Goal: Transaction & Acquisition: Purchase product/service

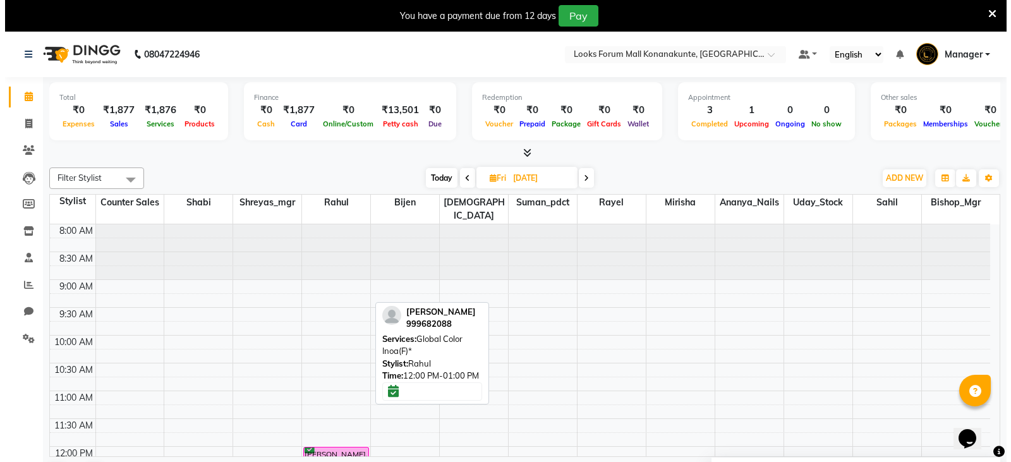
scroll to position [152, 0]
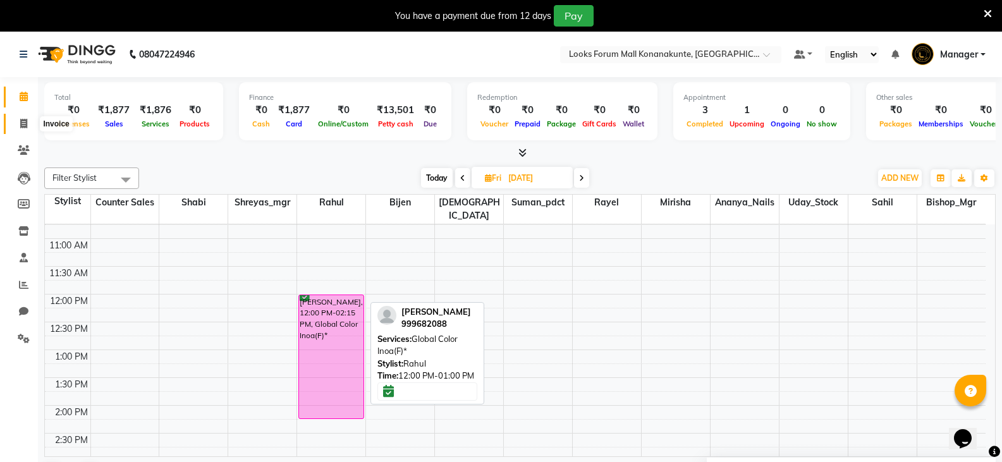
click at [22, 118] on span at bounding box center [24, 124] width 22 height 15
select select "service"
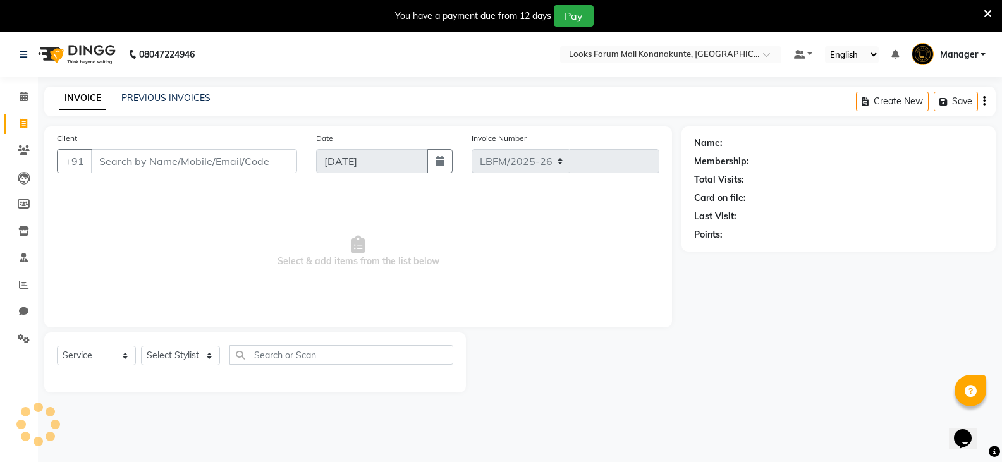
select select "8945"
type input "3106"
click at [164, 153] on input "Client" at bounding box center [194, 161] width 206 height 24
type input "8861429692"
click at [279, 162] on span "Add Client" at bounding box center [265, 161] width 50 height 13
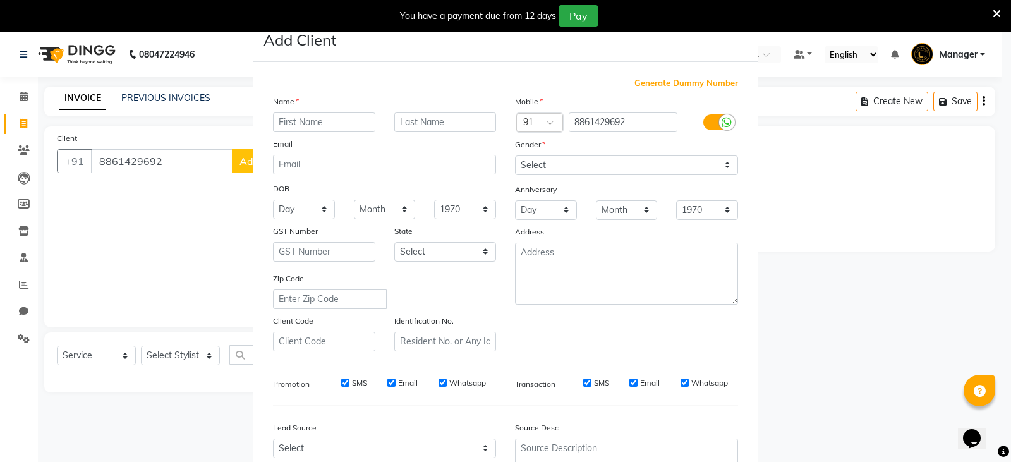
click at [322, 125] on input "text" at bounding box center [324, 123] width 102 height 20
type input "rani"
type input "c"
click at [554, 158] on select "Select [DEMOGRAPHIC_DATA] [DEMOGRAPHIC_DATA] Other Prefer Not To Say" at bounding box center [626, 166] width 223 height 20
select select "[DEMOGRAPHIC_DATA]"
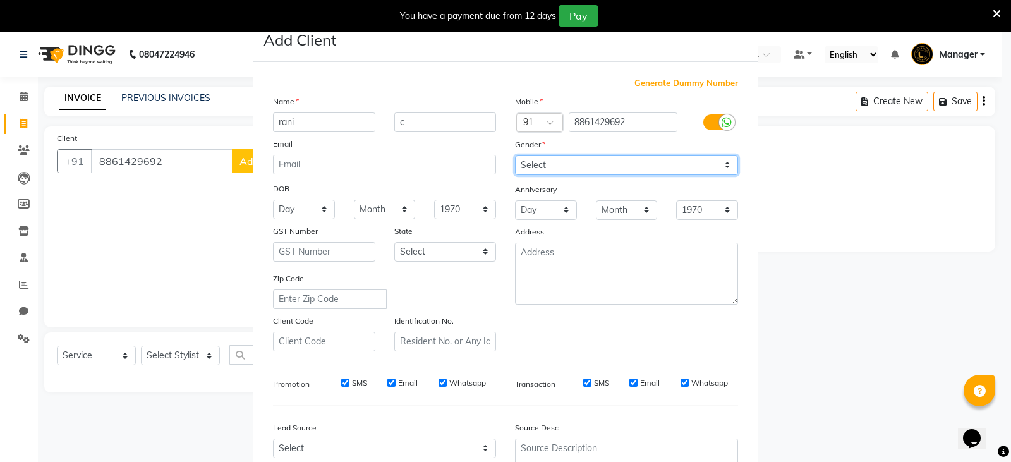
click at [515, 156] on select "Select [DEMOGRAPHIC_DATA] [DEMOGRAPHIC_DATA] Other Prefer Not To Say" at bounding box center [626, 166] width 223 height 20
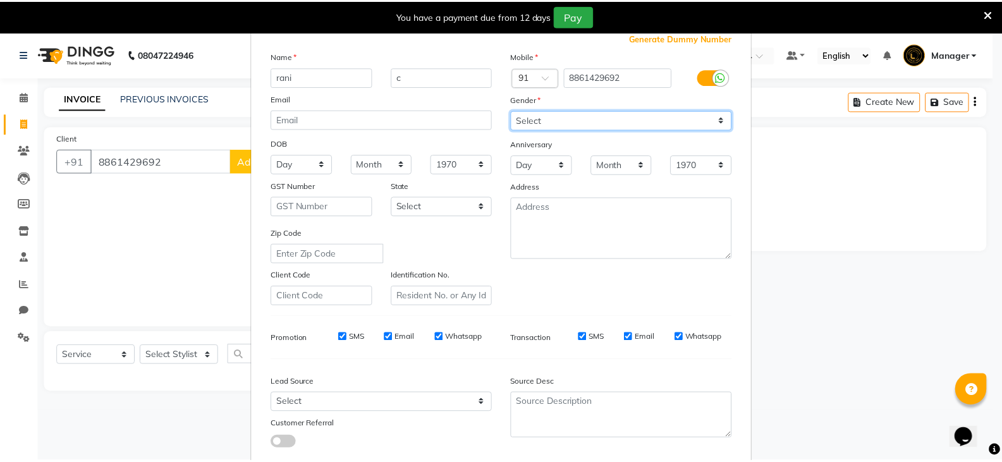
scroll to position [121, 0]
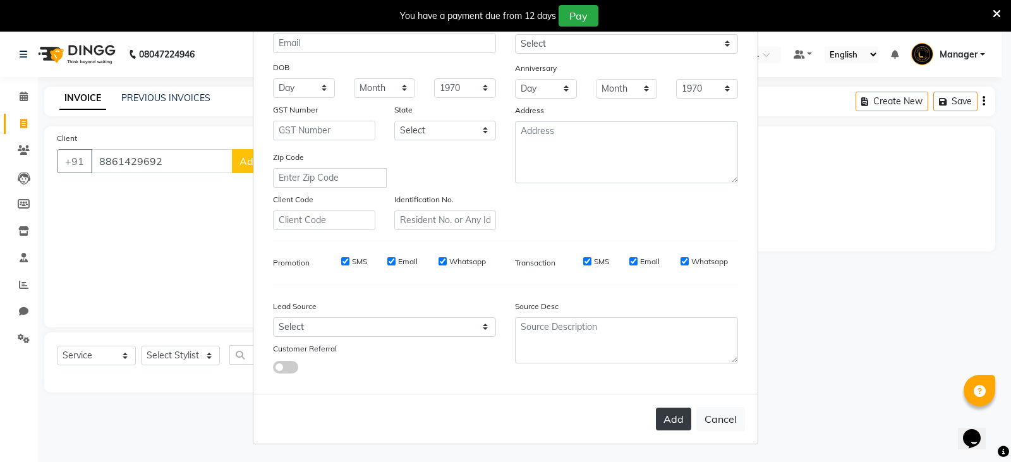
click at [673, 414] on button "Add" at bounding box center [673, 419] width 35 height 23
select select
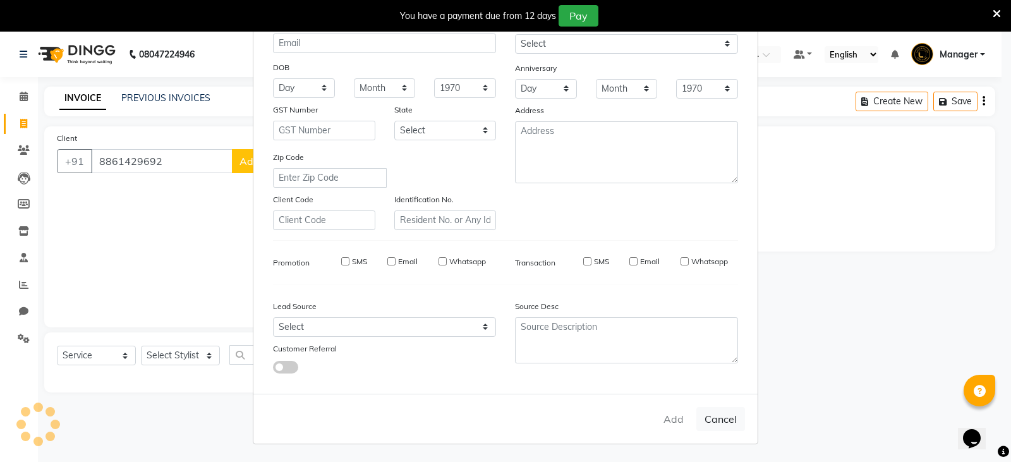
select select
checkbox input "false"
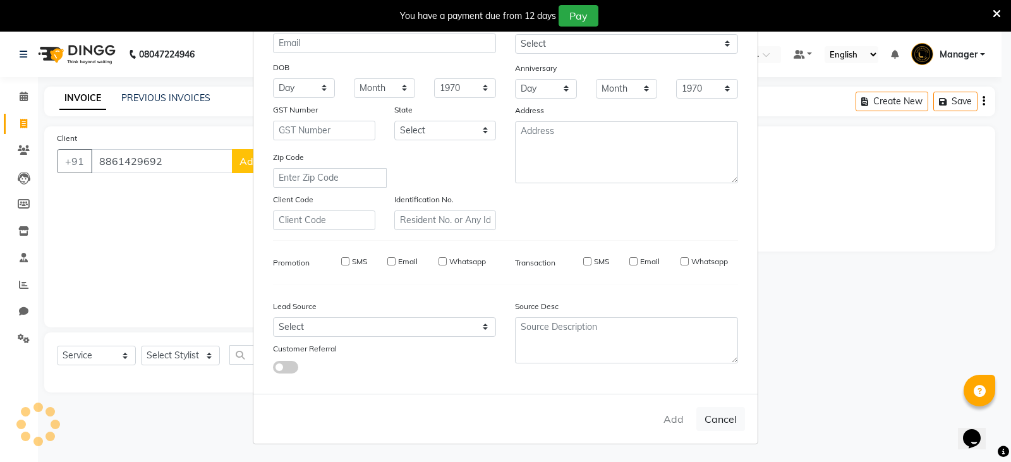
checkbox input "false"
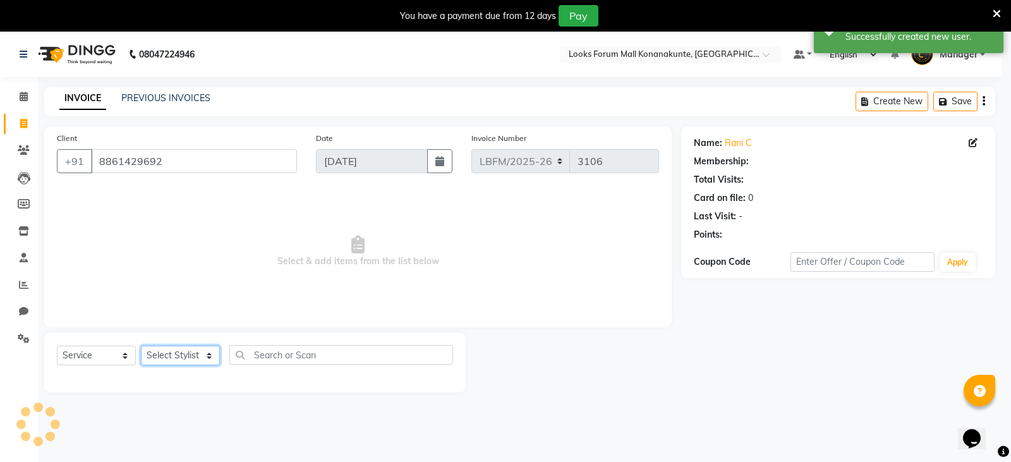
select select "1: Object"
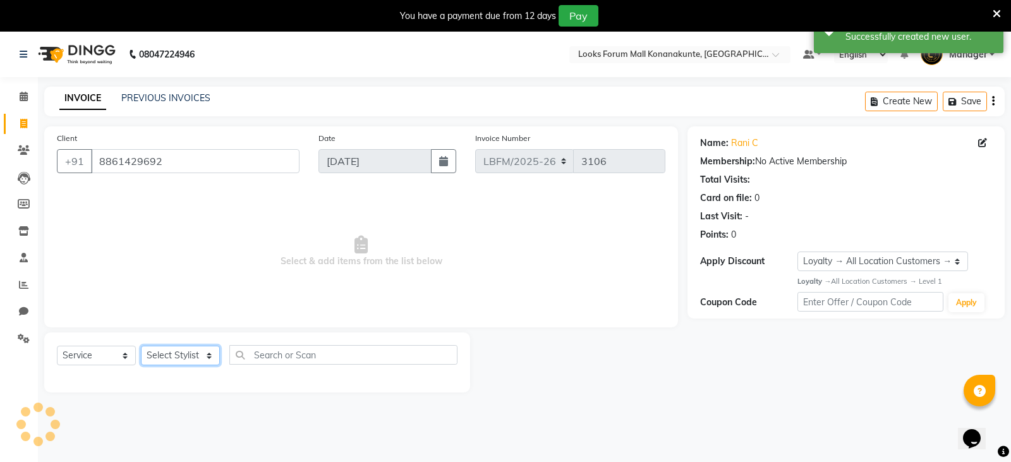
click at [202, 355] on select "Select Stylist Ananya_Nails [PERSON_NAME] Bijen Bishop_Mgr Counter Sales Manage…" at bounding box center [180, 356] width 79 height 20
select select "90395"
click at [141, 346] on select "Select Stylist Ananya_Nails [PERSON_NAME] Bijen Bishop_Mgr Counter Sales Manage…" at bounding box center [180, 356] width 79 height 20
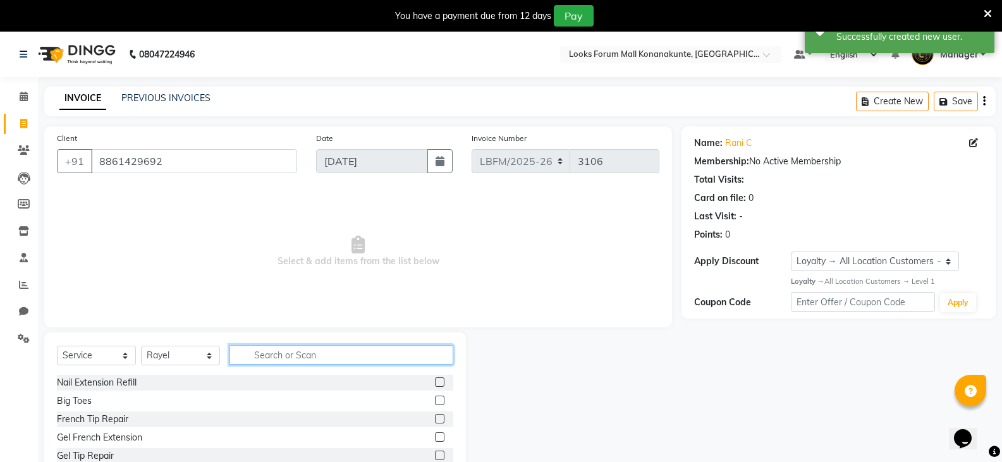
click at [288, 361] on input "text" at bounding box center [341, 355] width 224 height 20
type input "eye"
click at [435, 454] on label at bounding box center [439, 455] width 9 height 9
click at [435, 454] on input "checkbox" at bounding box center [439, 456] width 8 height 8
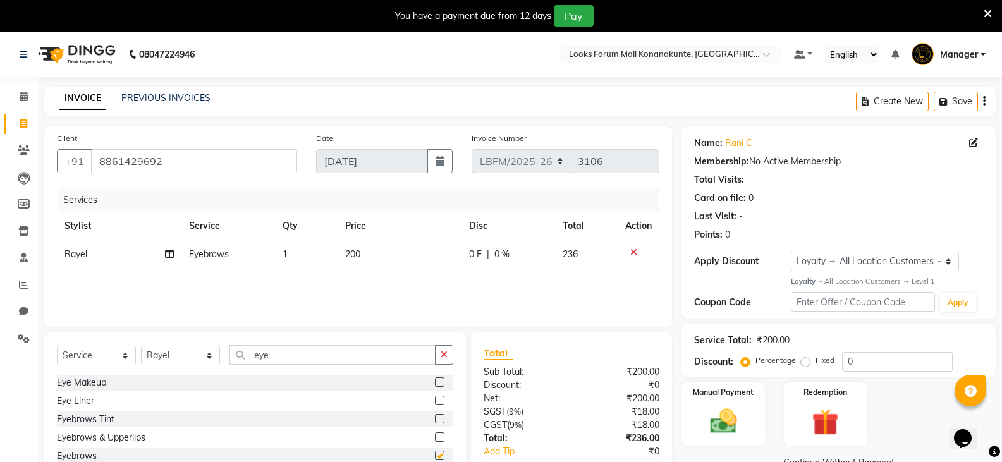
checkbox input "false"
click at [717, 415] on img at bounding box center [722, 421] width 45 height 32
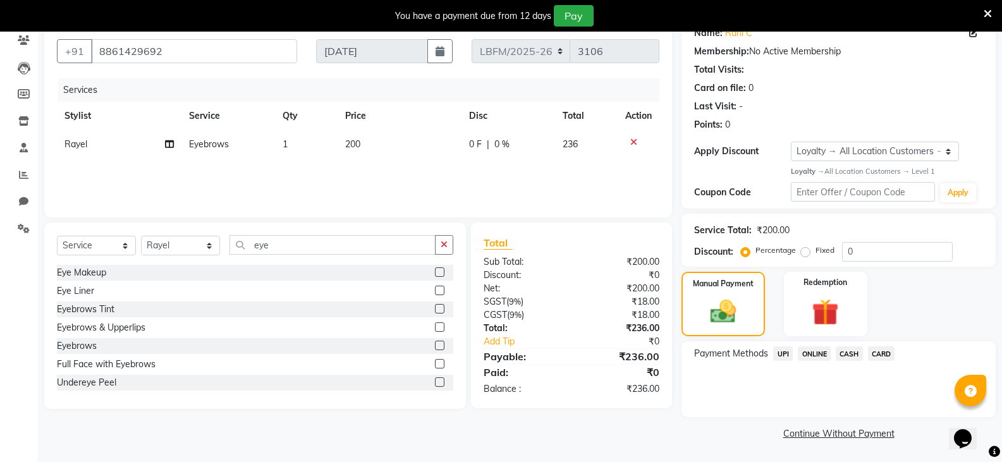
click at [875, 357] on span "CARD" at bounding box center [881, 353] width 27 height 15
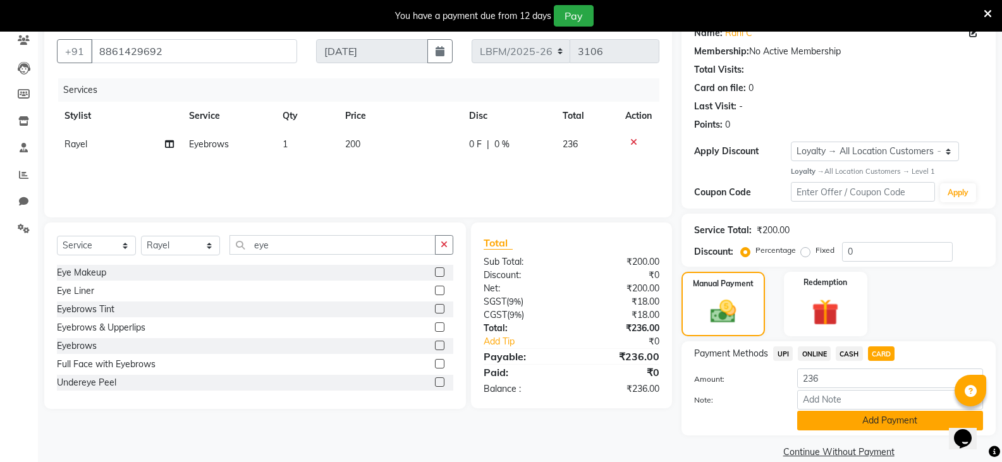
scroll to position [128, 0]
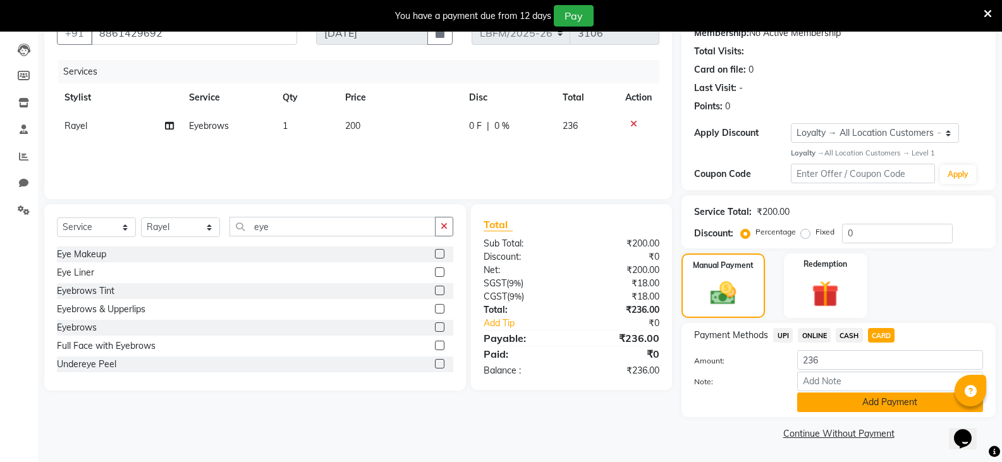
click at [872, 398] on button "Add Payment" at bounding box center [890, 403] width 186 height 20
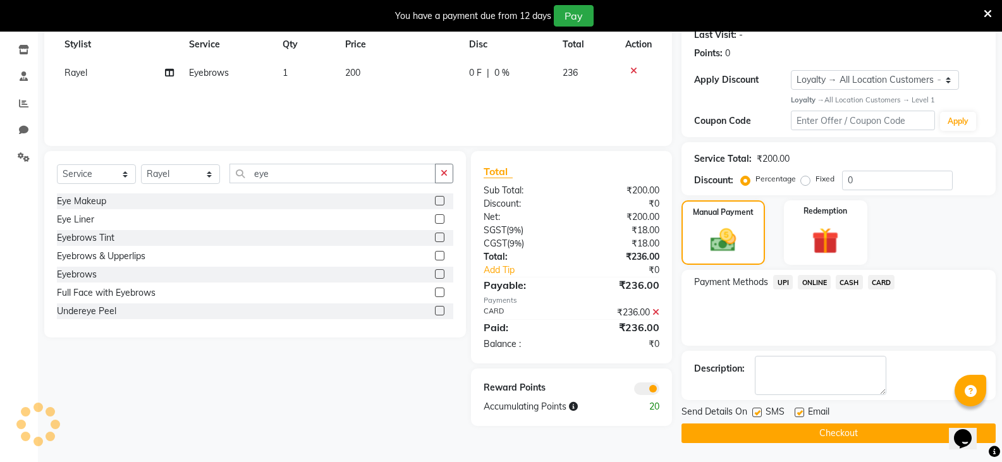
click at [843, 430] on button "Checkout" at bounding box center [838, 434] width 314 height 20
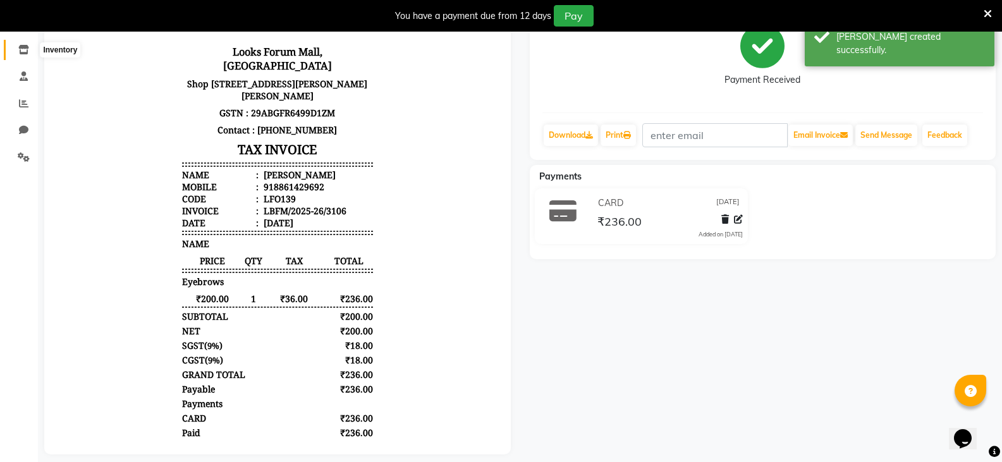
drag, startPoint x: 28, startPoint y: 52, endPoint x: 82, endPoint y: 3, distance: 73.4
click at [28, 52] on icon at bounding box center [23, 49] width 11 height 9
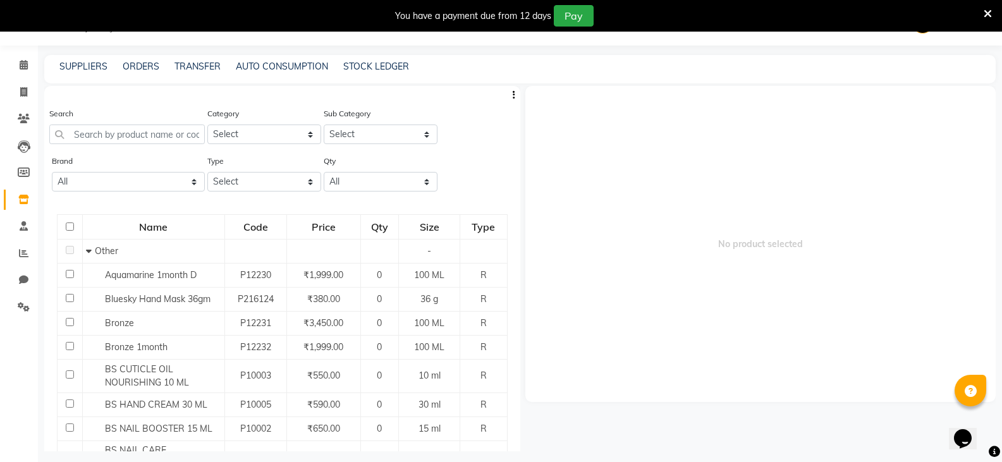
scroll to position [40, 0]
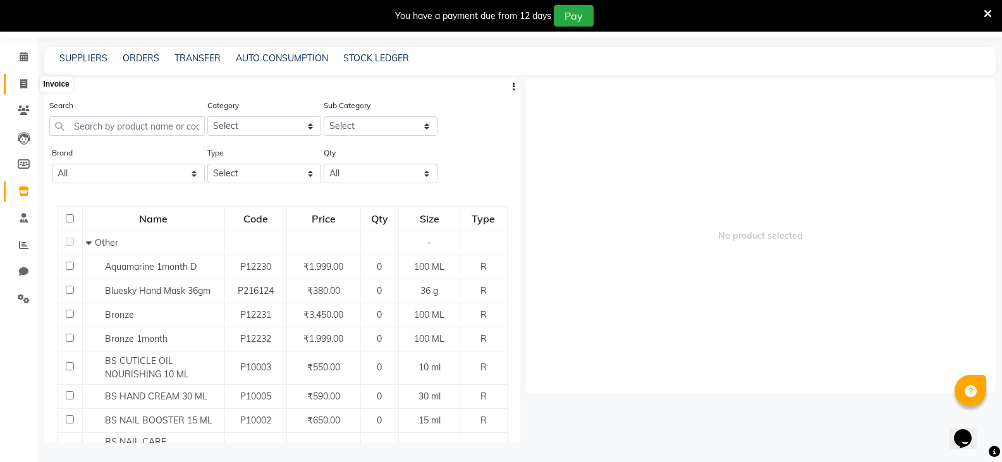
click at [30, 82] on span at bounding box center [24, 84] width 22 height 15
select select "service"
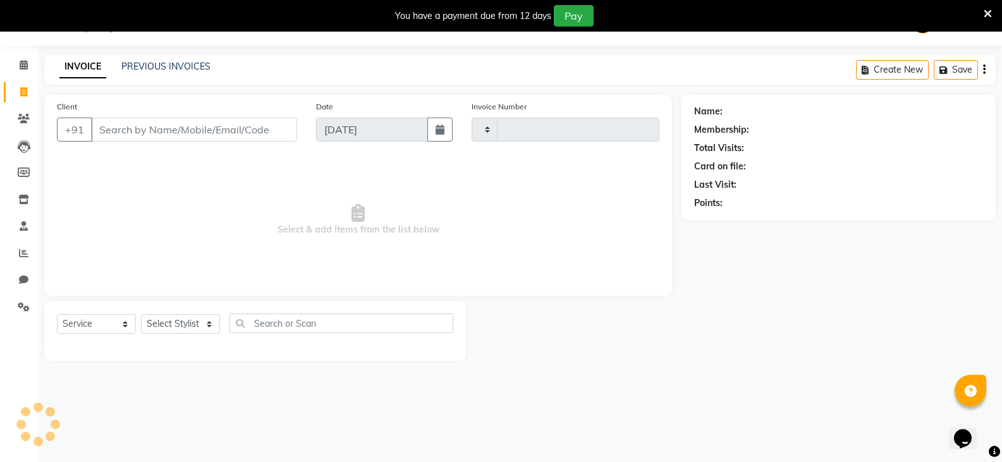
scroll to position [32, 0]
type input "3107"
select select "8945"
click at [185, 332] on select "Select Stylist Ananya_Nails [PERSON_NAME] Bijen Bishop_Mgr Counter Sales Manage…" at bounding box center [180, 324] width 79 height 20
select select "90396"
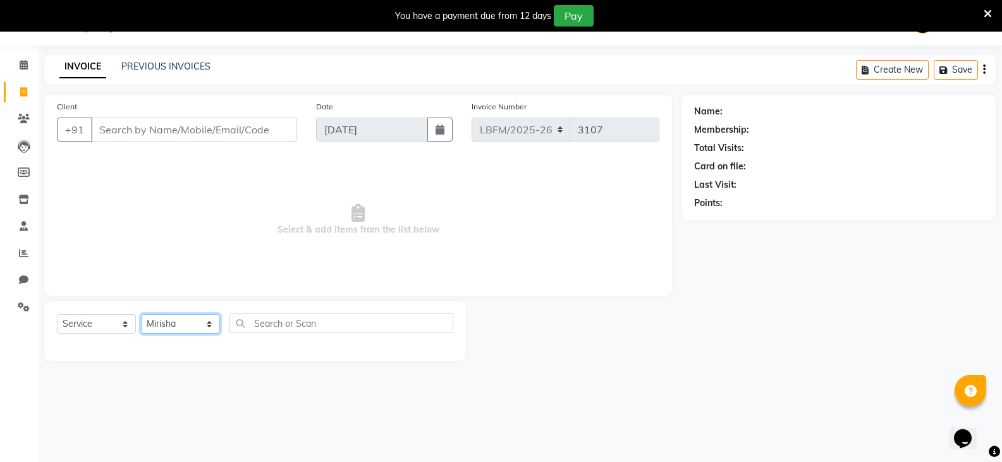
click at [141, 314] on select "Select Stylist Ananya_Nails [PERSON_NAME] Bijen Bishop_Mgr Counter Sales Manage…" at bounding box center [180, 324] width 79 height 20
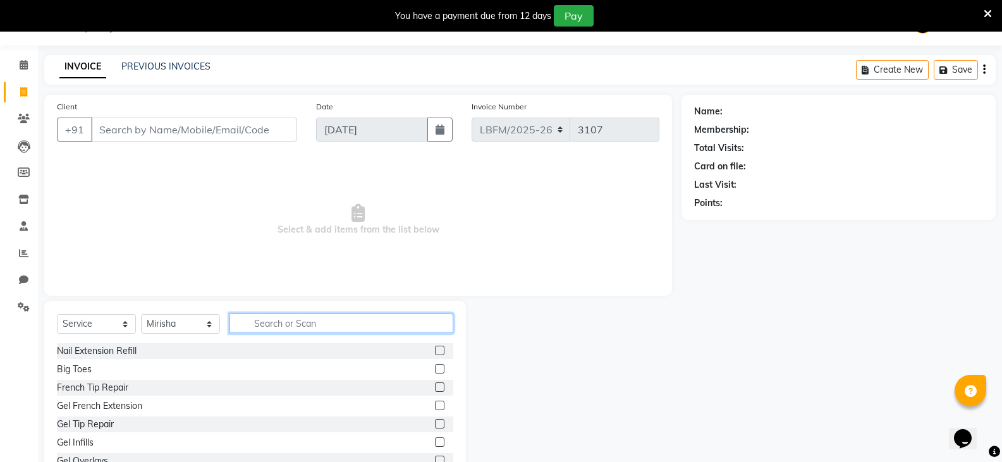
click at [296, 322] on input "text" at bounding box center [341, 324] width 224 height 20
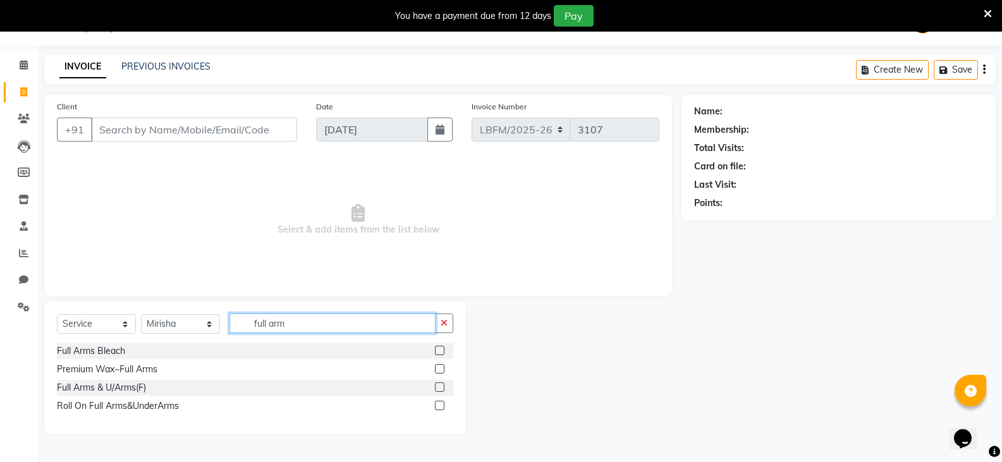
type input "full arm"
click at [439, 406] on label at bounding box center [439, 405] width 9 height 9
click at [439, 406] on input "checkbox" at bounding box center [439, 406] width 8 height 8
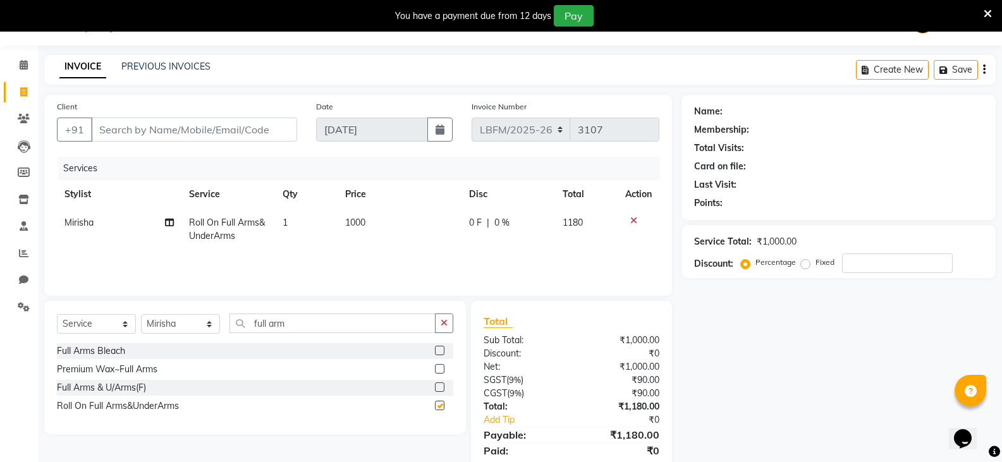
checkbox input "false"
click at [304, 322] on input "full arm" at bounding box center [332, 324] width 206 height 20
click at [305, 322] on input "full arm" at bounding box center [332, 324] width 206 height 20
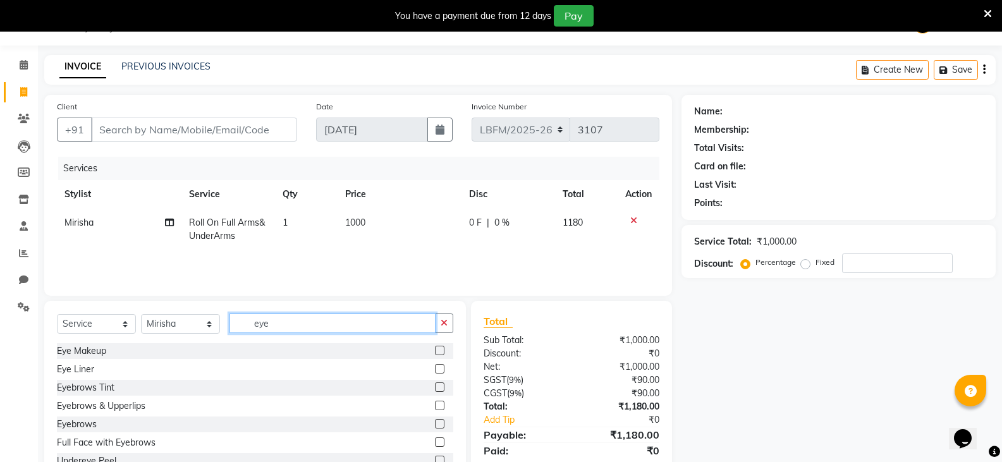
type input "eye"
click at [435, 406] on label at bounding box center [439, 405] width 9 height 9
click at [435, 406] on input "checkbox" at bounding box center [439, 406] width 8 height 8
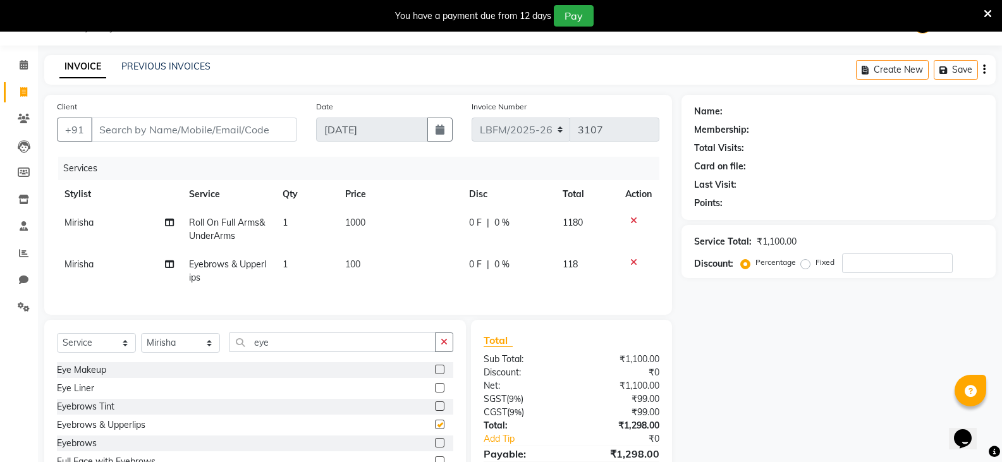
checkbox input "false"
click at [366, 267] on td "100" at bounding box center [400, 271] width 125 height 42
select select "90396"
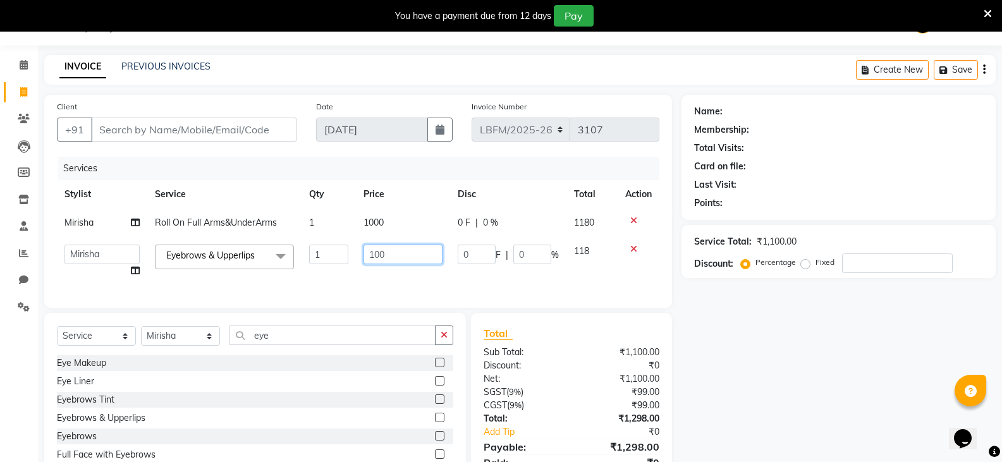
click at [375, 254] on input "100" at bounding box center [402, 255] width 79 height 20
type input "170"
click at [394, 228] on td "1000" at bounding box center [403, 223] width 94 height 28
select select "90396"
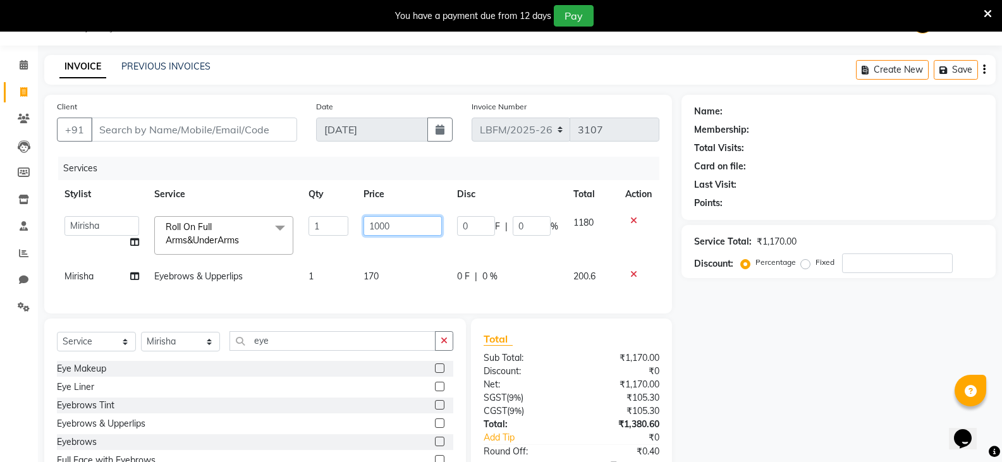
click at [396, 222] on input "1000" at bounding box center [402, 226] width 79 height 20
drag, startPoint x: 396, startPoint y: 223, endPoint x: 371, endPoint y: 227, distance: 25.0
click at [371, 227] on input "1000" at bounding box center [402, 226] width 79 height 20
type input "950"
drag, startPoint x: 243, startPoint y: 134, endPoint x: 254, endPoint y: 92, distance: 43.1
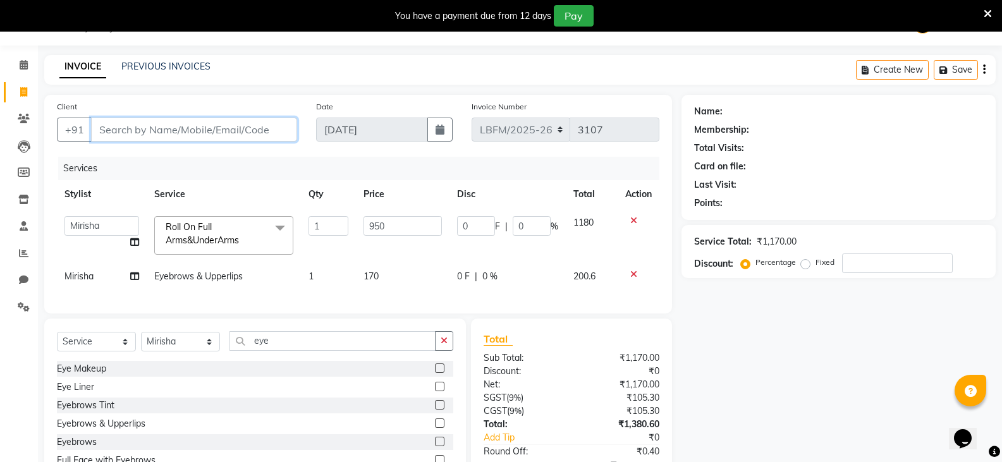
click at [244, 134] on input "Client" at bounding box center [194, 130] width 206 height 24
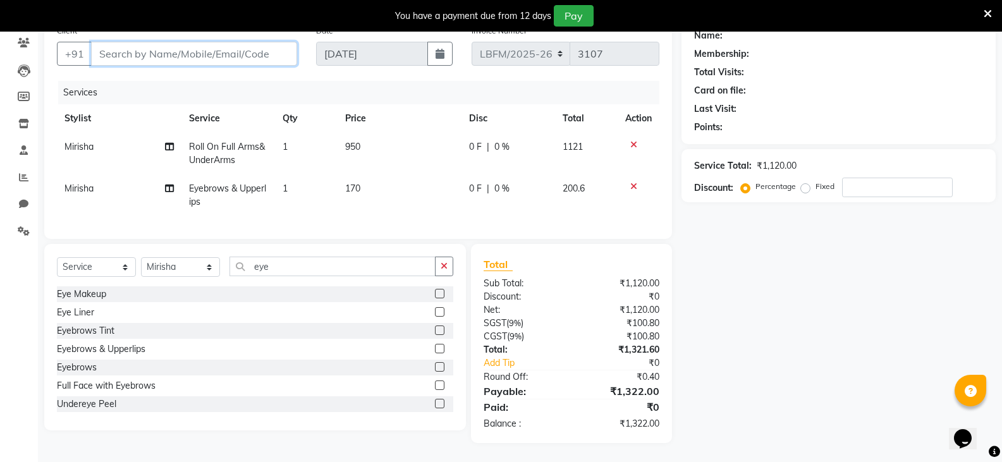
scroll to position [0, 0]
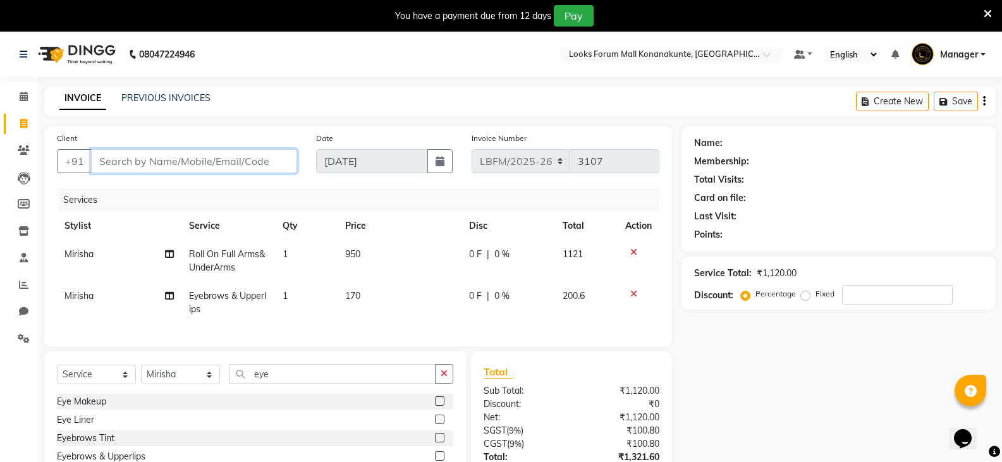
click at [214, 160] on input "Client" at bounding box center [194, 161] width 206 height 24
type input "9"
type input "0"
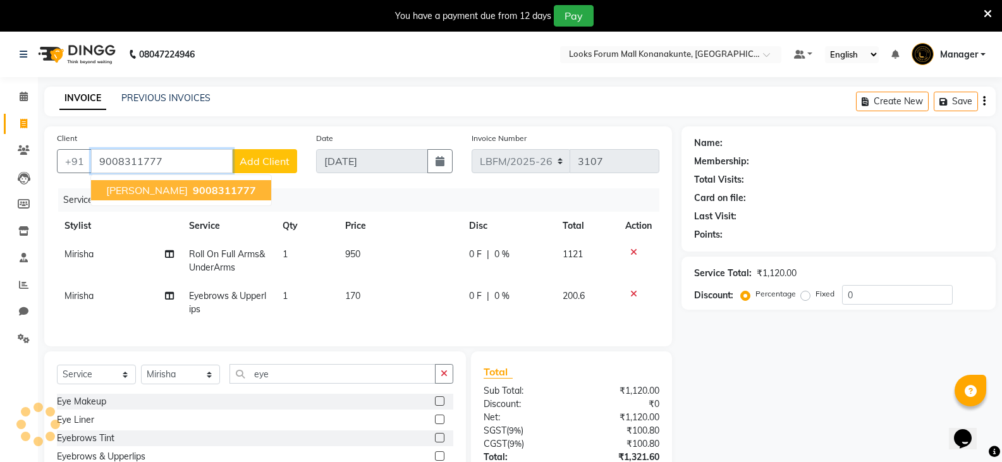
type input "9008311777"
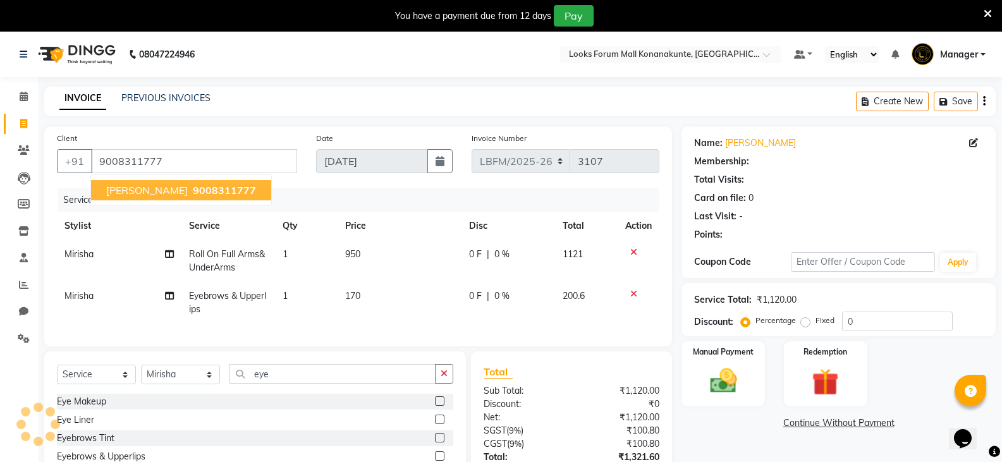
select select "1: Object"
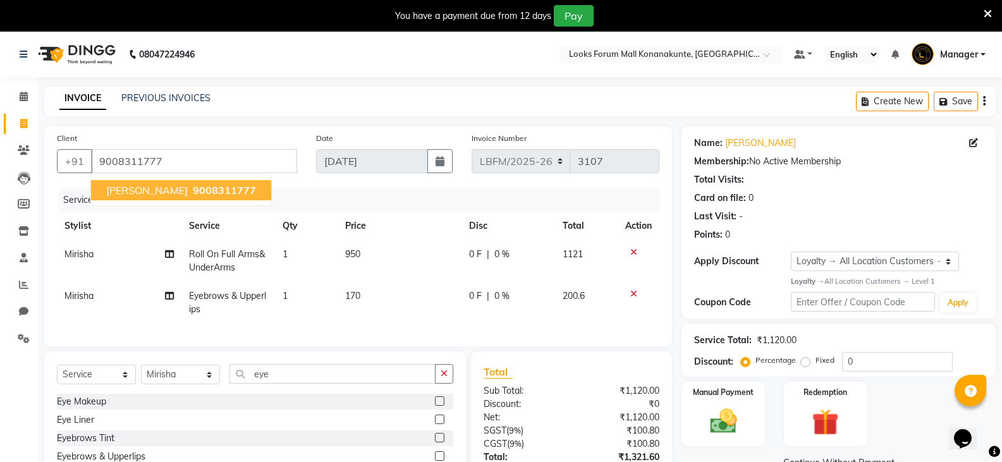
click at [194, 193] on span "9008311777" at bounding box center [224, 190] width 63 height 13
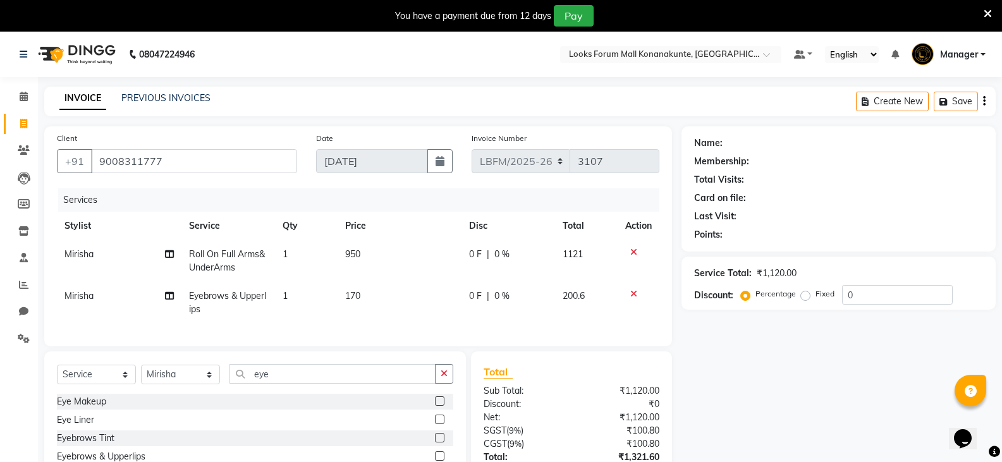
select select "1: Object"
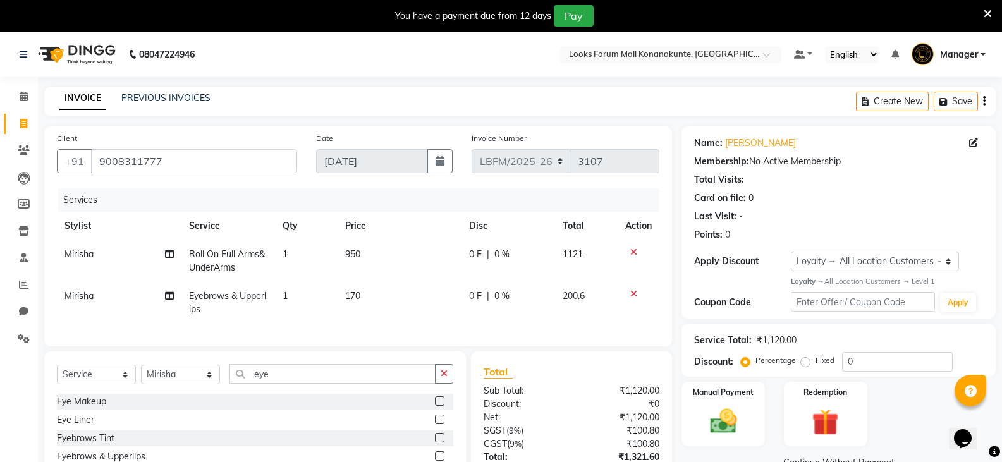
scroll to position [117, 0]
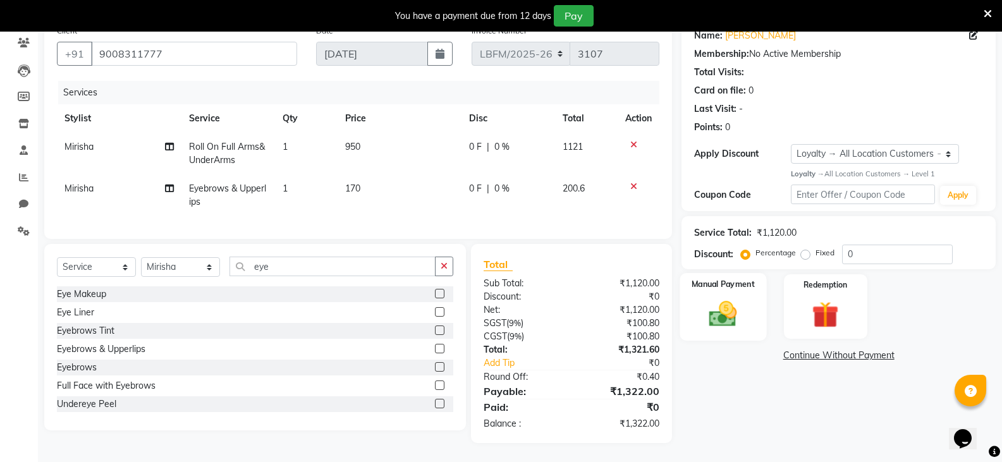
click at [737, 316] on img at bounding box center [722, 314] width 45 height 32
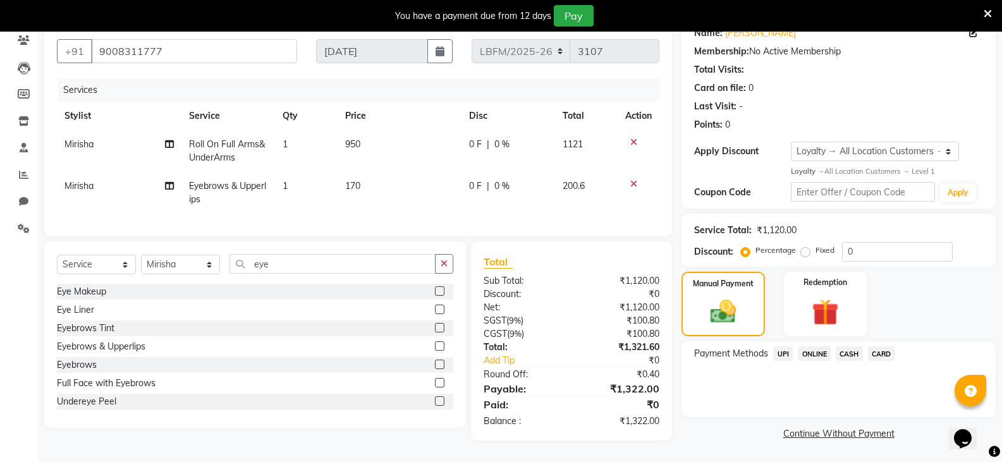
click at [888, 347] on span "CARD" at bounding box center [881, 353] width 27 height 15
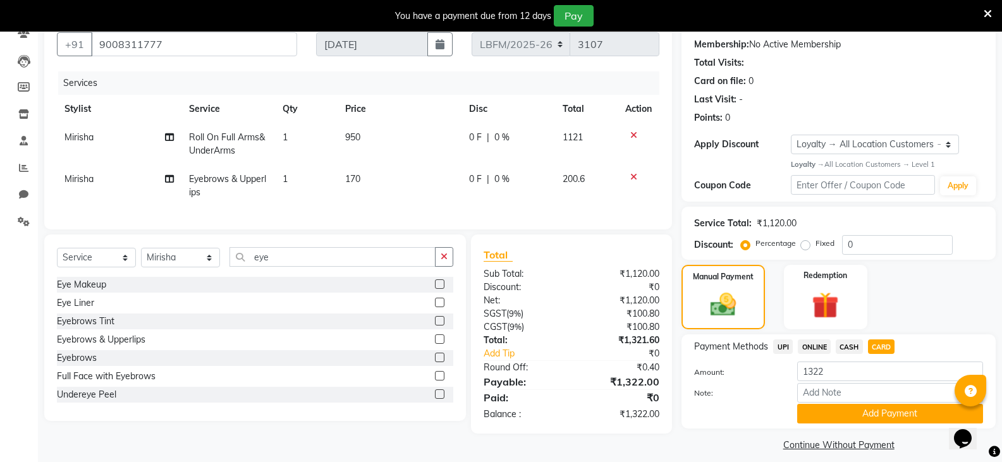
click at [509, 135] on div "0 F | 0 %" at bounding box center [508, 137] width 78 height 13
select select "90396"
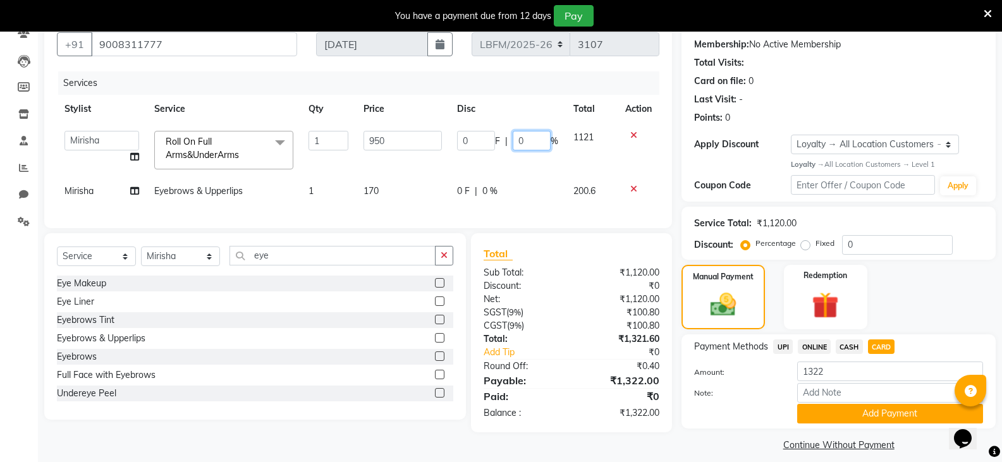
click at [528, 141] on input "0" at bounding box center [532, 141] width 38 height 20
type input "15"
click at [525, 188] on td "0 F | 0 %" at bounding box center [507, 191] width 116 height 28
select select "90396"
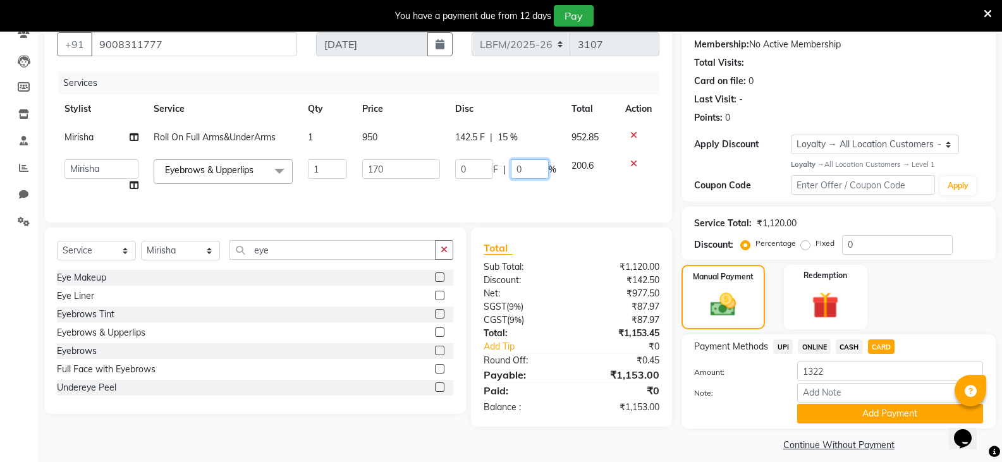
click at [529, 169] on input "0" at bounding box center [530, 169] width 38 height 20
type input "15"
click at [869, 343] on span "CARD" at bounding box center [881, 346] width 27 height 15
type input "1123"
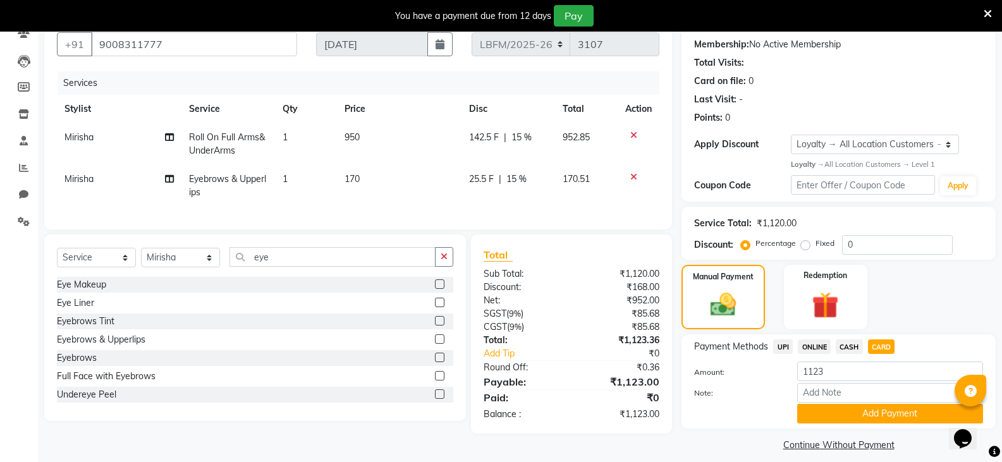
click at [530, 137] on span "15 %" at bounding box center [521, 137] width 20 height 13
select select "90396"
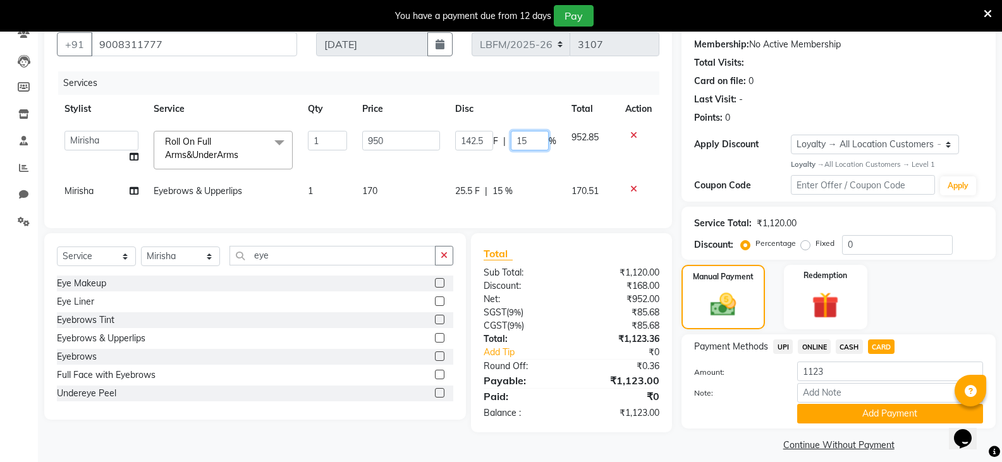
click at [523, 142] on input "15" at bounding box center [530, 141] width 38 height 20
type input "1"
type input "20"
click at [887, 347] on span "CARD" at bounding box center [881, 346] width 27 height 15
type input "1067"
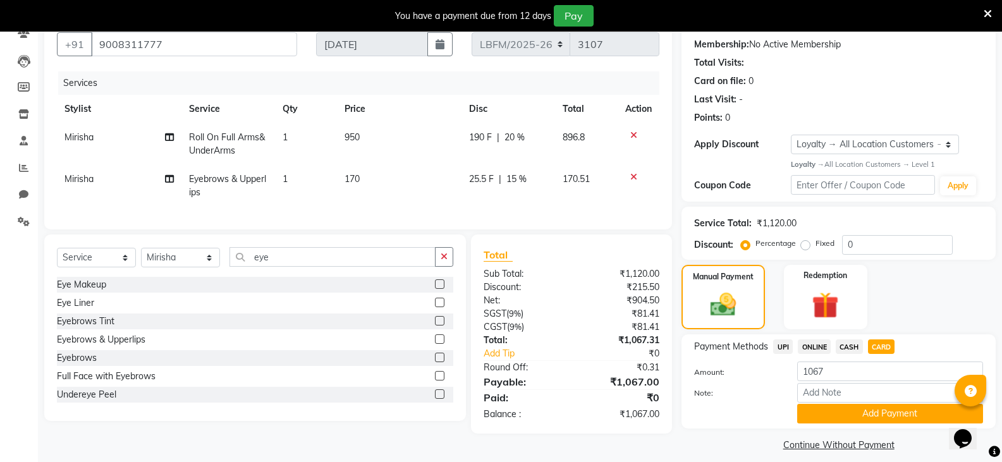
click at [516, 178] on span "15 %" at bounding box center [516, 179] width 20 height 13
select select "90396"
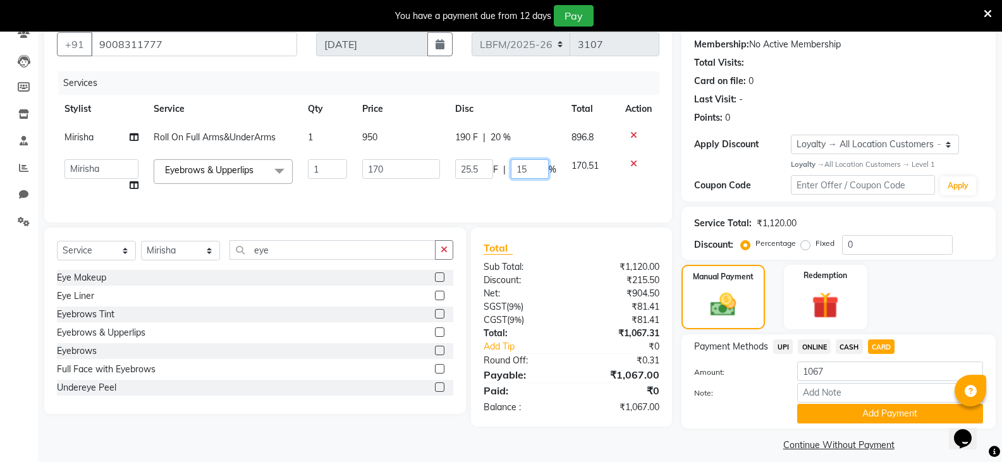
click at [523, 175] on input "15" at bounding box center [530, 169] width 38 height 20
type input "1"
type input "18"
click at [891, 344] on span "CARD" at bounding box center [881, 346] width 27 height 15
type input "1061"
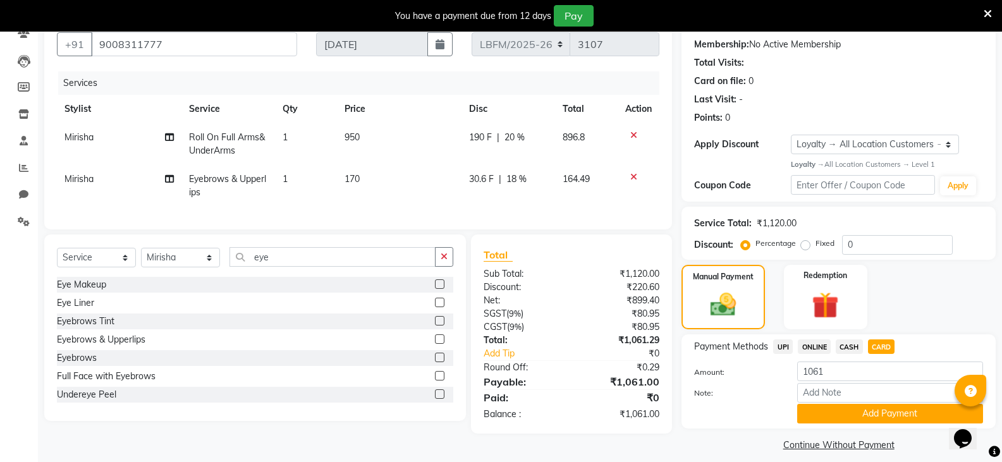
click at [521, 181] on span "18 %" at bounding box center [516, 179] width 20 height 13
select select "90396"
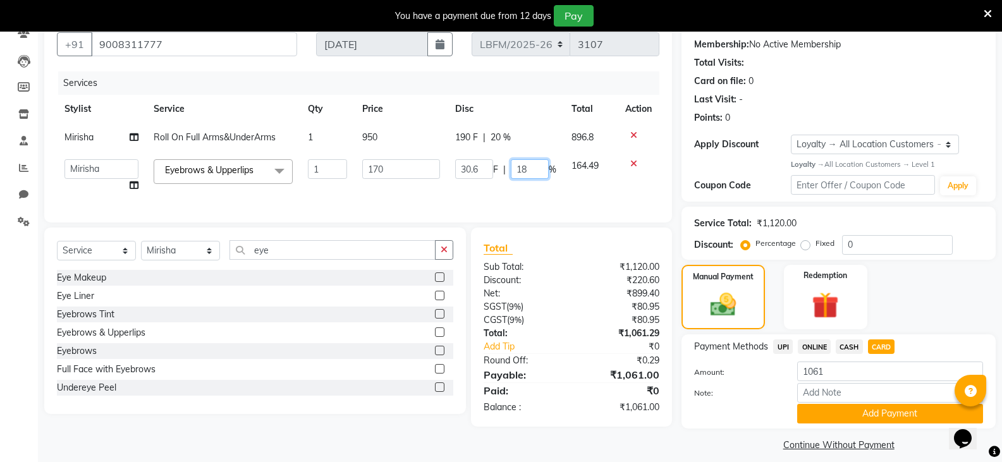
click at [522, 168] on input "18" at bounding box center [530, 169] width 38 height 20
type input "1"
type input "20"
click at [886, 344] on span "CARD" at bounding box center [881, 346] width 27 height 15
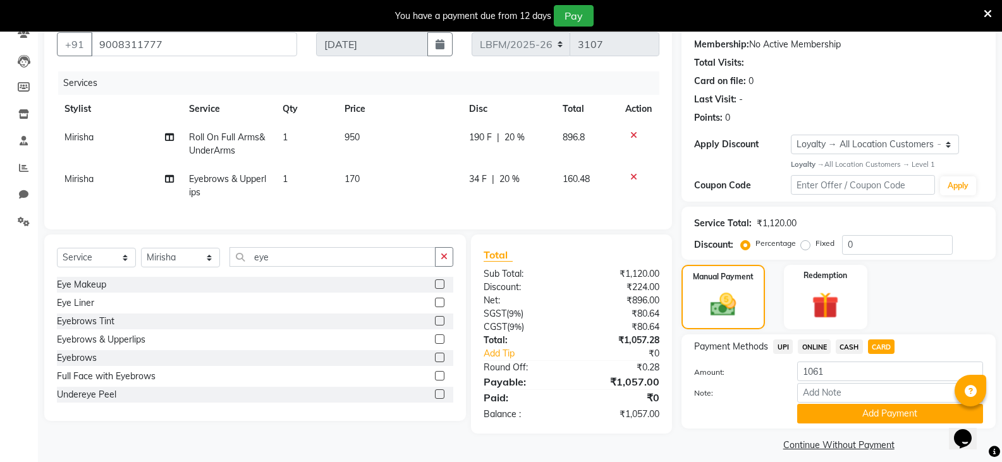
type input "1057"
click at [517, 133] on span "20 %" at bounding box center [514, 137] width 20 height 13
select select "90396"
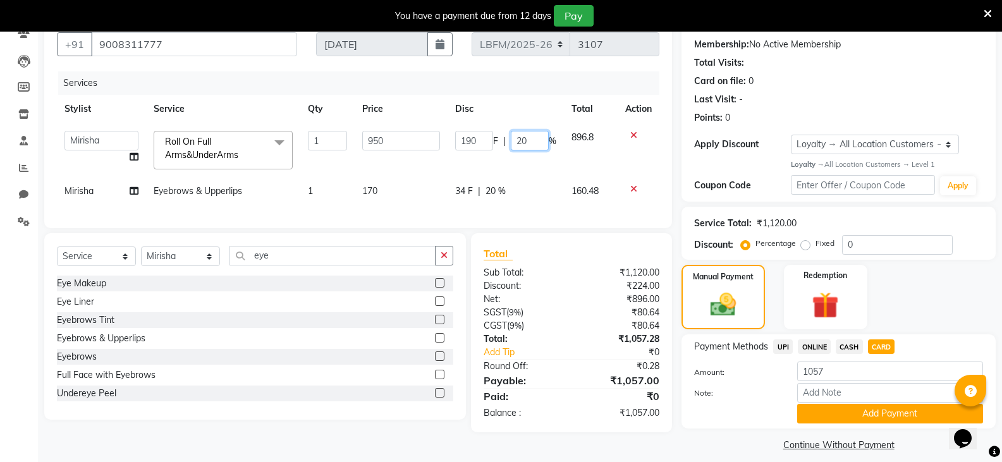
click at [524, 141] on input "20" at bounding box center [530, 141] width 38 height 20
type input "22"
click at [884, 348] on span "CARD" at bounding box center [881, 346] width 27 height 15
type input "1035"
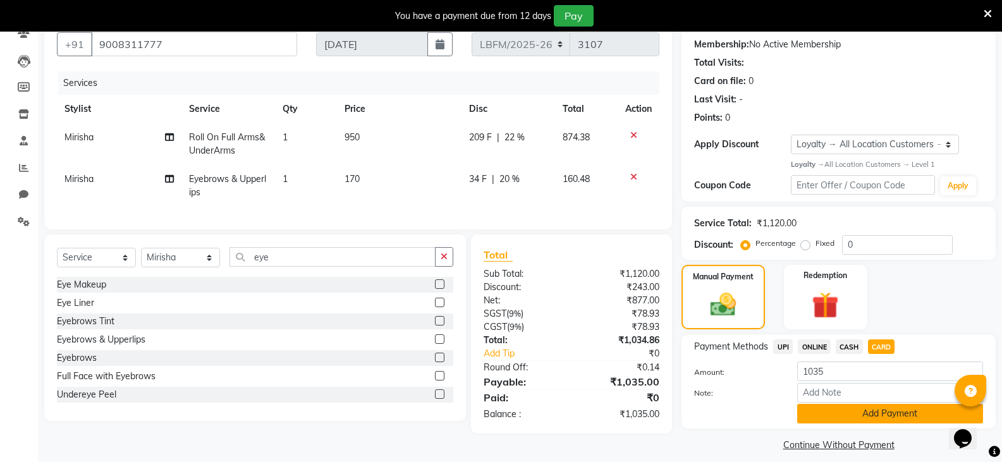
click at [875, 410] on button "Add Payment" at bounding box center [890, 414] width 186 height 20
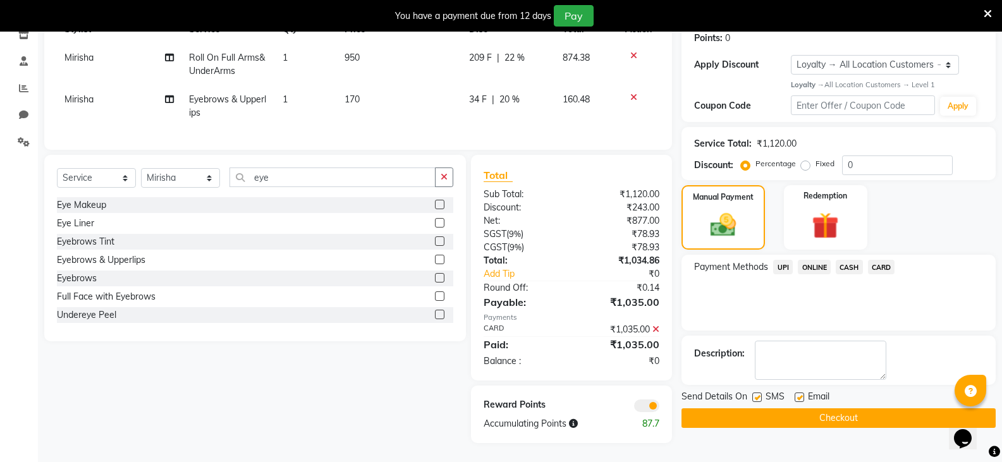
click at [829, 410] on button "Checkout" at bounding box center [838, 418] width 314 height 20
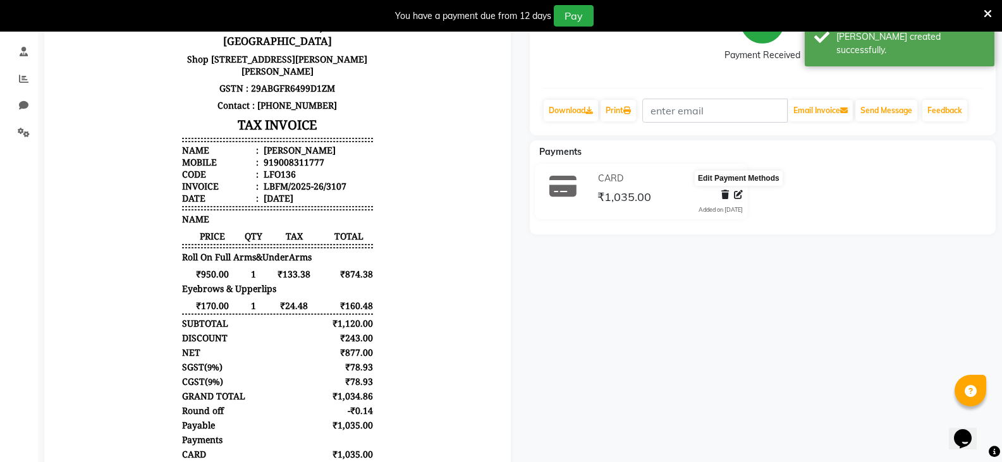
click at [738, 199] on span at bounding box center [738, 194] width 9 height 13
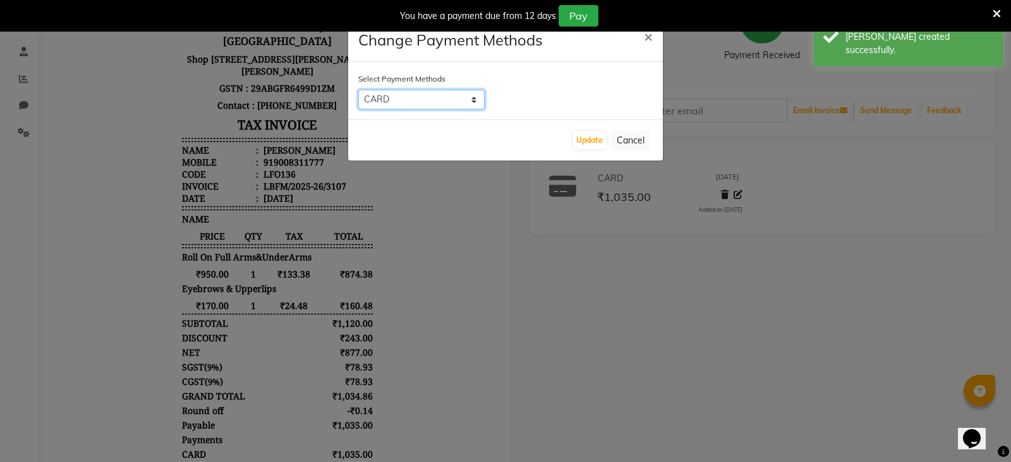
click at [475, 99] on select "UPI ONLINE CASH CARD" at bounding box center [421, 100] width 126 height 20
select select "1"
click at [358, 90] on select "UPI ONLINE CASH CARD" at bounding box center [421, 100] width 126 height 20
click at [595, 137] on button "Update" at bounding box center [589, 140] width 33 height 18
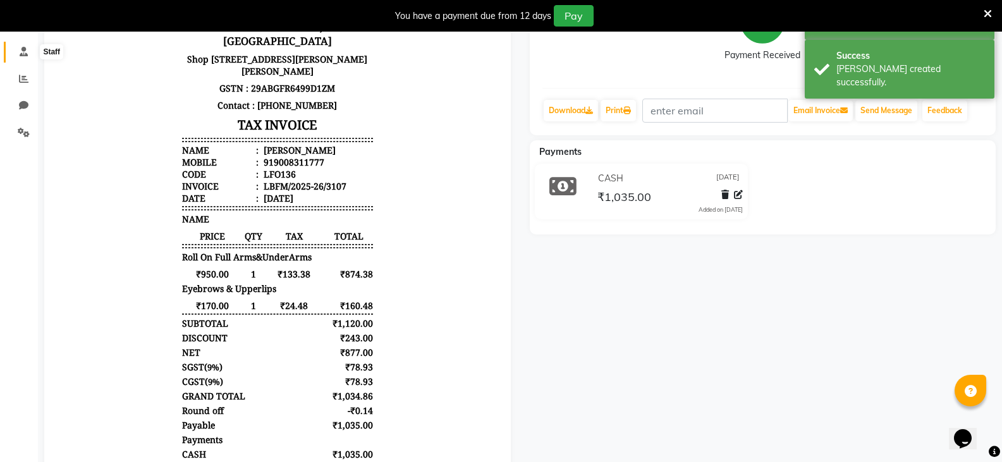
click at [18, 46] on span at bounding box center [24, 52] width 22 height 15
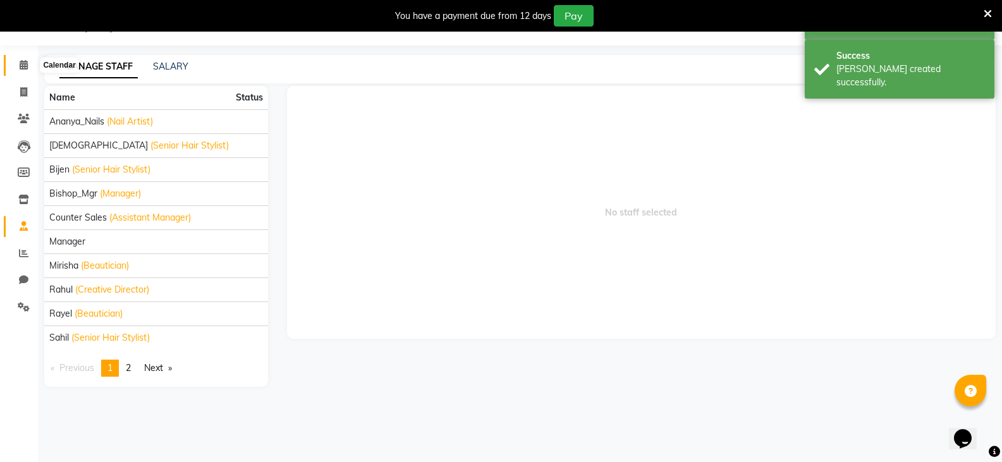
click at [25, 63] on icon at bounding box center [24, 64] width 8 height 9
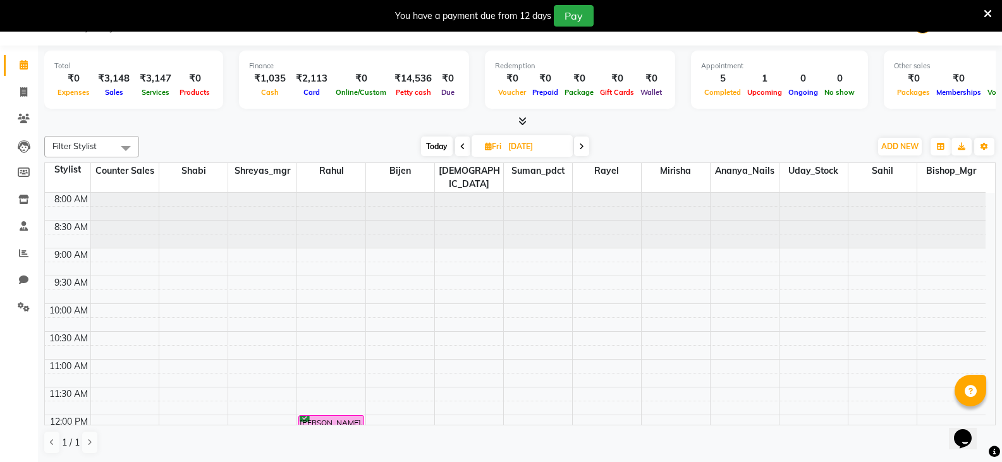
click at [465, 147] on span at bounding box center [462, 147] width 15 height 20
type input "[DATE]"
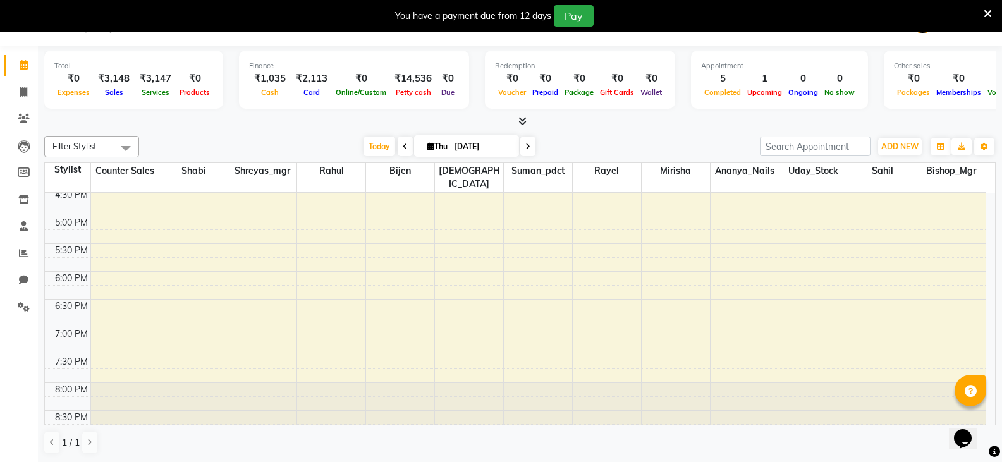
scroll to position [414, 0]
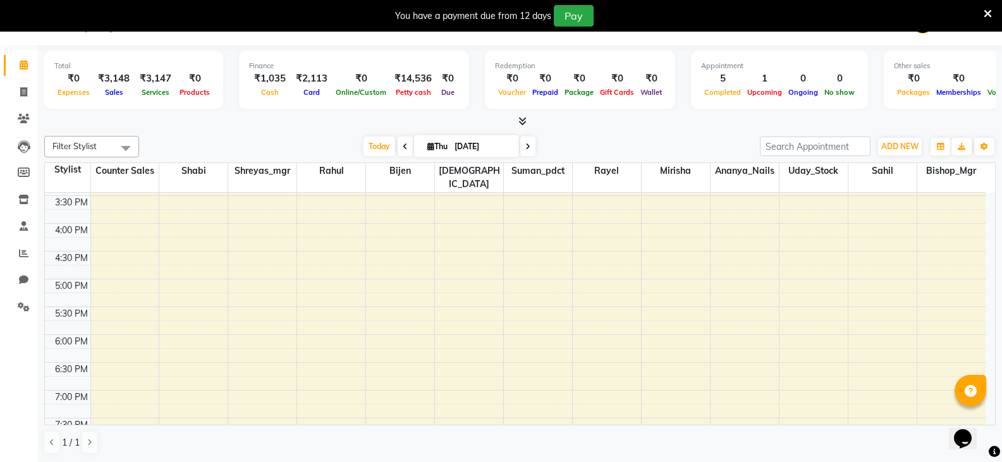
click at [884, 229] on div "8:00 AM 8:30 AM 9:00 AM 9:30 AM 10:00 AM 10:30 AM 11:00 AM 11:30 AM 12:00 PM 12…" at bounding box center [515, 140] width 941 height 723
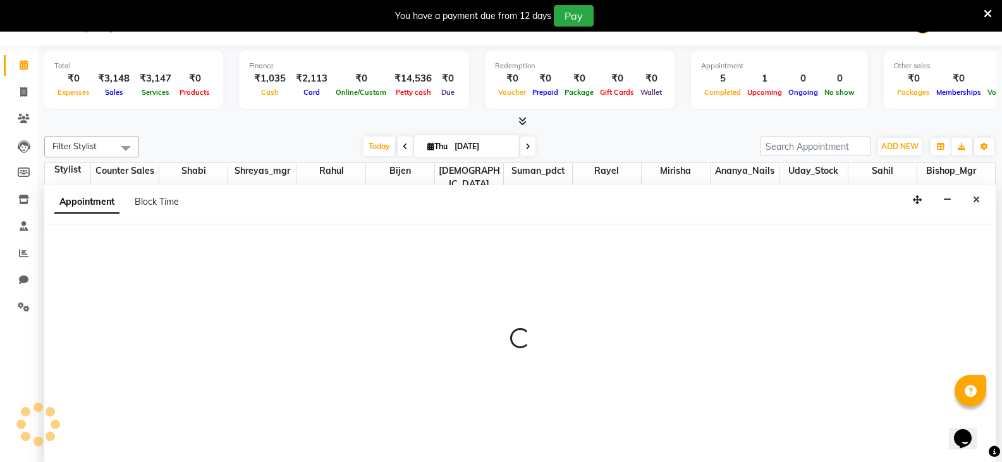
click at [884, 229] on div at bounding box center [519, 343] width 951 height 238
select select "90400"
select select "tentative"
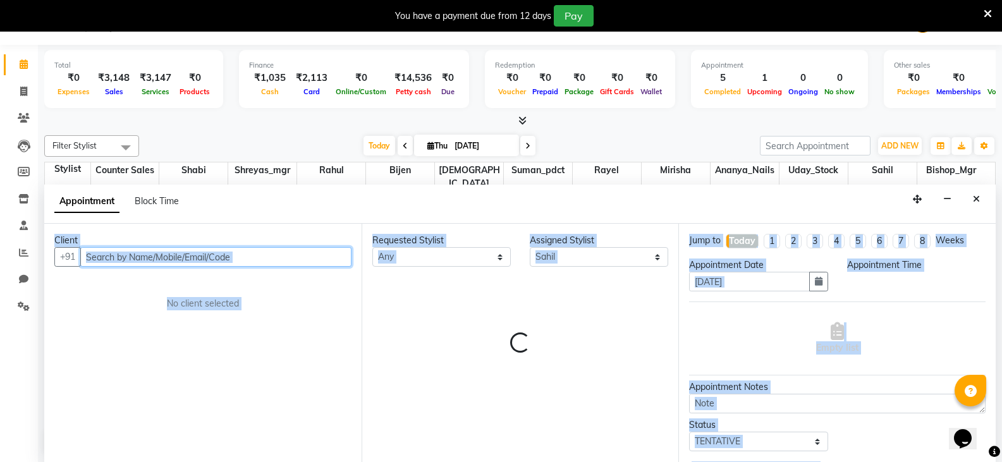
select select "975"
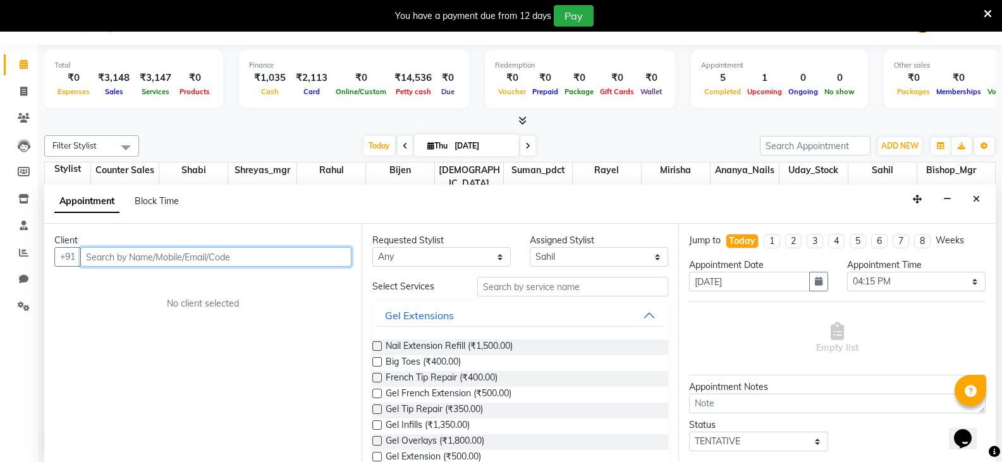
click at [298, 259] on input "text" at bounding box center [215, 257] width 271 height 20
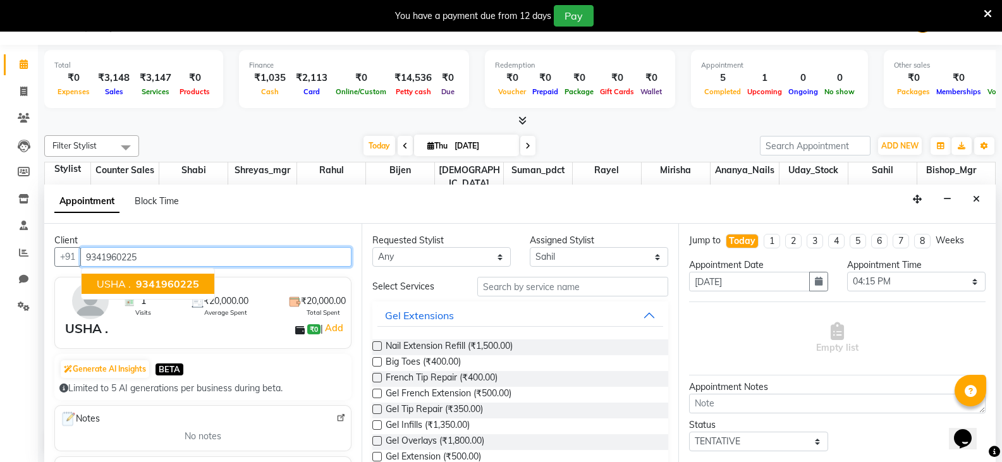
click at [161, 283] on span "9341960225" at bounding box center [167, 283] width 63 height 13
type input "9341960225"
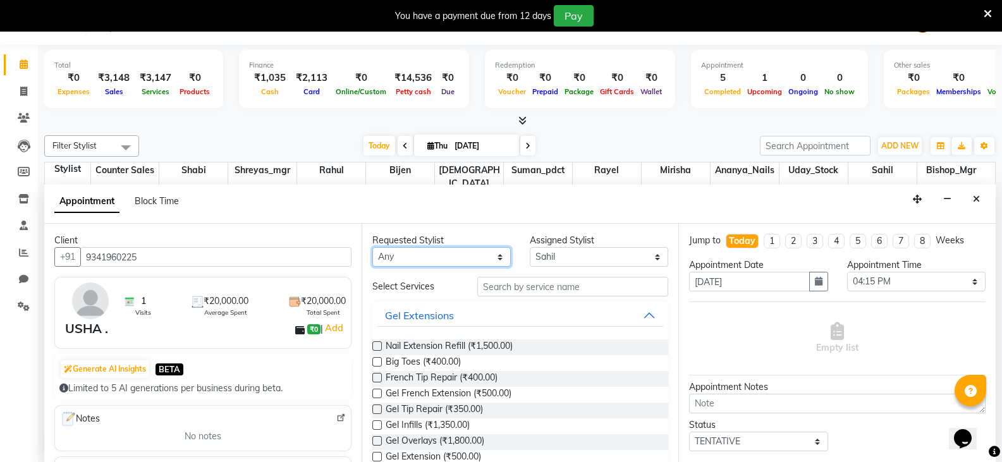
click at [460, 259] on select "Any Ananya_Nails [PERSON_NAME] Bijen Bishop_Mgr Counter Sales Mirisha [PERSON_N…" at bounding box center [441, 257] width 138 height 20
select select "90400"
click at [372, 247] on select "Any Ananya_Nails [PERSON_NAME] Bijen Bishop_Mgr Counter Sales Mirisha [PERSON_N…" at bounding box center [441, 257] width 138 height 20
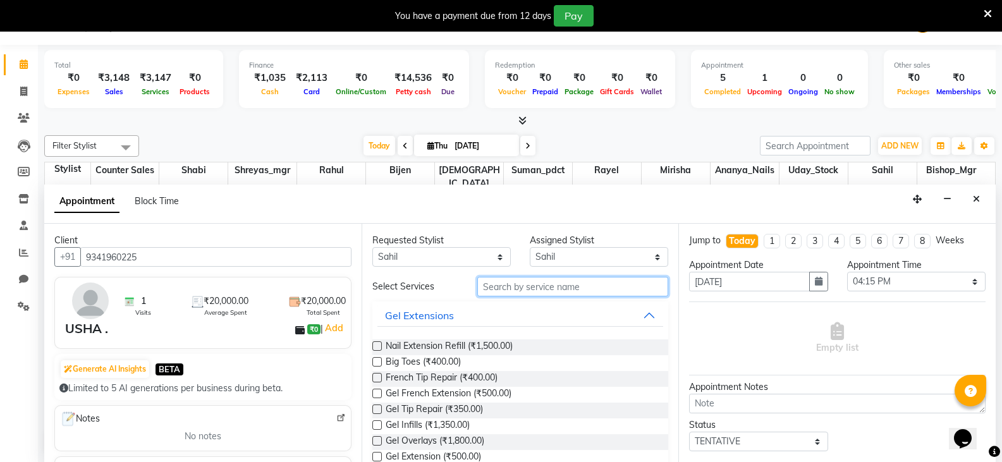
click at [596, 287] on input "text" at bounding box center [572, 287] width 191 height 20
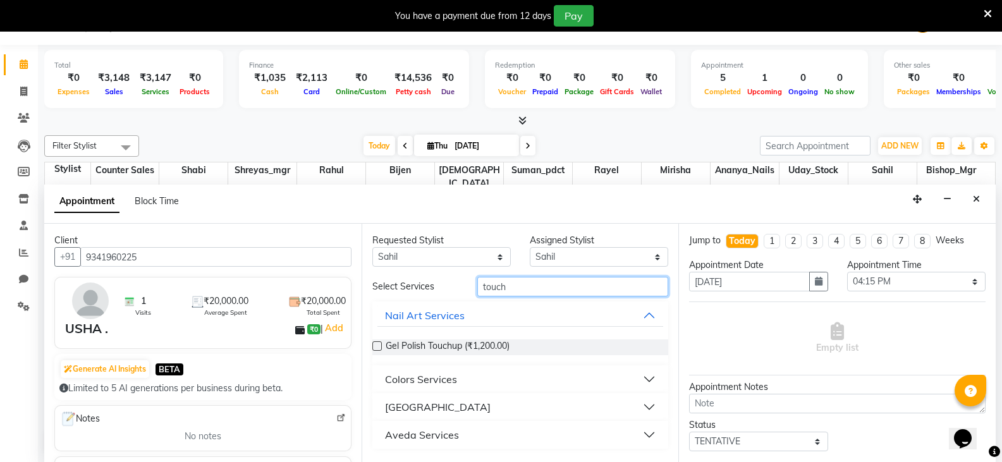
type input "touch"
drag, startPoint x: 644, startPoint y: 383, endPoint x: 636, endPoint y: 384, distance: 8.3
click at [644, 382] on button "Colors Services" at bounding box center [520, 379] width 286 height 23
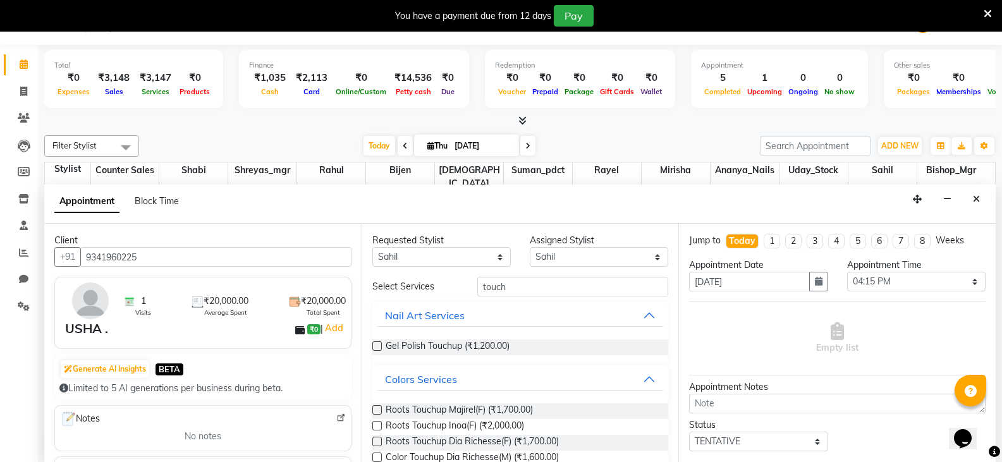
click at [377, 408] on label at bounding box center [376, 409] width 9 height 9
click at [377, 408] on input "checkbox" at bounding box center [376, 411] width 8 height 8
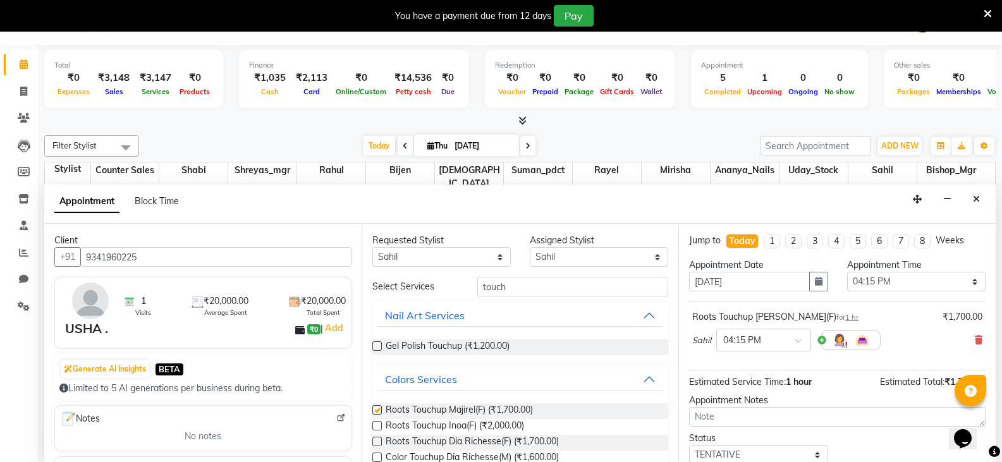
checkbox input "false"
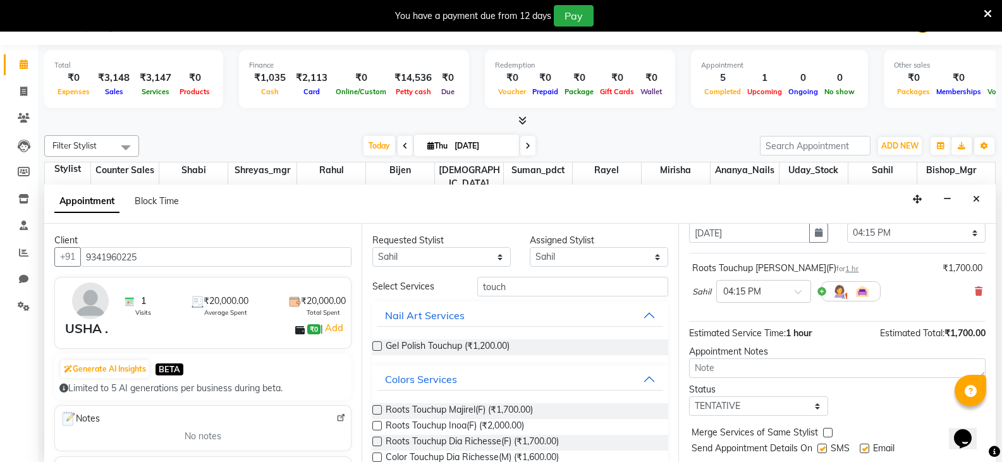
scroll to position [63, 0]
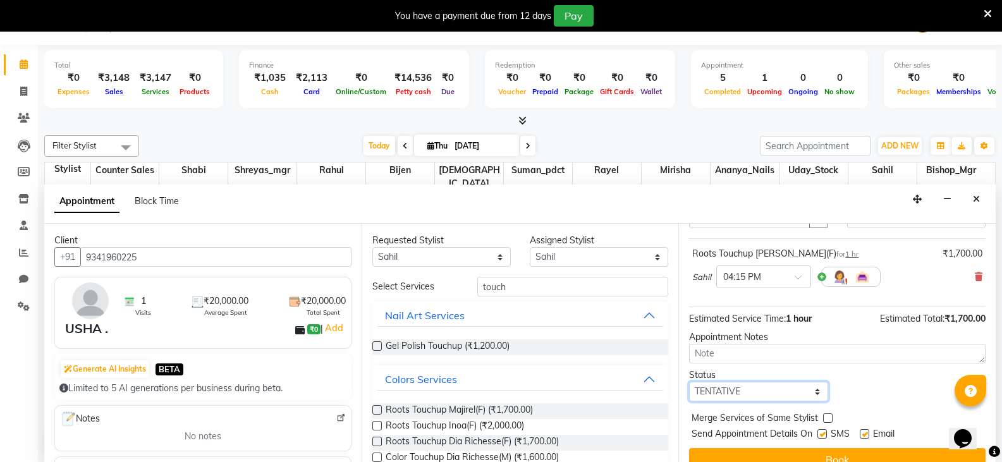
click at [760, 397] on select "Select TENTATIVE CONFIRM CHECK-IN UPCOMING" at bounding box center [758, 392] width 138 height 20
select select "confirm booking"
click at [689, 382] on select "Select TENTATIVE CONFIRM CHECK-IN UPCOMING" at bounding box center [758, 392] width 138 height 20
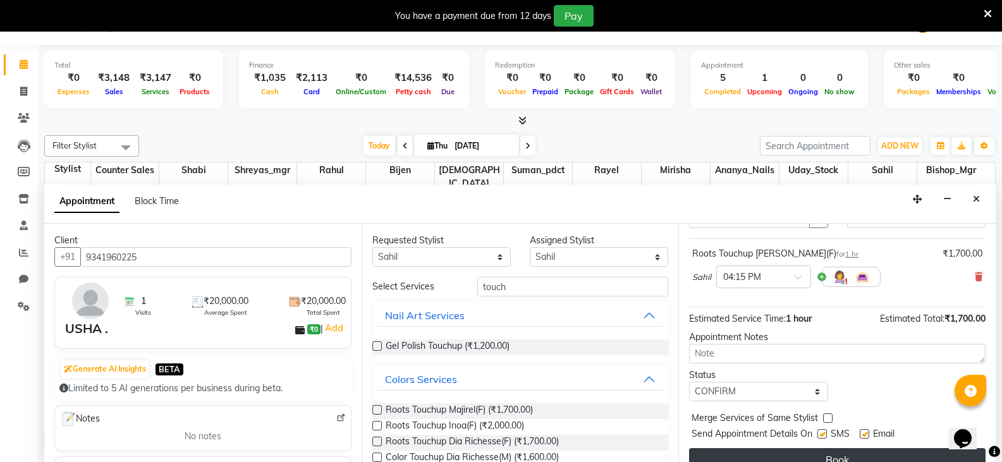
click at [812, 451] on button "Book" at bounding box center [837, 459] width 296 height 23
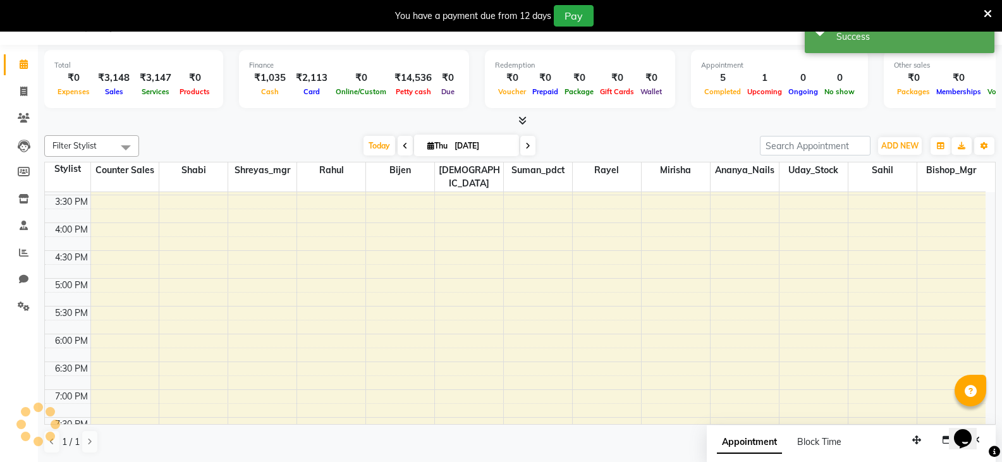
scroll to position [0, 0]
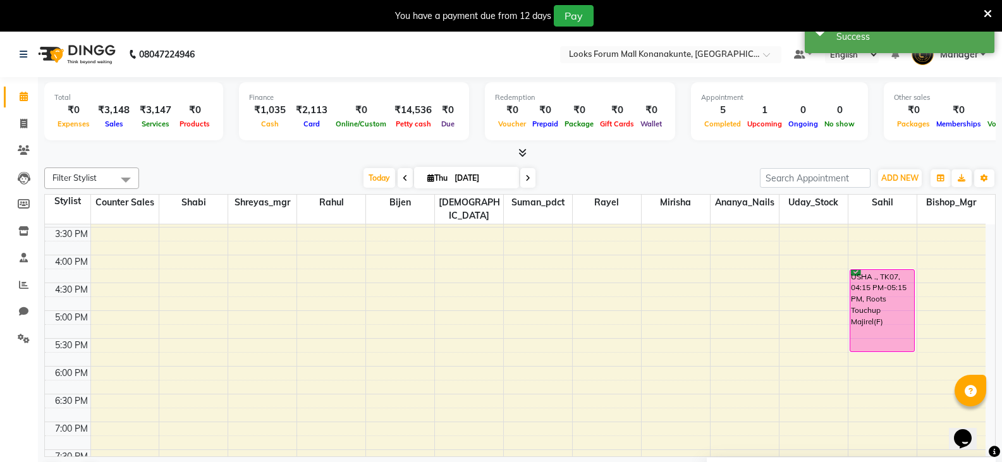
drag, startPoint x: 882, startPoint y: 309, endPoint x: 885, endPoint y: 334, distance: 25.5
click at [885, 334] on div "sampath c, TK01, 10:55 AM-11:55 AM, Sr.Stylist Cut(M) USHA ., TK07, 04:15 PM-05…" at bounding box center [882, 171] width 68 height 723
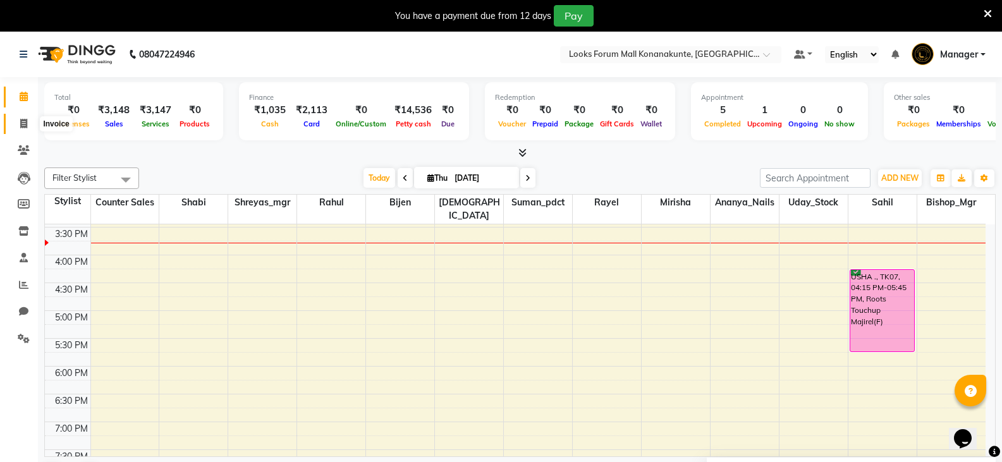
click at [25, 116] on link "Invoice" at bounding box center [19, 124] width 30 height 21
select select "service"
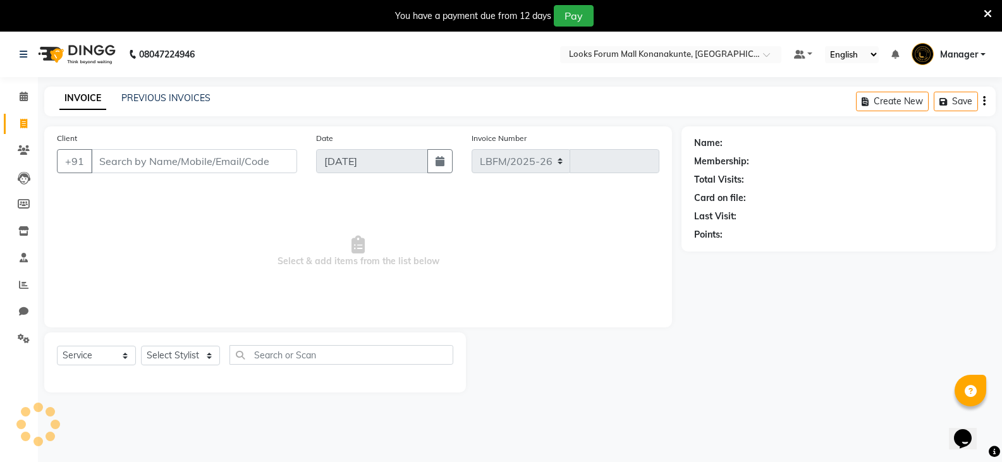
select select "8945"
type input "3108"
drag, startPoint x: 184, startPoint y: 357, endPoint x: 187, endPoint y: 323, distance: 34.3
click at [184, 357] on select "Select Stylist" at bounding box center [180, 356] width 79 height 20
select select "90392"
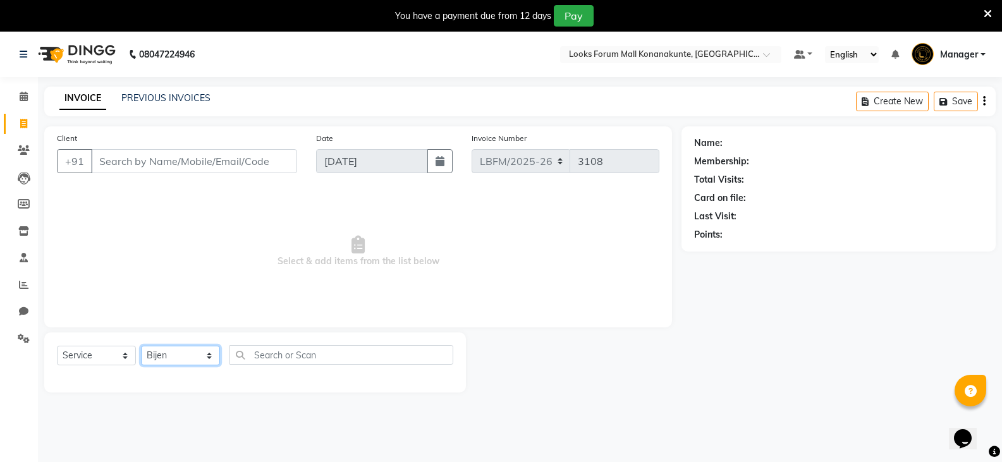
click at [141, 346] on select "Select Stylist Ananya_Nails [PERSON_NAME] Bijen Bishop_Mgr Counter Sales Manage…" at bounding box center [180, 356] width 79 height 20
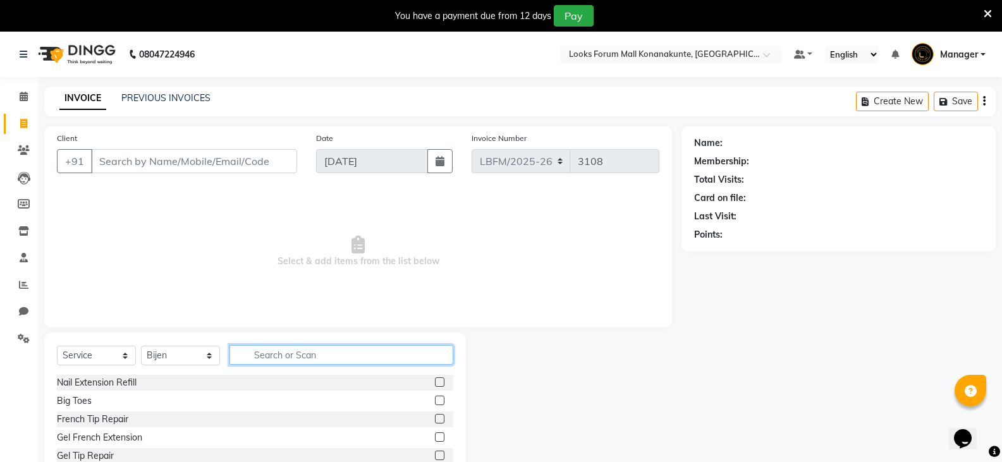
click at [296, 353] on input "text" at bounding box center [341, 355] width 224 height 20
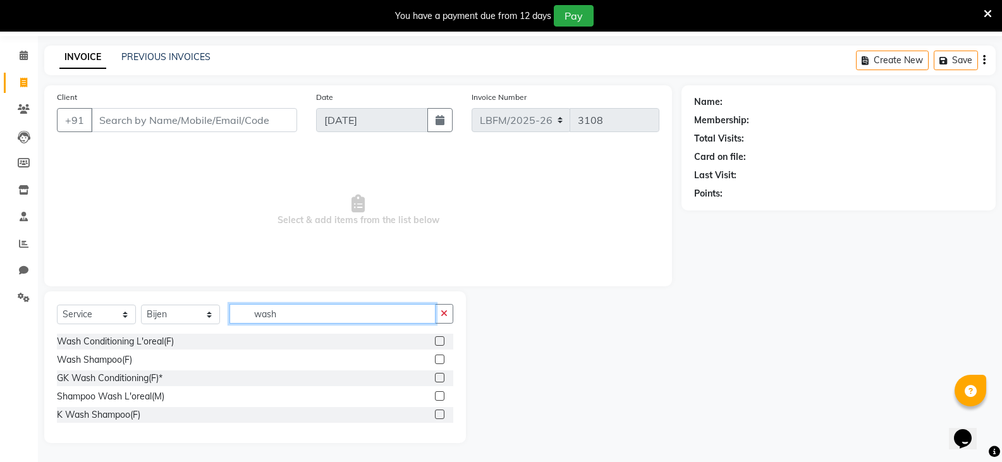
type input "wash"
click at [197, 413] on div "K Wash Shampoo(F)" at bounding box center [255, 415] width 396 height 16
click at [441, 416] on label at bounding box center [439, 414] width 9 height 9
click at [441, 416] on input "checkbox" at bounding box center [439, 415] width 8 height 8
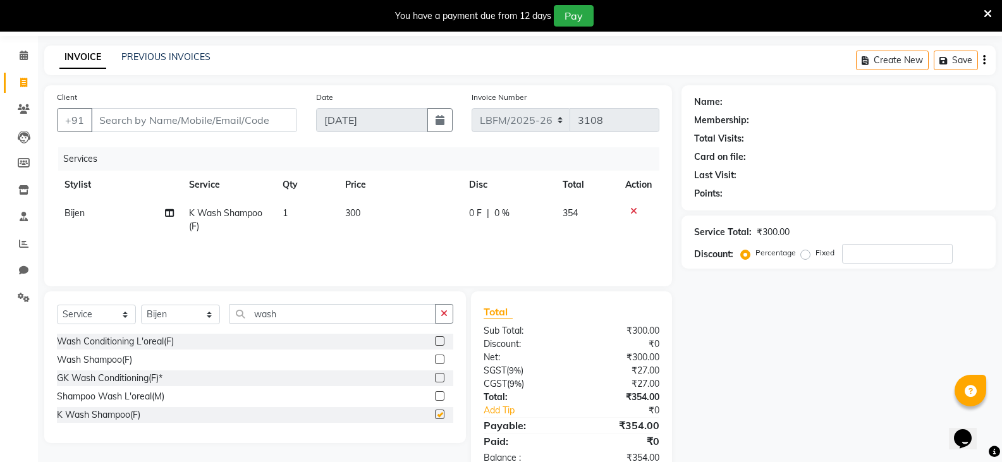
checkbox input "false"
click at [371, 315] on input "wash" at bounding box center [332, 314] width 206 height 20
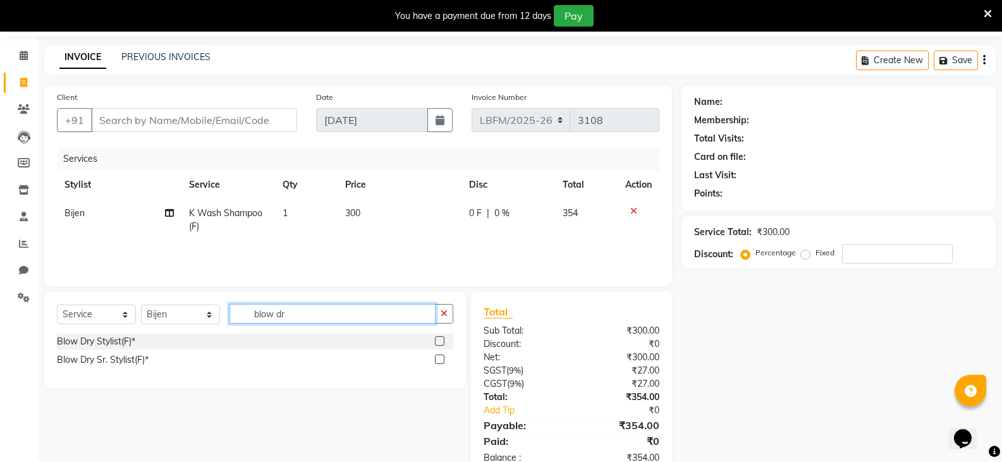
type input "blow dr"
click at [441, 339] on label at bounding box center [439, 340] width 9 height 9
click at [441, 339] on input "checkbox" at bounding box center [439, 342] width 8 height 8
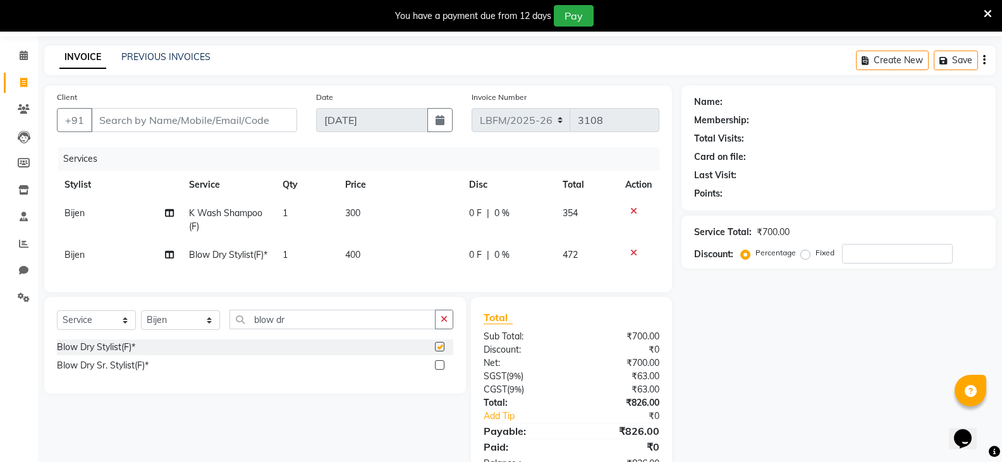
checkbox input "false"
click at [375, 210] on td "300" at bounding box center [400, 220] width 125 height 42
select select "90392"
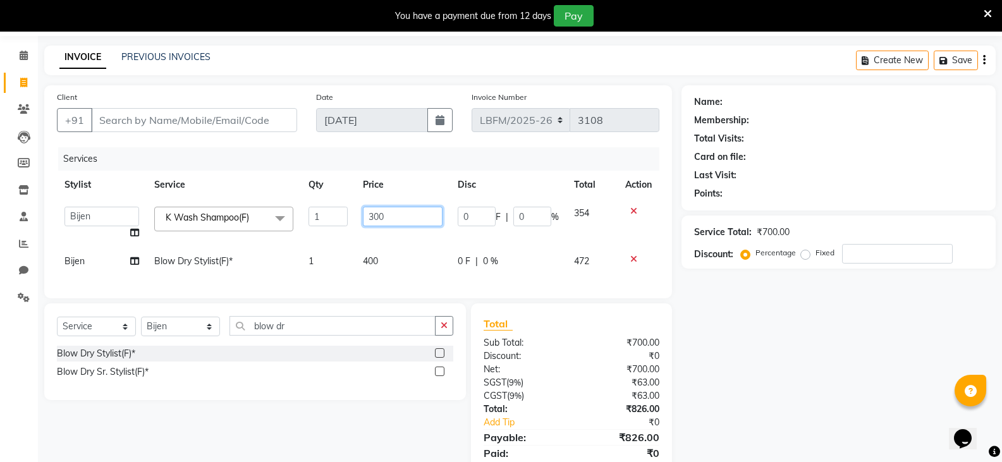
click at [373, 215] on input "300" at bounding box center [402, 217] width 79 height 20
type input "900"
click at [381, 259] on td "400" at bounding box center [402, 261] width 94 height 28
select select "90392"
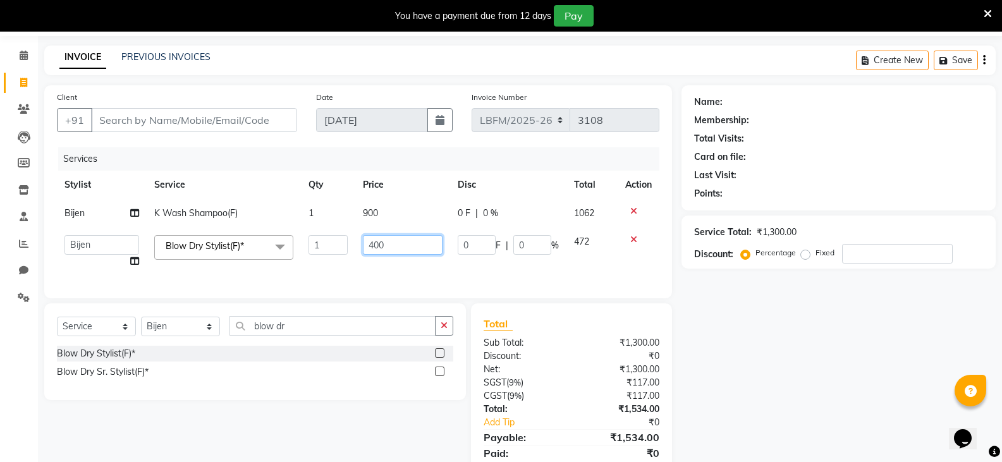
click at [373, 248] on input "400" at bounding box center [402, 245] width 79 height 20
type input "600"
click at [337, 336] on input "blow dr" at bounding box center [332, 326] width 206 height 20
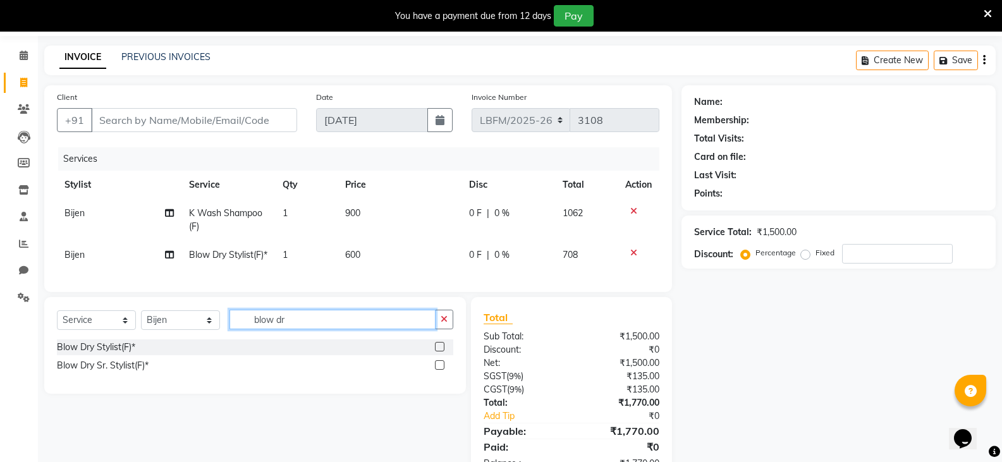
click at [337, 329] on input "blow dr" at bounding box center [332, 320] width 206 height 20
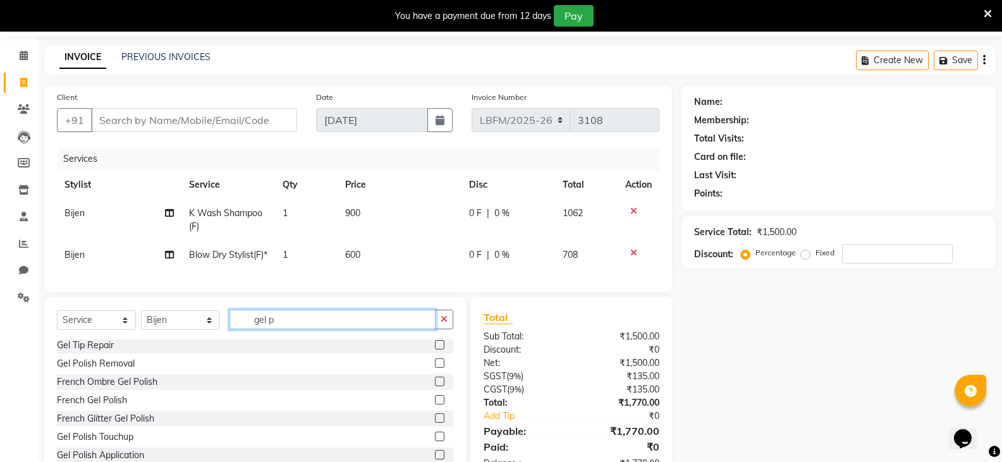
scroll to position [104, 0]
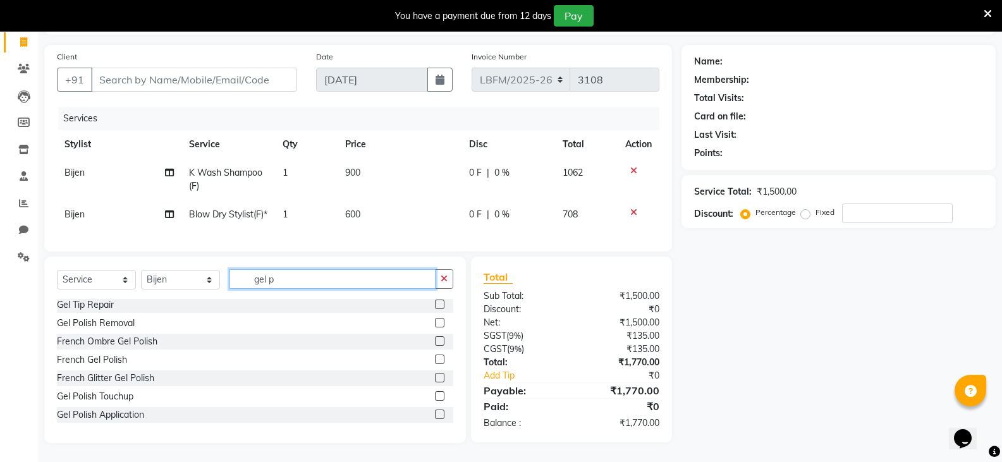
type input "gel p"
click at [435, 398] on label at bounding box center [439, 395] width 9 height 9
click at [435, 398] on input "checkbox" at bounding box center [439, 397] width 8 height 8
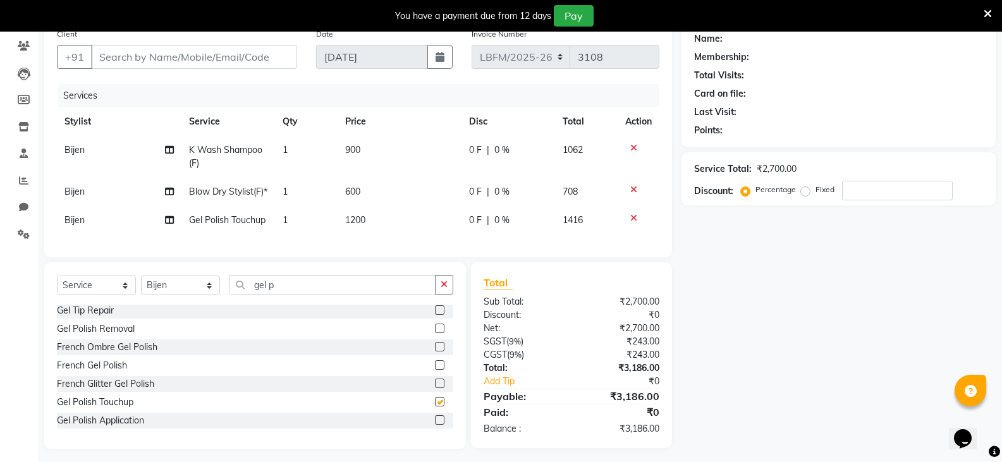
checkbox input "false"
click at [362, 226] on span "1200" at bounding box center [355, 219] width 20 height 11
select select "90392"
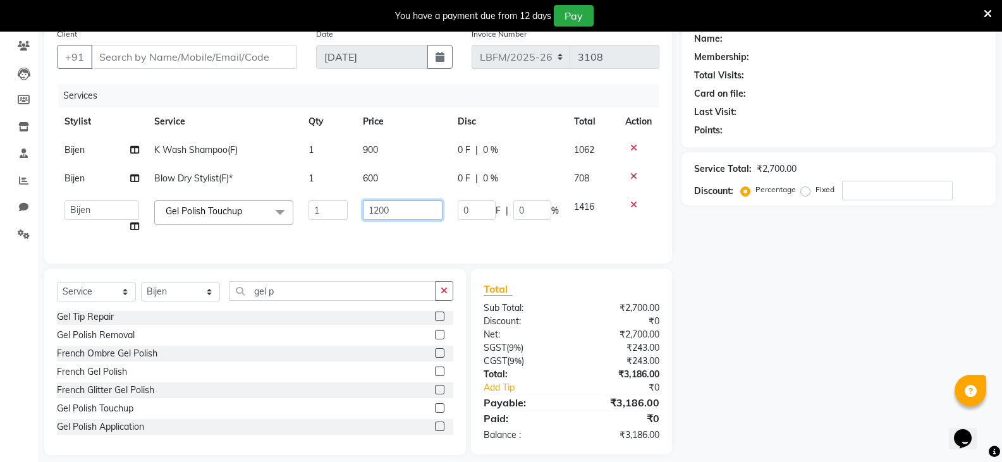
click at [378, 211] on input "1200" at bounding box center [402, 210] width 79 height 20
type input "1500"
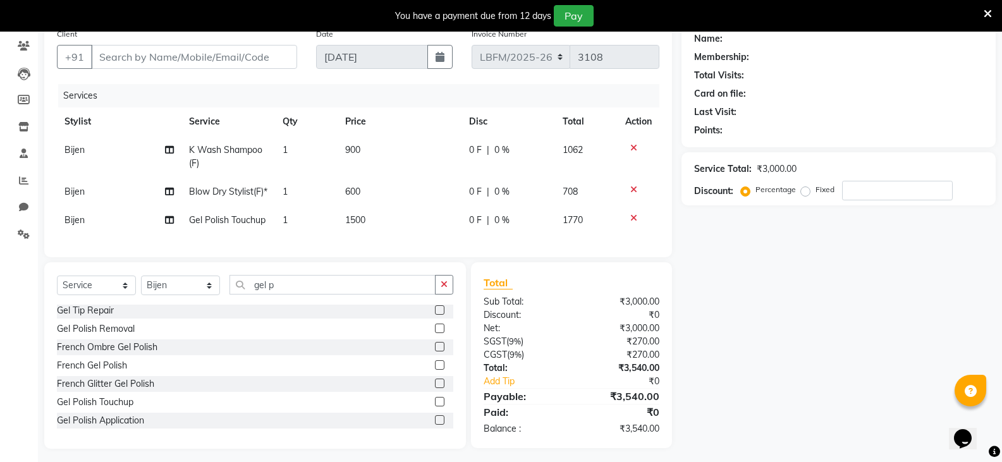
click at [516, 227] on div "0 F | 0 %" at bounding box center [508, 220] width 78 height 13
select select "90392"
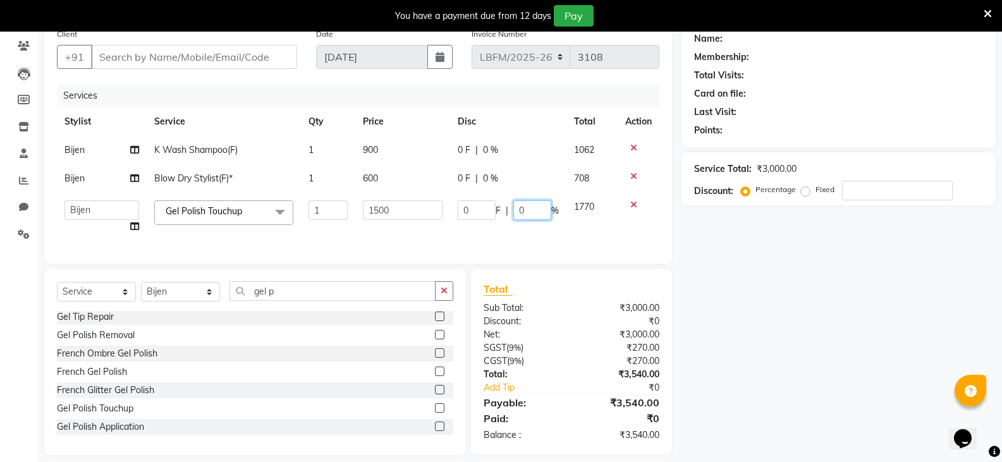
click at [528, 211] on input "0" at bounding box center [532, 210] width 38 height 20
type input "25"
click at [714, 266] on div "Name: Membership: Total Visits: Card on file: Last Visit: Points: Service Total…" at bounding box center [843, 238] width 324 height 433
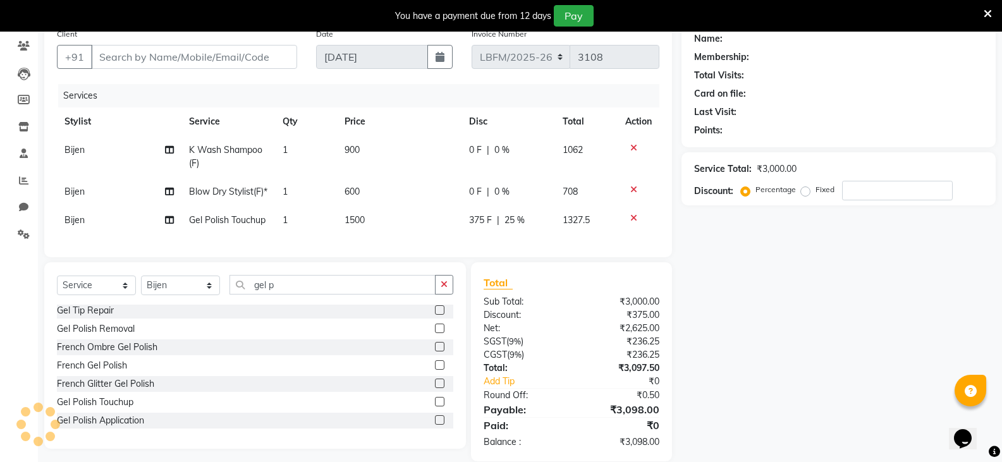
scroll to position [0, 0]
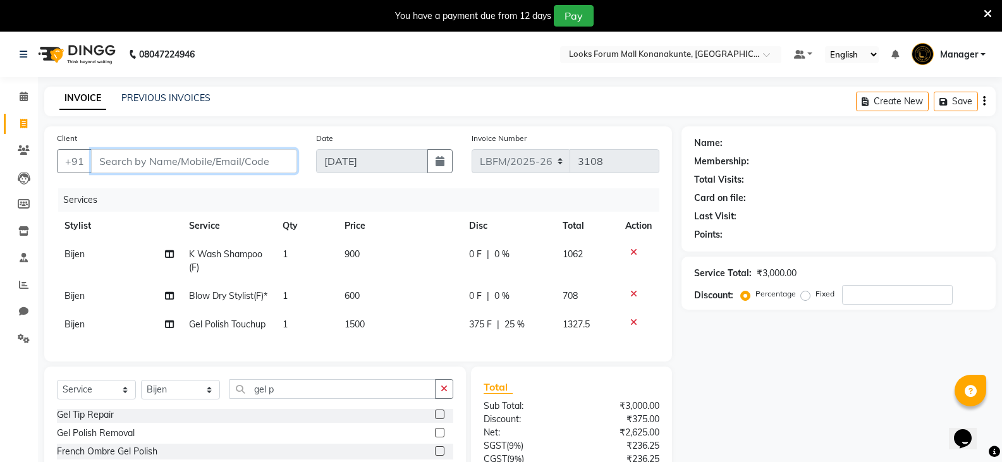
click at [217, 164] on input "Client" at bounding box center [194, 161] width 206 height 24
type input "b"
type input "0"
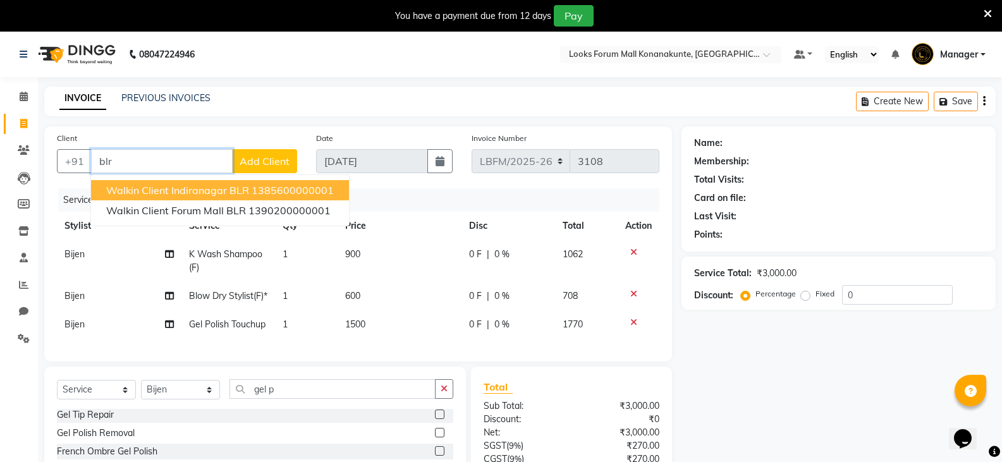
drag, startPoint x: 172, startPoint y: 193, endPoint x: 324, endPoint y: 249, distance: 162.4
click at [173, 193] on span "Walkin Client Indiranagar BLR" at bounding box center [177, 190] width 143 height 13
type input "1385600000001"
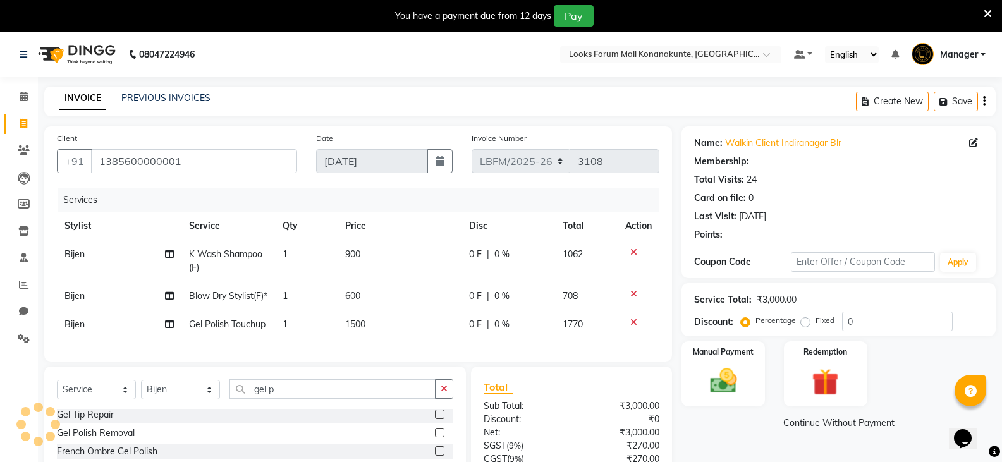
select select "1: Object"
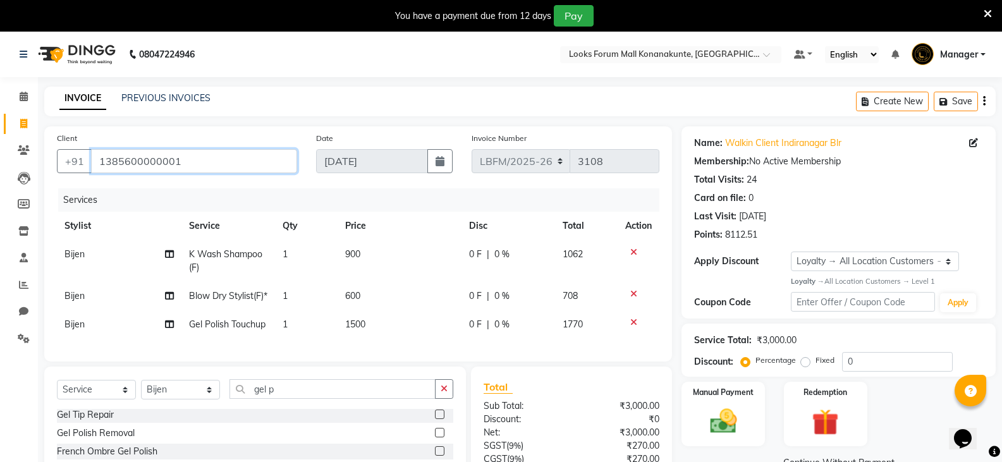
click at [224, 156] on input "1385600000001" at bounding box center [194, 161] width 206 height 24
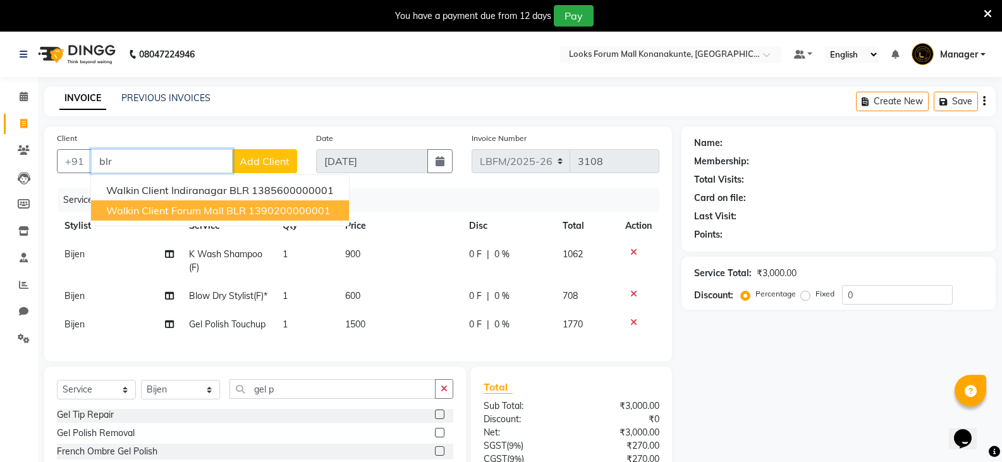
click at [190, 213] on span "Walkin Client Forum Mall BLR" at bounding box center [176, 210] width 140 height 13
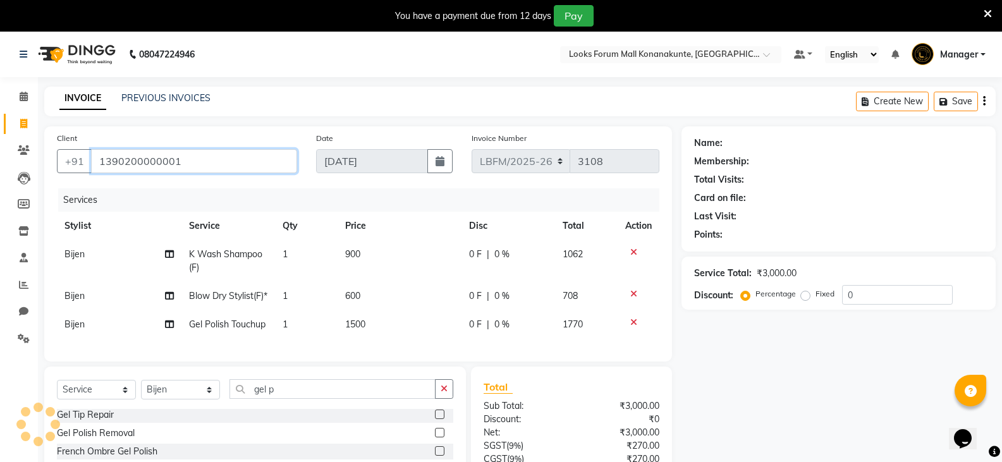
type input "1390200000001"
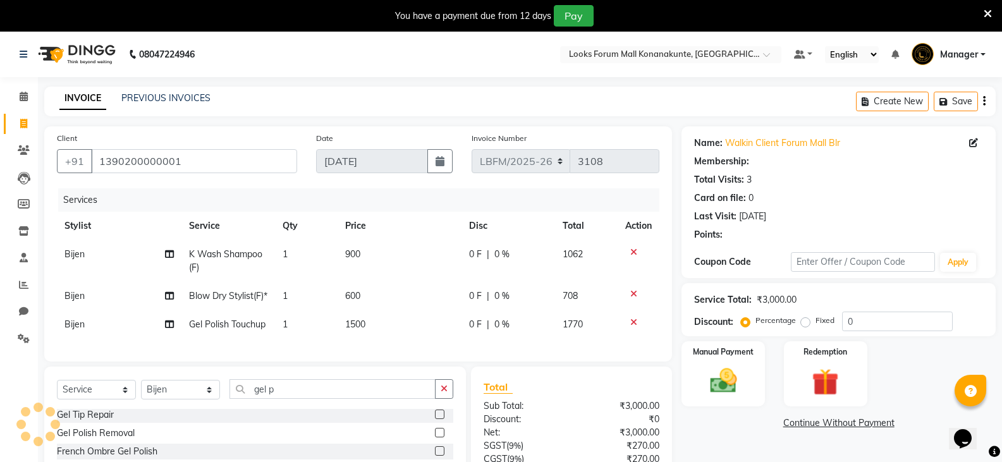
select select "1: Object"
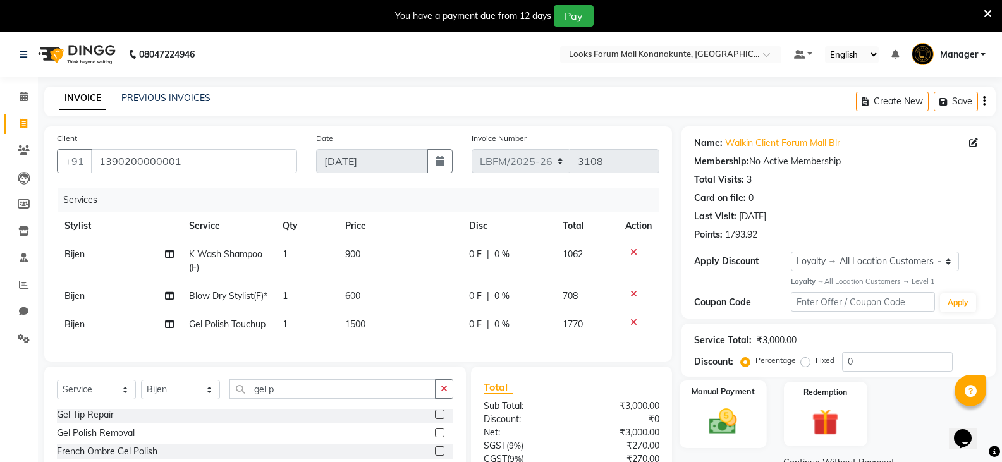
scroll to position [126, 0]
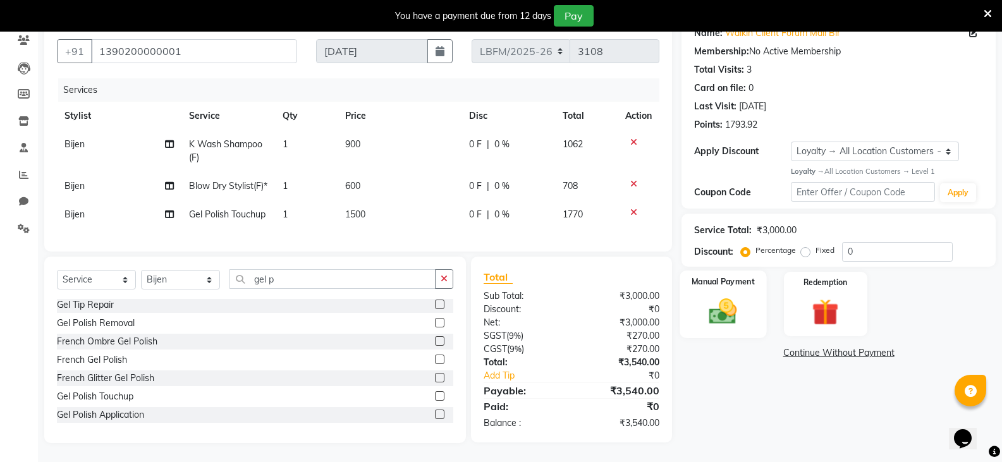
click at [731, 305] on img at bounding box center [722, 311] width 45 height 32
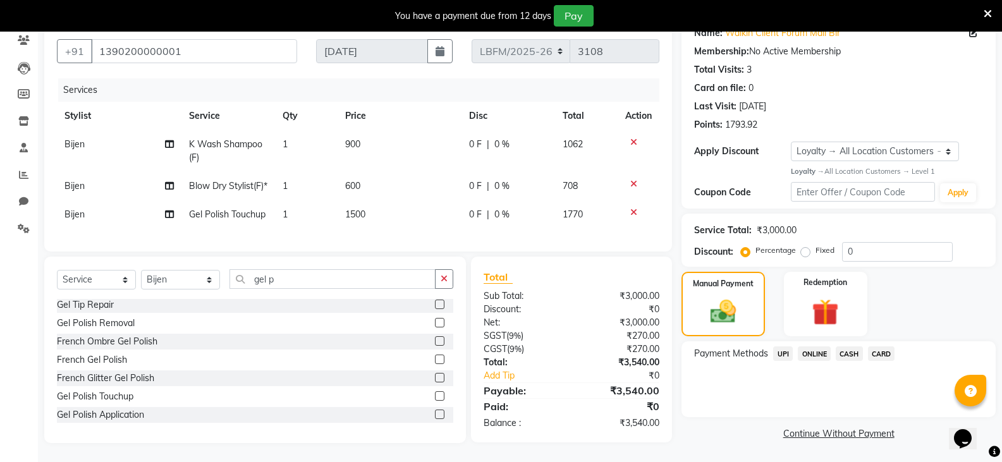
click at [887, 346] on span "CARD" at bounding box center [881, 353] width 27 height 15
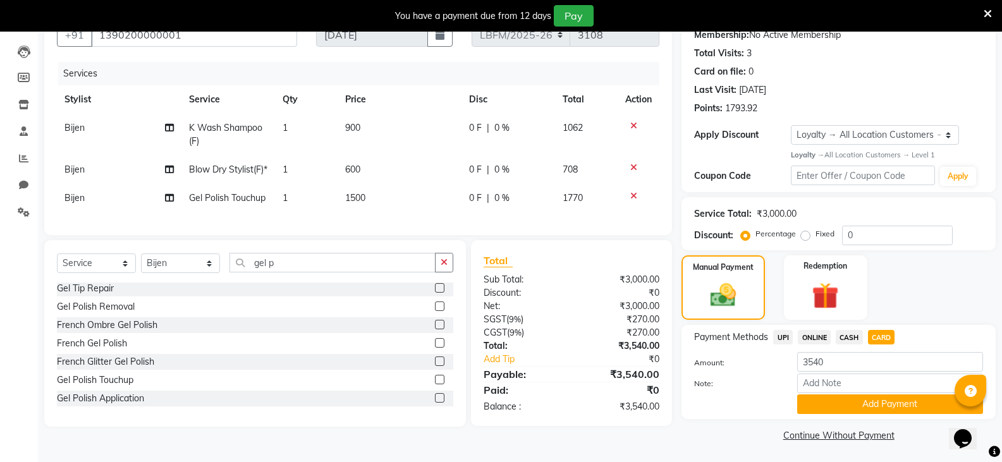
click at [515, 205] on div "0 F | 0 %" at bounding box center [508, 198] width 78 height 13
select select "90392"
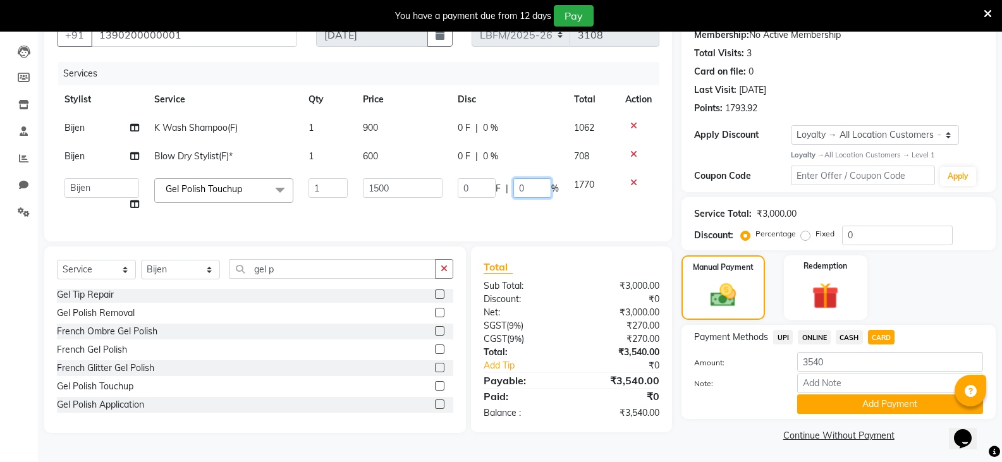
click at [539, 185] on input "0" at bounding box center [532, 188] width 38 height 20
type input "25"
click at [736, 287] on img at bounding box center [723, 295] width 43 height 30
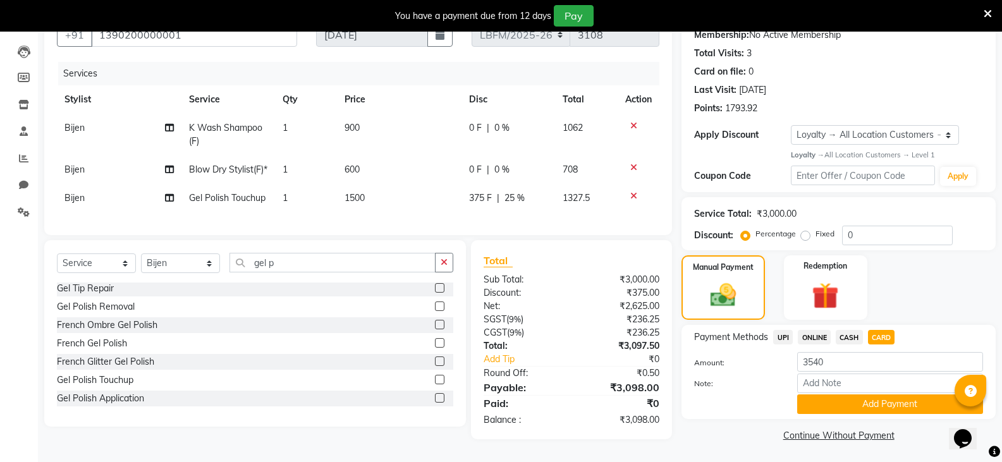
click at [882, 338] on span "CARD" at bounding box center [881, 337] width 27 height 15
type input "3098"
click at [849, 334] on span "CASH" at bounding box center [849, 337] width 27 height 15
click at [860, 402] on button "Add Payment" at bounding box center [890, 404] width 186 height 20
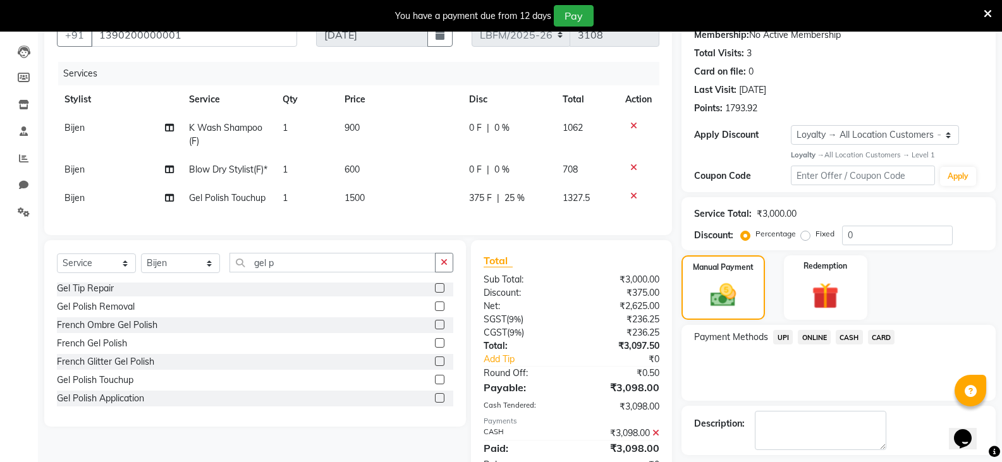
scroll to position [253, 0]
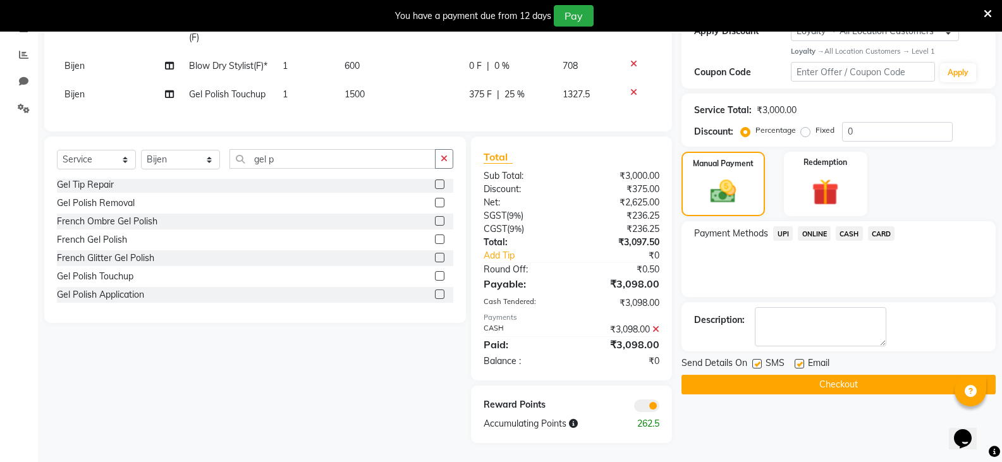
click at [832, 375] on button "Checkout" at bounding box center [838, 385] width 314 height 20
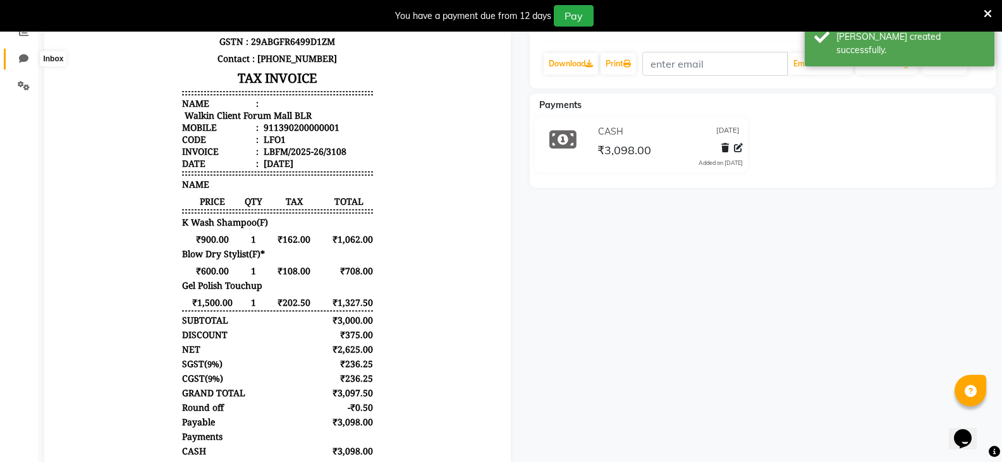
click at [28, 62] on span at bounding box center [24, 59] width 22 height 15
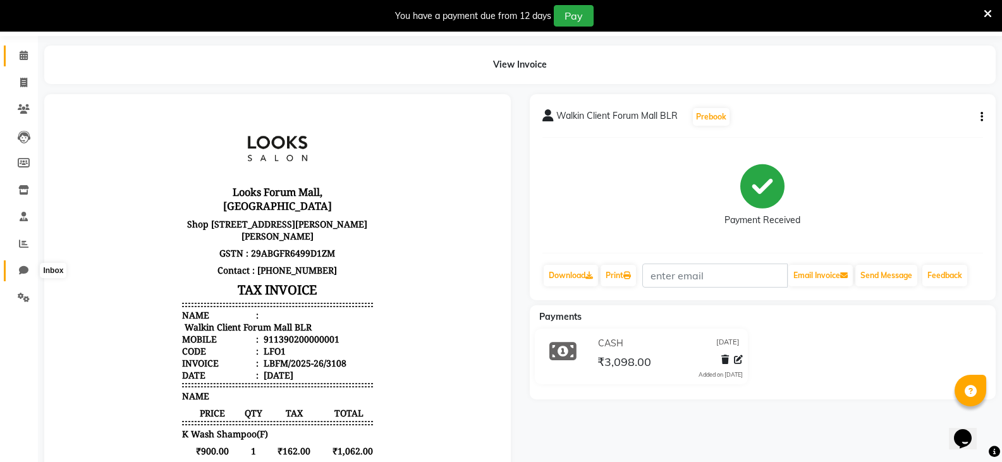
select select "100"
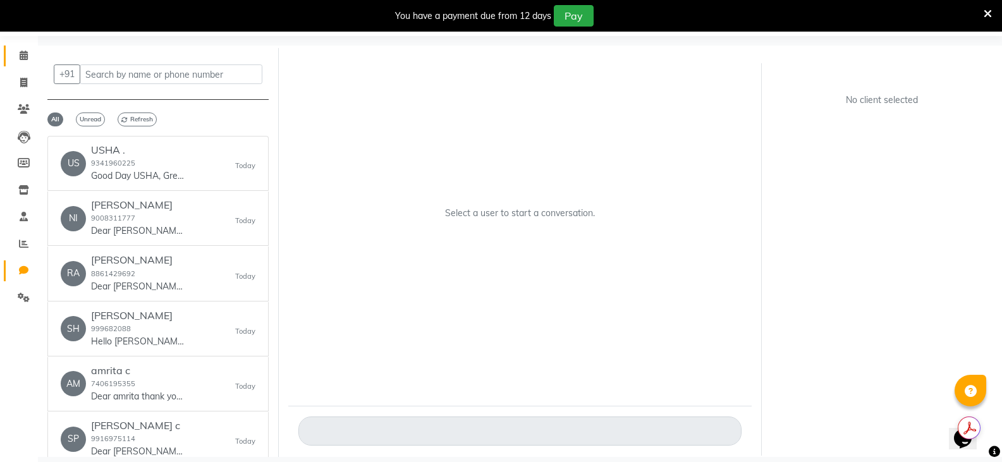
click at [29, 59] on span at bounding box center [24, 56] width 22 height 15
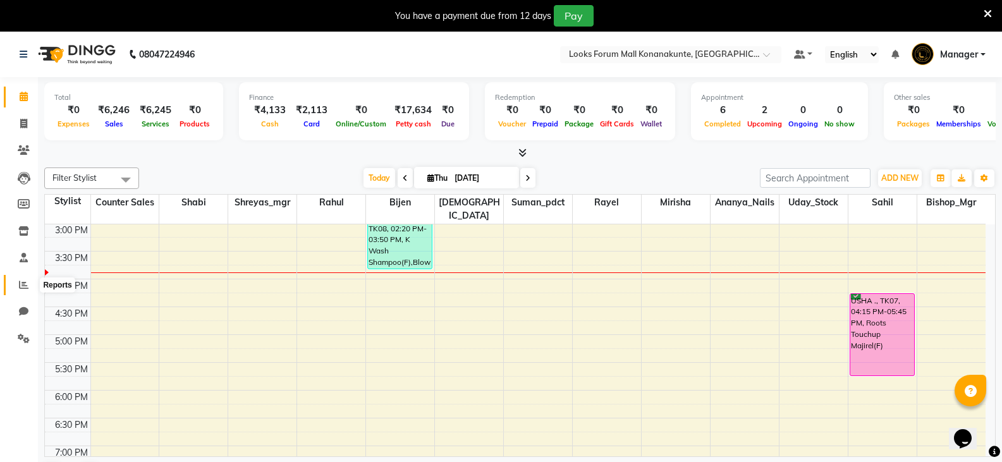
click at [20, 286] on icon at bounding box center [23, 284] width 9 height 9
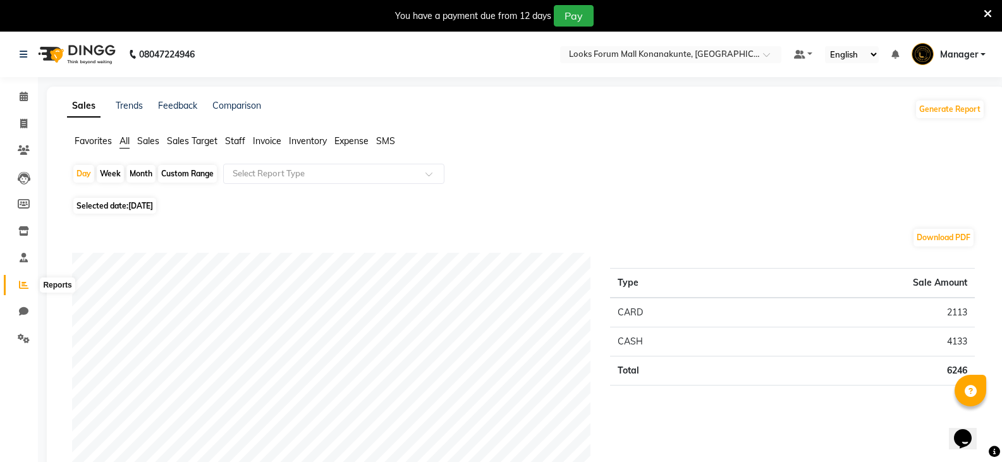
click at [23, 286] on icon at bounding box center [23, 284] width 9 height 9
click at [267, 148] on ul "Favorites All Sales Sales Target Staff Invoice Inventory Expense SMS" at bounding box center [526, 142] width 918 height 14
click at [265, 142] on span "Invoice" at bounding box center [267, 140] width 28 height 11
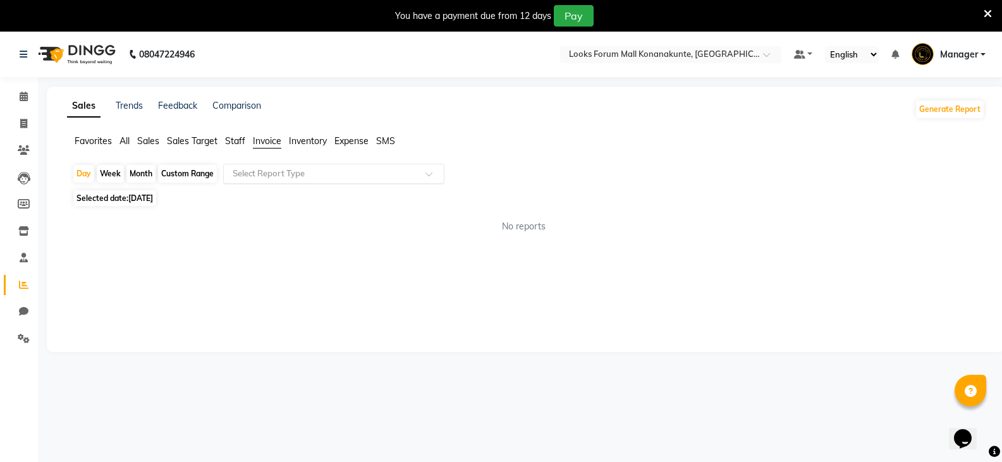
click at [284, 175] on input "text" at bounding box center [321, 174] width 182 height 13
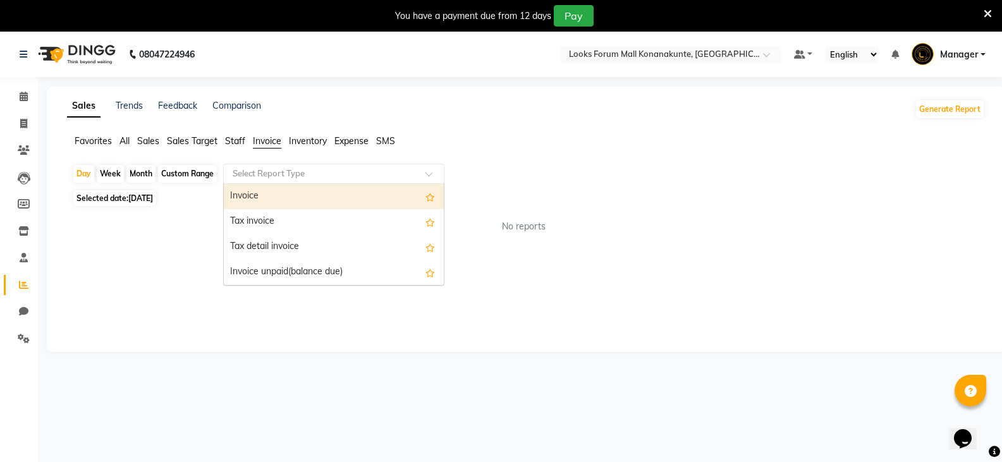
click at [283, 195] on div "Invoice" at bounding box center [334, 196] width 220 height 25
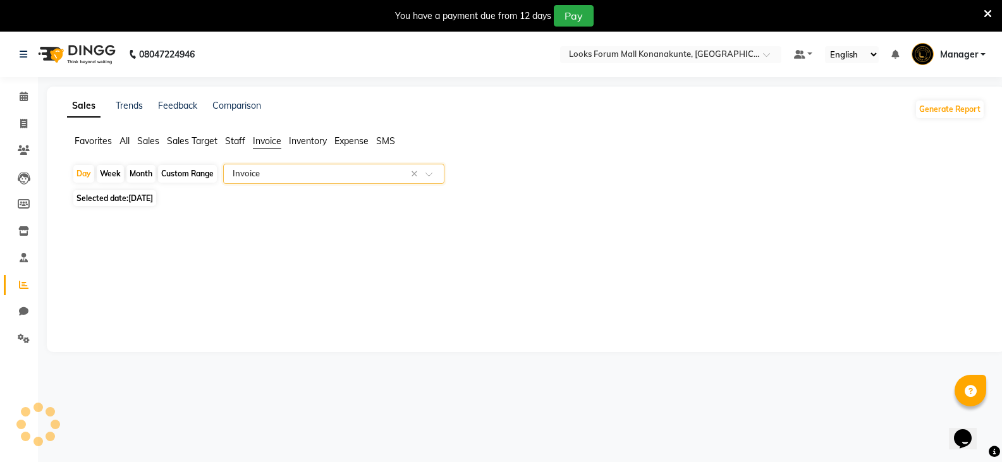
select select "full_report"
select select "csv"
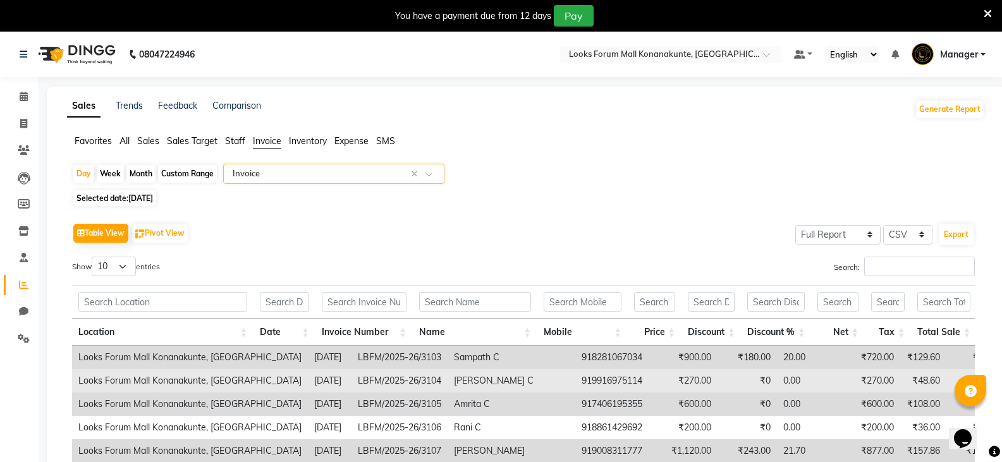
scroll to position [138, 0]
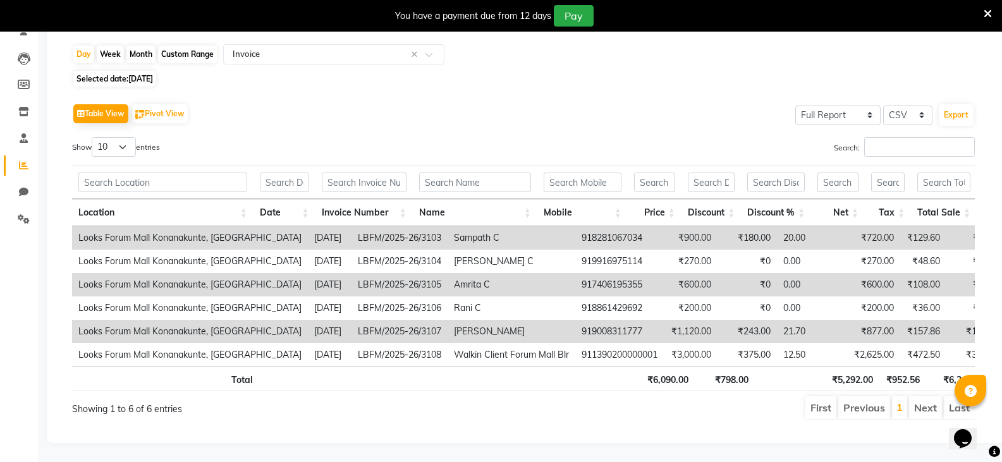
click at [143, 74] on span "[DATE]" at bounding box center [140, 78] width 25 height 9
select select "9"
select select "2025"
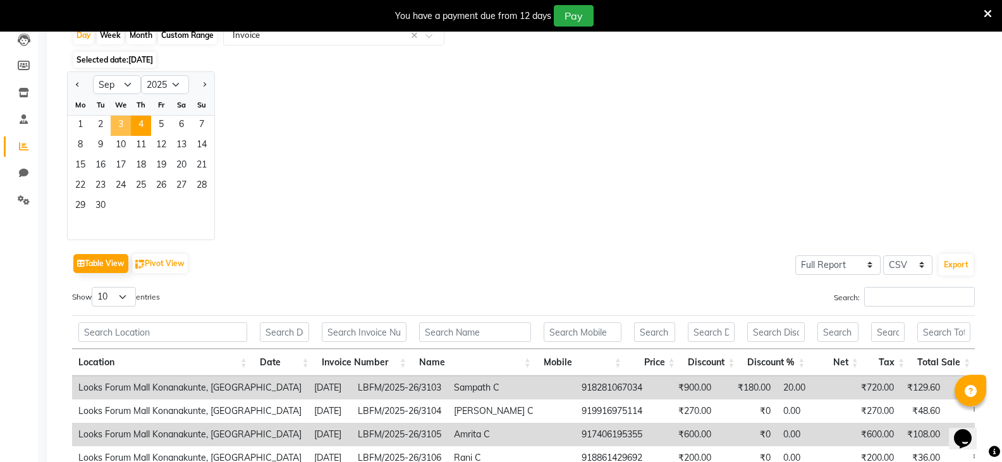
click at [125, 121] on span "3" at bounding box center [121, 126] width 20 height 20
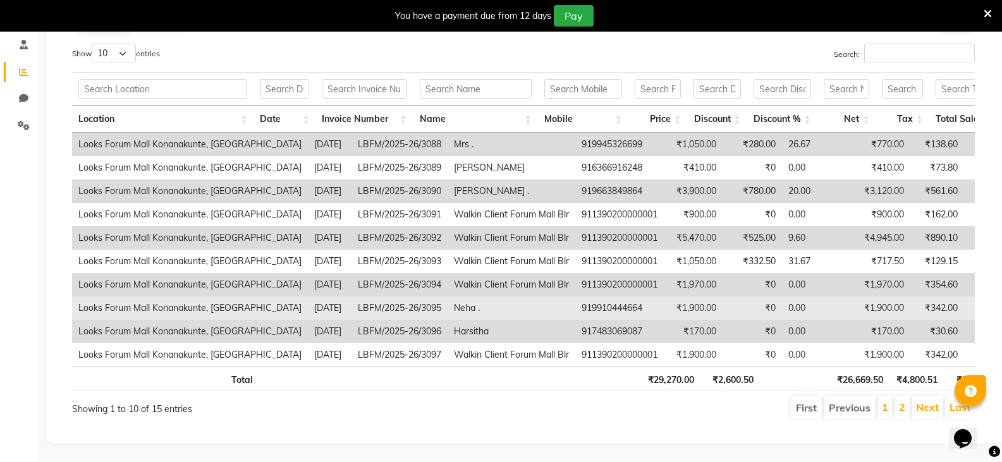
scroll to position [232, 0]
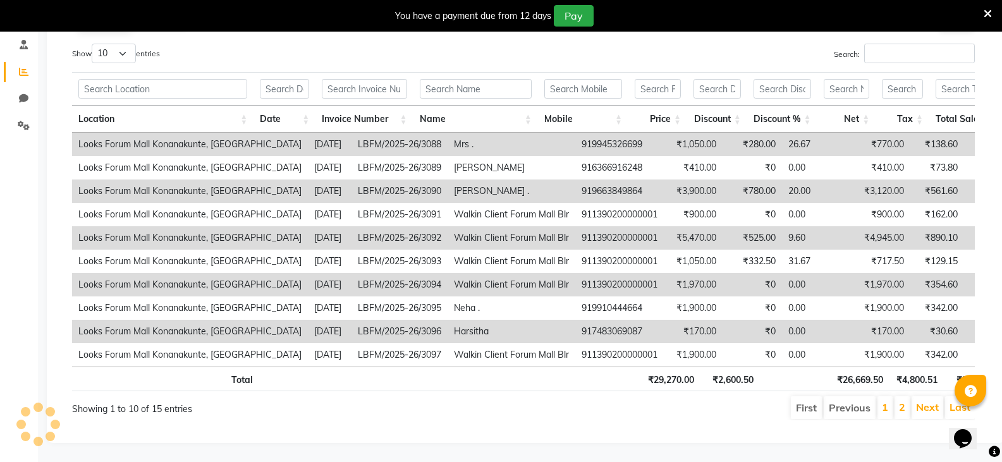
click at [896, 396] on li "2" at bounding box center [901, 407] width 15 height 23
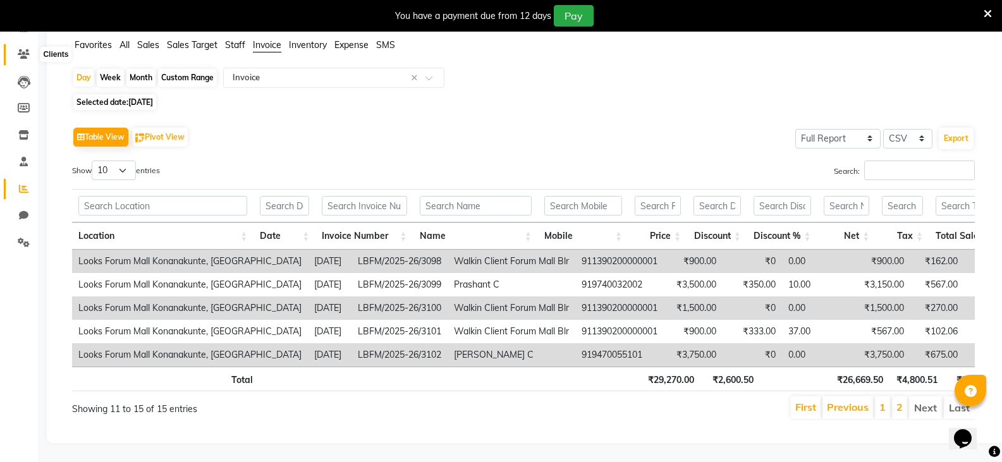
click at [28, 49] on icon at bounding box center [24, 53] width 12 height 9
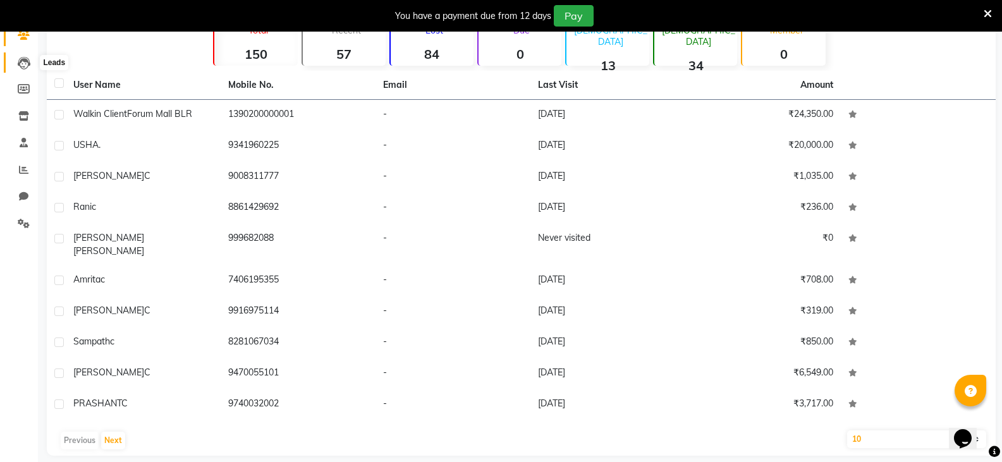
click at [25, 64] on icon at bounding box center [24, 63] width 13 height 13
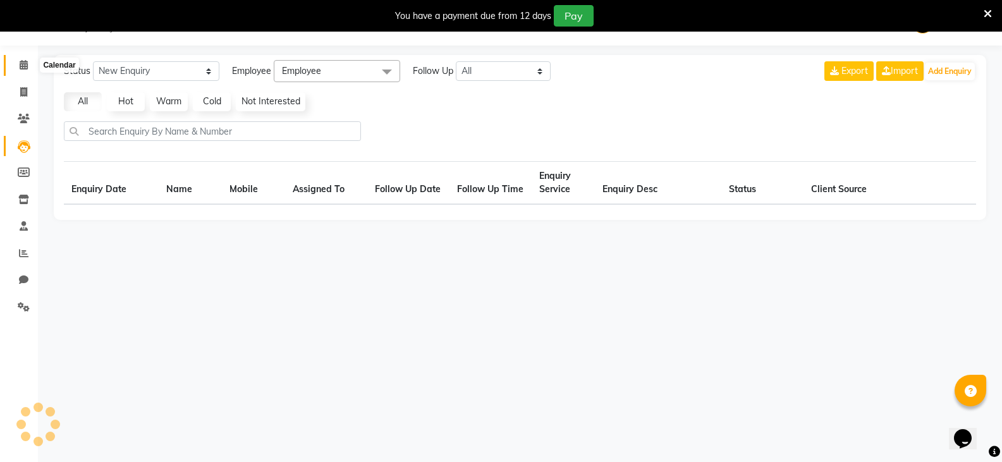
scroll to position [32, 0]
click at [26, 64] on icon at bounding box center [24, 64] width 8 height 9
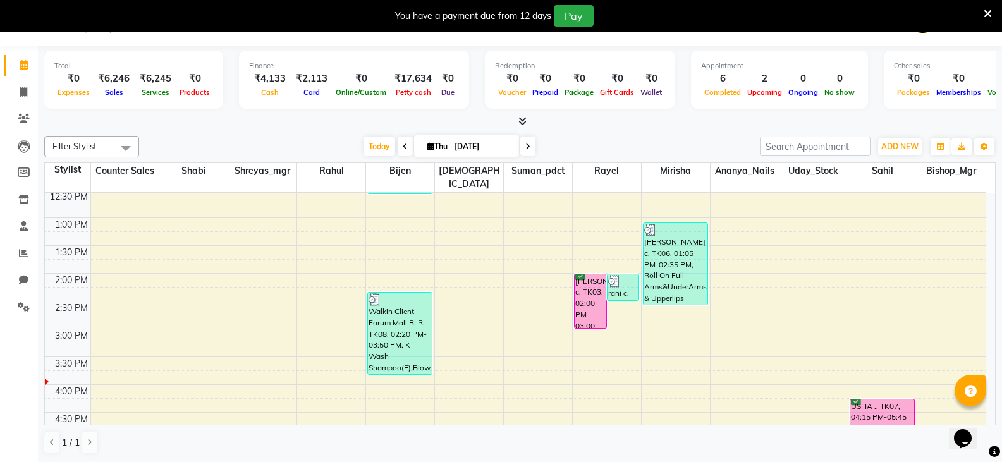
scroll to position [316, 0]
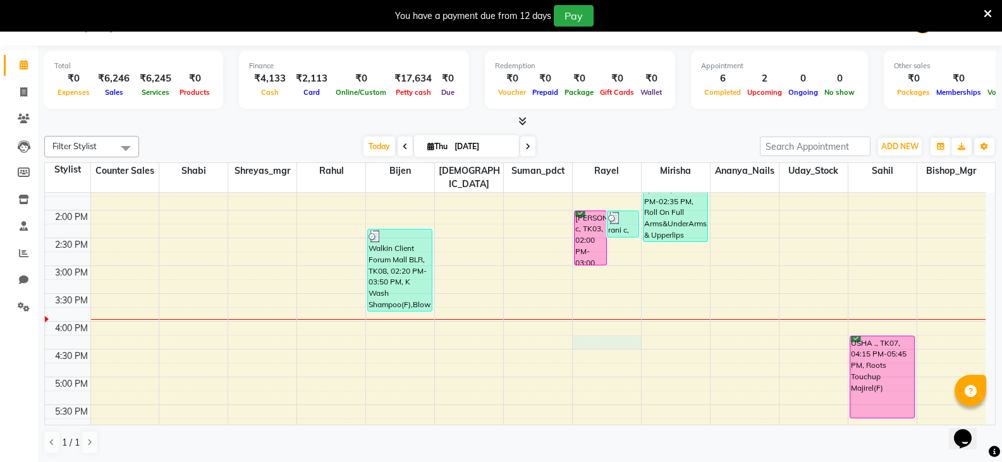
click at [601, 327] on div "8:00 AM 8:30 AM 9:00 AM 9:30 AM 10:00 AM 10:30 AM 11:00 AM 11:30 AM 12:00 PM 12…" at bounding box center [515, 238] width 941 height 723
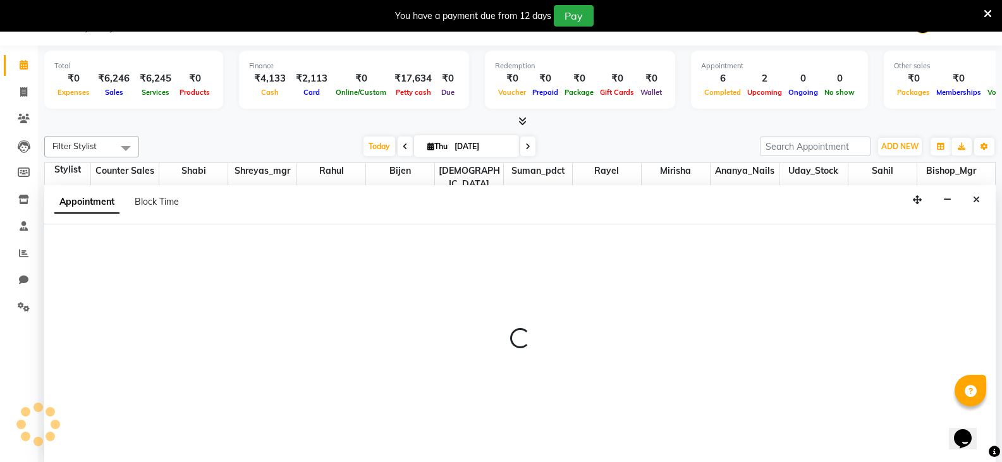
scroll to position [32, 0]
select select "90395"
select select "975"
select select "tentative"
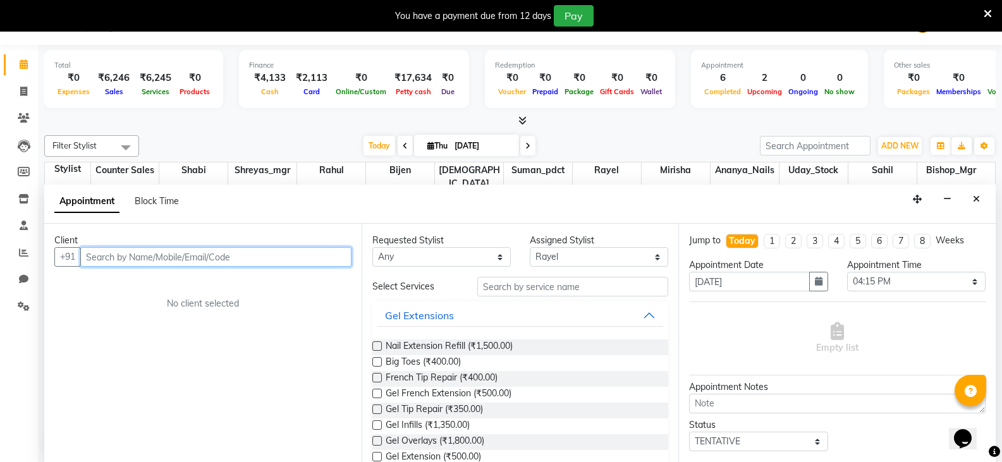
click at [296, 261] on input "text" at bounding box center [215, 257] width 271 height 20
type input "9901311767"
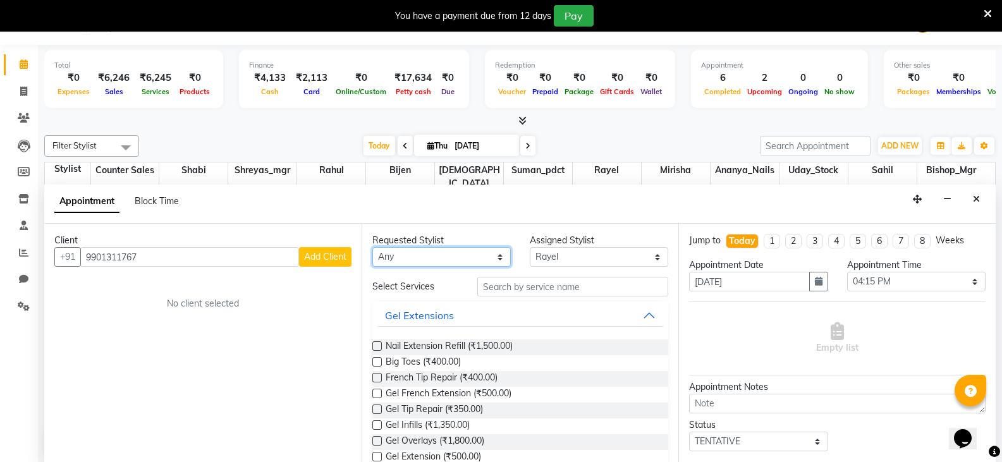
click at [446, 266] on select "Any Ananya_Nails [PERSON_NAME] Bijen Bishop_Mgr Counter Sales Mirisha [PERSON_N…" at bounding box center [441, 257] width 138 height 20
select select "90395"
click at [372, 247] on select "Any Ananya_Nails [PERSON_NAME] Bijen Bishop_Mgr Counter Sales Mirisha [PERSON_N…" at bounding box center [441, 257] width 138 height 20
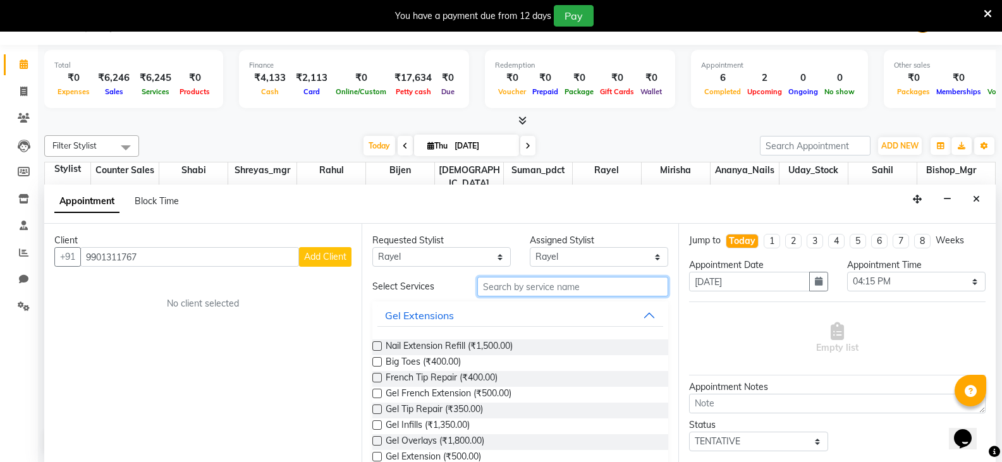
click at [547, 293] on input "text" at bounding box center [572, 287] width 191 height 20
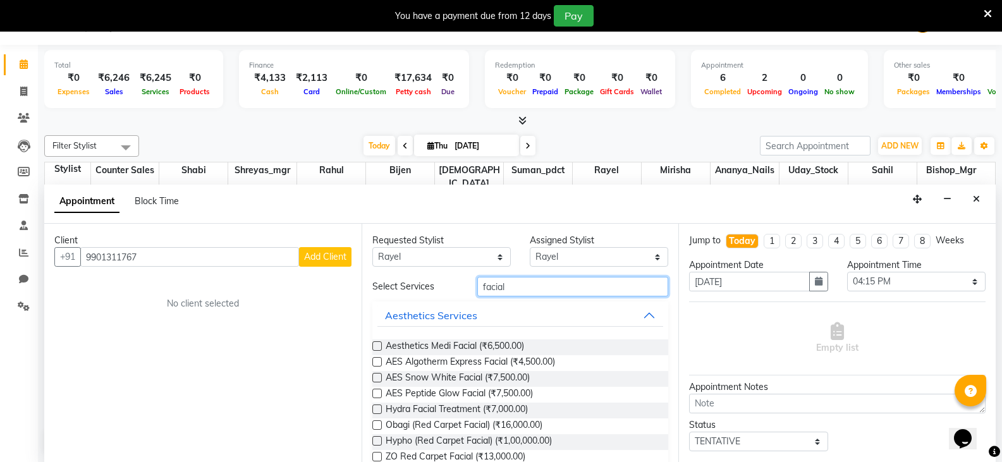
type input "facial"
click at [377, 375] on label at bounding box center [376, 377] width 9 height 9
click at [377, 375] on input "checkbox" at bounding box center [376, 379] width 8 height 8
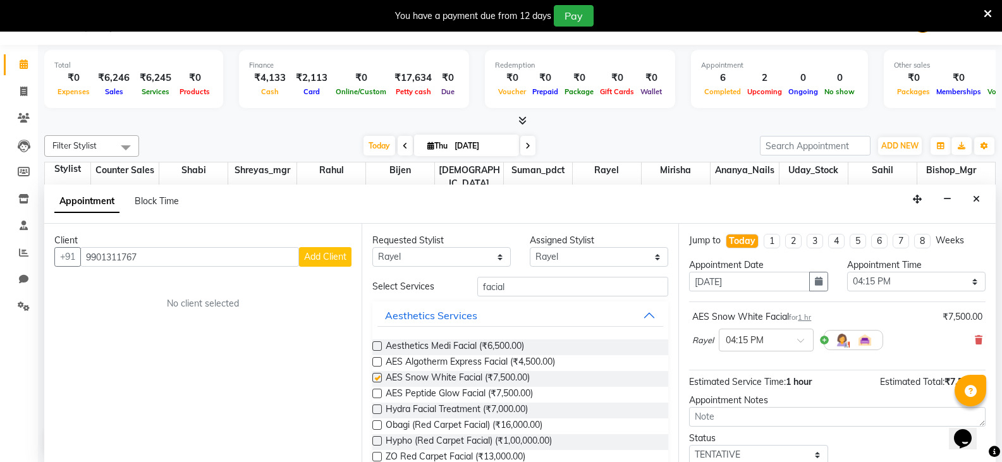
checkbox input "false"
click at [476, 258] on select "Any Ananya_Nails [PERSON_NAME] Bijen Bishop_Mgr Counter Sales Mirisha [PERSON_N…" at bounding box center [441, 257] width 138 height 20
select select "90394"
click at [372, 247] on select "Any Ananya_Nails [PERSON_NAME] Bijen Bishop_Mgr Counter Sales Mirisha [PERSON_N…" at bounding box center [441, 257] width 138 height 20
select select "90394"
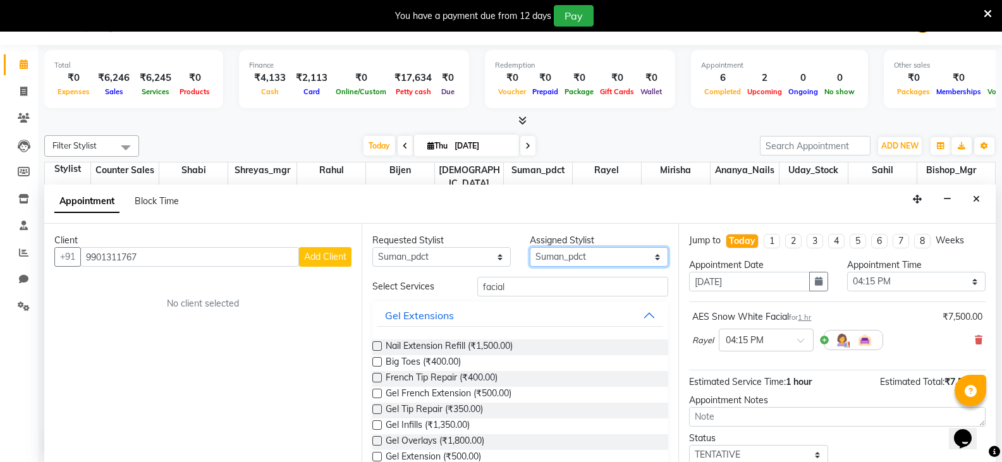
click at [580, 258] on select "Select Ananya_Nails [PERSON_NAME] Bijen Bishop_Mgr Counter Sales Mirisha [PERSO…" at bounding box center [599, 257] width 138 height 20
click at [530, 247] on select "Select Ananya_Nails [PERSON_NAME] Bijen Bishop_Mgr Counter Sales Mirisha [PERSO…" at bounding box center [599, 257] width 138 height 20
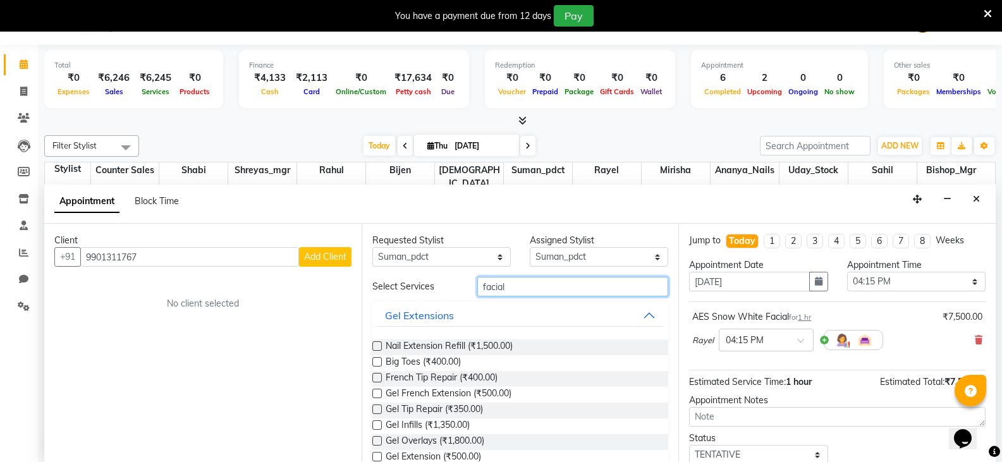
click at [528, 283] on input "facial" at bounding box center [572, 287] width 191 height 20
type input "pedicu"
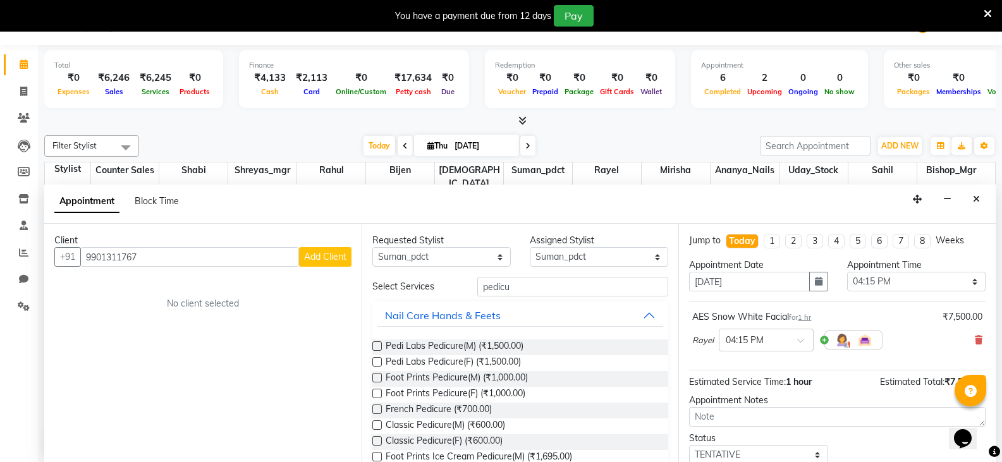
click at [379, 360] on label at bounding box center [376, 361] width 9 height 9
click at [379, 360] on input "checkbox" at bounding box center [376, 363] width 8 height 8
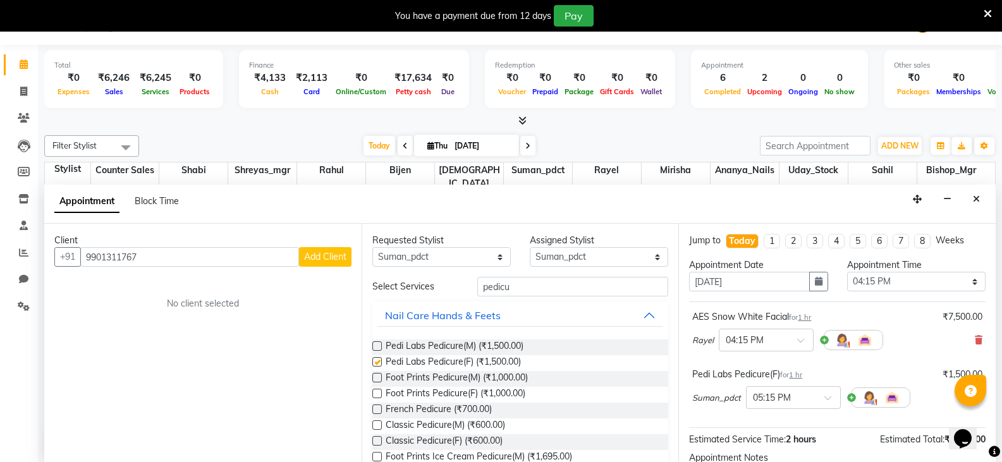
checkbox input "false"
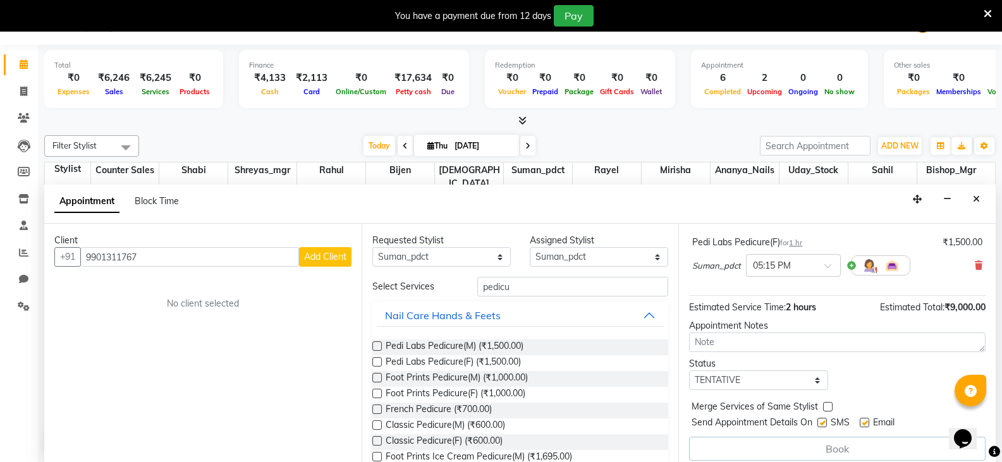
scroll to position [141, 0]
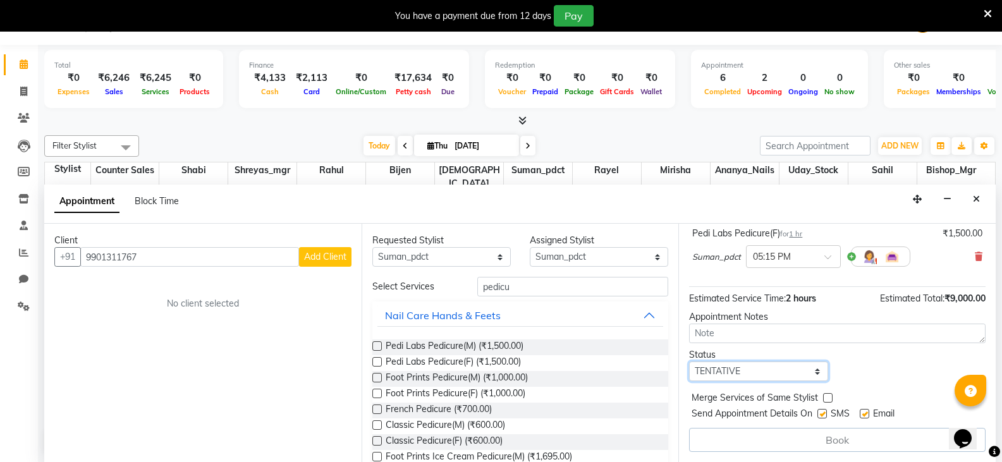
click at [802, 374] on select "Select TENTATIVE CONFIRM CHECK-IN UPCOMING" at bounding box center [758, 372] width 138 height 20
select select "confirm booking"
click at [689, 362] on select "Select TENTATIVE CONFIRM CHECK-IN UPCOMING" at bounding box center [758, 372] width 138 height 20
click at [848, 436] on div "Book" at bounding box center [837, 440] width 296 height 24
click at [820, 438] on div "Book" at bounding box center [837, 440] width 296 height 24
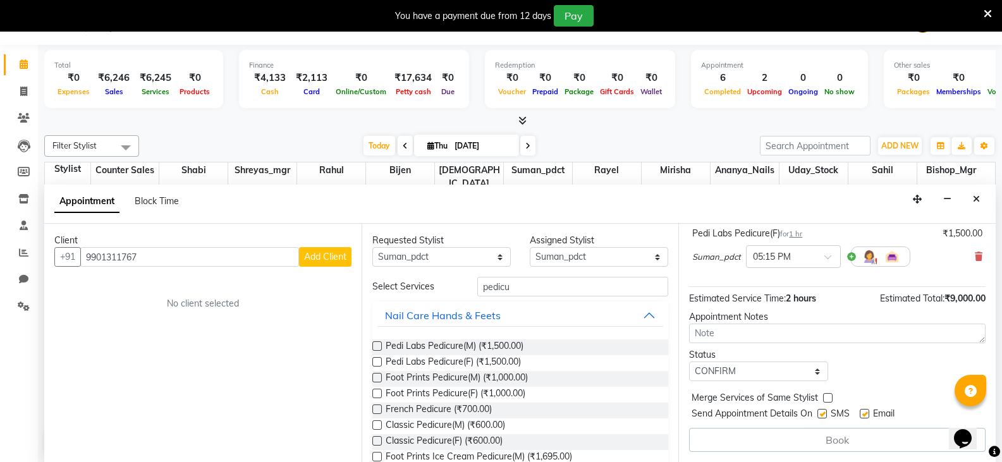
click at [827, 398] on label at bounding box center [827, 397] width 9 height 9
click at [827, 398] on input "checkbox" at bounding box center [827, 399] width 8 height 8
click at [827, 398] on label at bounding box center [827, 397] width 9 height 9
click at [827, 398] on input "checkbox" at bounding box center [827, 399] width 8 height 8
checkbox input "false"
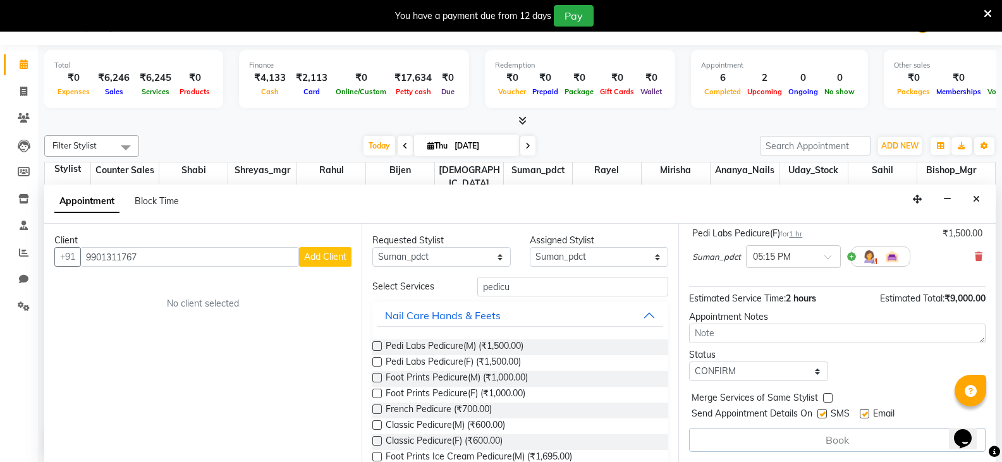
drag, startPoint x: 283, startPoint y: 334, endPoint x: 301, endPoint y: 332, distance: 17.7
click at [284, 334] on div "Client [PHONE_NUMBER] Add Client No client selected" at bounding box center [202, 343] width 317 height 238
click at [327, 257] on span "Add Client" at bounding box center [325, 256] width 42 height 11
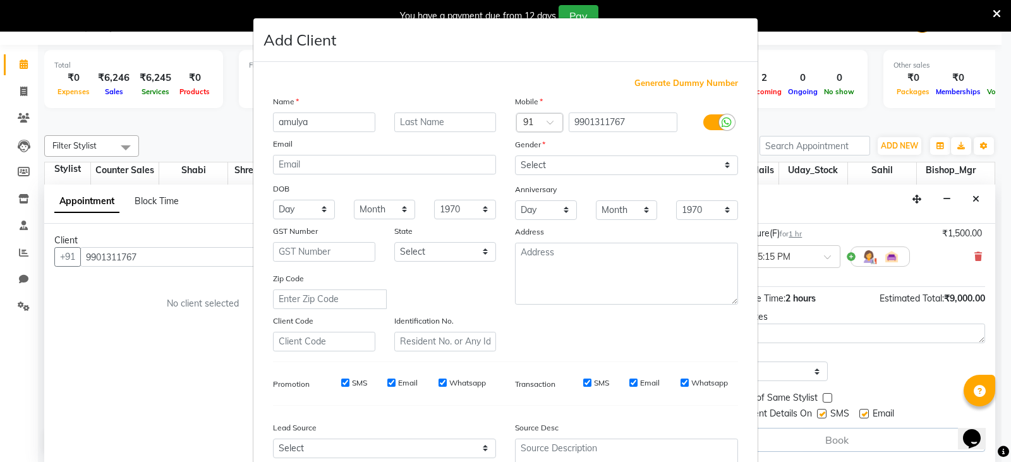
type input "amulya"
type input "v"
click at [551, 161] on select "Select [DEMOGRAPHIC_DATA] [DEMOGRAPHIC_DATA] Other Prefer Not To Say" at bounding box center [626, 166] width 223 height 20
select select "[DEMOGRAPHIC_DATA]"
click at [515, 156] on select "Select [DEMOGRAPHIC_DATA] [DEMOGRAPHIC_DATA] Other Prefer Not To Say" at bounding box center [626, 166] width 223 height 20
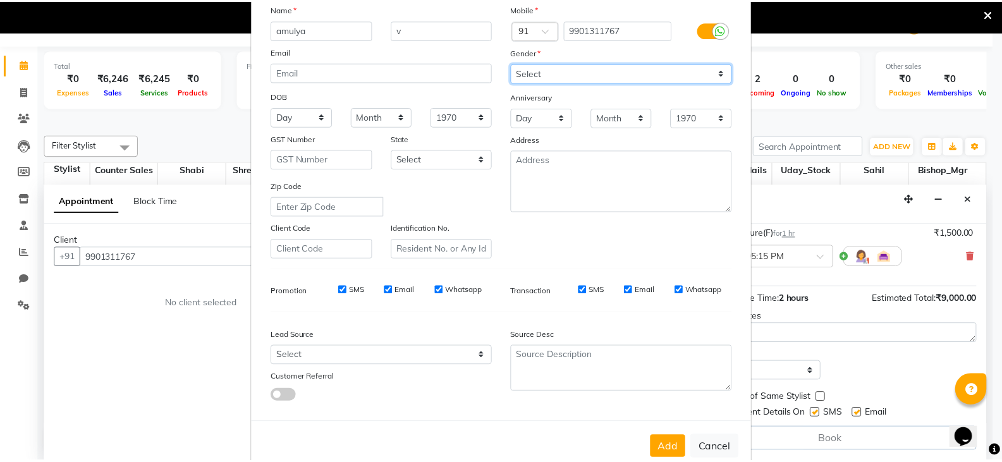
scroll to position [121, 0]
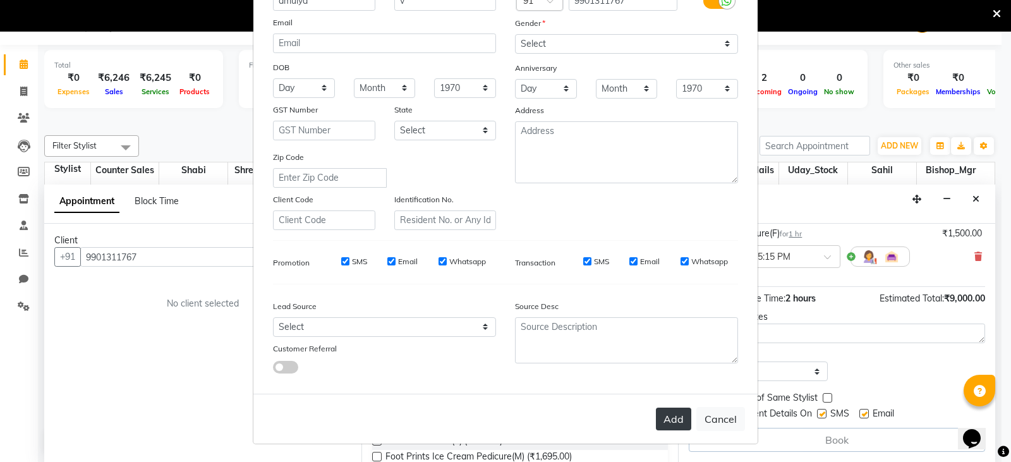
click at [662, 418] on button "Add" at bounding box center [673, 419] width 35 height 23
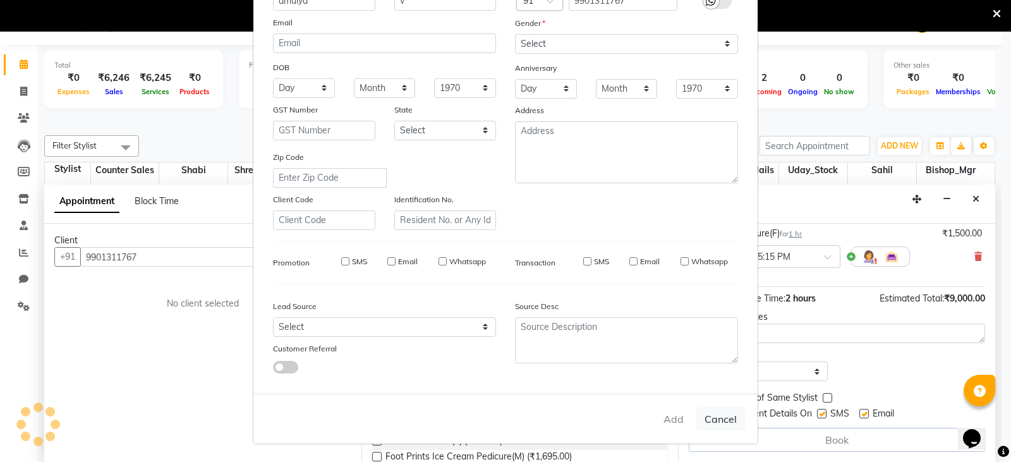
select select
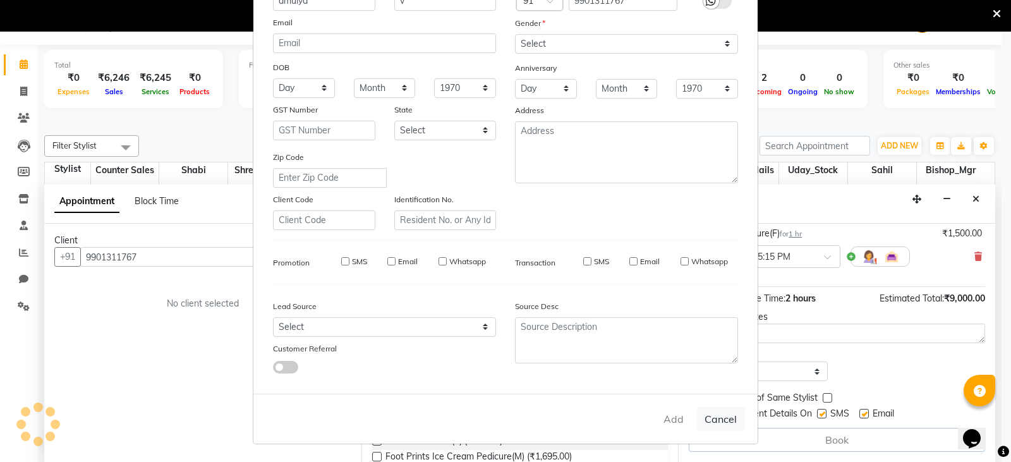
select select
checkbox input "false"
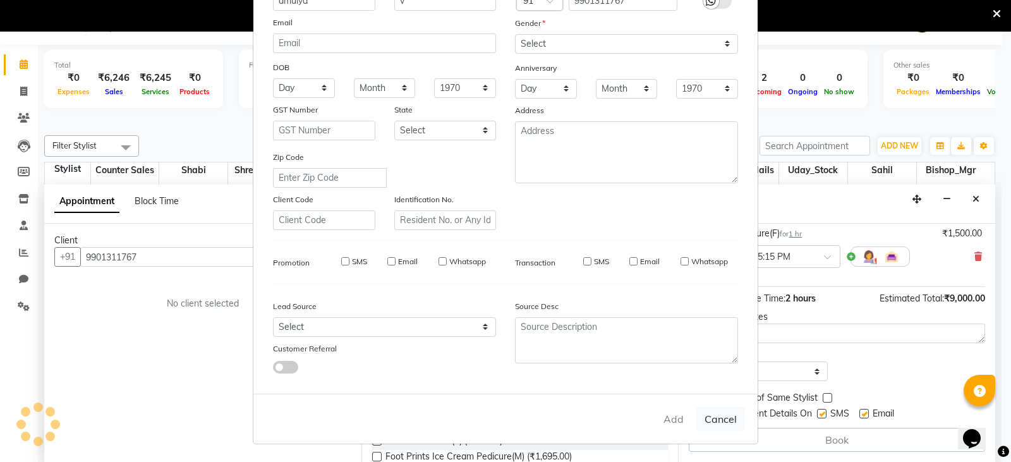
checkbox input "false"
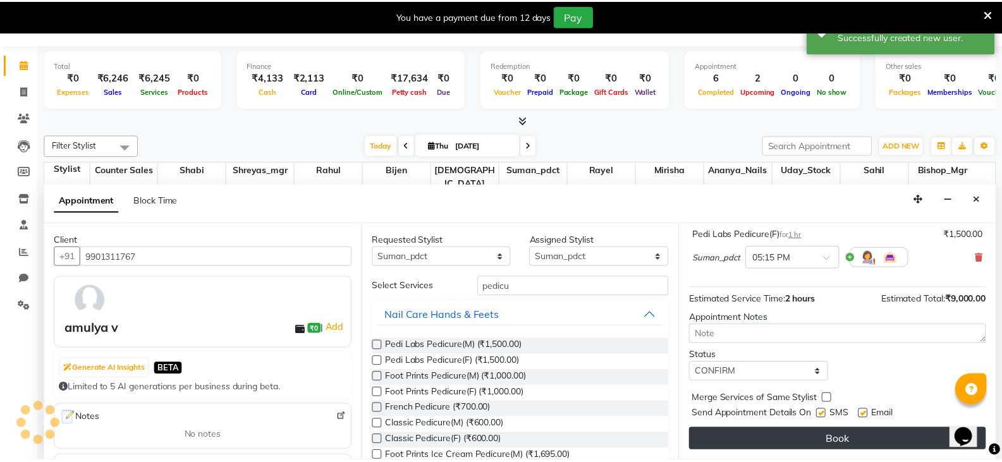
scroll to position [140, 0]
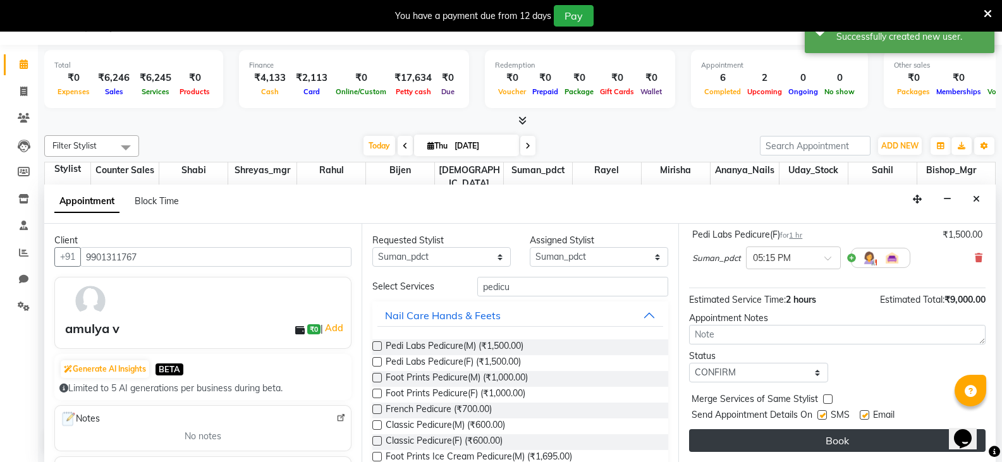
click at [836, 436] on button "Book" at bounding box center [837, 440] width 296 height 23
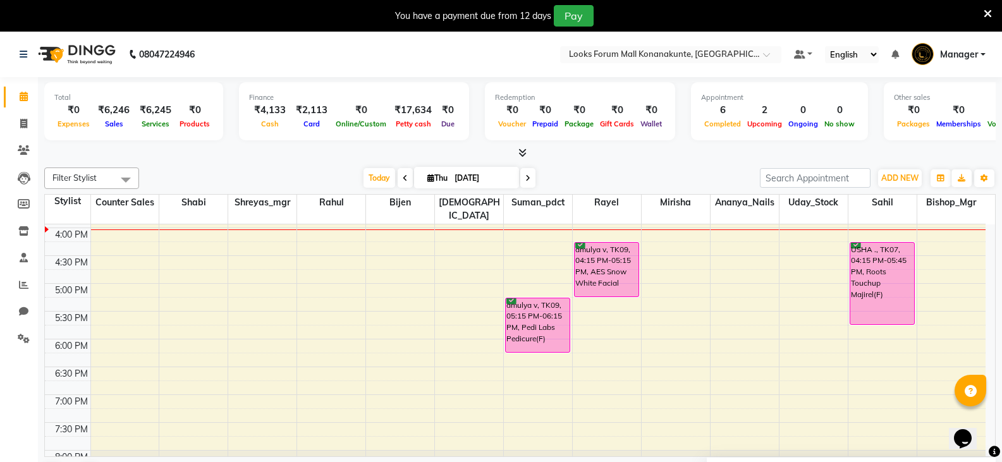
scroll to position [442, 0]
click at [339, 401] on div "8:00 AM 8:30 AM 9:00 AM 9:30 AM 10:00 AM 10:30 AM 11:00 AM 11:30 AM 12:00 PM 12…" at bounding box center [515, 143] width 941 height 723
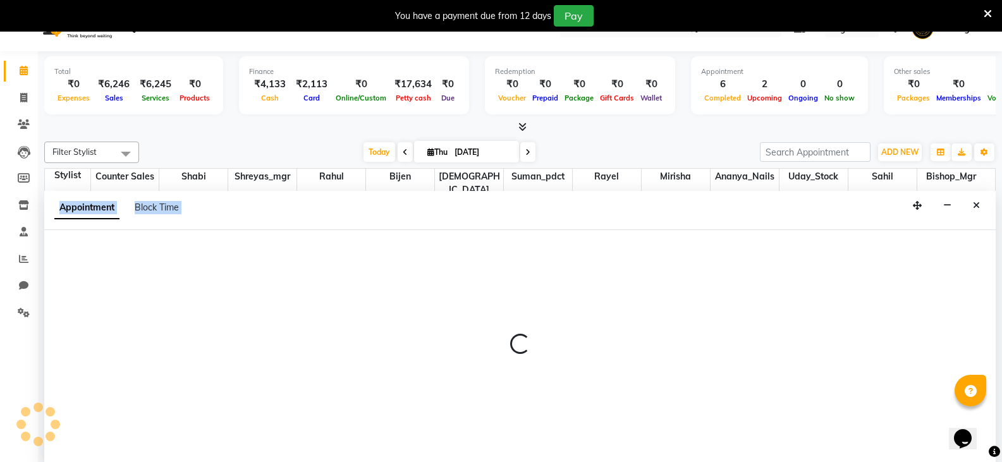
scroll to position [32, 0]
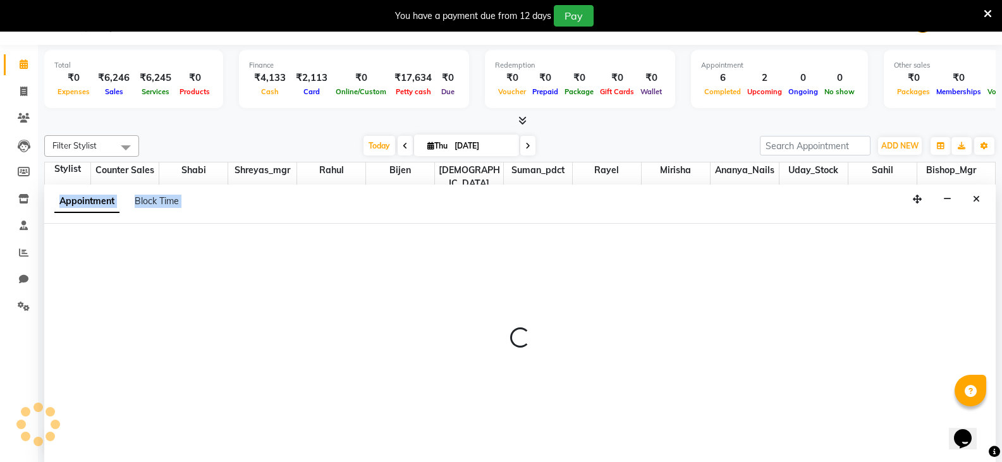
select select "90391"
select select "tentative"
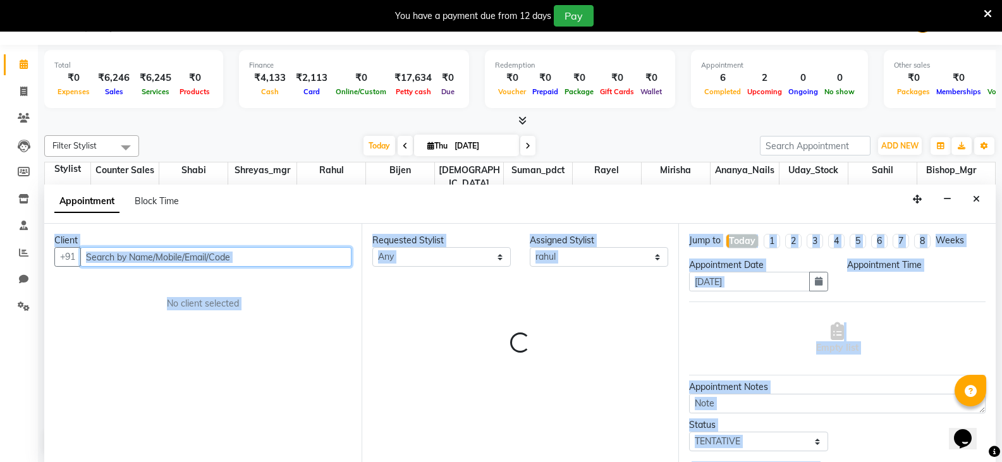
select select "1155"
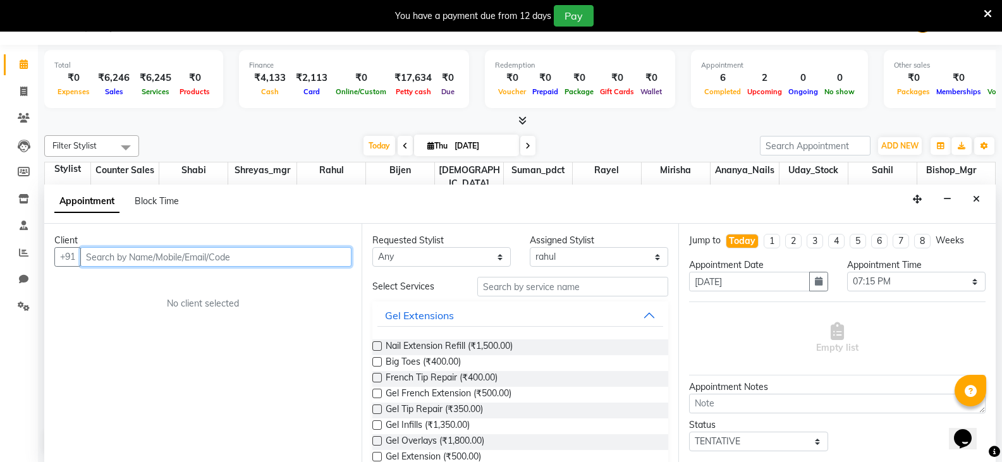
click at [227, 261] on input "text" at bounding box center [215, 257] width 271 height 20
type input "7027200909"
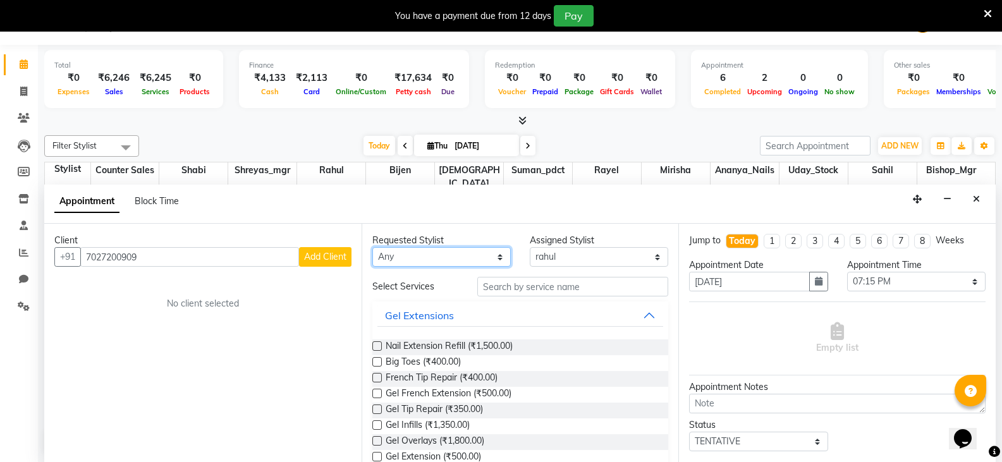
click at [453, 265] on select "Any Ananya_Nails [PERSON_NAME] Bijen Bishop_Mgr Counter Sales Mirisha [PERSON_N…" at bounding box center [441, 257] width 138 height 20
click at [580, 256] on select "Select Ananya_Nails [PERSON_NAME] Bijen Bishop_Mgr Counter Sales Mirisha [PERSO…" at bounding box center [599, 257] width 138 height 20
click at [530, 247] on select "Select Ananya_Nails [PERSON_NAME] Bijen Bishop_Mgr Counter Sales Mirisha [PERSO…" at bounding box center [599, 257] width 138 height 20
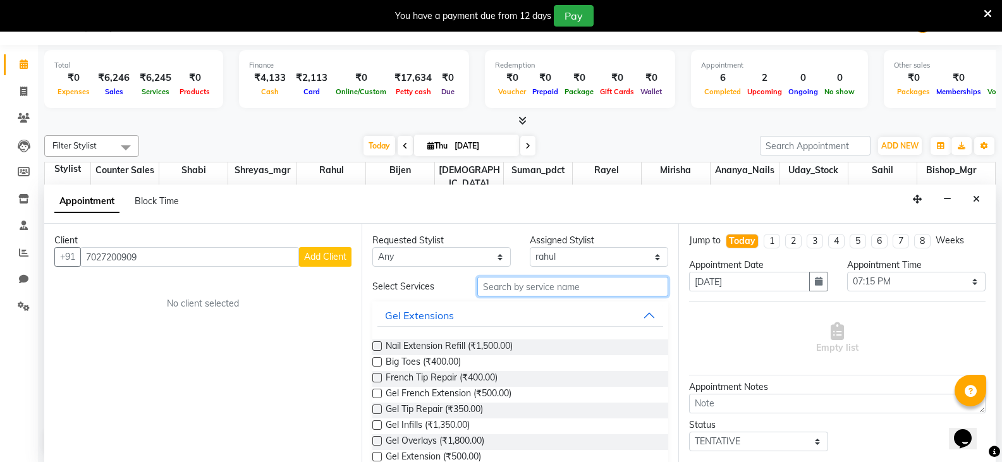
click at [558, 284] on input "text" at bounding box center [572, 287] width 191 height 20
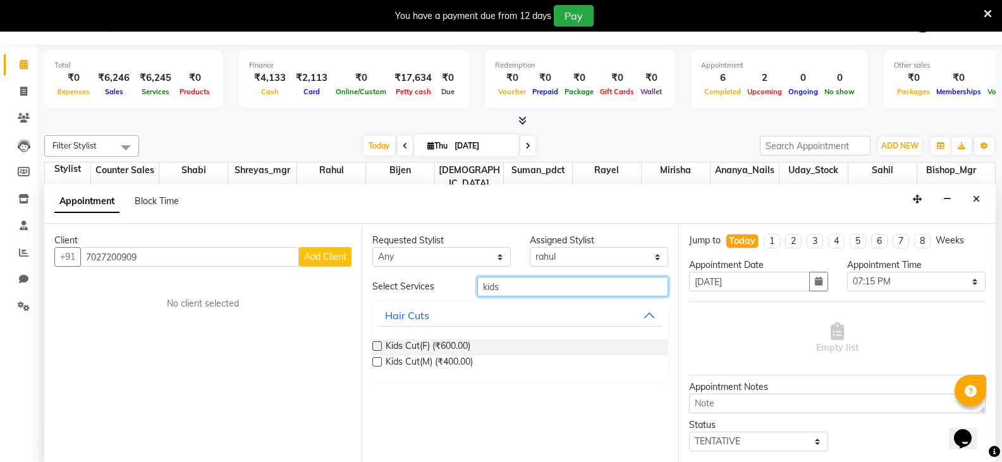
type input "kids"
click at [380, 345] on label at bounding box center [376, 345] width 9 height 9
click at [380, 345] on input "checkbox" at bounding box center [376, 347] width 8 height 8
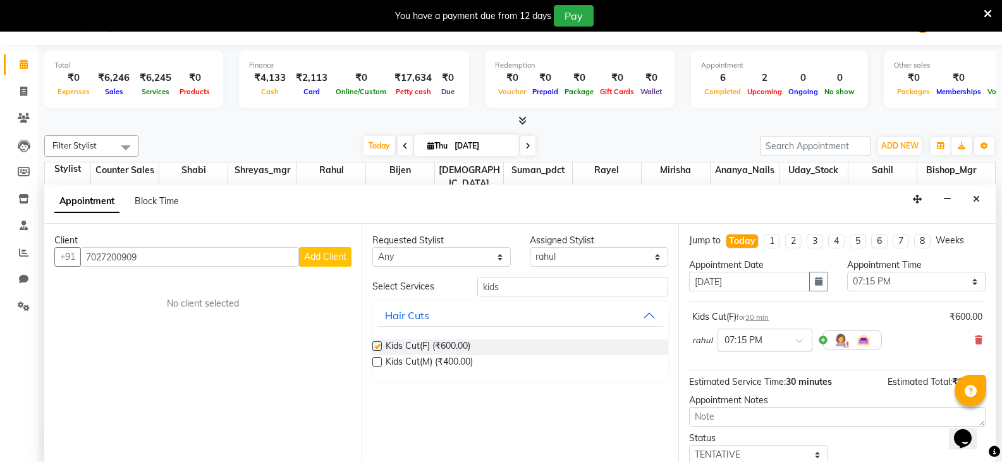
checkbox input "false"
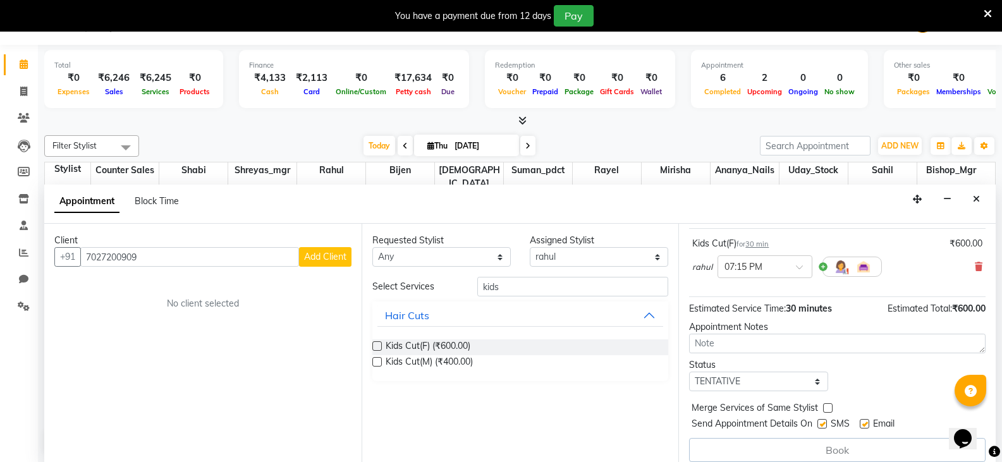
scroll to position [83, 0]
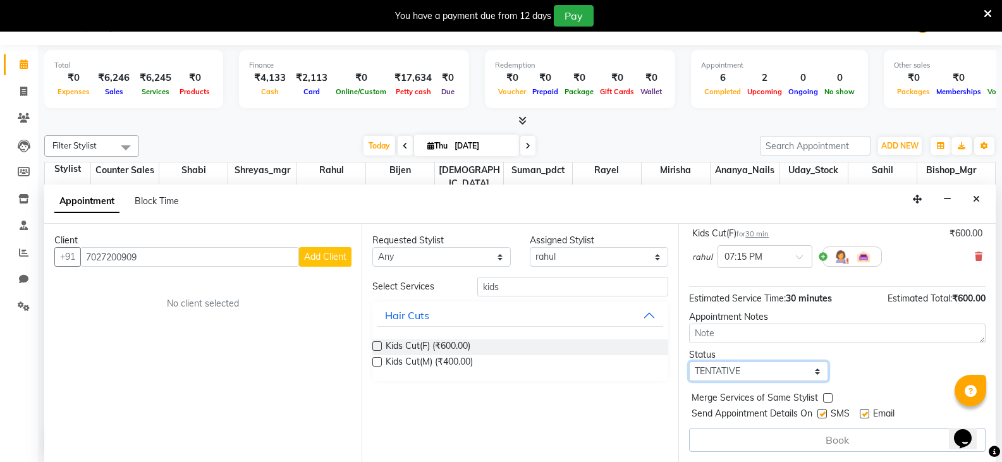
click at [806, 374] on select "Select TENTATIVE CONFIRM CHECK-IN UPCOMING" at bounding box center [758, 372] width 138 height 20
select select "confirm booking"
click at [689, 362] on select "Select TENTATIVE CONFIRM CHECK-IN UPCOMING" at bounding box center [758, 372] width 138 height 20
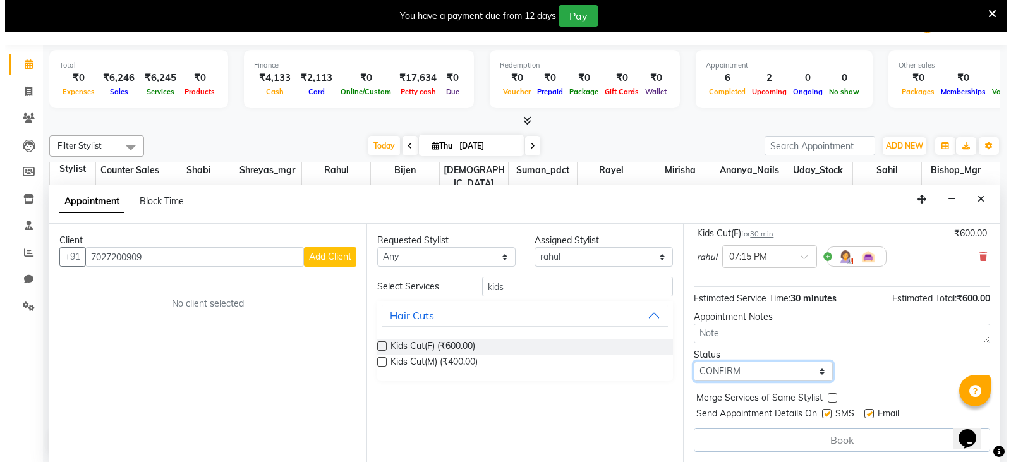
scroll to position [0, 0]
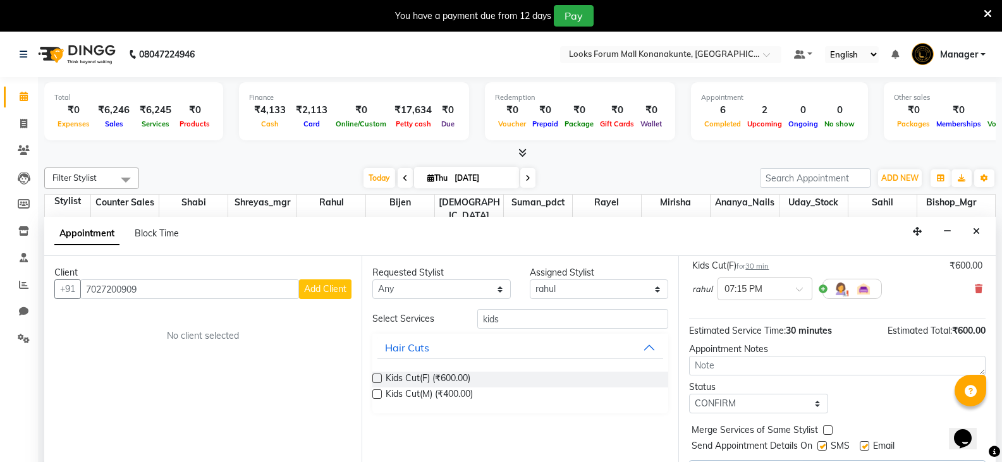
click at [343, 290] on span "Add Client" at bounding box center [325, 288] width 42 height 11
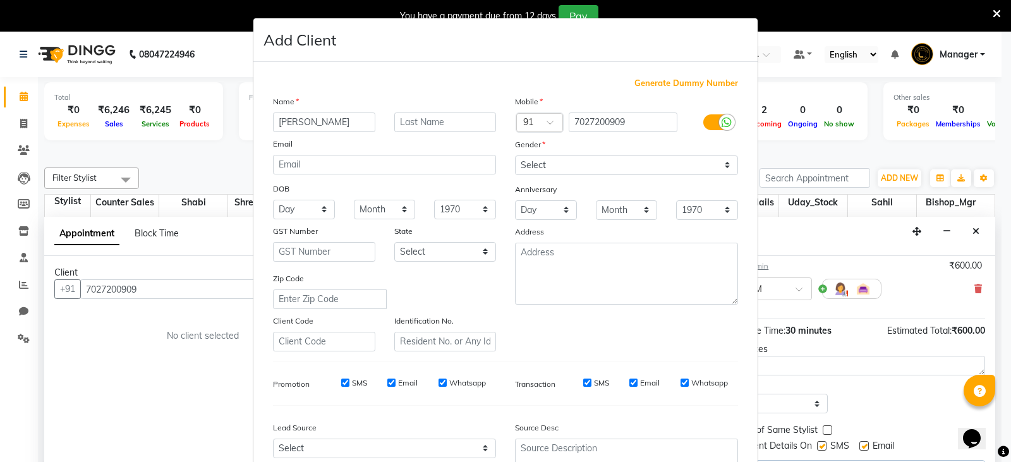
type input "[PERSON_NAME]"
click at [434, 132] on div "Name [PERSON_NAME] Email DOB Day 01 02 03 04 05 06 07 08 09 10 11 12 13 14 15 1…" at bounding box center [385, 223] width 242 height 257
click at [558, 169] on select "Select [DEMOGRAPHIC_DATA] [DEMOGRAPHIC_DATA] Other Prefer Not To Say" at bounding box center [626, 166] width 223 height 20
select select "[DEMOGRAPHIC_DATA]"
click at [515, 156] on select "Select [DEMOGRAPHIC_DATA] [DEMOGRAPHIC_DATA] Other Prefer Not To Say" at bounding box center [626, 166] width 223 height 20
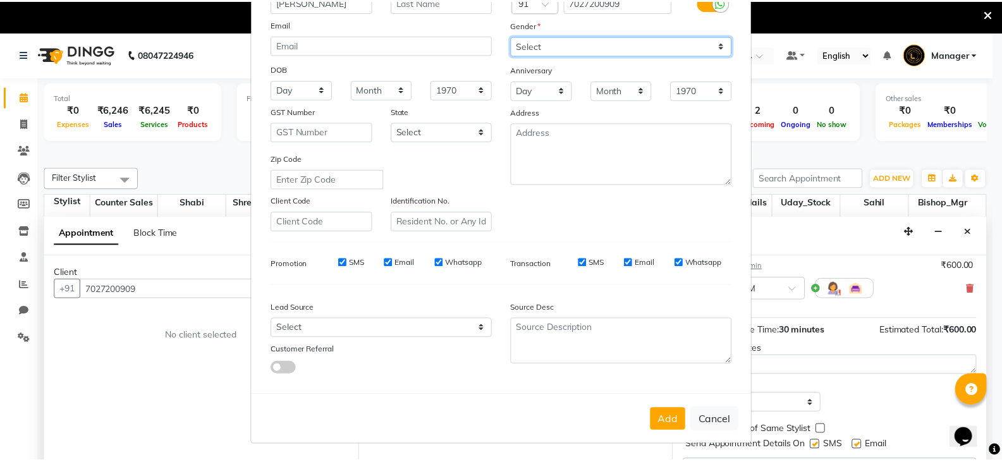
scroll to position [121, 0]
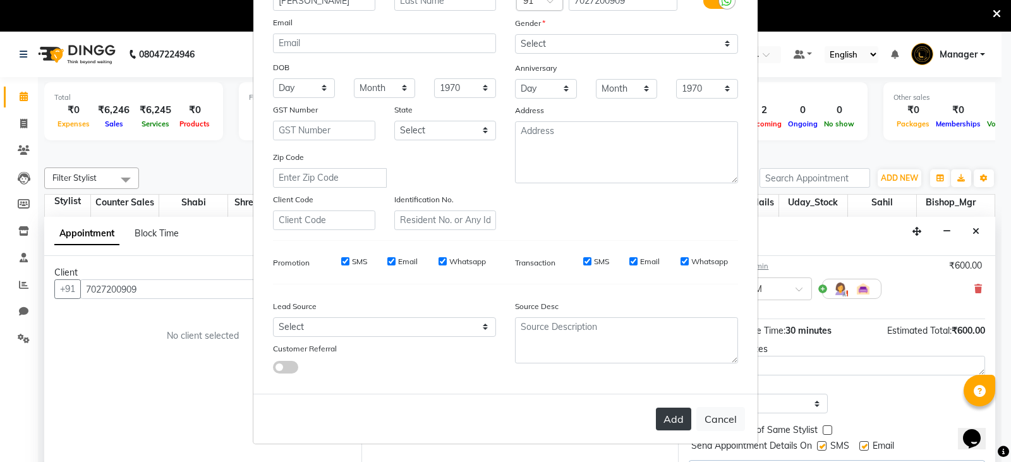
click at [673, 418] on button "Add" at bounding box center [673, 419] width 35 height 23
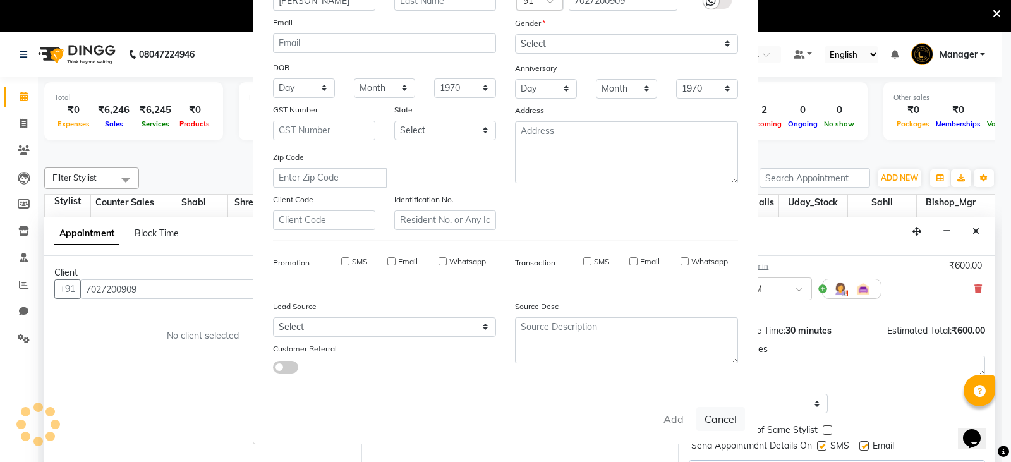
select select
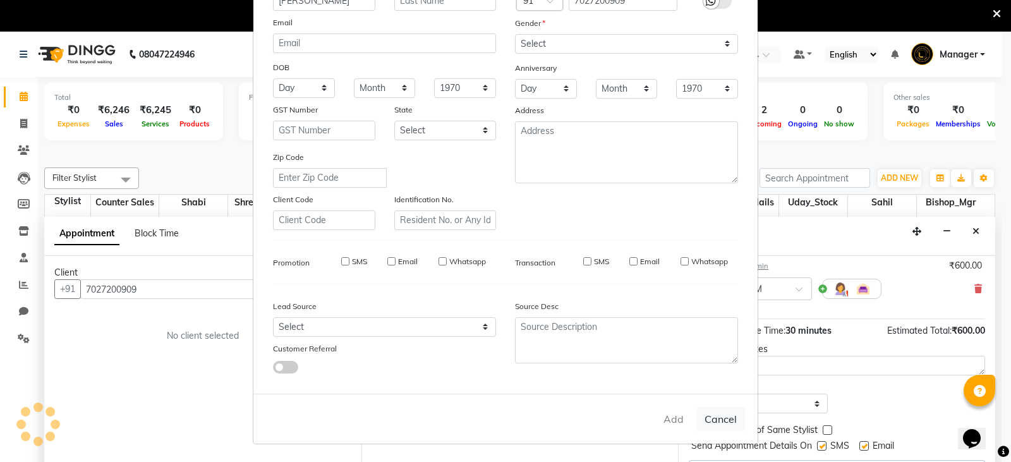
select select
checkbox input "false"
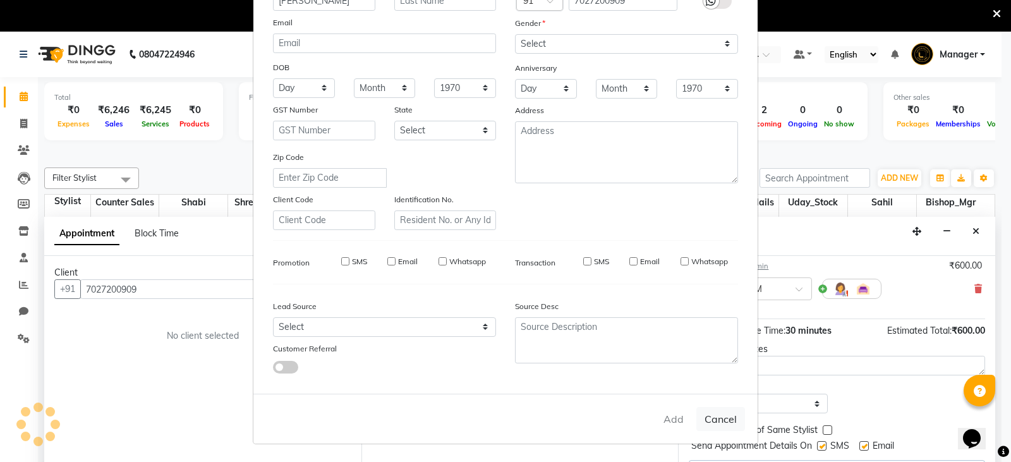
checkbox input "false"
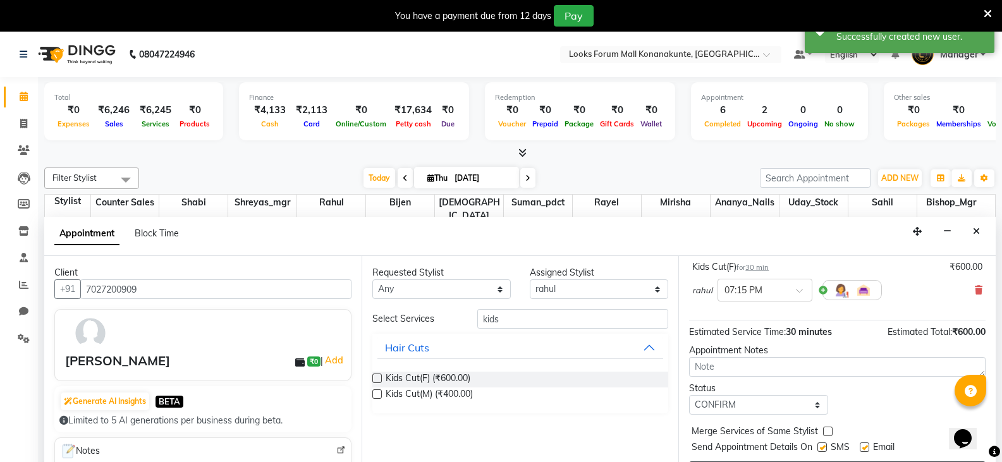
scroll to position [82, 0]
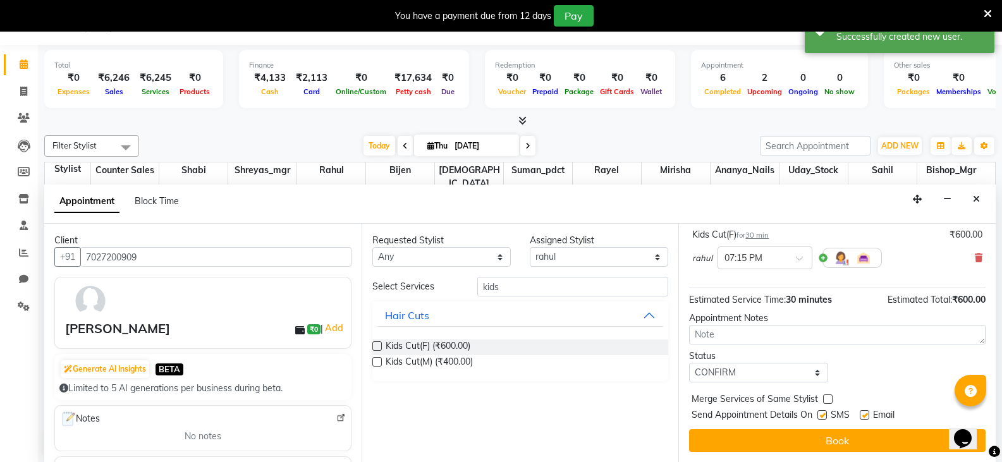
click at [851, 433] on button "Book" at bounding box center [837, 440] width 296 height 23
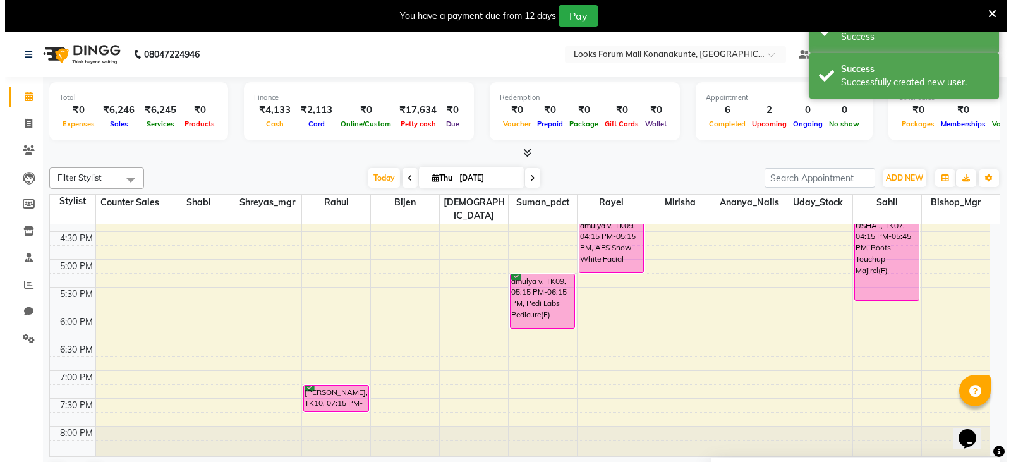
scroll to position [477, 0]
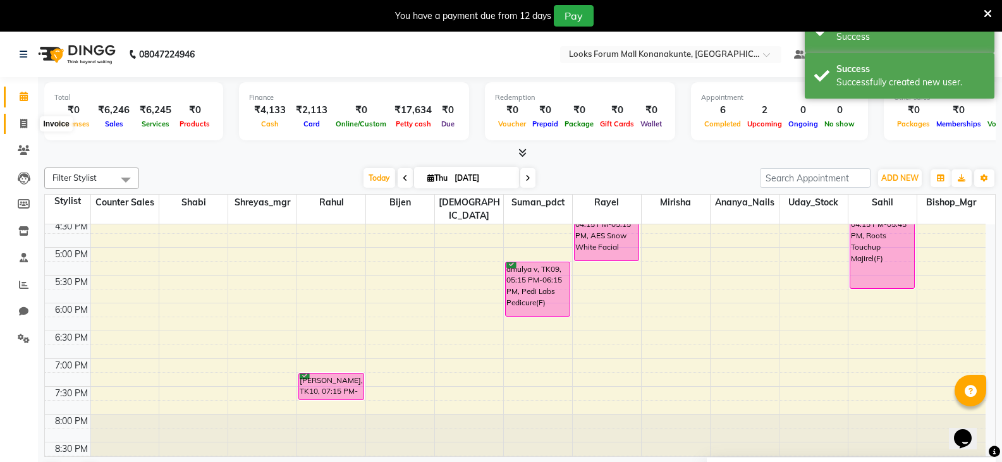
drag, startPoint x: 31, startPoint y: 126, endPoint x: 69, endPoint y: 126, distance: 37.9
click at [31, 126] on span at bounding box center [24, 124] width 22 height 15
select select "service"
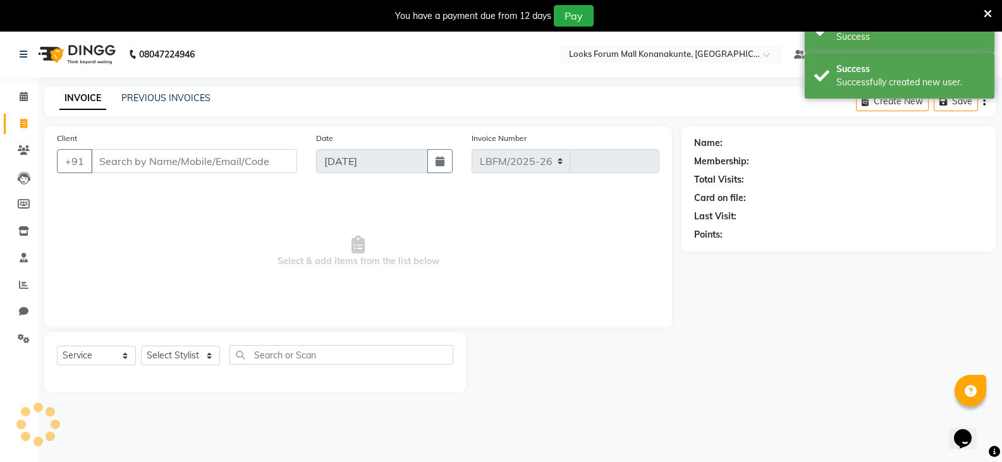
select select "8945"
type input "3109"
click at [183, 159] on input "Client" at bounding box center [194, 161] width 206 height 24
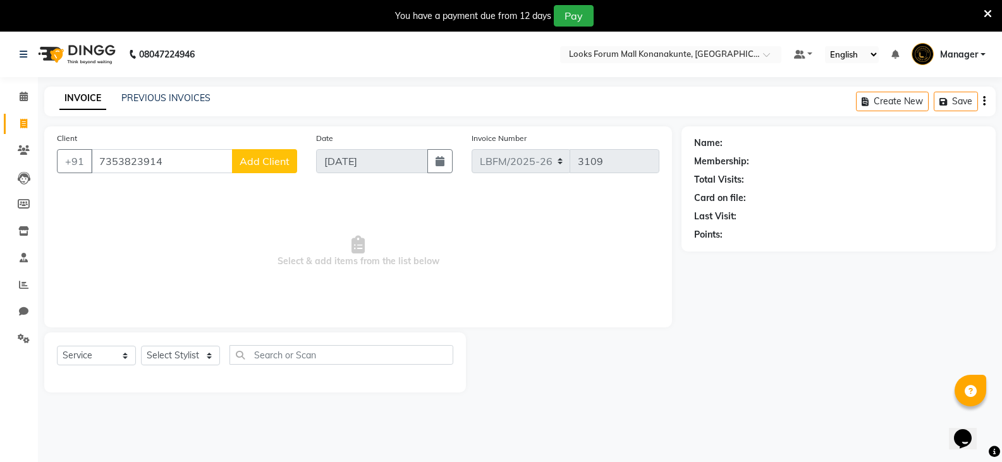
type input "7353823914"
click at [268, 162] on span "Add Client" at bounding box center [265, 161] width 50 height 13
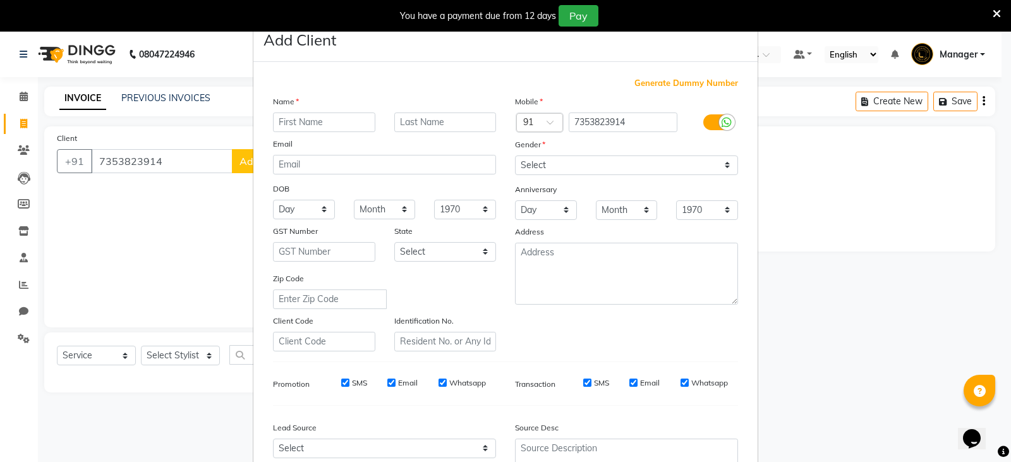
click at [286, 128] on input "text" at bounding box center [324, 123] width 102 height 20
type input "bhavana"
type input "c"
click at [563, 170] on select "Select [DEMOGRAPHIC_DATA] [DEMOGRAPHIC_DATA] Other Prefer Not To Say" at bounding box center [626, 166] width 223 height 20
select select "[DEMOGRAPHIC_DATA]"
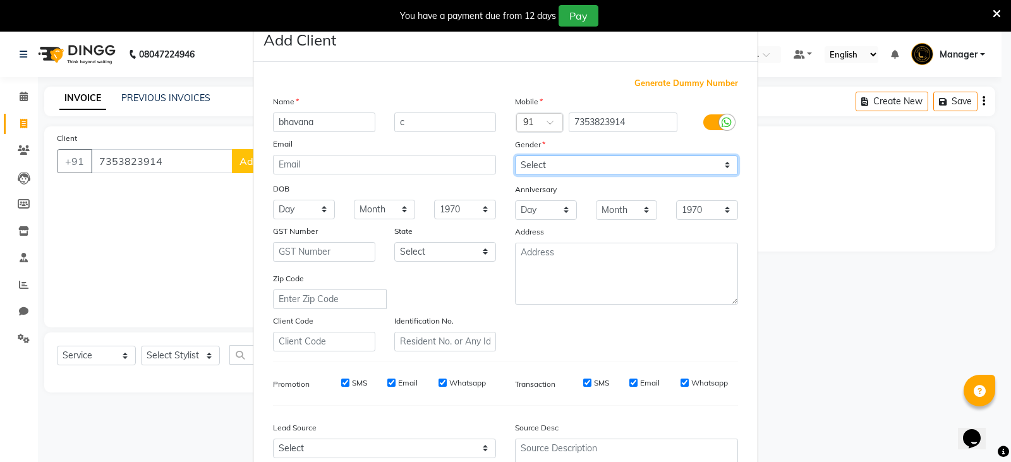
click at [515, 156] on select "Select [DEMOGRAPHIC_DATA] [DEMOGRAPHIC_DATA] Other Prefer Not To Say" at bounding box center [626, 166] width 223 height 20
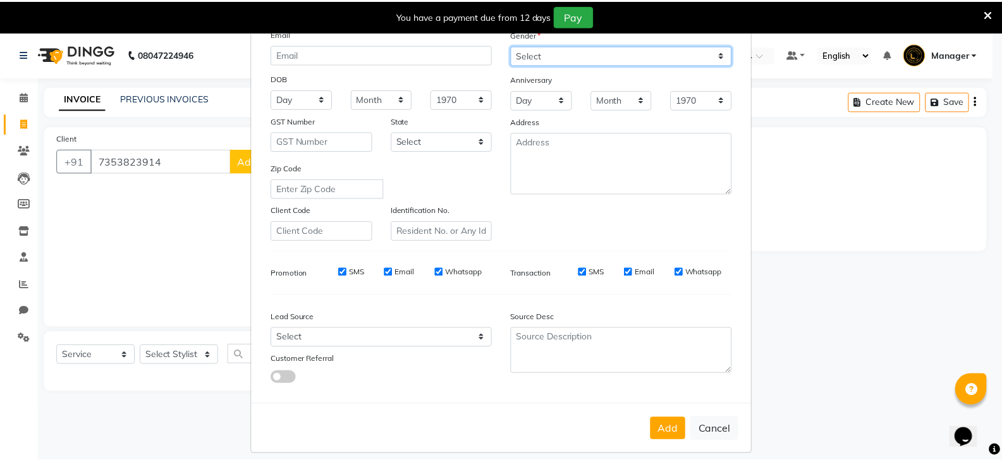
scroll to position [121, 0]
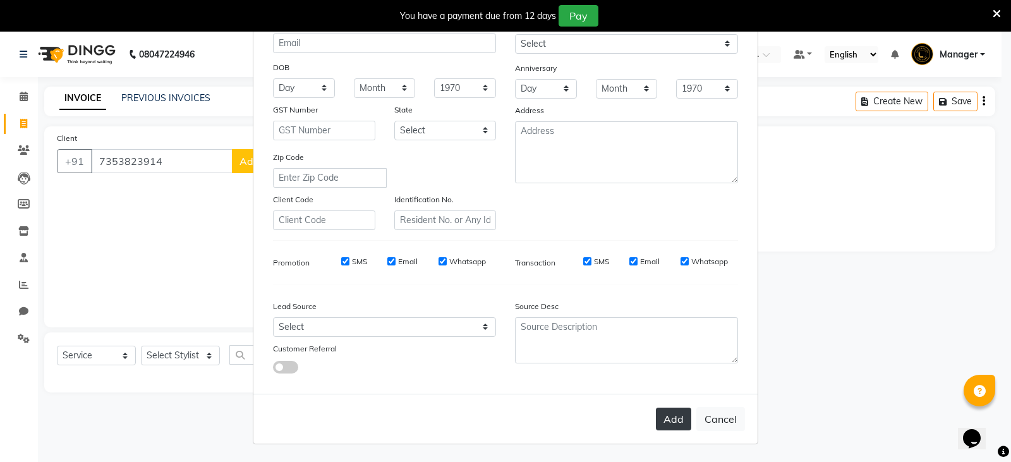
click at [683, 418] on button "Add" at bounding box center [673, 419] width 35 height 23
select select
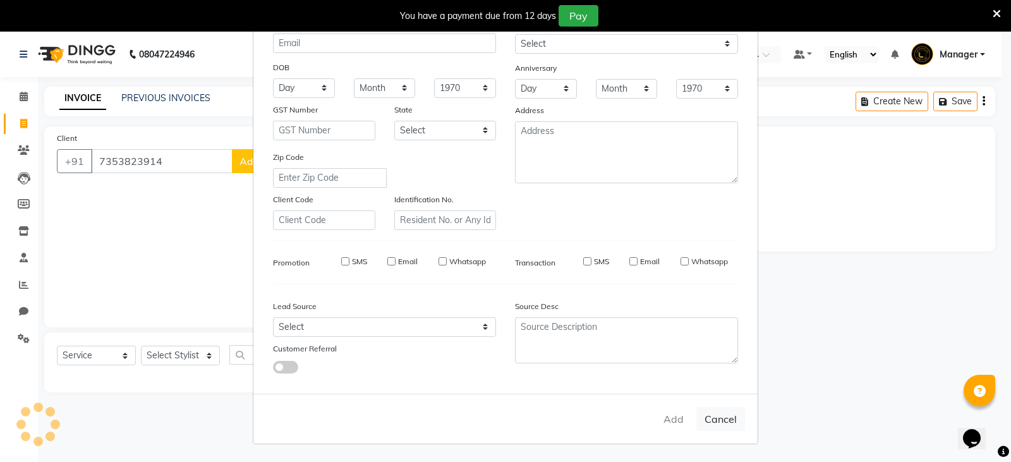
select select
checkbox input "false"
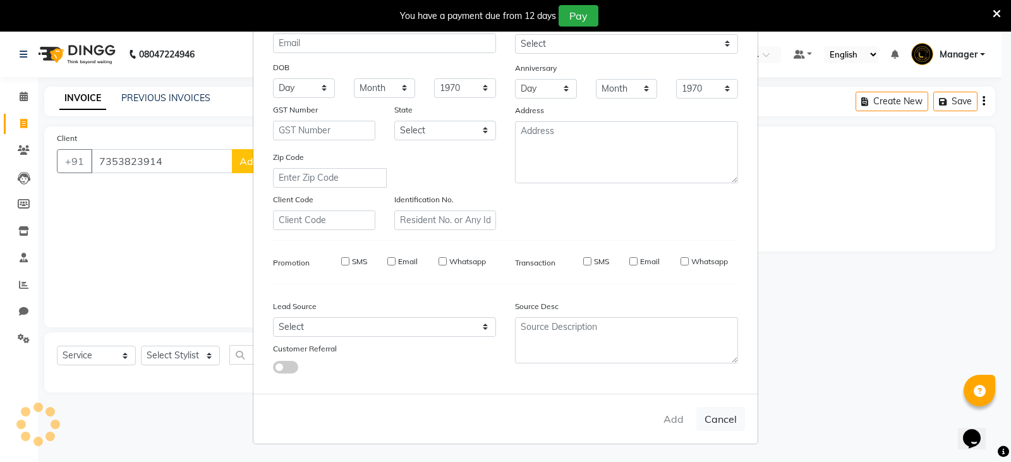
checkbox input "false"
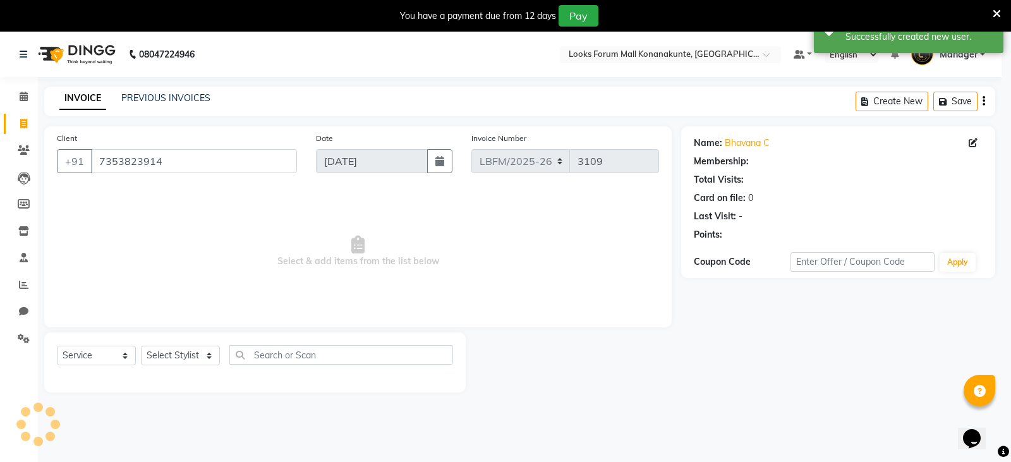
select select "1: Object"
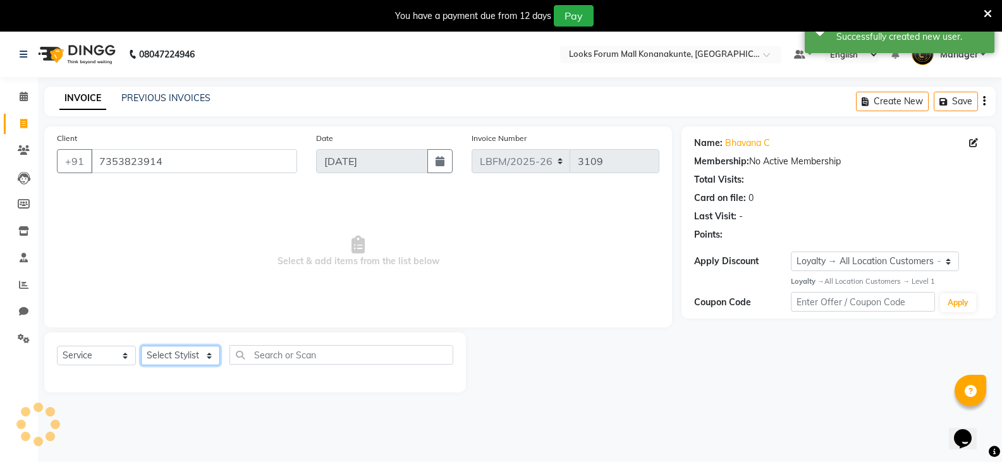
click at [195, 359] on select "Select Stylist Ananya_Nails [PERSON_NAME] Bijen Bishop_Mgr Counter Sales Manage…" at bounding box center [180, 356] width 79 height 20
select select "90395"
click at [141, 346] on select "Select Stylist Ananya_Nails [PERSON_NAME] Bijen Bishop_Mgr Counter Sales Manage…" at bounding box center [180, 356] width 79 height 20
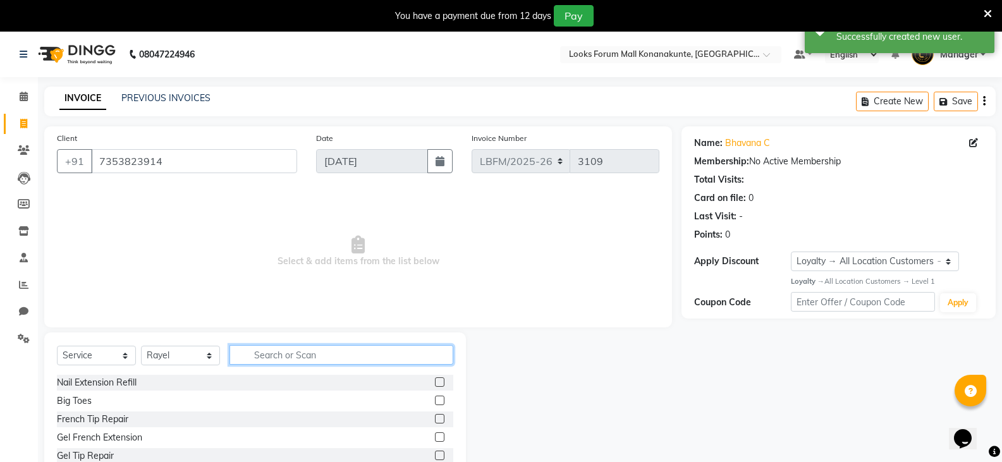
click at [308, 358] on input "text" at bounding box center [341, 355] width 224 height 20
type input "eye"
click at [435, 437] on label at bounding box center [439, 436] width 9 height 9
click at [435, 437] on input "checkbox" at bounding box center [439, 438] width 8 height 8
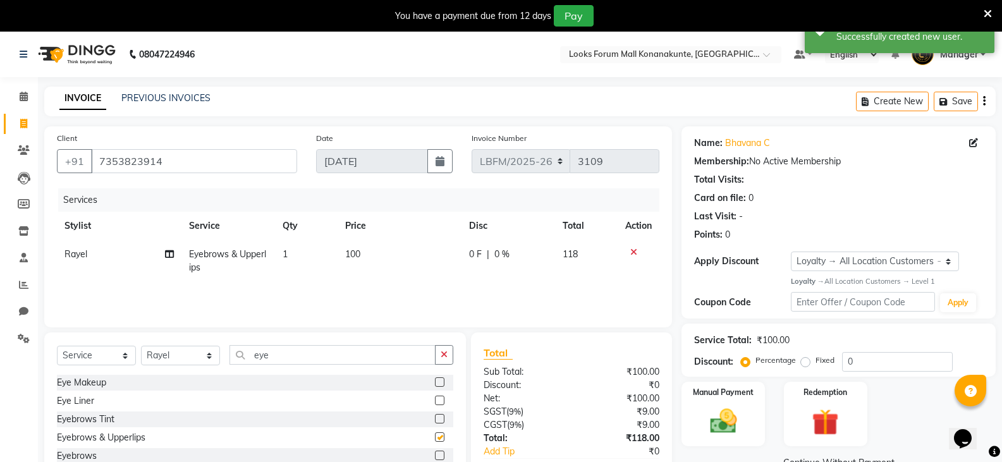
checkbox input "false"
click at [360, 253] on span "100" at bounding box center [352, 253] width 15 height 11
select select "90395"
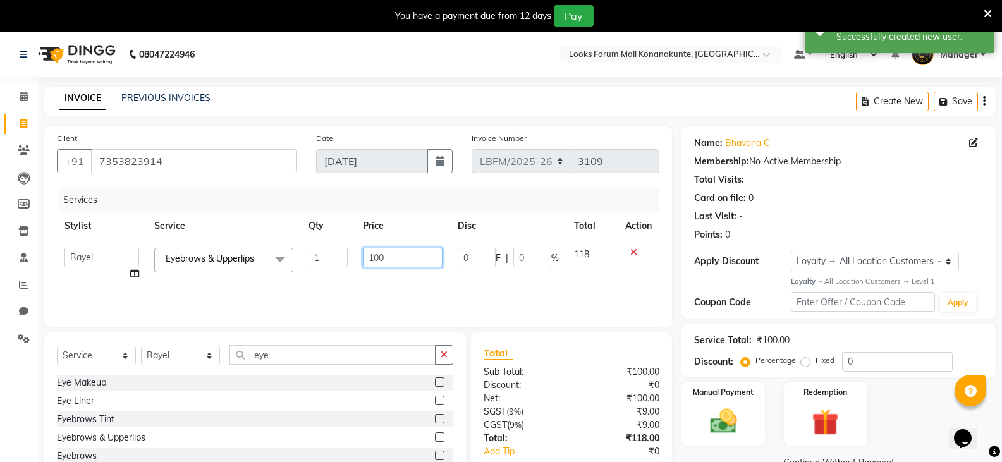
click at [374, 257] on input "100" at bounding box center [402, 258] width 79 height 20
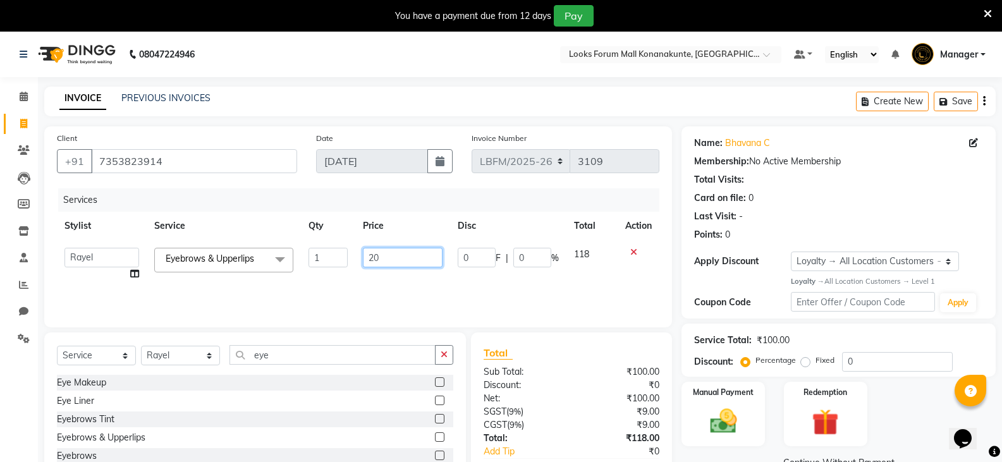
type input "270"
click at [724, 405] on img at bounding box center [722, 421] width 45 height 32
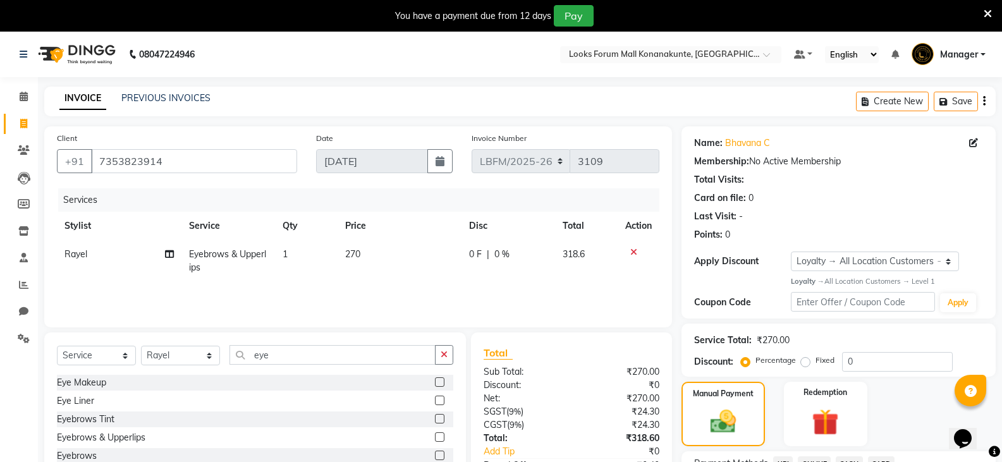
scroll to position [76, 0]
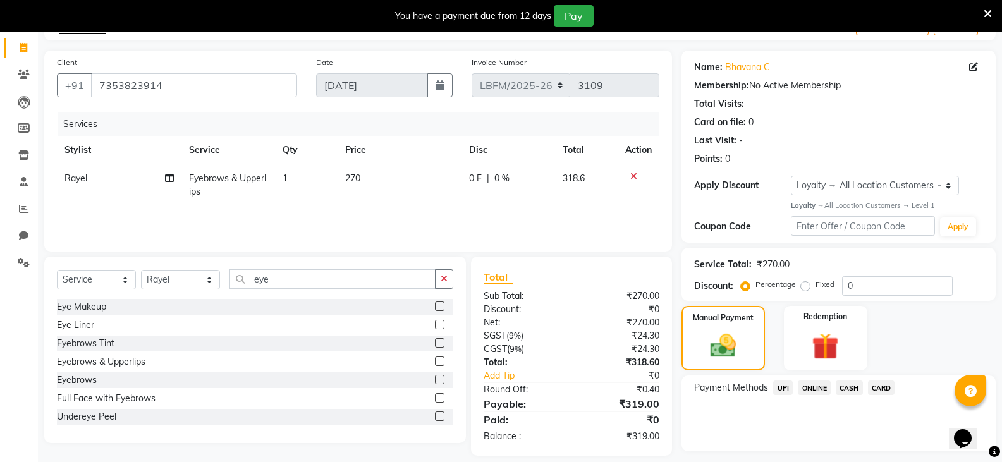
click at [848, 389] on span "CASH" at bounding box center [849, 388] width 27 height 15
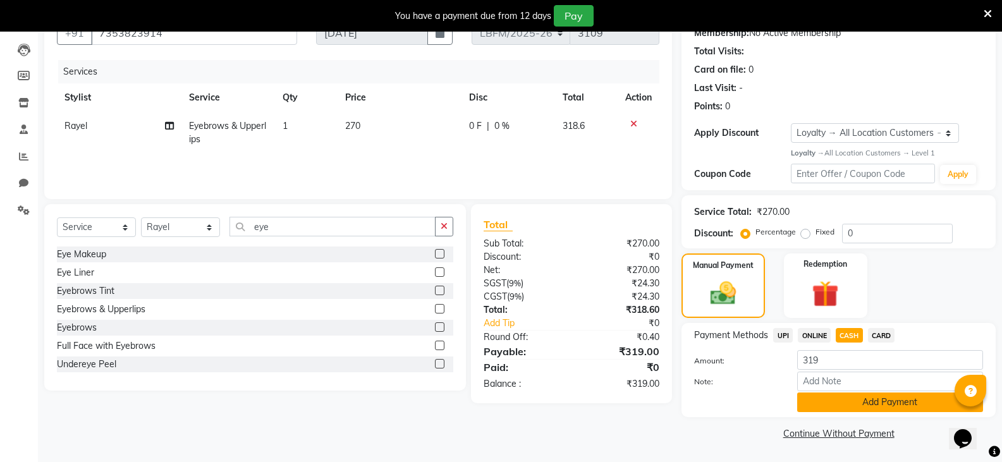
click at [891, 401] on button "Add Payment" at bounding box center [890, 403] width 186 height 20
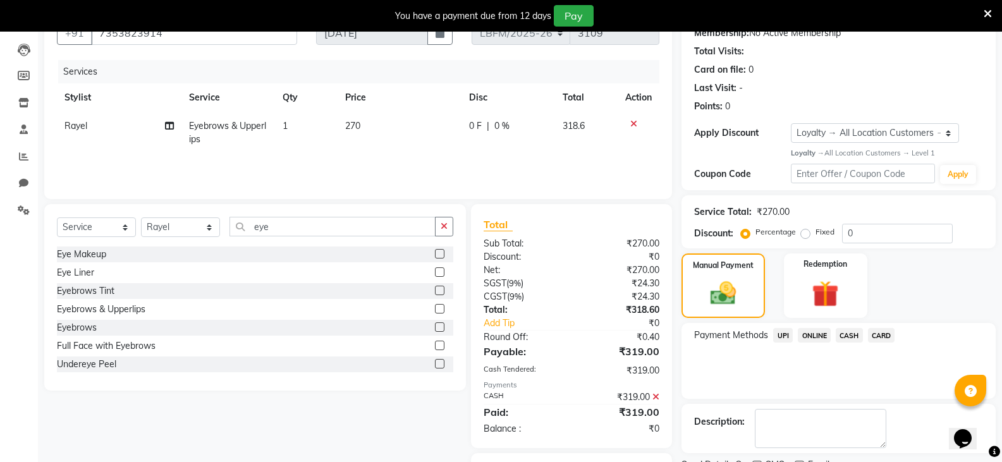
scroll to position [196, 0]
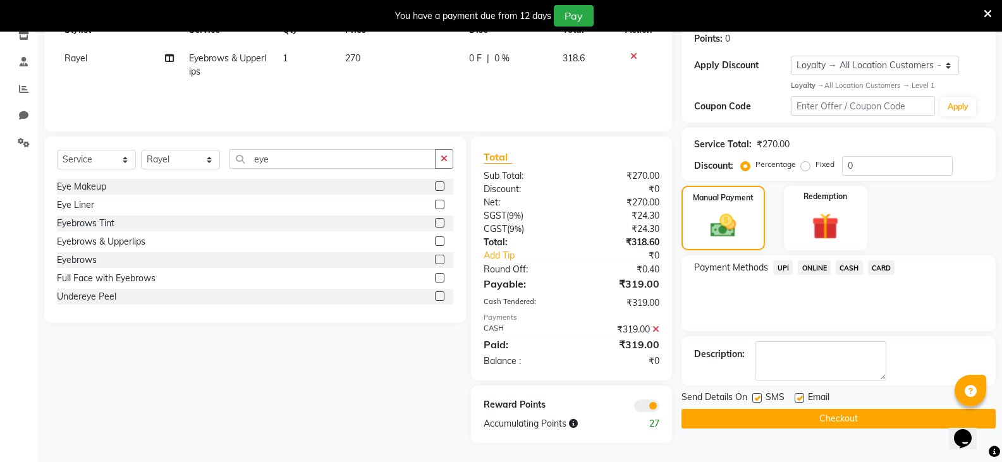
click at [833, 414] on button "Checkout" at bounding box center [838, 419] width 314 height 20
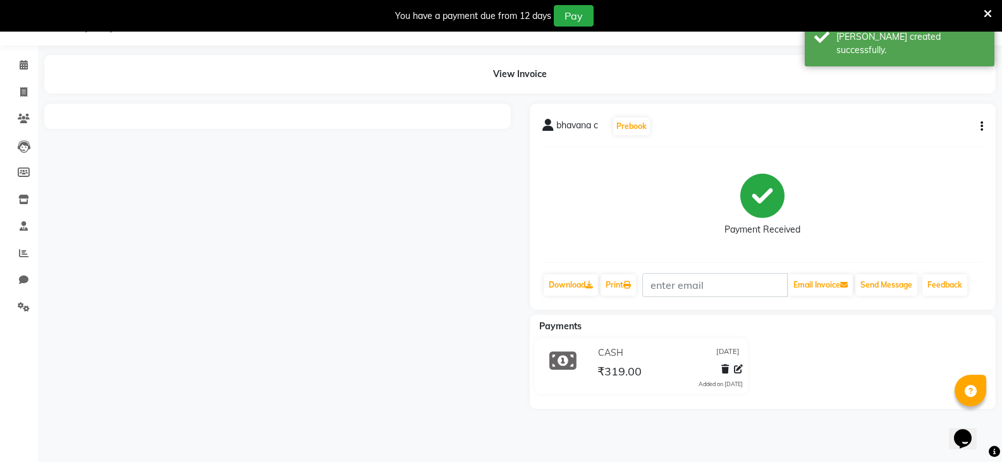
click at [25, 41] on nav "08047224946 Select Location × Looks Forum Mall Konanakunte, Bengaluru Default P…" at bounding box center [501, 23] width 1002 height 46
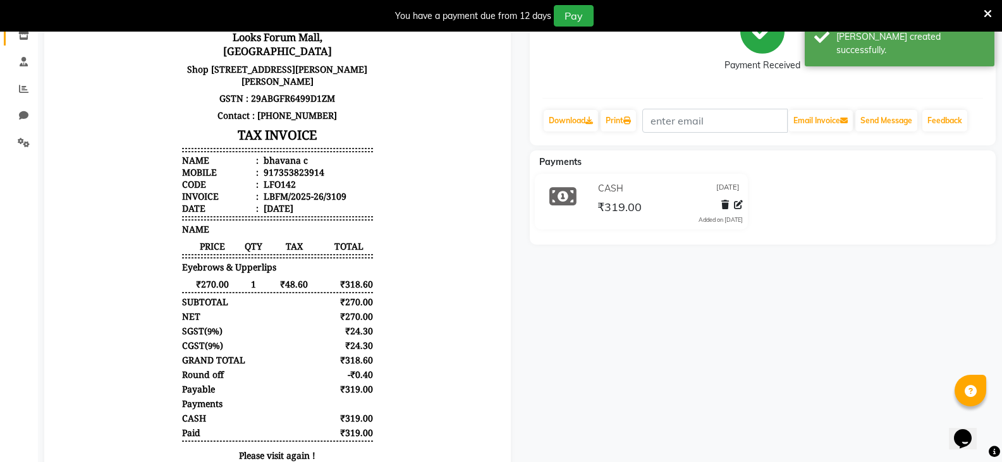
click at [26, 44] on link "Inventory" at bounding box center [19, 35] width 30 height 21
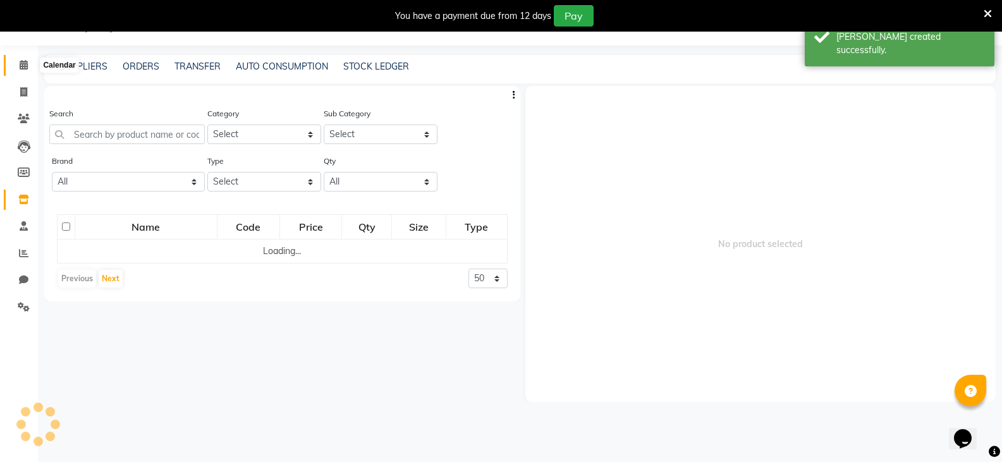
click at [25, 69] on icon at bounding box center [24, 64] width 8 height 9
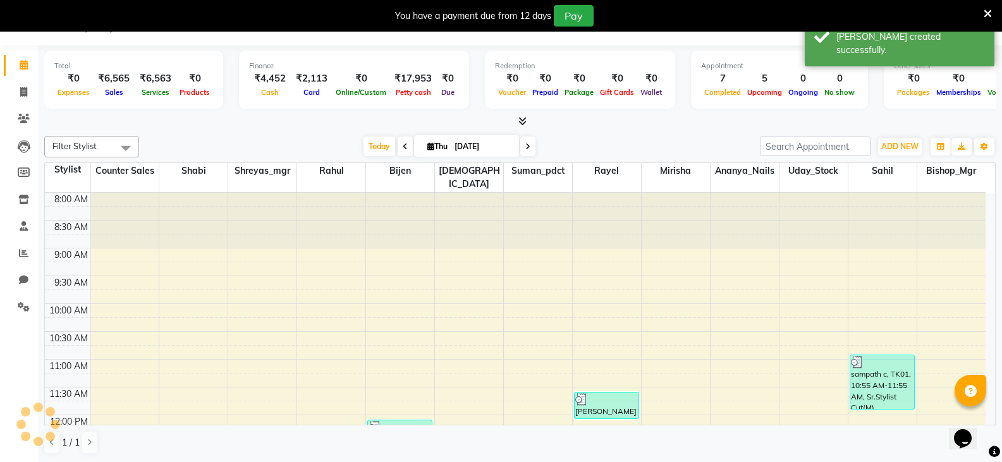
scroll to position [446, 0]
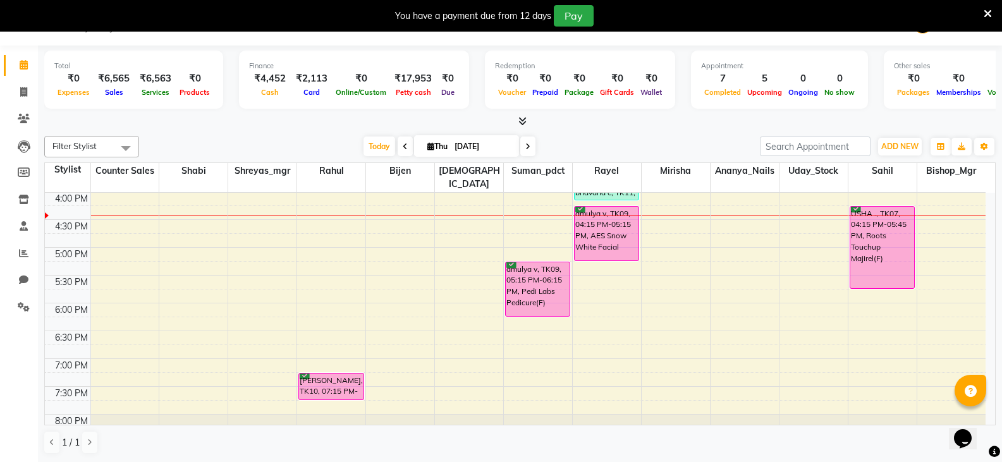
click at [504, 275] on td at bounding box center [537, 282] width 895 height 14
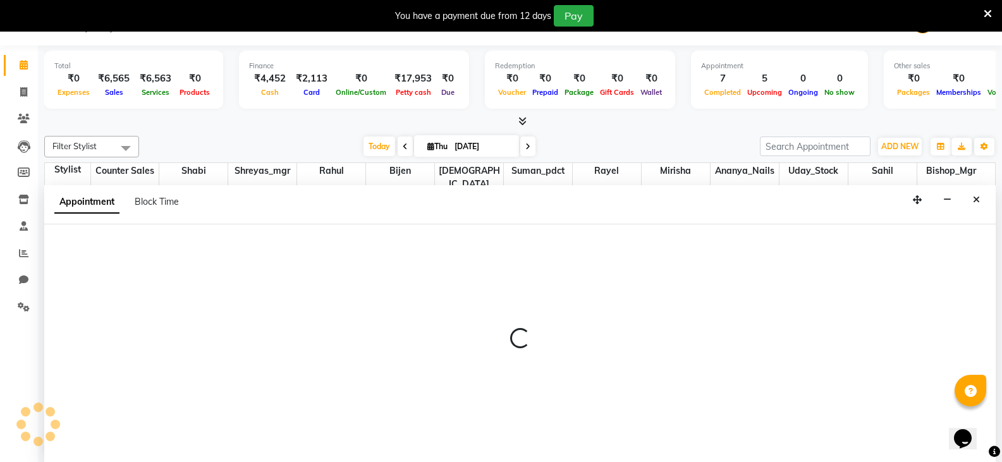
scroll to position [32, 0]
select select "90393"
select select "1050"
select select "tentative"
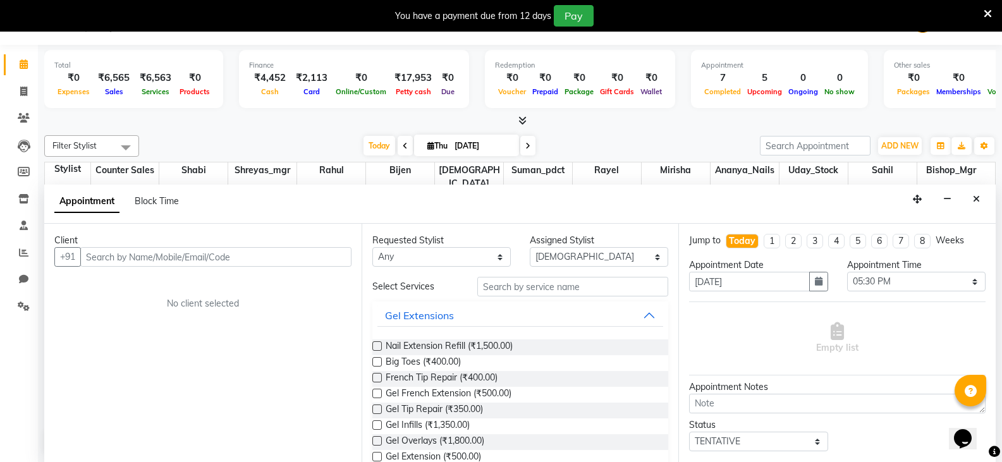
click at [199, 135] on div "Filter Stylist Select All Ananya_Nails [PERSON_NAME] Bijen Bishop_Mgr Counter S…" at bounding box center [519, 294] width 951 height 329
click at [20, 61] on icon at bounding box center [24, 63] width 8 height 9
click at [27, 64] on icon at bounding box center [24, 63] width 8 height 9
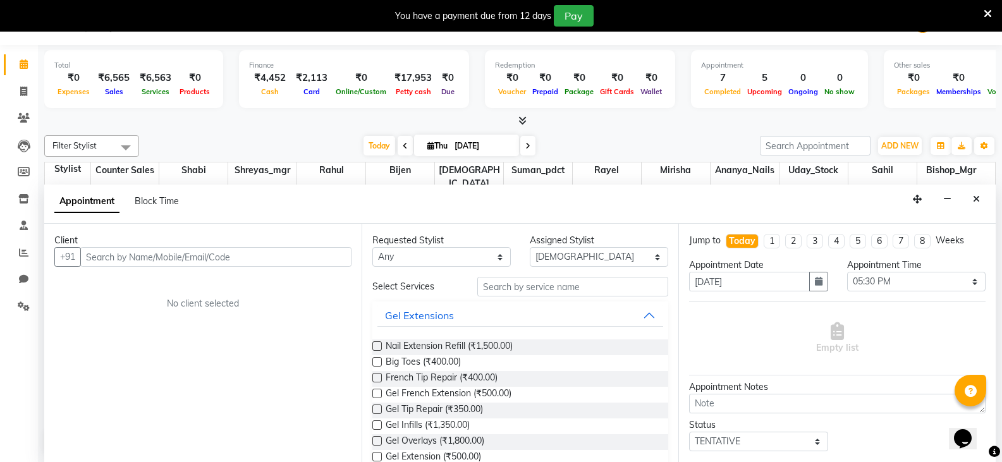
click at [257, 126] on div at bounding box center [519, 120] width 951 height 13
click at [387, 151] on span "Today" at bounding box center [379, 146] width 32 height 20
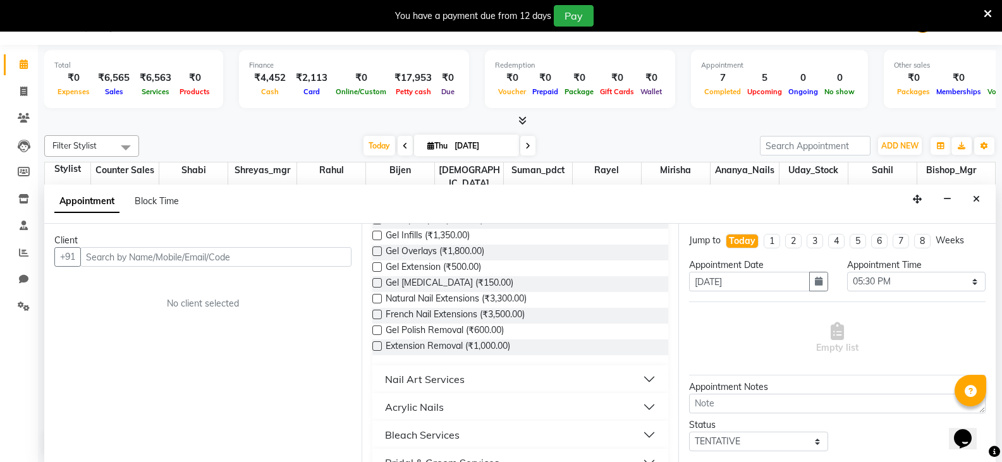
scroll to position [0, 0]
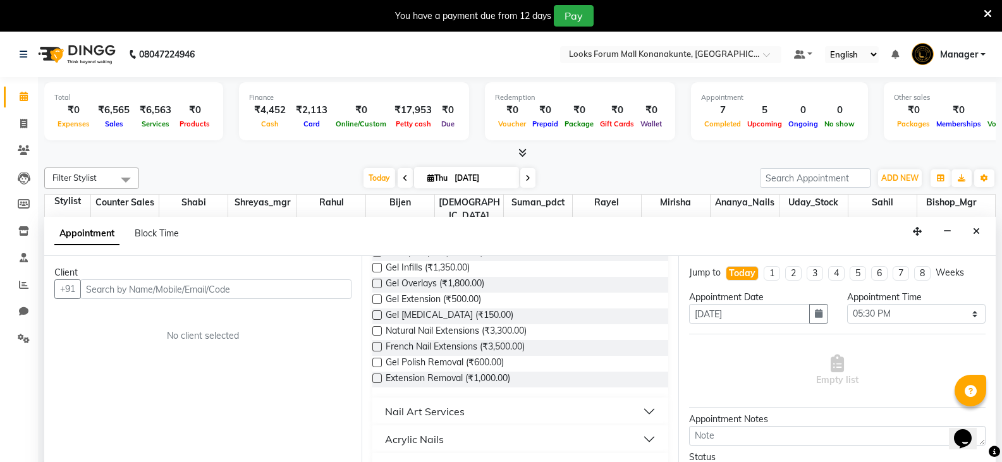
click at [71, 62] on img at bounding box center [75, 54] width 87 height 35
click at [79, 56] on img at bounding box center [75, 54] width 87 height 35
click at [81, 53] on img at bounding box center [75, 54] width 87 height 35
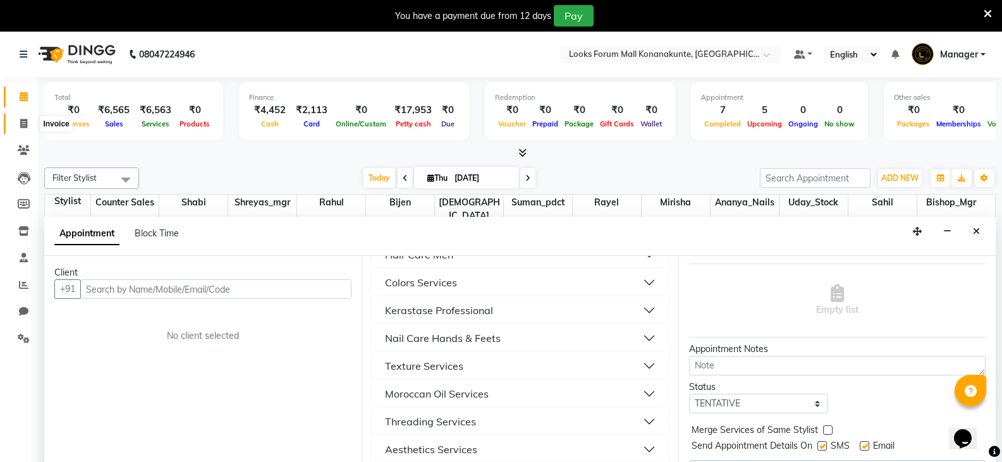
click at [28, 130] on span at bounding box center [24, 124] width 22 height 15
select select "service"
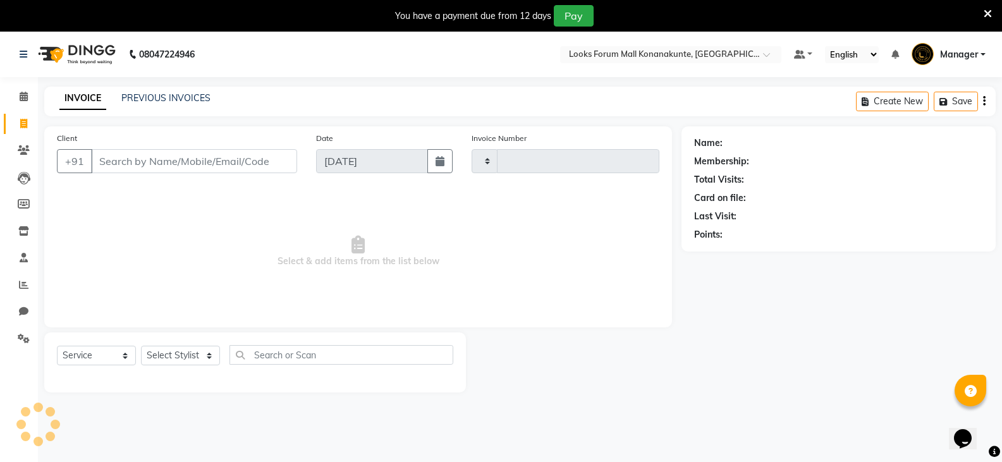
type input "3110"
select select "8945"
click at [20, 96] on icon at bounding box center [24, 96] width 8 height 9
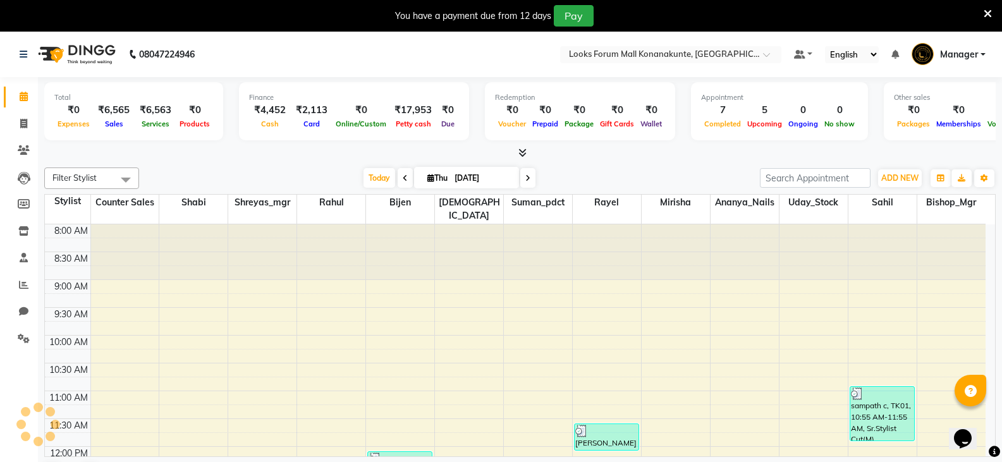
scroll to position [446, 0]
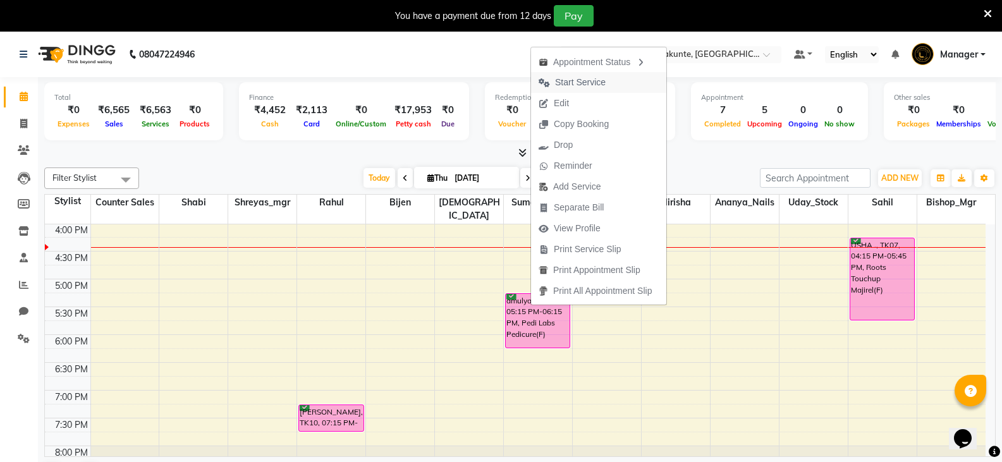
click at [565, 86] on span "Start Service" at bounding box center [580, 82] width 51 height 13
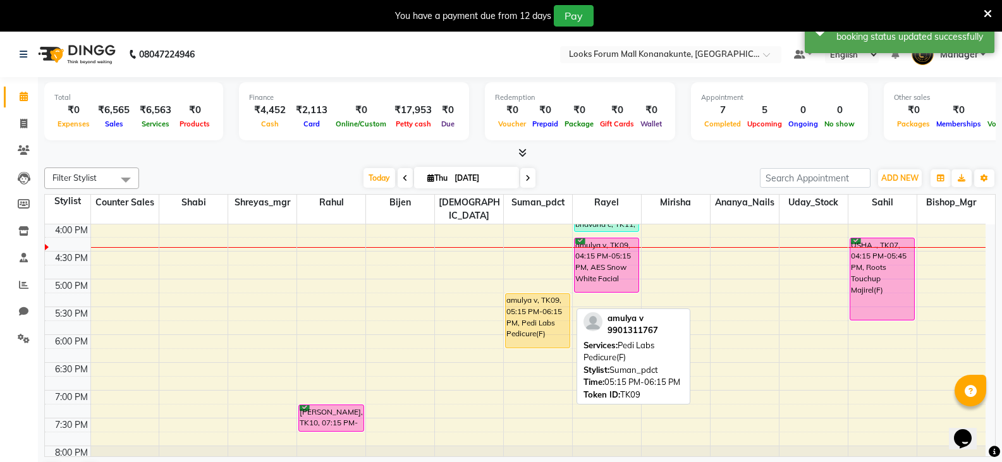
click at [551, 315] on div "amulya v, TK09, 05:15 PM-06:15 PM, Pedi Labs Pedicure(F)" at bounding box center [538, 321] width 64 height 54
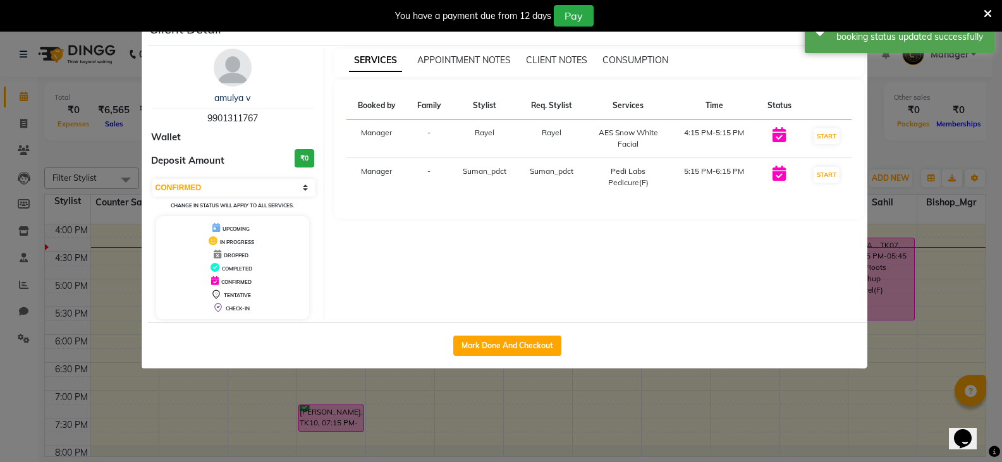
select select "select"
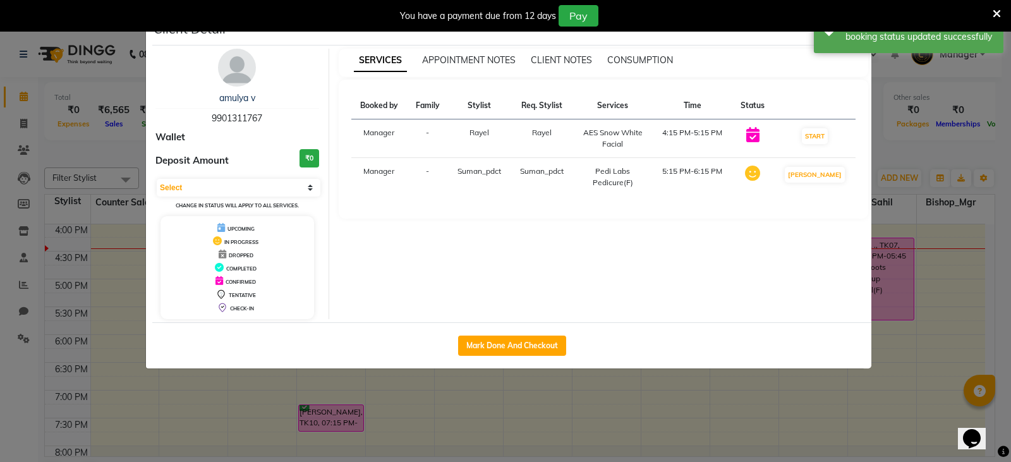
click at [993, 17] on icon at bounding box center [997, 13] width 8 height 11
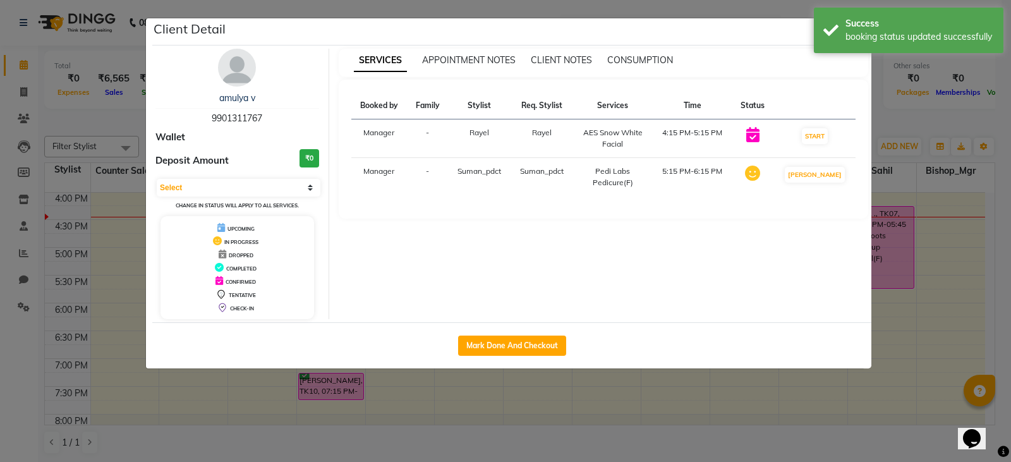
drag, startPoint x: 918, startPoint y: 116, endPoint x: 881, endPoint y: 107, distance: 37.9
click at [919, 116] on ngb-modal-window "Client Detail amulya v 9901311767 Wallet Deposit Amount ₹0 Select IN SERVICE CO…" at bounding box center [505, 231] width 1011 height 462
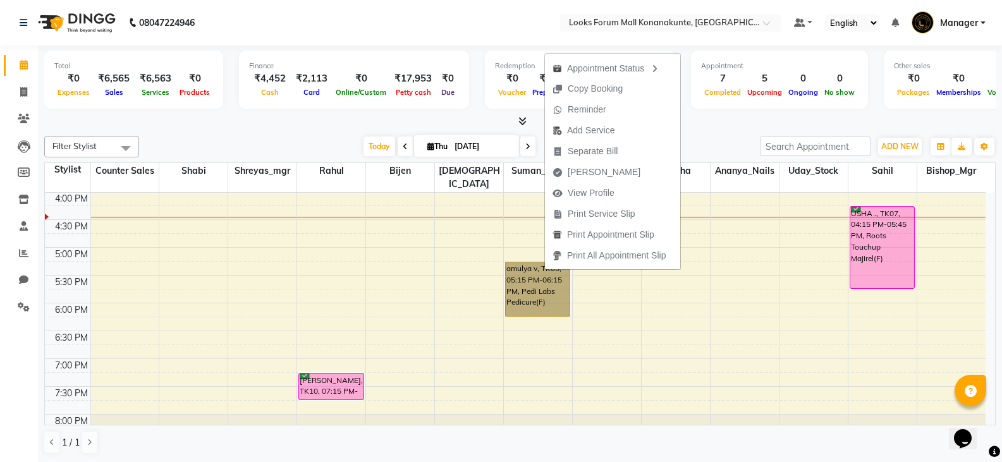
click at [649, 290] on div "8:00 AM 8:30 AM 9:00 AM 9:30 AM 10:00 AM 10:30 AM 11:00 AM 11:30 AM 12:00 PM 12…" at bounding box center [515, 108] width 941 height 723
select select "90396"
select select "tentative"
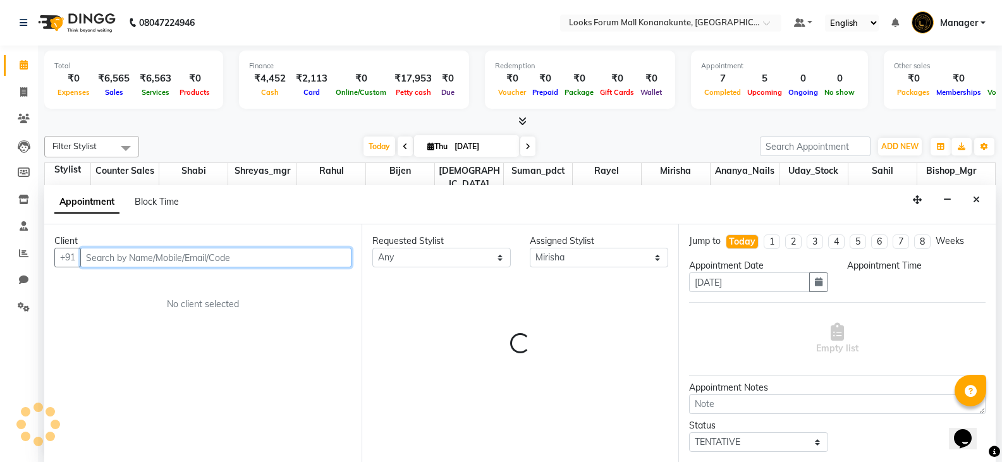
select select "1065"
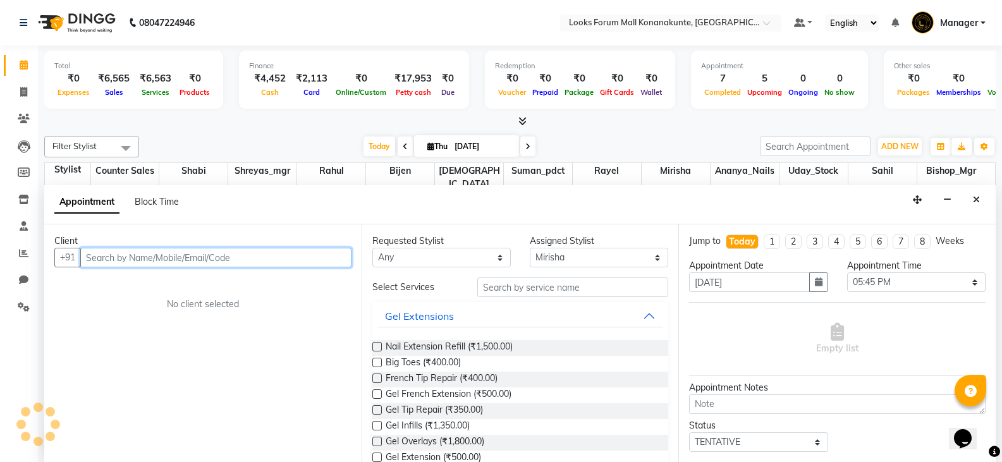
scroll to position [1, 0]
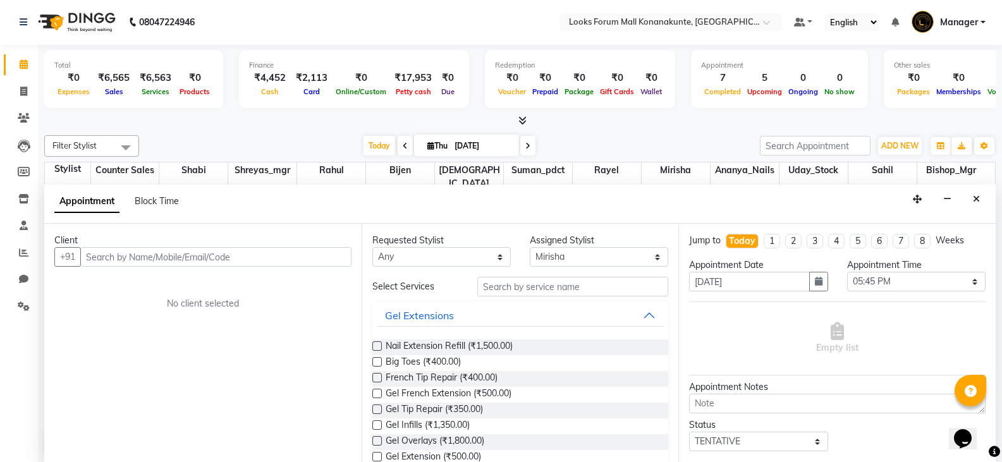
click at [76, 171] on div "Stylist" at bounding box center [68, 168] width 46 height 13
drag, startPoint x: 19, startPoint y: 97, endPoint x: 25, endPoint y: 75, distance: 22.4
click at [20, 97] on span at bounding box center [24, 92] width 22 height 15
select select "service"
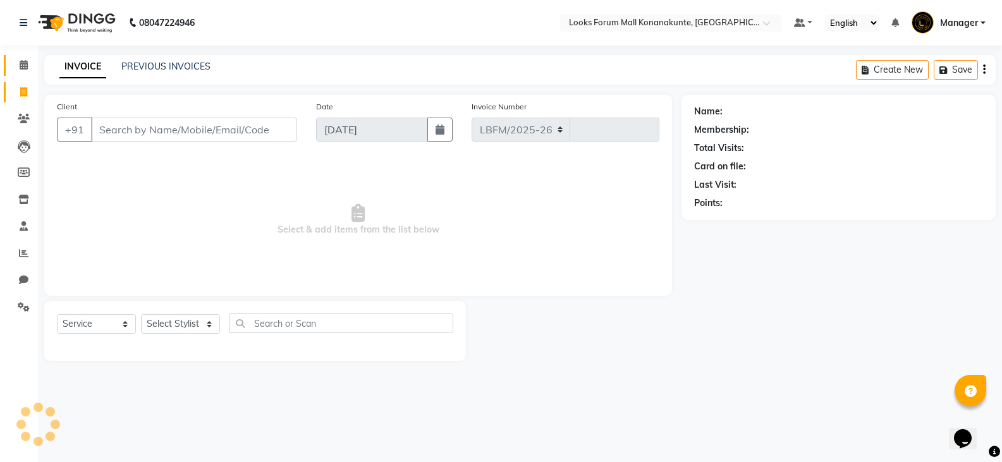
select select "8945"
type input "3110"
click at [23, 65] on icon at bounding box center [24, 64] width 8 height 9
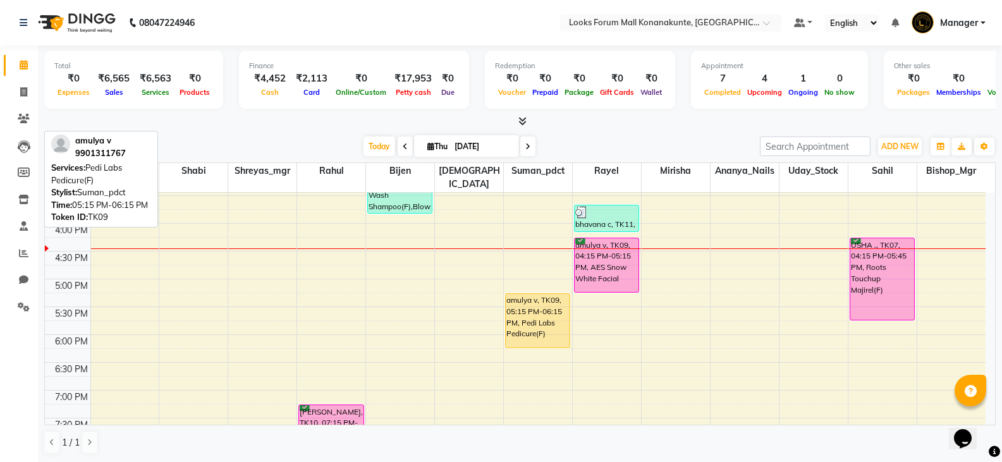
scroll to position [442, 0]
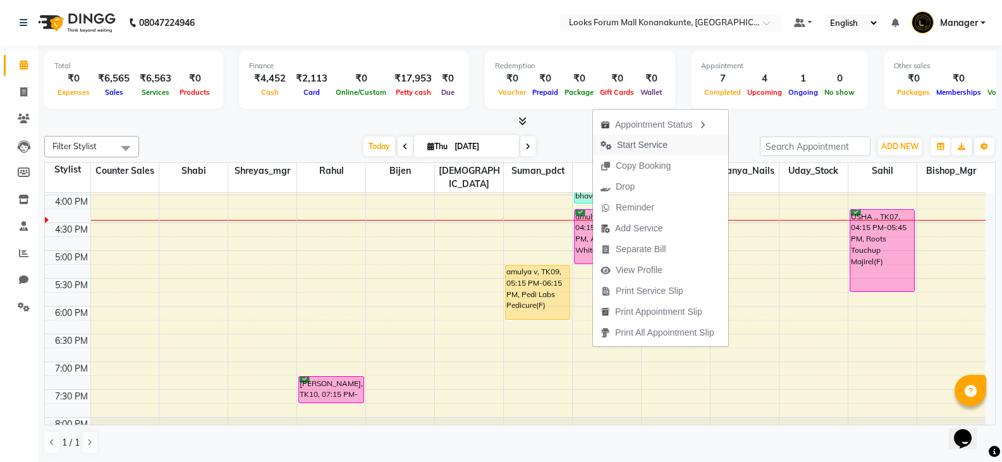
click at [643, 145] on span "Start Service" at bounding box center [642, 144] width 51 height 13
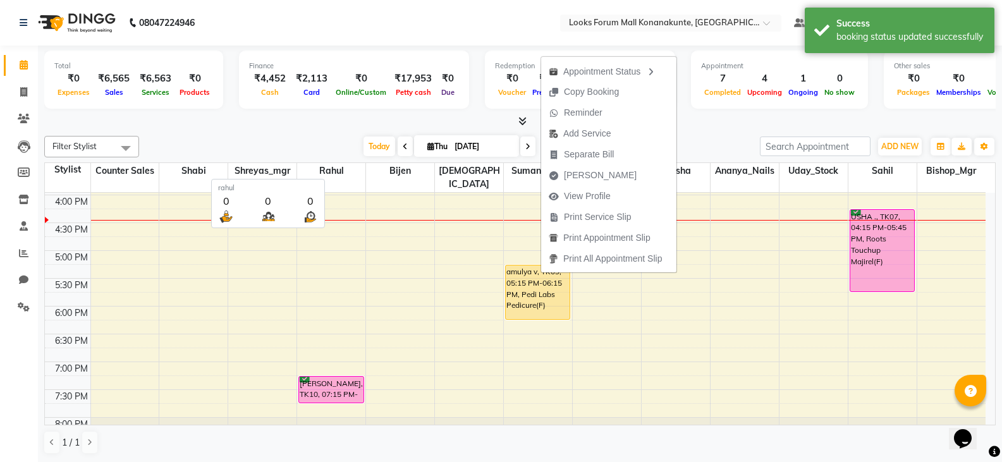
click at [327, 146] on div "[DATE] [DATE]" at bounding box center [449, 146] width 608 height 19
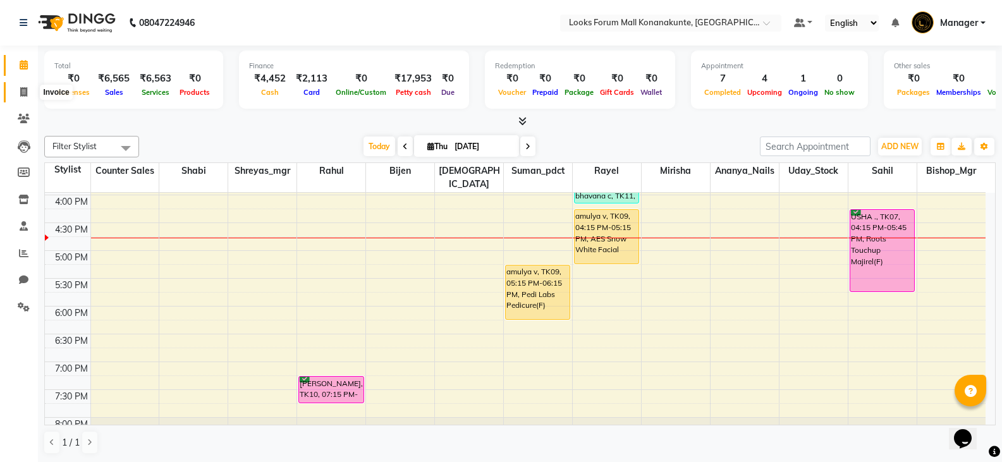
click at [23, 90] on icon at bounding box center [23, 91] width 7 height 9
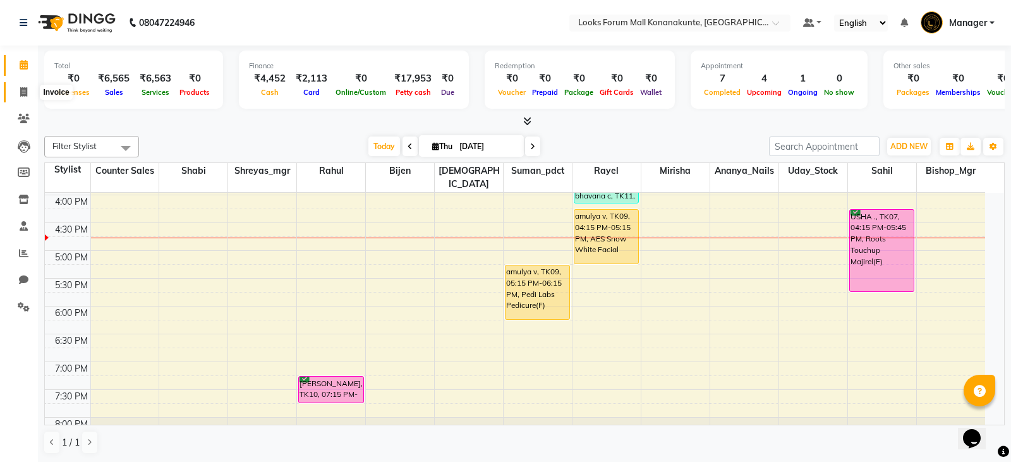
select select "service"
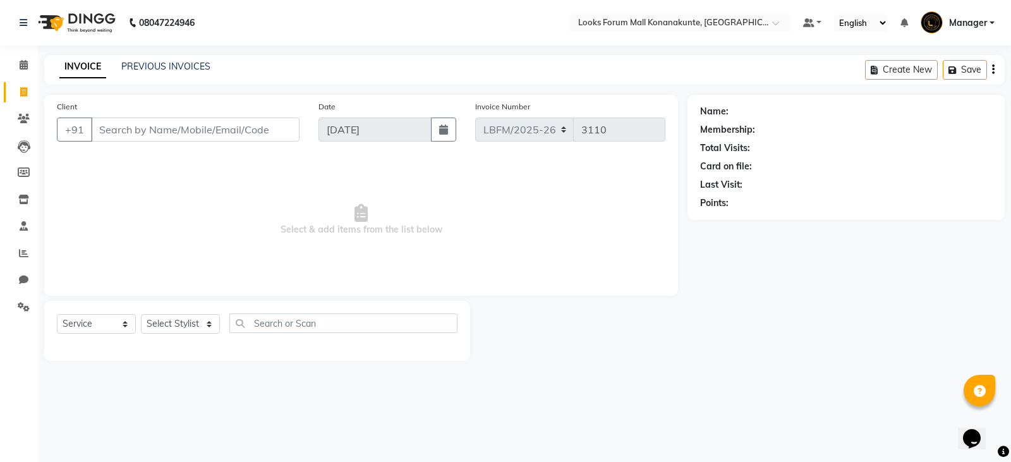
click at [119, 130] on input "Client" at bounding box center [195, 130] width 209 height 24
drag, startPoint x: 205, startPoint y: 332, endPoint x: 205, endPoint y: 314, distance: 18.3
click at [205, 322] on select "Select Stylist Ananya_Nails [PERSON_NAME] Bijen Bishop_Mgr Counter Sales Manage…" at bounding box center [180, 324] width 79 height 20
click at [298, 263] on span "Select & add items from the list below" at bounding box center [361, 220] width 609 height 126
click at [197, 331] on select "Select Stylist Ananya_Nails [PERSON_NAME] Bijen Bishop_Mgr Counter Sales Manage…" at bounding box center [180, 324] width 79 height 20
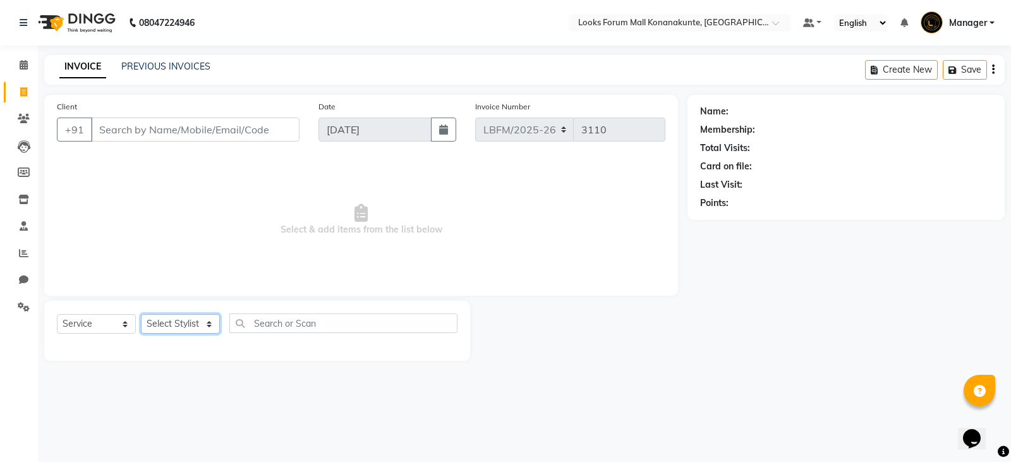
select select "90392"
click at [141, 314] on select "Select Stylist Ananya_Nails [PERSON_NAME] Bijen Bishop_Mgr Counter Sales Manage…" at bounding box center [180, 324] width 79 height 20
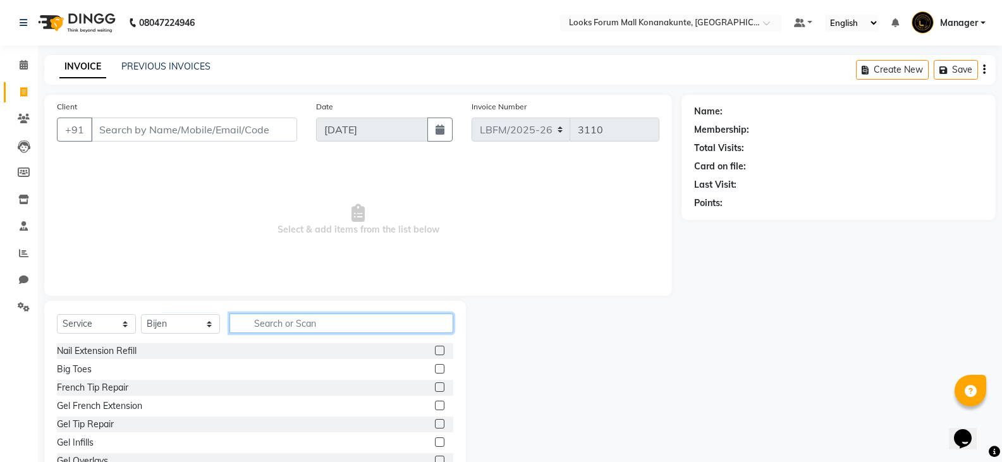
click at [324, 326] on input "text" at bounding box center [341, 324] width 224 height 20
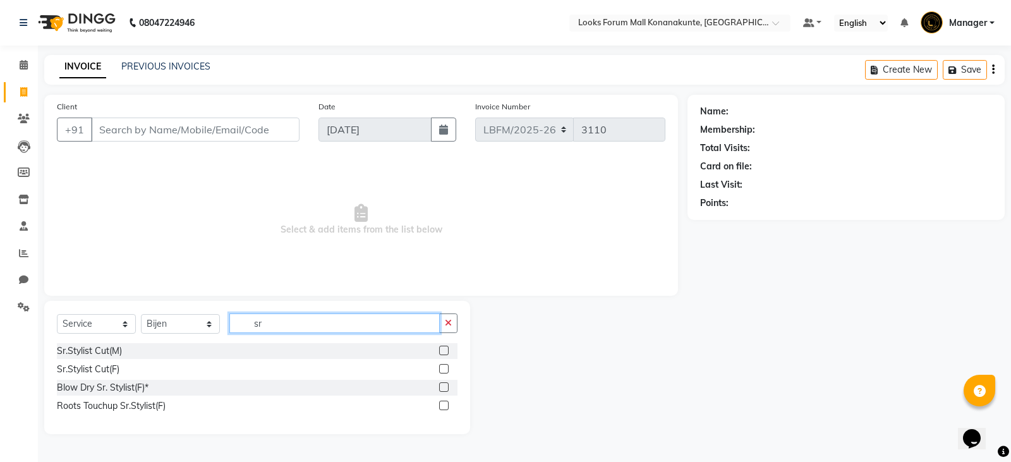
type input "sr"
click at [439, 350] on label at bounding box center [443, 350] width 9 height 9
click at [439, 350] on input "checkbox" at bounding box center [443, 351] width 8 height 8
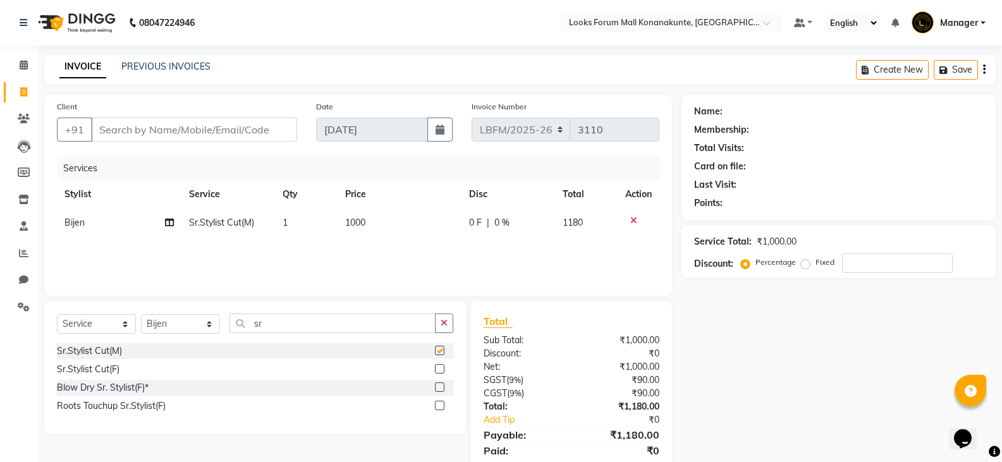
checkbox input "false"
click at [377, 223] on td "1000" at bounding box center [400, 223] width 125 height 28
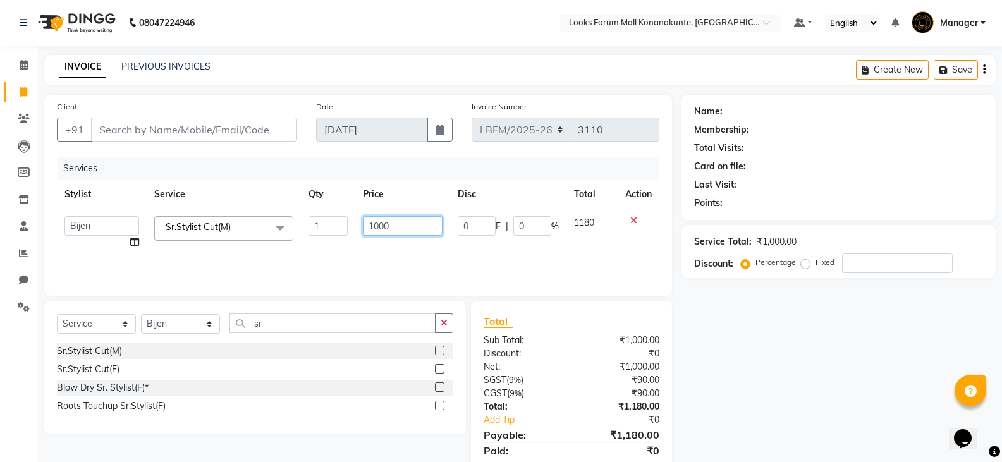
click at [377, 227] on input "1000" at bounding box center [402, 226] width 79 height 20
click at [249, 130] on input "Client" at bounding box center [194, 130] width 206 height 24
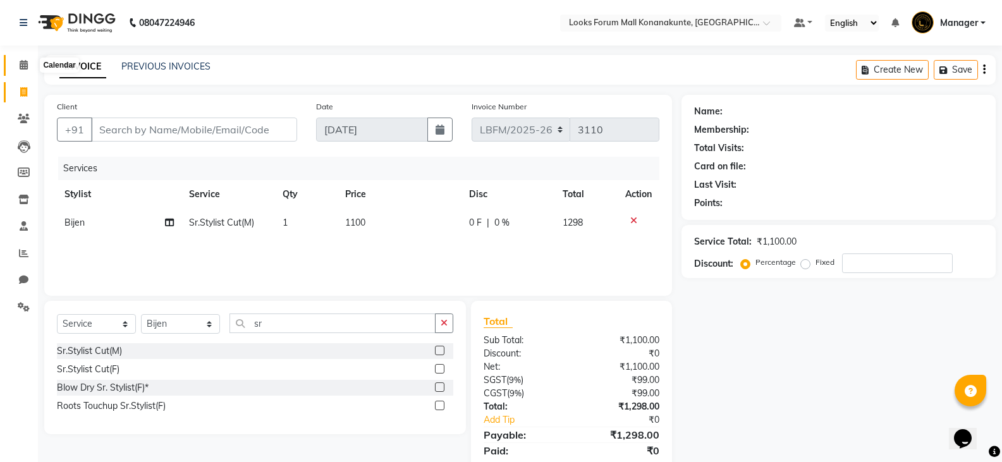
click at [27, 68] on icon at bounding box center [24, 64] width 8 height 9
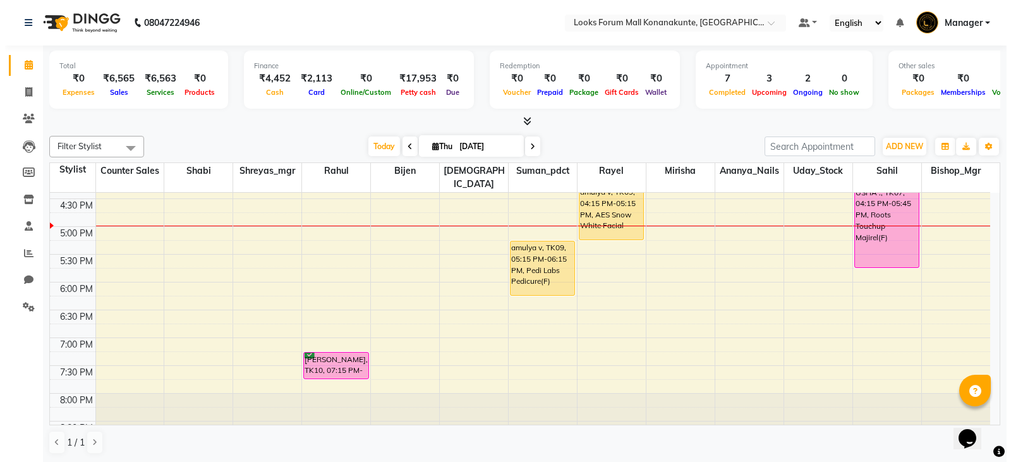
scroll to position [477, 0]
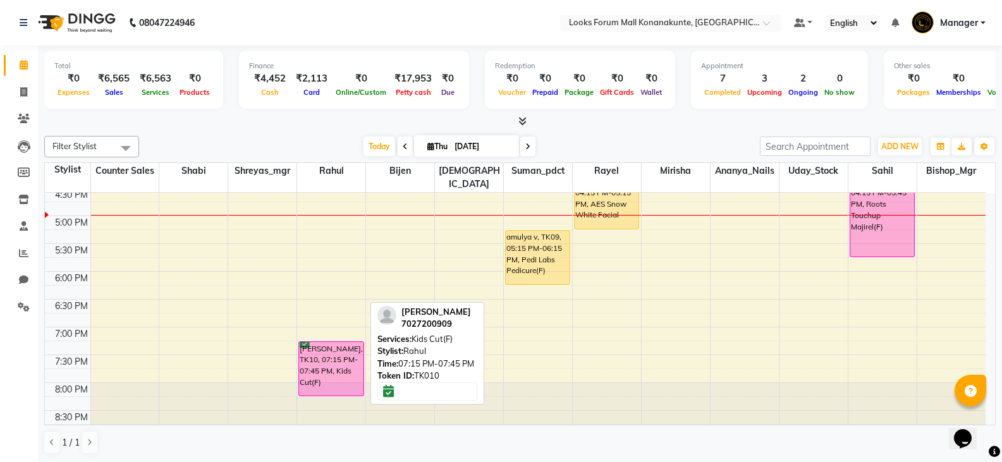
drag, startPoint x: 339, startPoint y: 353, endPoint x: 333, endPoint y: 377, distance: 25.3
click at [333, 377] on div "[PERSON_NAME], TK10, 07:15 PM-07:45 PM, Kids Cut(F) [PERSON_NAME], TK10, 07:15 …" at bounding box center [331, 77] width 68 height 723
click at [28, 91] on span at bounding box center [24, 92] width 22 height 15
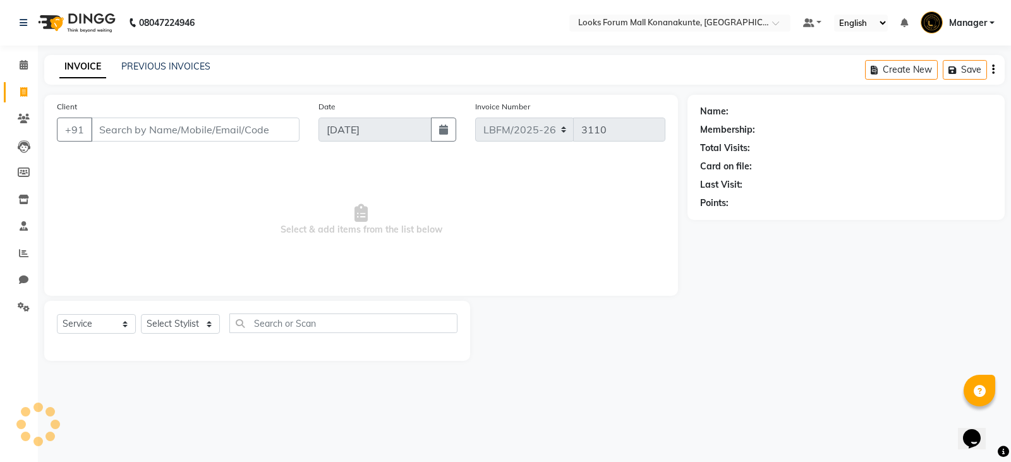
click at [241, 136] on input "Client" at bounding box center [195, 130] width 209 height 24
click at [268, 130] on span "Add Client" at bounding box center [267, 129] width 50 height 13
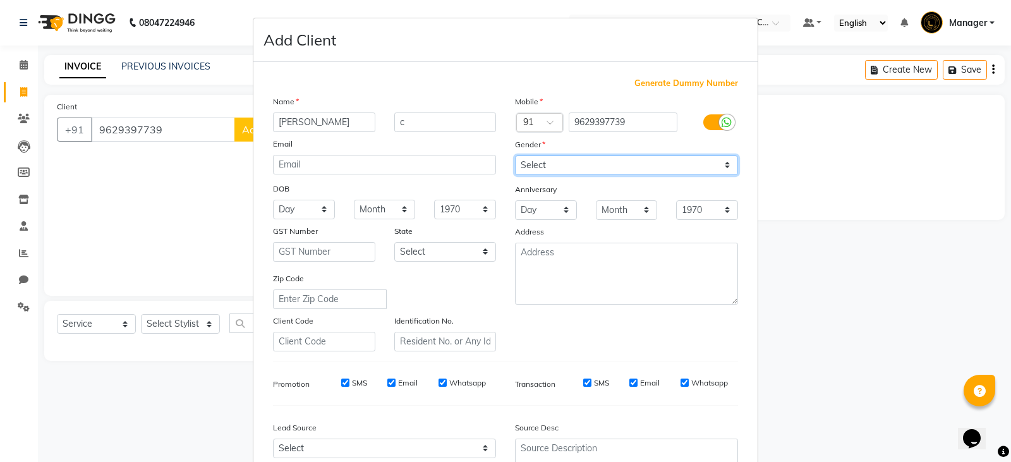
click at [556, 171] on select "Select [DEMOGRAPHIC_DATA] [DEMOGRAPHIC_DATA] Other Prefer Not To Say" at bounding box center [626, 166] width 223 height 20
click at [515, 156] on select "Select [DEMOGRAPHIC_DATA] [DEMOGRAPHIC_DATA] Other Prefer Not To Say" at bounding box center [626, 166] width 223 height 20
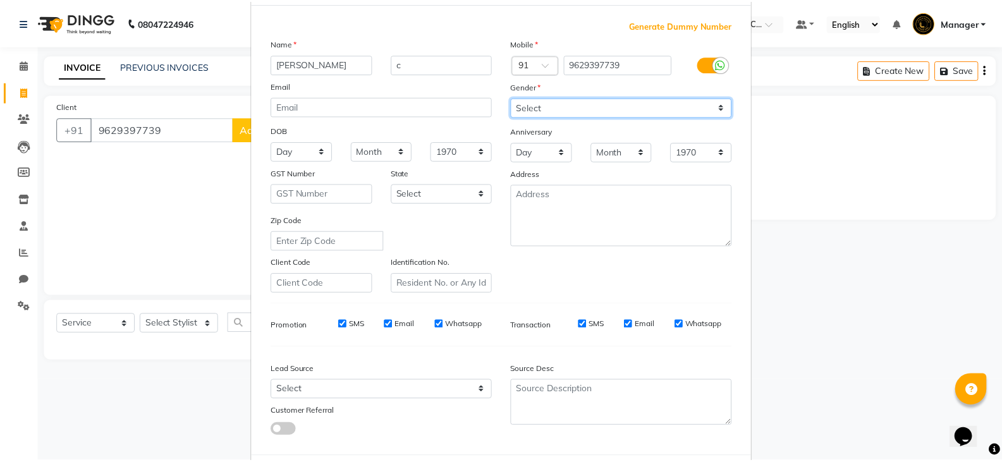
scroll to position [121, 0]
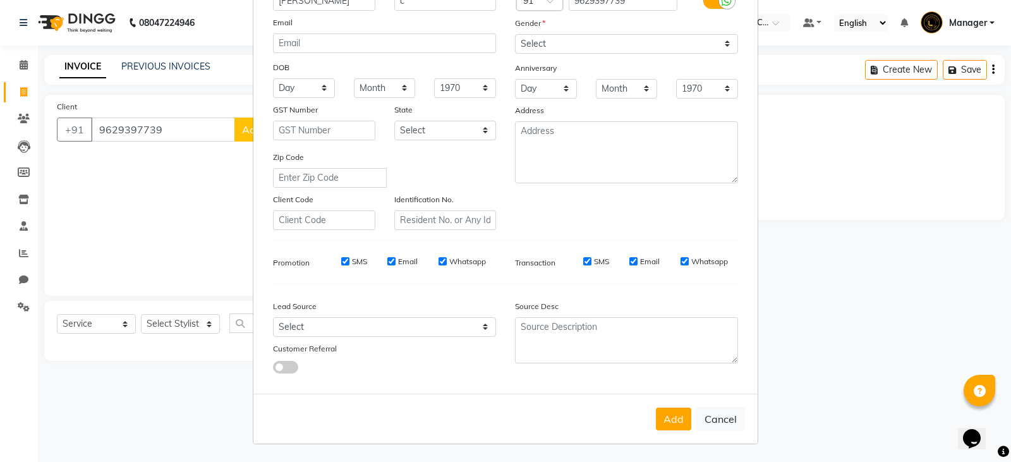
click at [692, 424] on div "Add Cancel" at bounding box center [505, 419] width 504 height 50
click at [685, 423] on button "Add" at bounding box center [673, 419] width 35 height 23
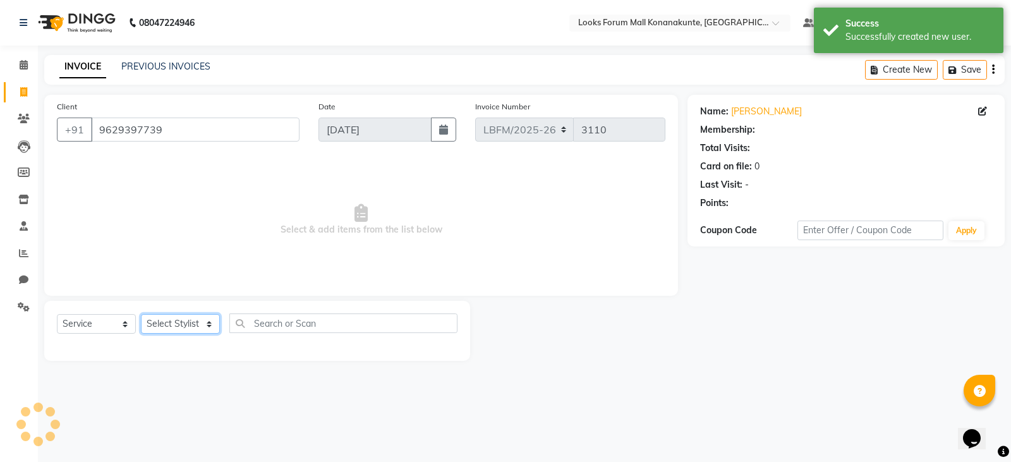
click at [183, 324] on select "Select Stylist Ananya_Nails [PERSON_NAME] Bijen Bishop_Mgr Counter Sales Manage…" at bounding box center [180, 324] width 79 height 20
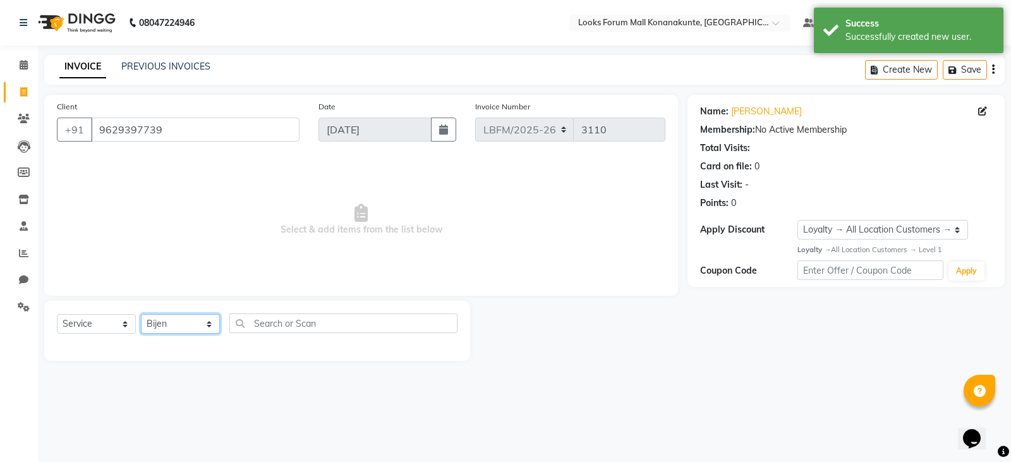
click at [141, 314] on select "Select Stylist Ananya_Nails [PERSON_NAME] Bijen Bishop_Mgr Counter Sales Manage…" at bounding box center [180, 324] width 79 height 20
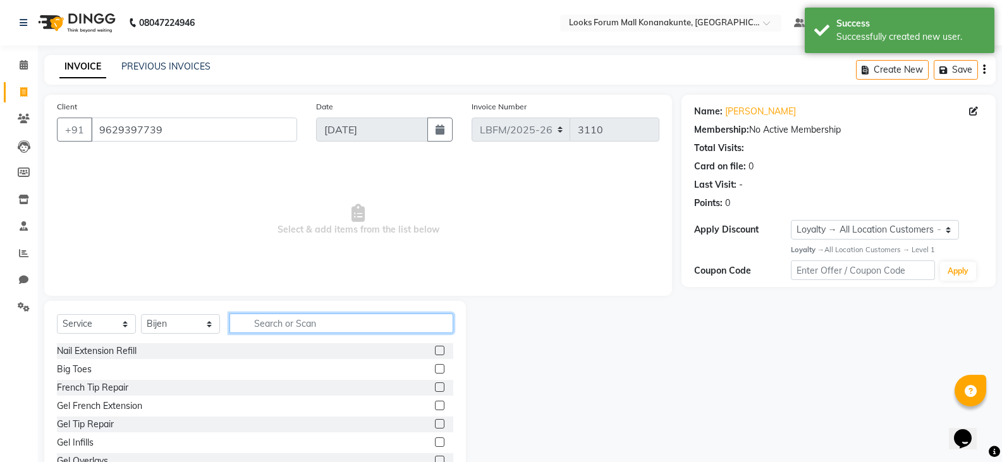
click at [293, 320] on input "text" at bounding box center [341, 324] width 224 height 20
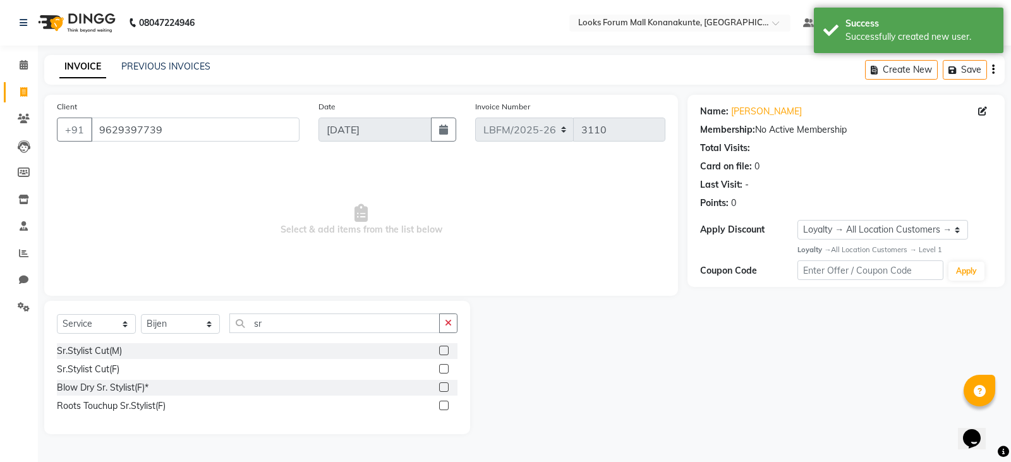
click at [444, 350] on label at bounding box center [443, 350] width 9 height 9
click at [444, 350] on input "checkbox" at bounding box center [443, 351] width 8 height 8
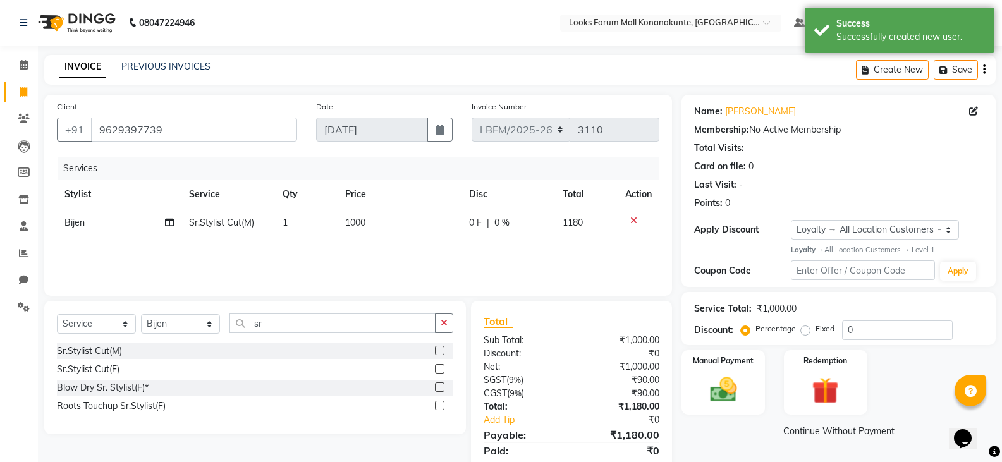
click at [397, 218] on td "1000" at bounding box center [400, 223] width 125 height 28
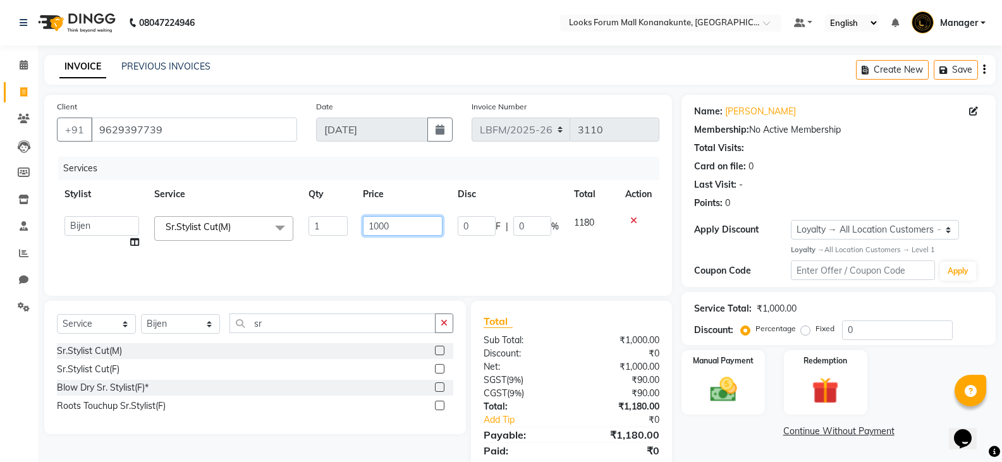
click at [375, 226] on input "1000" at bounding box center [402, 226] width 79 height 20
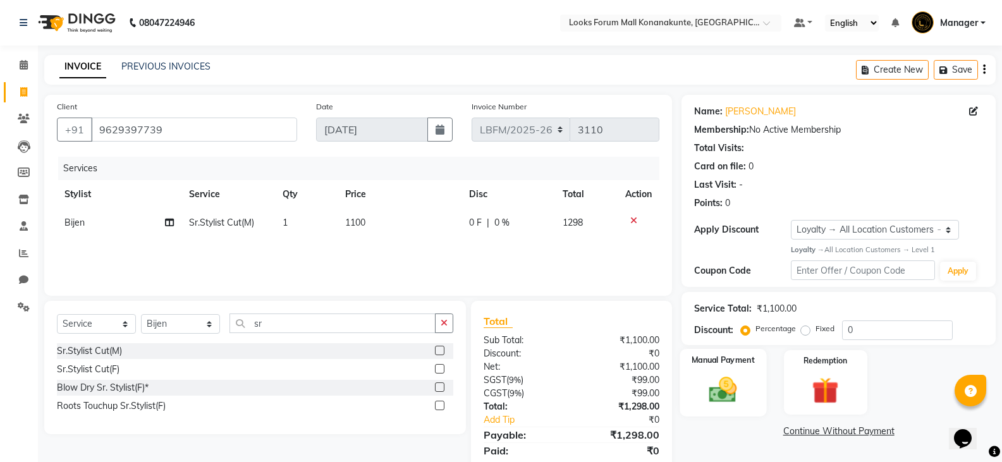
click at [741, 390] on img at bounding box center [722, 390] width 45 height 32
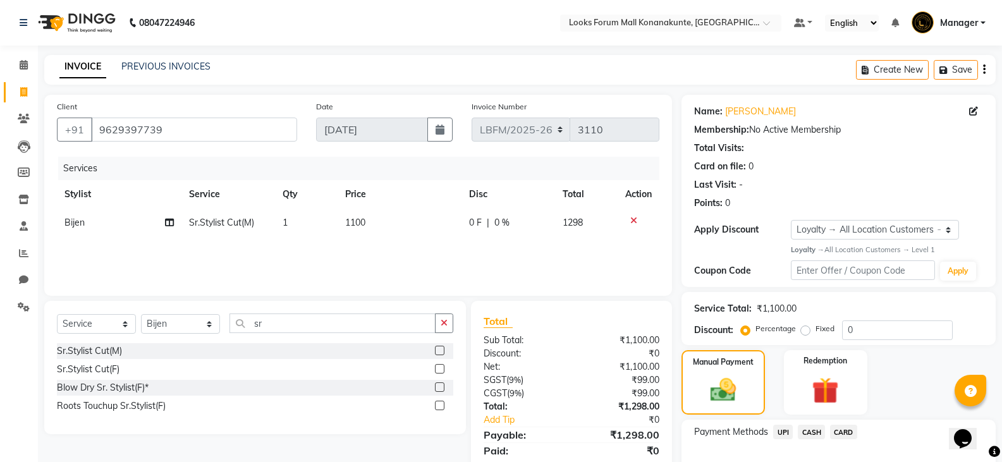
scroll to position [63, 0]
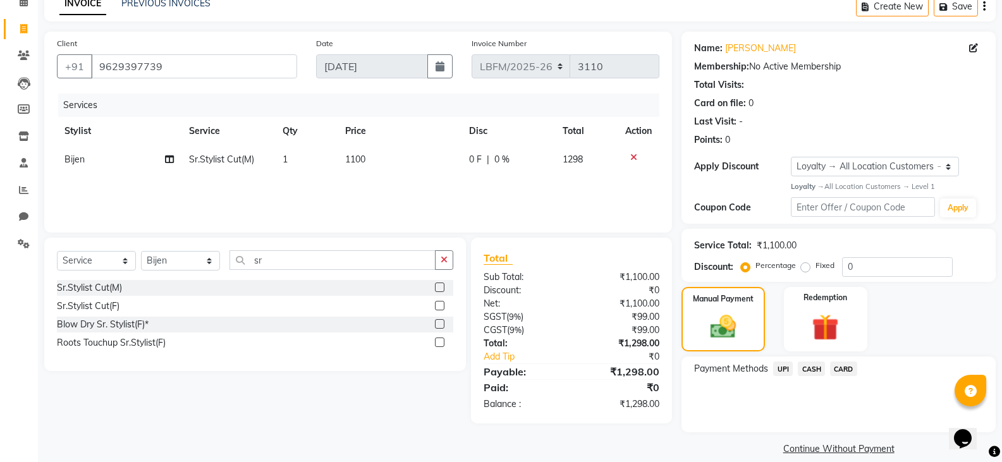
click at [837, 371] on span "CARD" at bounding box center [843, 369] width 27 height 15
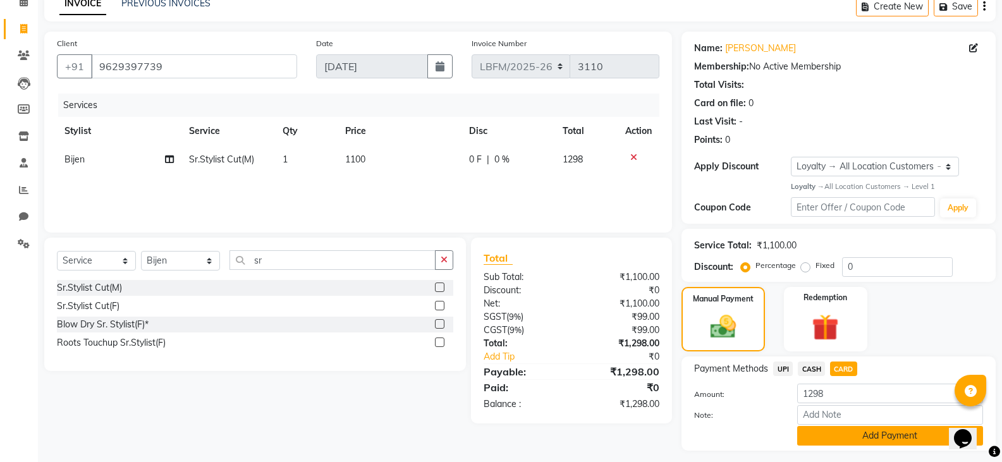
scroll to position [97, 0]
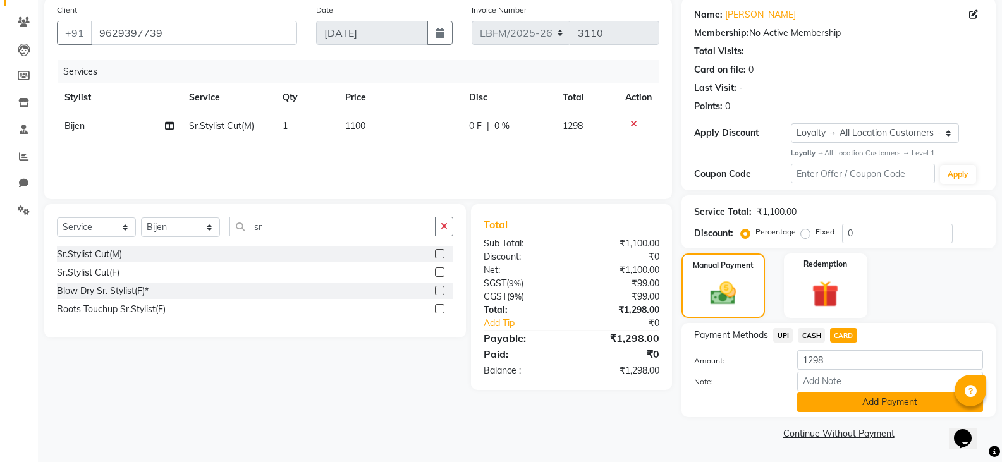
click at [860, 400] on button "Add Payment" at bounding box center [890, 403] width 186 height 20
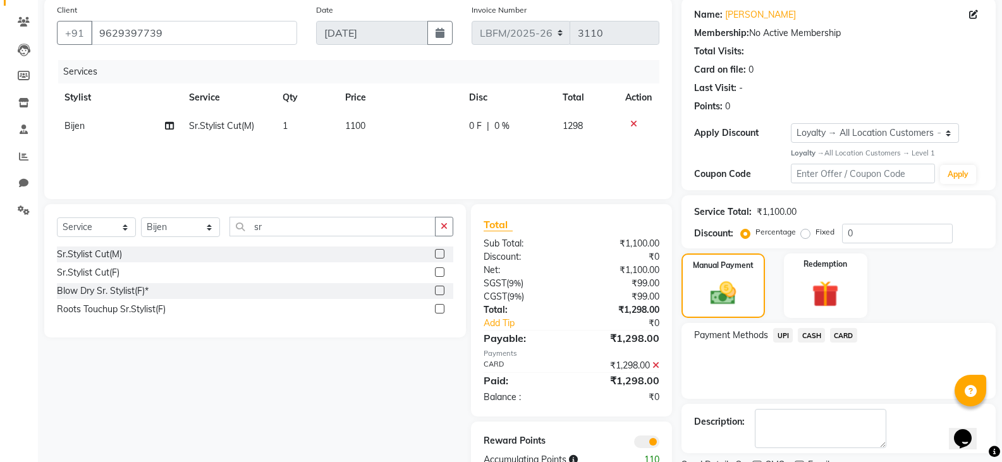
scroll to position [150, 0]
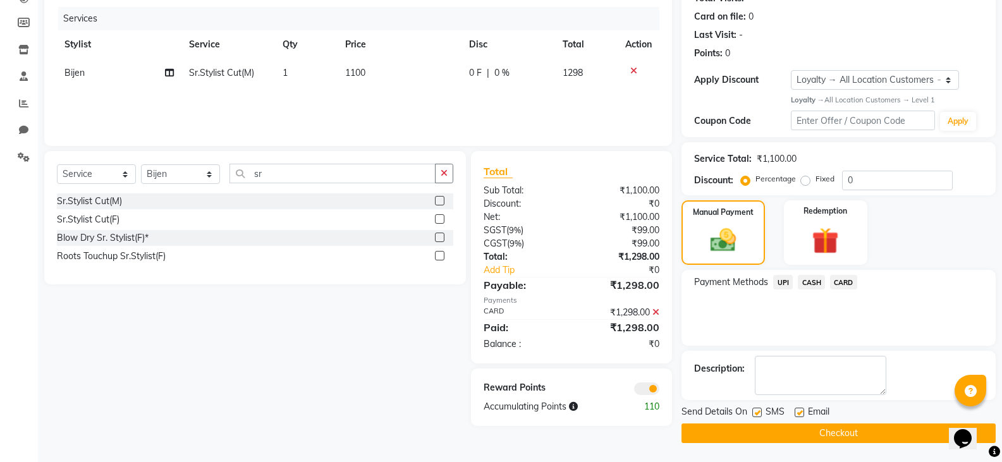
click at [822, 431] on button "Checkout" at bounding box center [838, 434] width 314 height 20
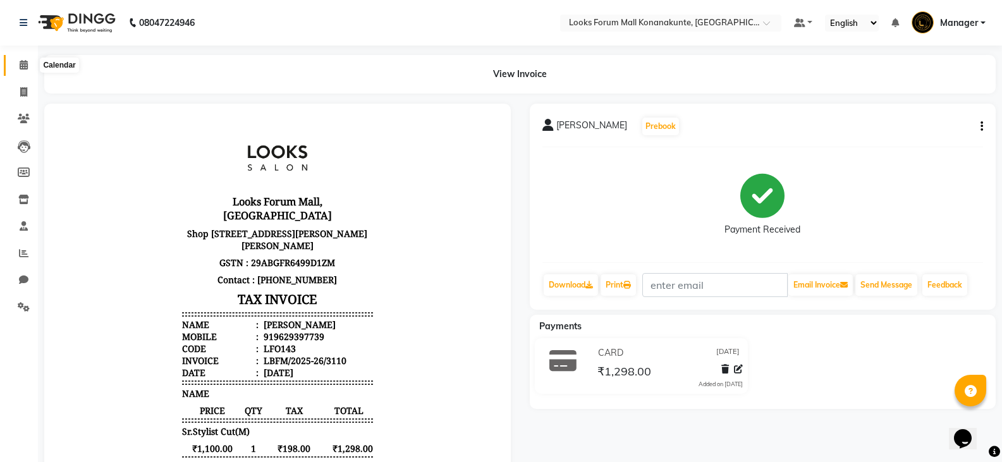
drag, startPoint x: 20, startPoint y: 65, endPoint x: 92, endPoint y: 36, distance: 78.3
click at [20, 65] on icon at bounding box center [24, 64] width 8 height 9
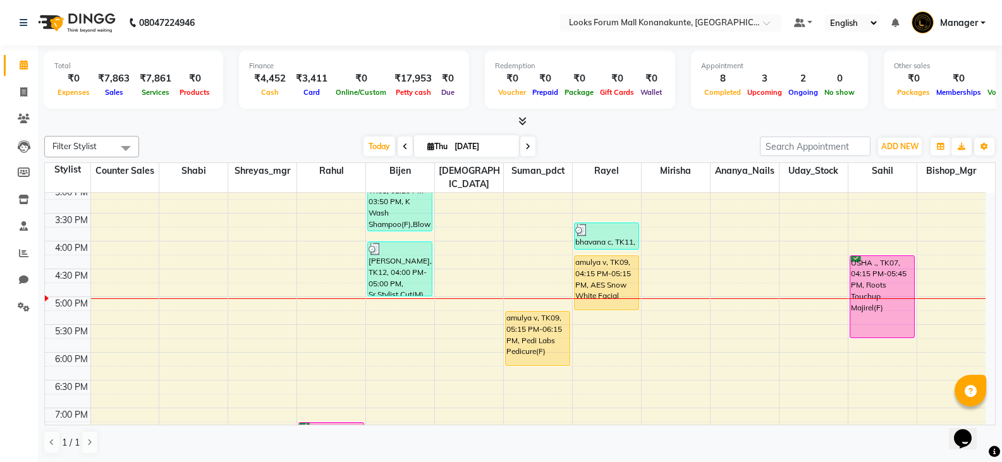
scroll to position [442, 0]
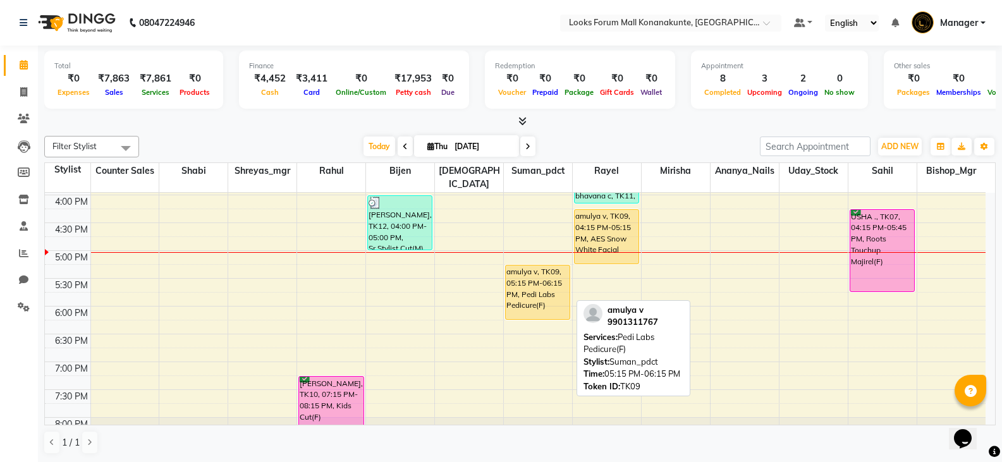
click at [532, 298] on div "amulya v, TK09, 05:15 PM-06:15 PM, Pedi Labs Pedicure(F) amulya v, TK09, 05:15 …" at bounding box center [538, 111] width 68 height 723
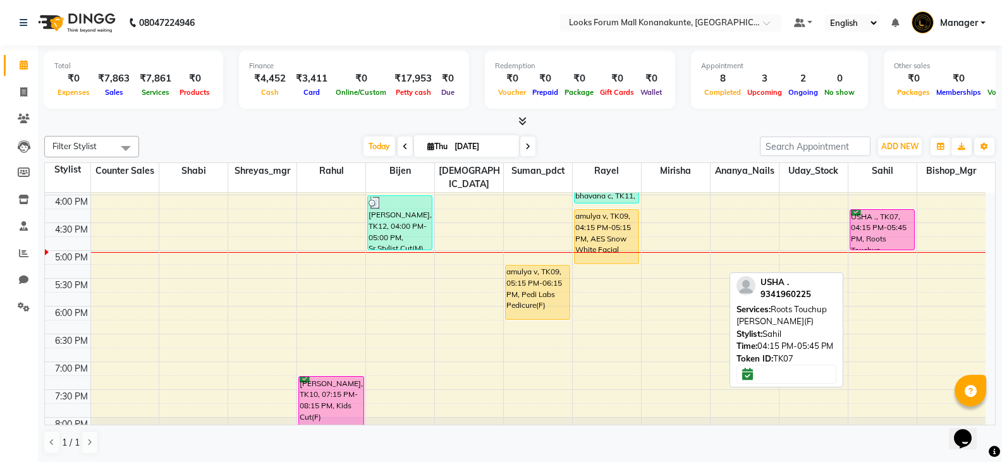
drag, startPoint x: 883, startPoint y: 275, endPoint x: 885, endPoint y: 230, distance: 44.9
click at [885, 230] on div "sampath c, TK01, 10:55 AM-11:55 AM, Sr.Stylist Cut(M) USHA ., TK07, 04:15 PM-05…" at bounding box center [882, 111] width 68 height 723
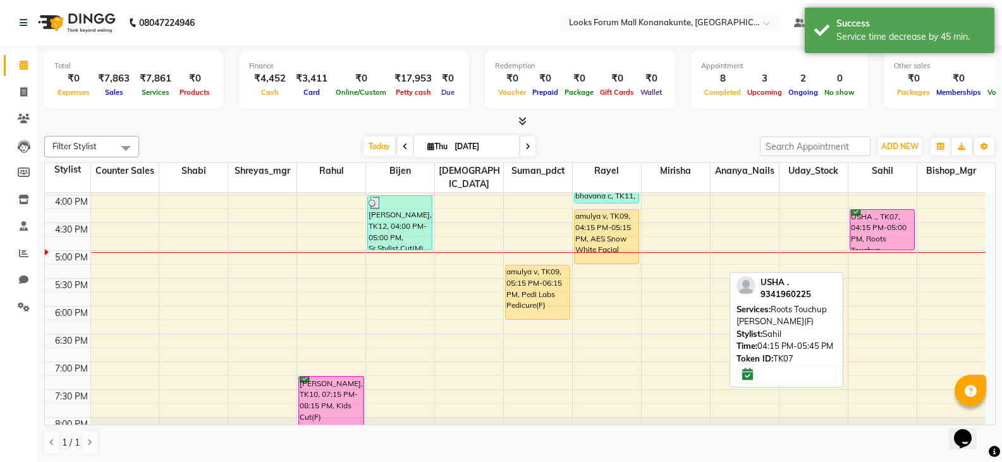
click at [888, 247] on div "8:00 AM 8:30 AM 9:00 AM 9:30 AM 10:00 AM 10:30 AM 11:00 AM 11:30 AM 12:00 PM 12…" at bounding box center [515, 111] width 941 height 723
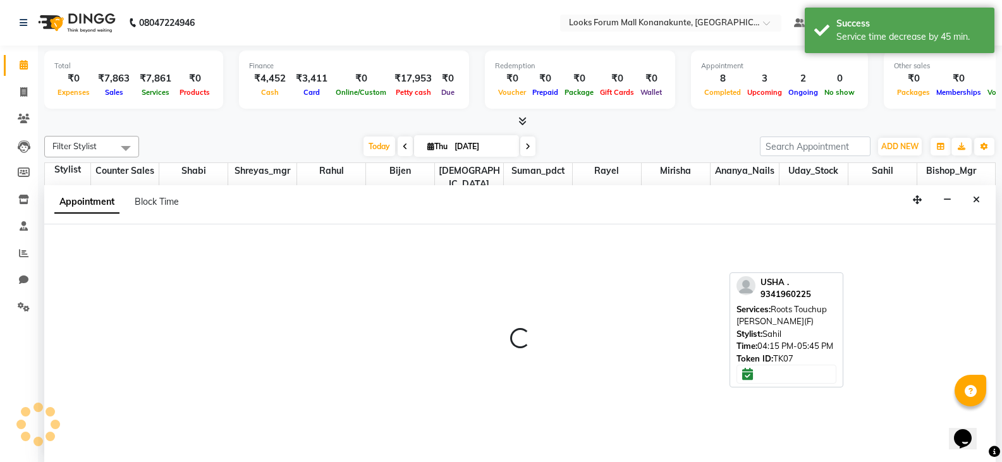
scroll to position [1, 0]
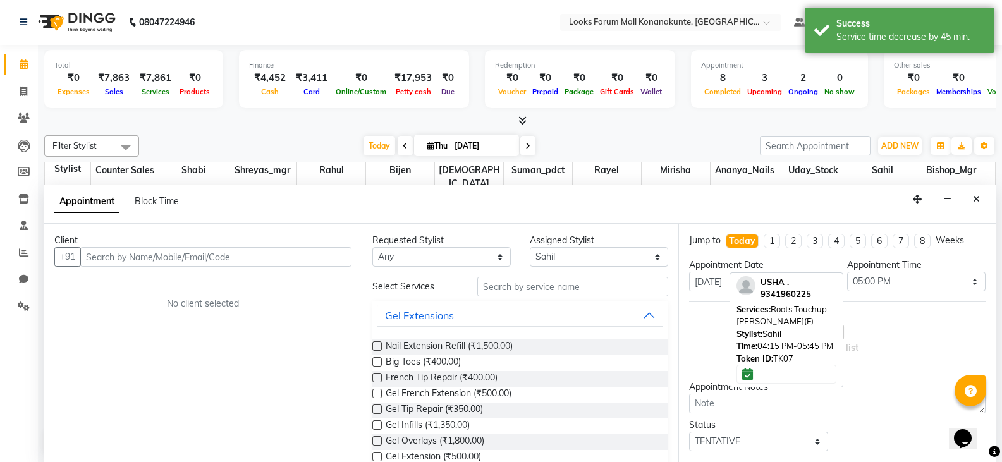
click at [709, 305] on div "Empty list" at bounding box center [837, 339] width 296 height 74
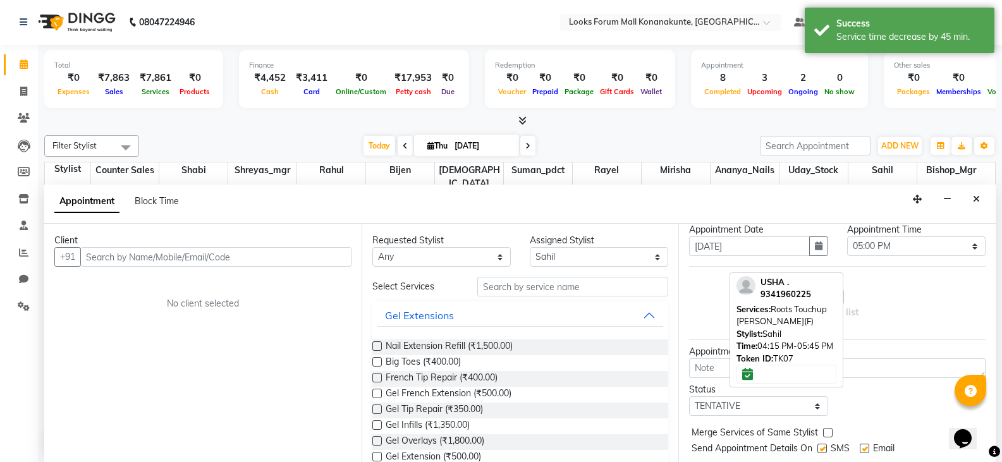
scroll to position [63, 0]
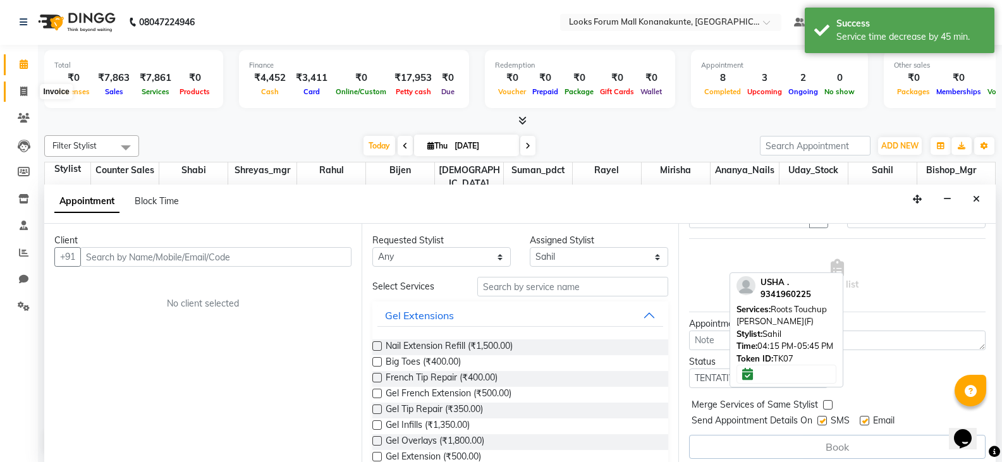
click at [27, 94] on icon at bounding box center [23, 91] width 7 height 9
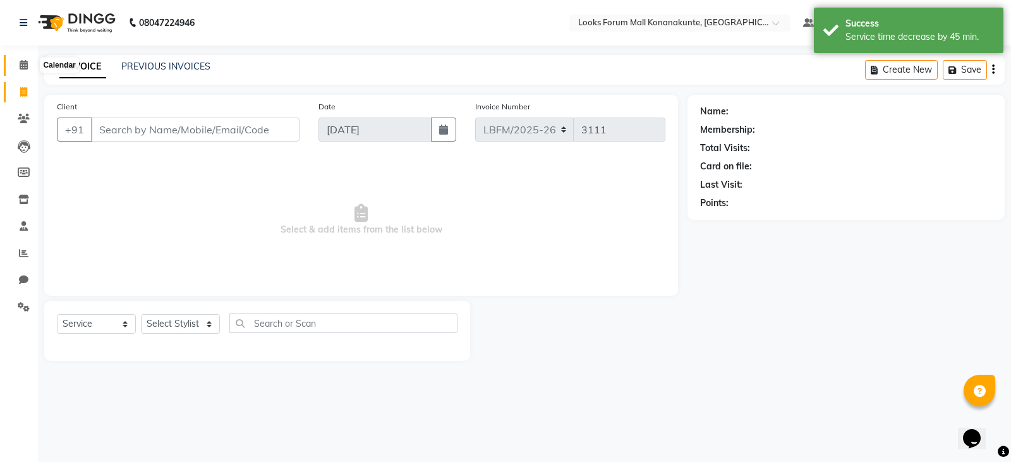
click at [20, 65] on icon at bounding box center [24, 64] width 8 height 9
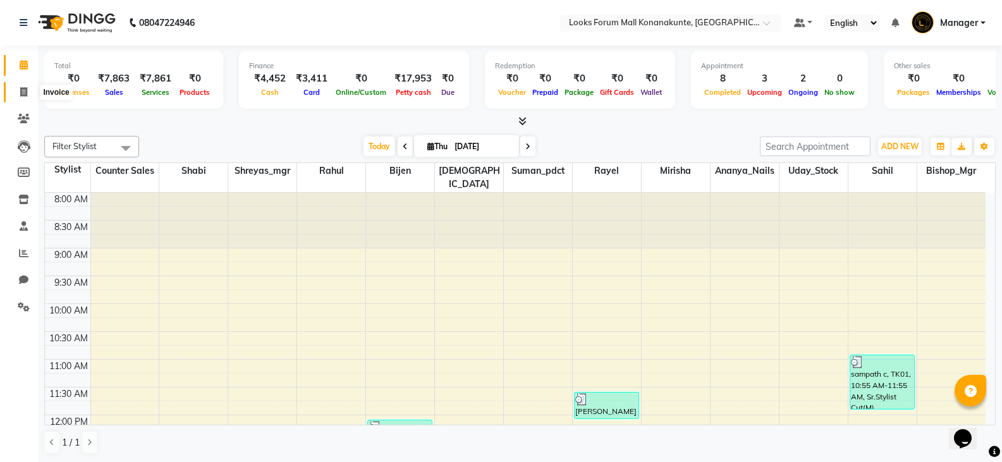
click at [27, 96] on span at bounding box center [24, 92] width 22 height 15
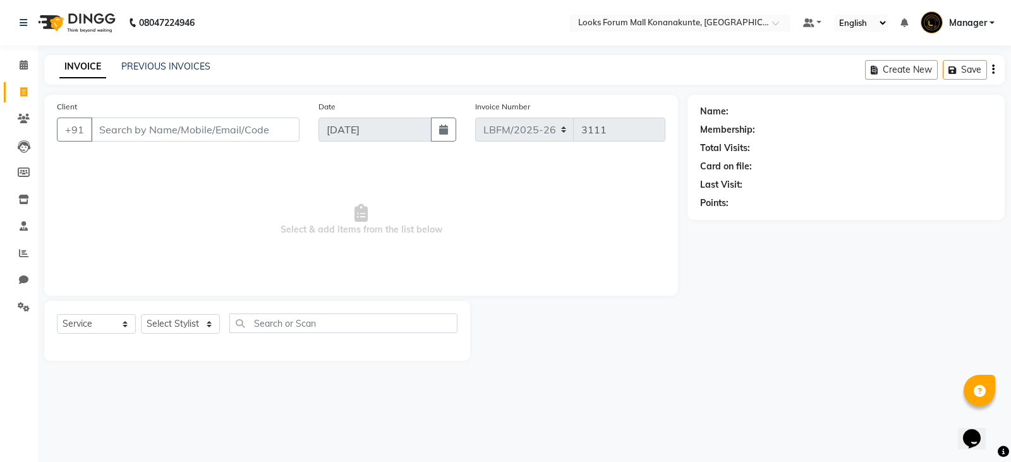
drag, startPoint x: 170, startPoint y: 133, endPoint x: 182, endPoint y: 130, distance: 12.6
click at [178, 131] on input "Client" at bounding box center [195, 130] width 209 height 24
drag, startPoint x: 27, startPoint y: 66, endPoint x: 59, endPoint y: 73, distance: 33.0
click at [27, 66] on icon at bounding box center [24, 64] width 8 height 9
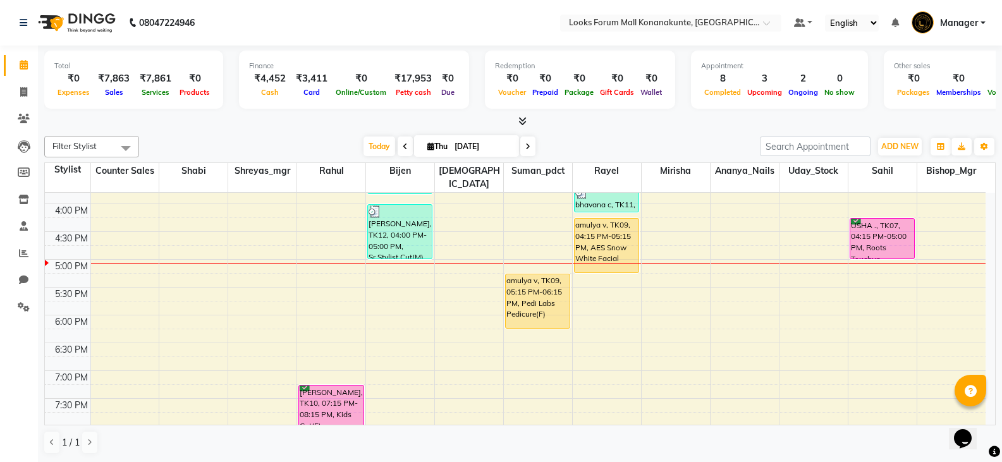
scroll to position [442, 0]
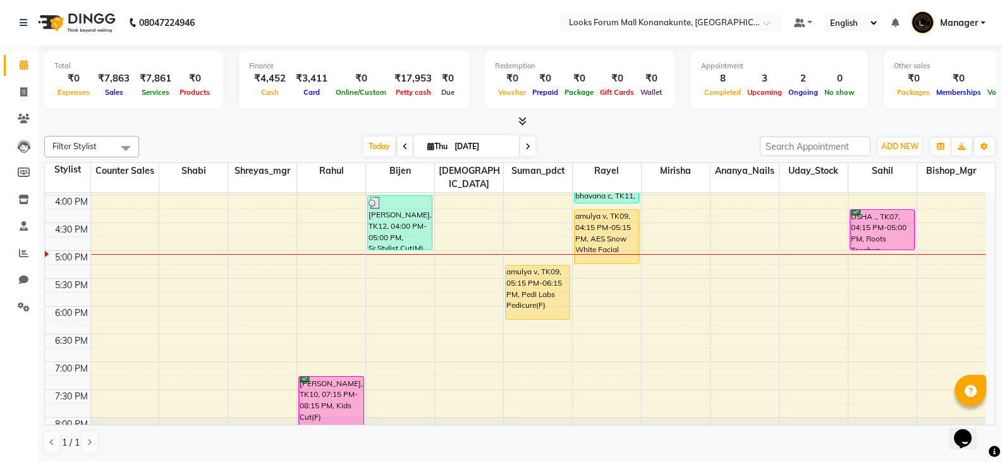
click at [877, 271] on div "8:00 AM 8:30 AM 9:00 AM 9:30 AM 10:00 AM 10:30 AM 11:00 AM 11:30 AM 12:00 PM 12…" at bounding box center [515, 111] width 941 height 723
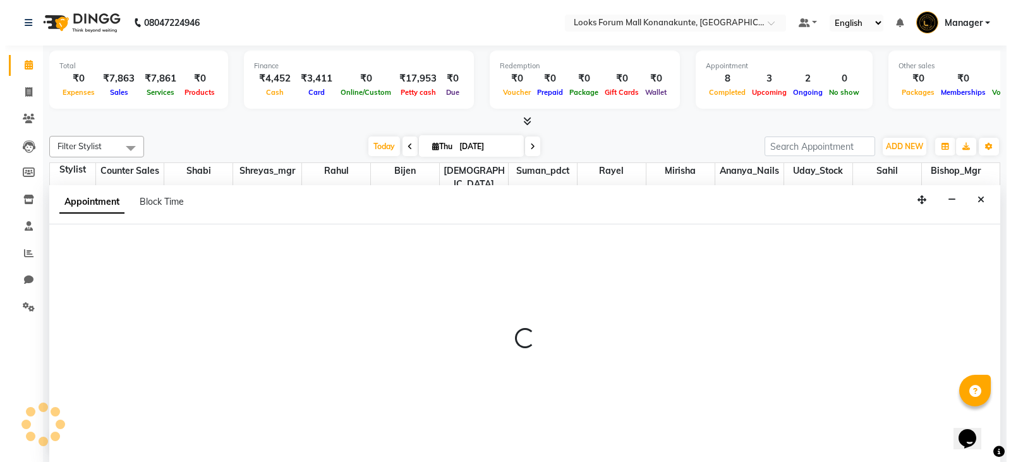
scroll to position [1, 0]
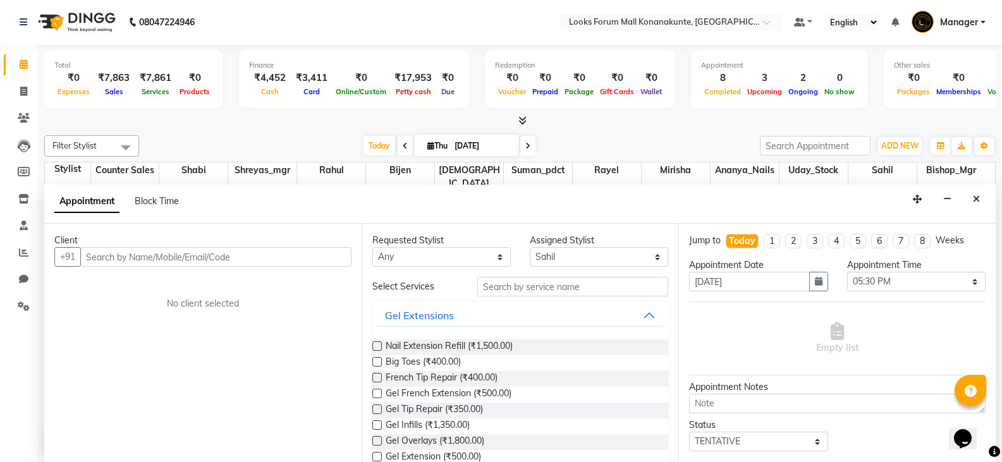
click at [269, 253] on input "text" at bounding box center [215, 257] width 271 height 20
click at [305, 259] on span "Add Client" at bounding box center [325, 256] width 42 height 11
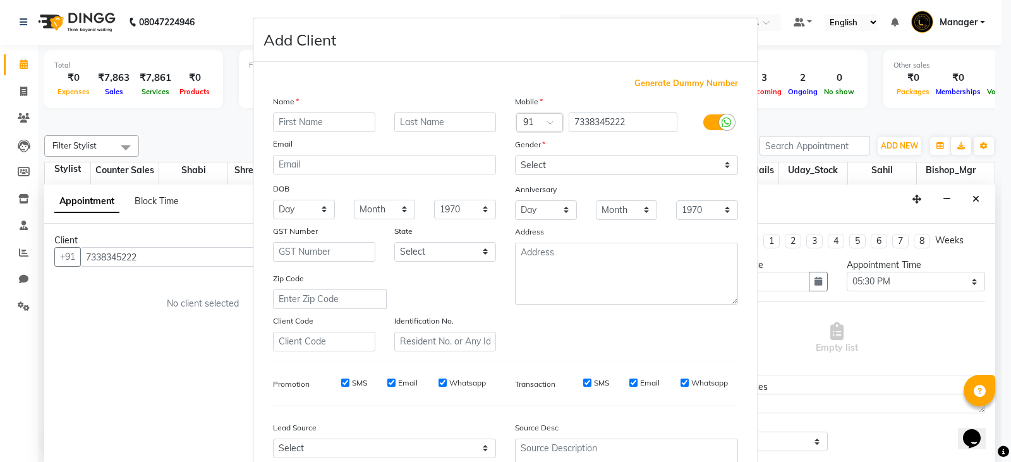
click at [358, 125] on input "text" at bounding box center [324, 123] width 102 height 20
click at [572, 168] on select "Select [DEMOGRAPHIC_DATA] [DEMOGRAPHIC_DATA] Other Prefer Not To Say" at bounding box center [626, 166] width 223 height 20
click at [515, 156] on select "Select [DEMOGRAPHIC_DATA] [DEMOGRAPHIC_DATA] Other Prefer Not To Say" at bounding box center [626, 166] width 223 height 20
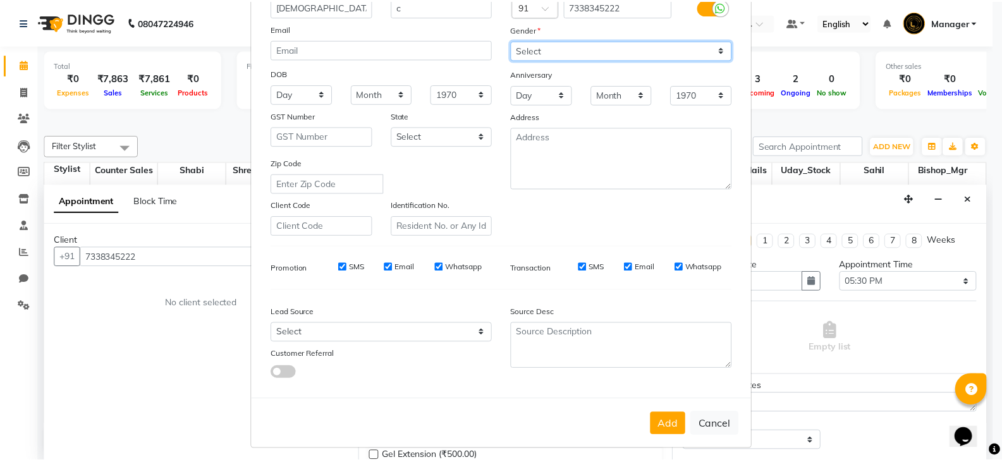
scroll to position [121, 0]
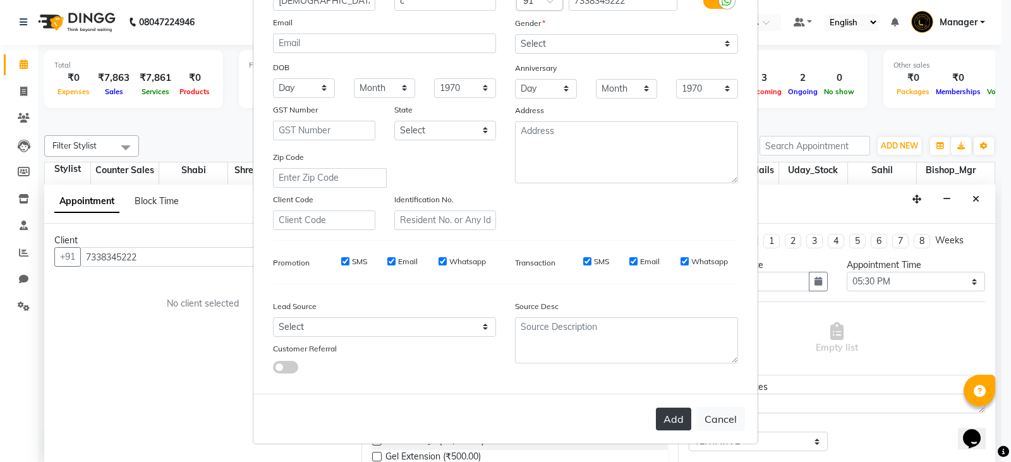
click at [668, 419] on button "Add" at bounding box center [673, 419] width 35 height 23
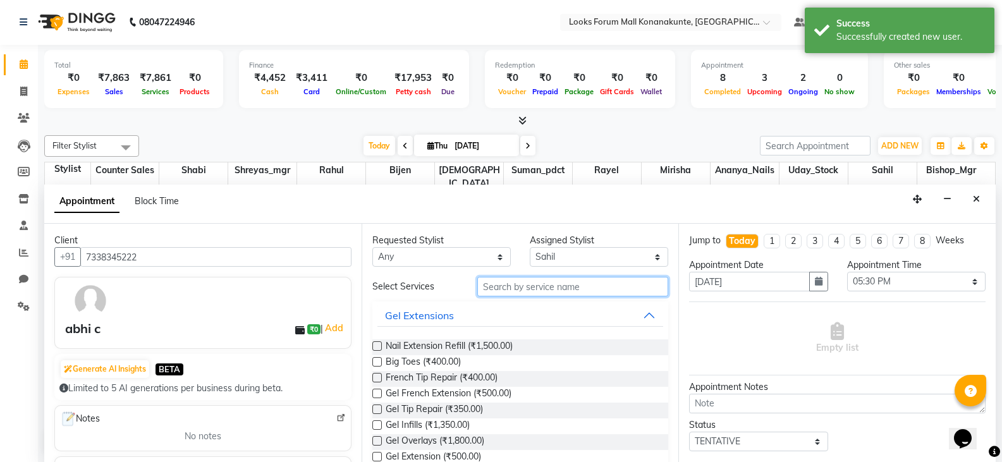
click at [538, 284] on input "text" at bounding box center [572, 287] width 191 height 20
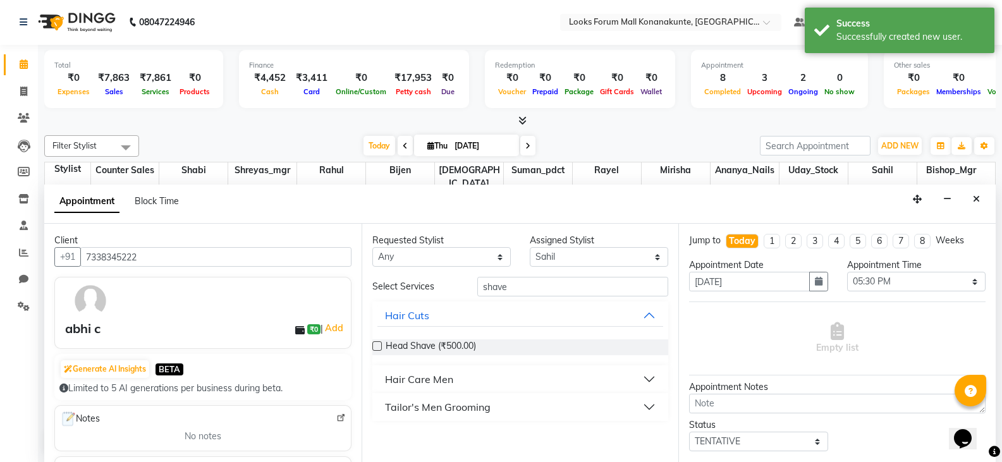
click at [379, 346] on label at bounding box center [376, 345] width 9 height 9
click at [379, 346] on input "checkbox" at bounding box center [376, 347] width 8 height 8
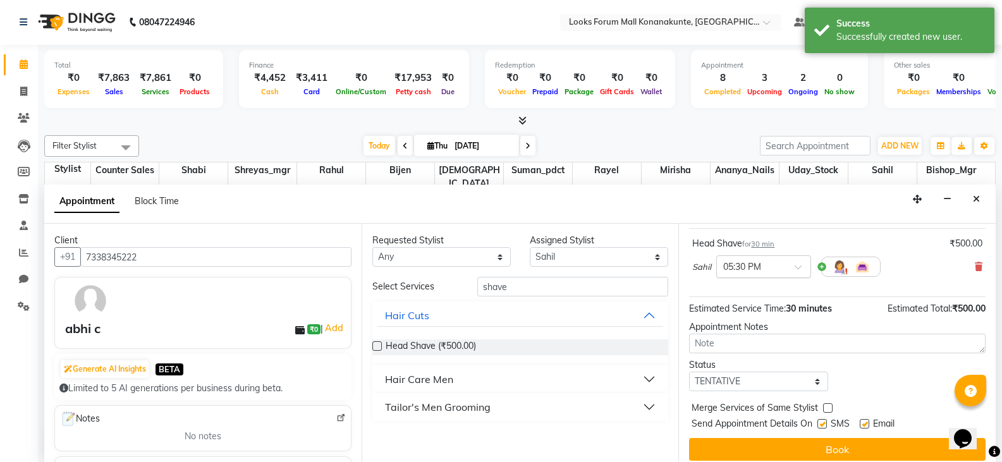
scroll to position [82, 0]
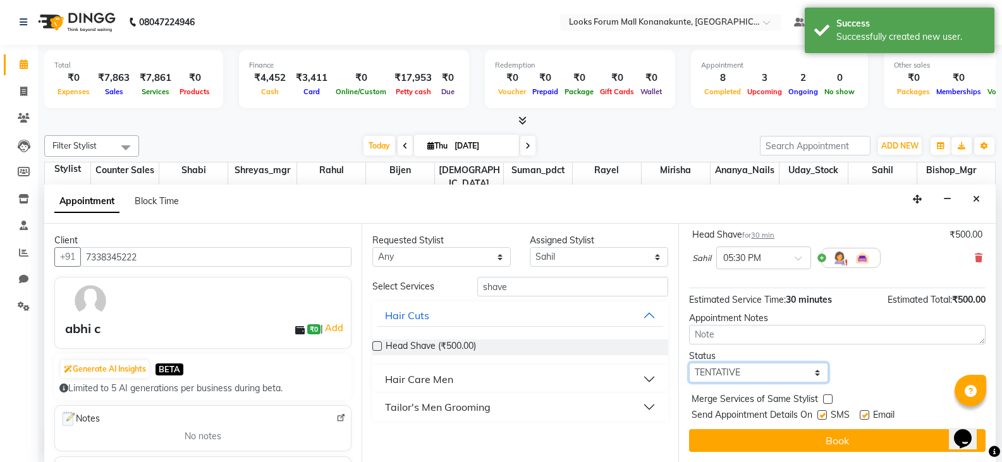
click at [800, 374] on select "Select TENTATIVE CONFIRM CHECK-IN UPCOMING" at bounding box center [758, 373] width 138 height 20
click at [689, 363] on select "Select TENTATIVE CONFIRM CHECK-IN UPCOMING" at bounding box center [758, 373] width 138 height 20
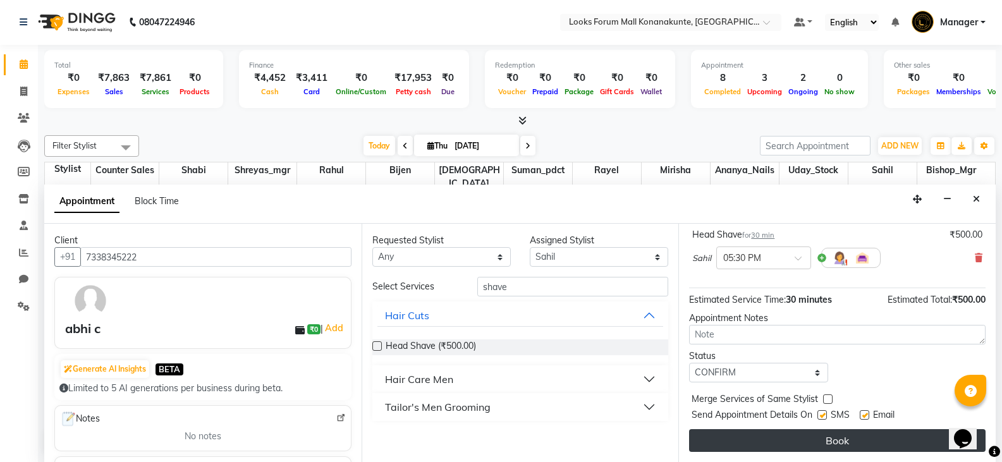
click at [836, 435] on button "Book" at bounding box center [837, 440] width 296 height 23
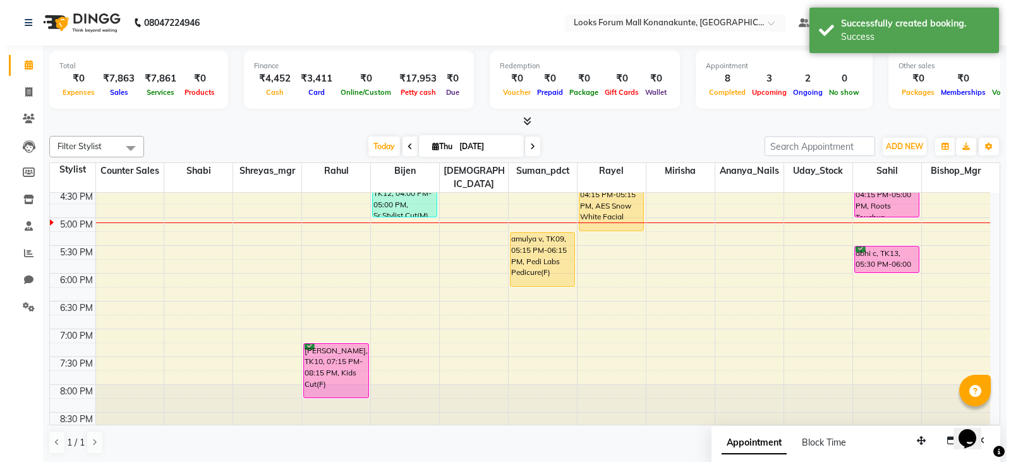
scroll to position [477, 0]
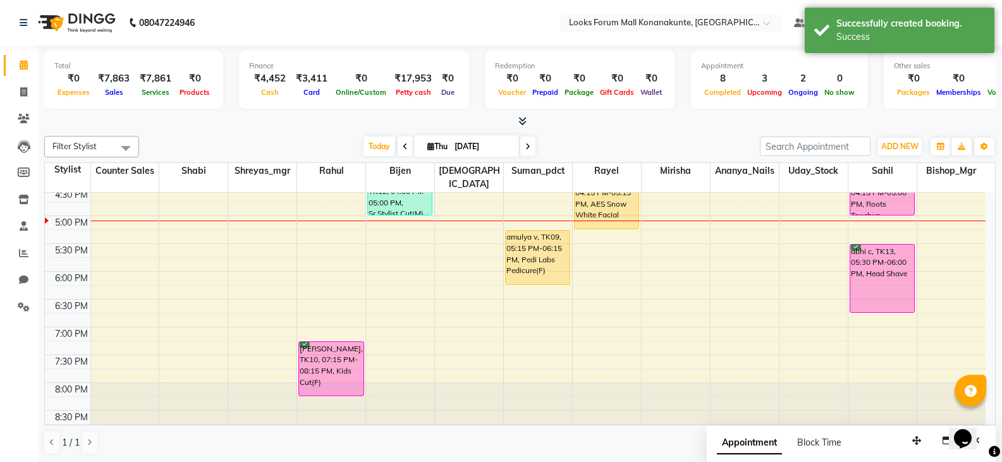
drag, startPoint x: 875, startPoint y: 257, endPoint x: 881, endPoint y: 291, distance: 35.1
click at [881, 291] on div "sampath c, TK01, 10:55 AM-11:55 AM, Sr.Stylist Cut(M) USHA ., TK07, 04:15 PM-05…" at bounding box center [882, 77] width 68 height 723
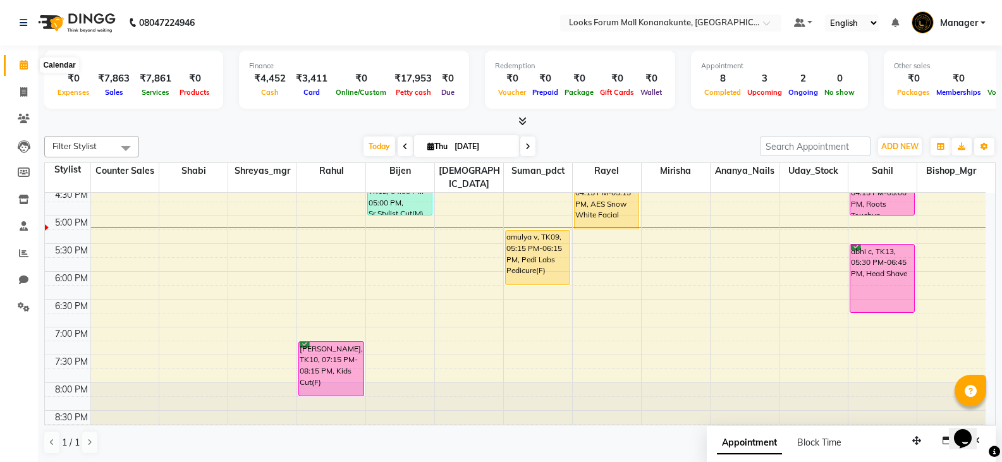
click at [26, 61] on icon at bounding box center [24, 64] width 8 height 9
click at [25, 95] on icon at bounding box center [23, 91] width 7 height 9
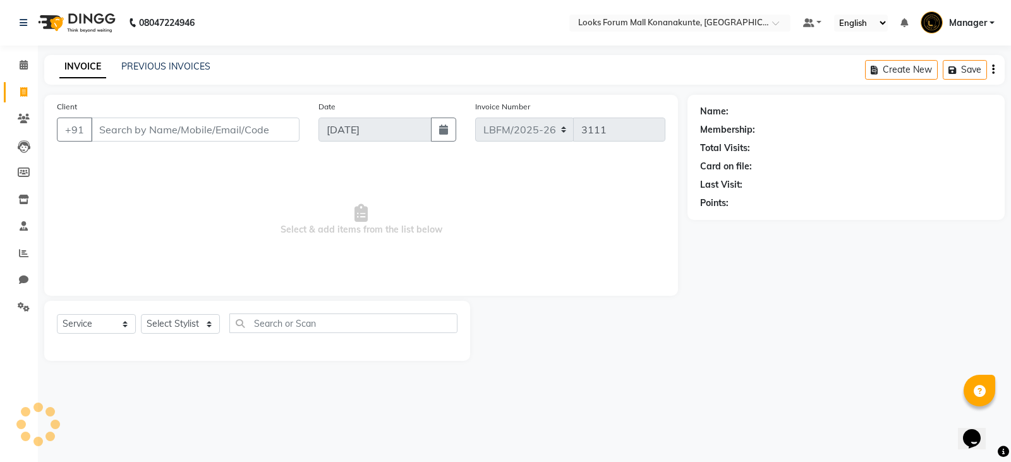
click at [185, 126] on input "Client" at bounding box center [195, 130] width 209 height 24
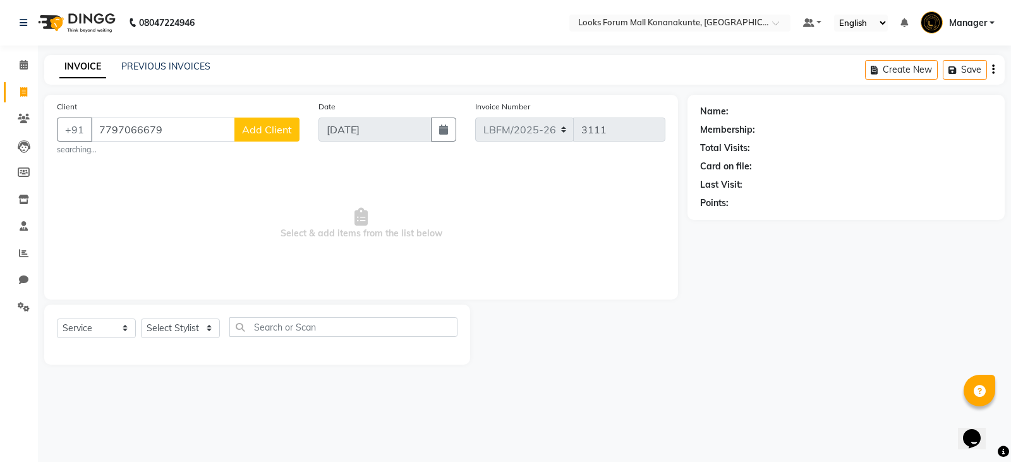
click at [280, 132] on span "Add Client" at bounding box center [267, 129] width 50 height 13
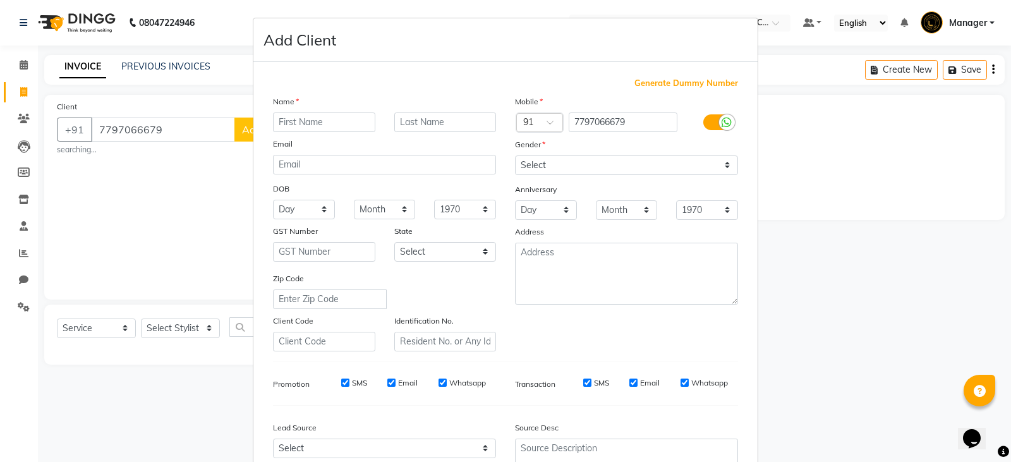
click at [357, 120] on input "text" at bounding box center [324, 123] width 102 height 20
drag, startPoint x: 582, startPoint y: 162, endPoint x: 571, endPoint y: 174, distance: 15.7
click at [582, 162] on select "Select [DEMOGRAPHIC_DATA] [DEMOGRAPHIC_DATA] Other Prefer Not To Say" at bounding box center [626, 166] width 223 height 20
click at [515, 156] on select "Select [DEMOGRAPHIC_DATA] [DEMOGRAPHIC_DATA] Other Prefer Not To Say" at bounding box center [626, 166] width 223 height 20
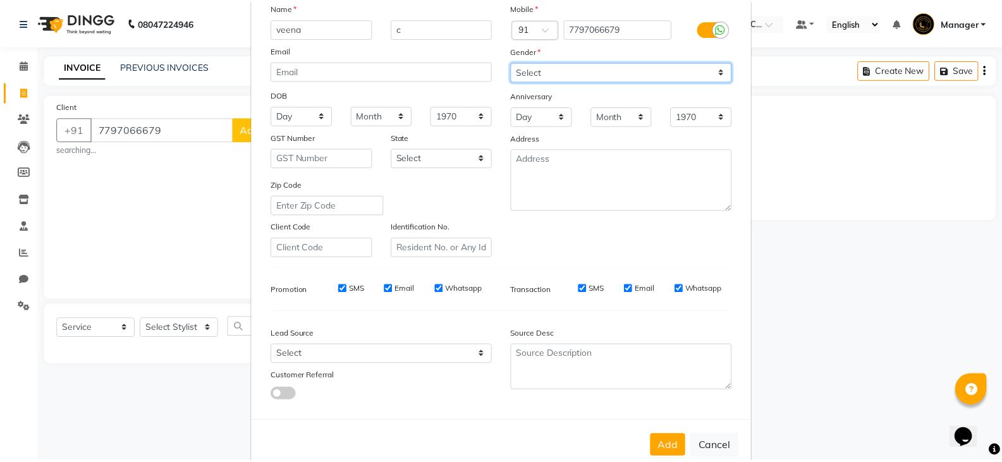
scroll to position [121, 0]
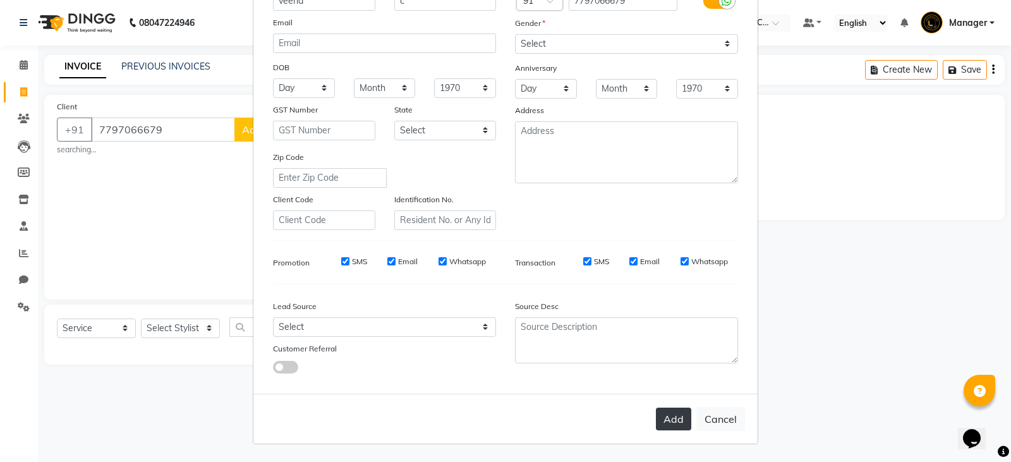
click at [656, 417] on button "Add" at bounding box center [673, 419] width 35 height 23
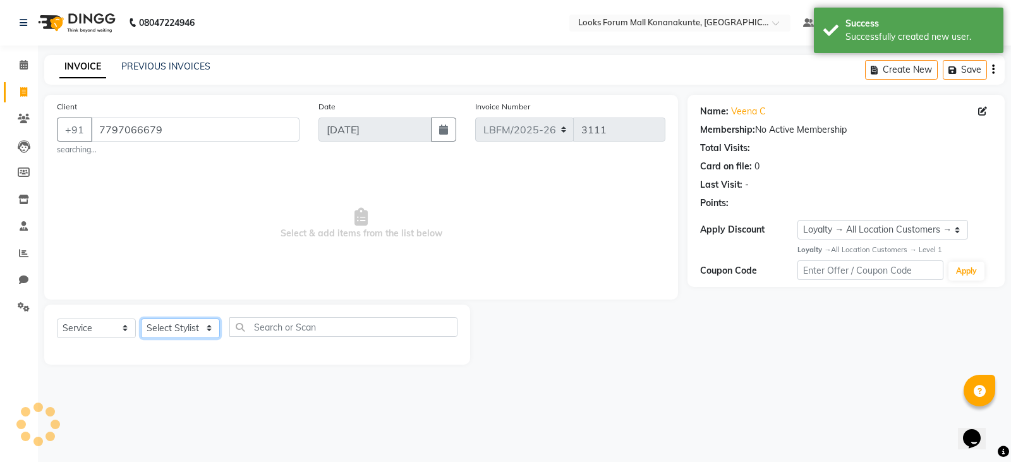
click at [205, 331] on select "Select Stylist Ananya_Nails [PERSON_NAME] Bijen Bishop_Mgr Counter Sales Manage…" at bounding box center [180, 329] width 79 height 20
click at [141, 319] on select "Select Stylist Ananya_Nails [PERSON_NAME] Bijen Bishop_Mgr Counter Sales Manage…" at bounding box center [180, 329] width 79 height 20
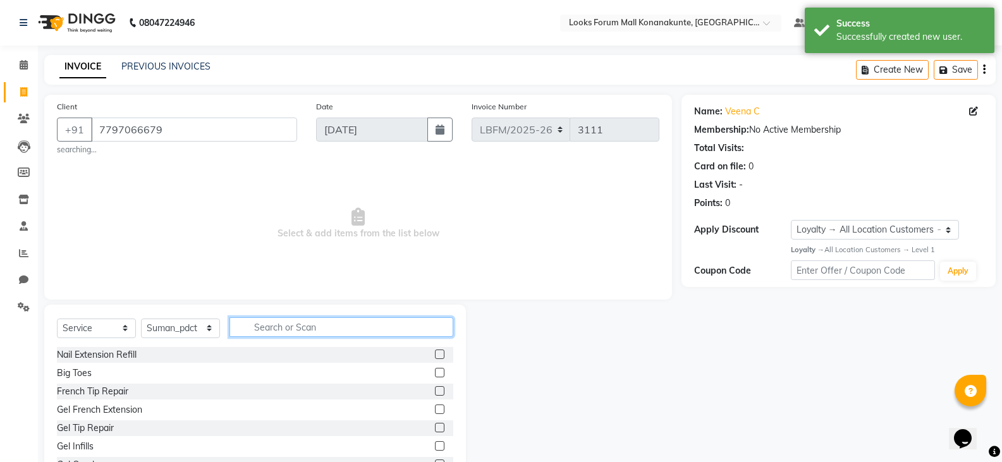
click at [324, 331] on input "text" at bounding box center [341, 327] width 224 height 20
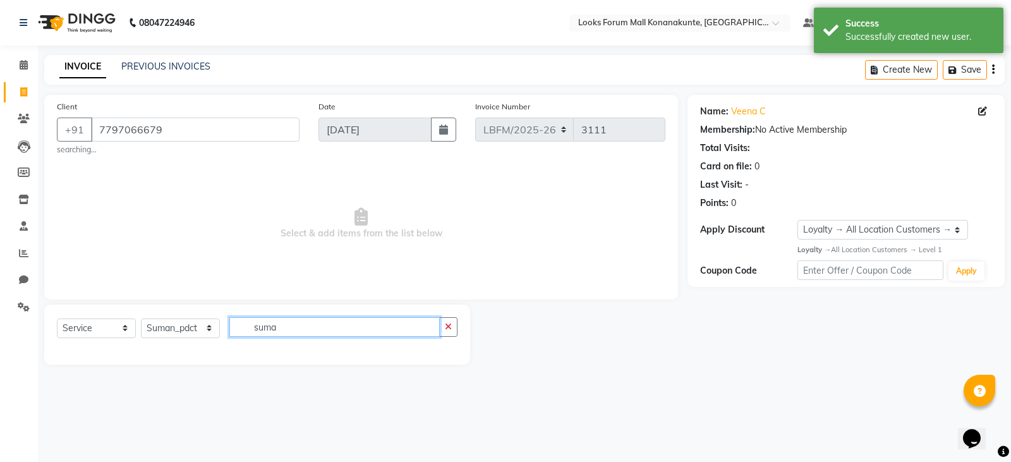
click at [300, 332] on input "suma" at bounding box center [334, 327] width 210 height 20
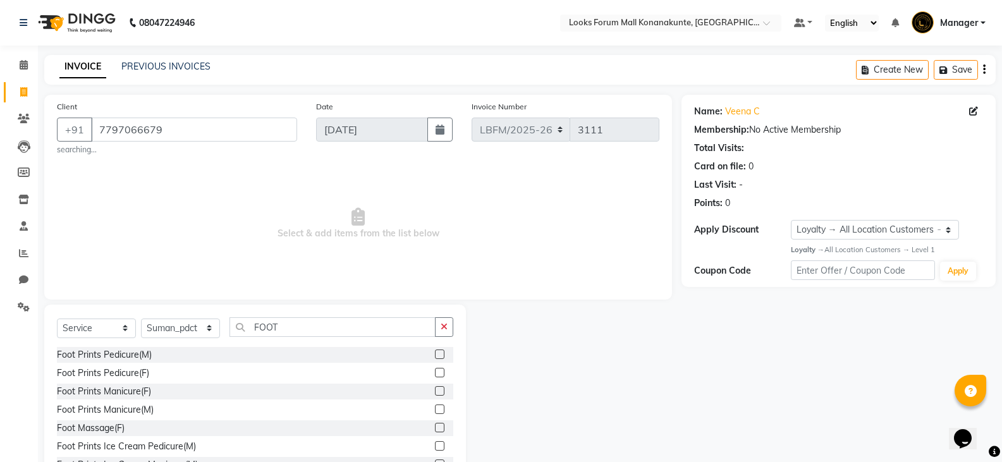
click at [164, 430] on div "Foot Massage(F)" at bounding box center [255, 428] width 396 height 16
click at [435, 431] on label at bounding box center [439, 427] width 9 height 9
click at [435, 431] on input "checkbox" at bounding box center [439, 428] width 8 height 8
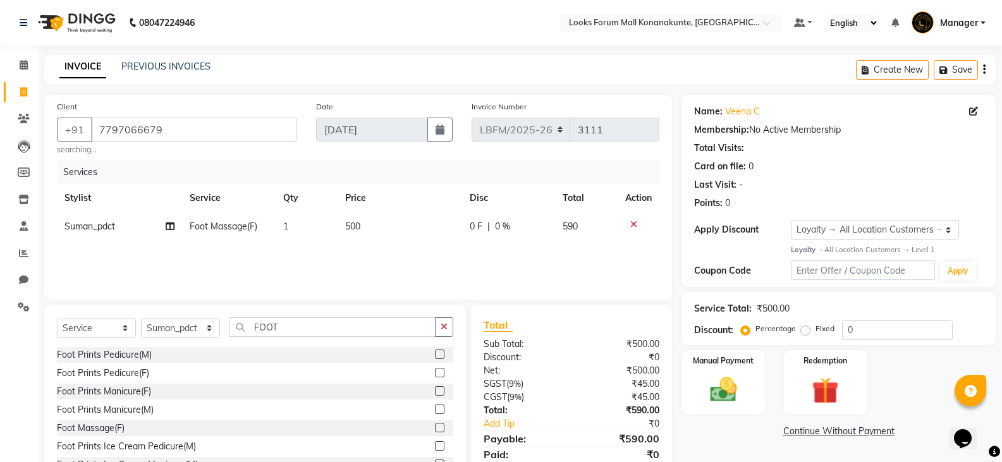
click at [379, 224] on td "500" at bounding box center [400, 226] width 124 height 28
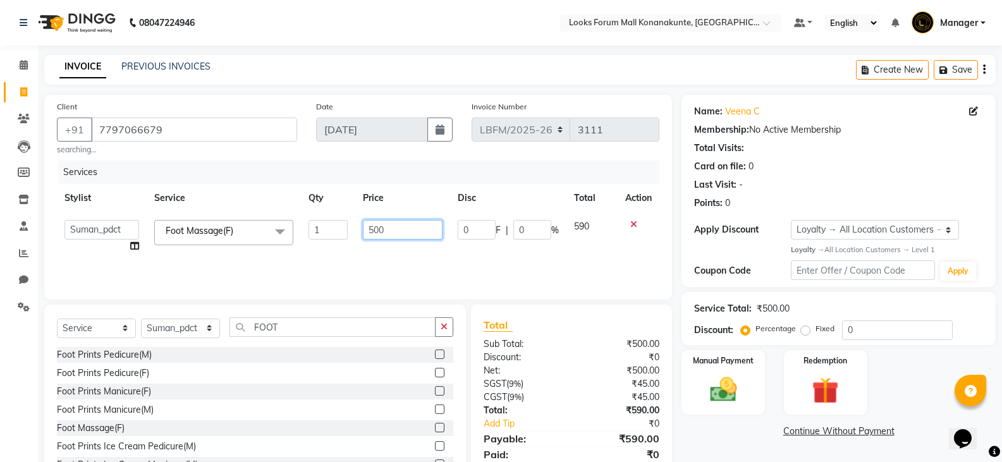
click at [374, 226] on input "500" at bounding box center [402, 230] width 79 height 20
click at [721, 395] on img at bounding box center [722, 390] width 45 height 32
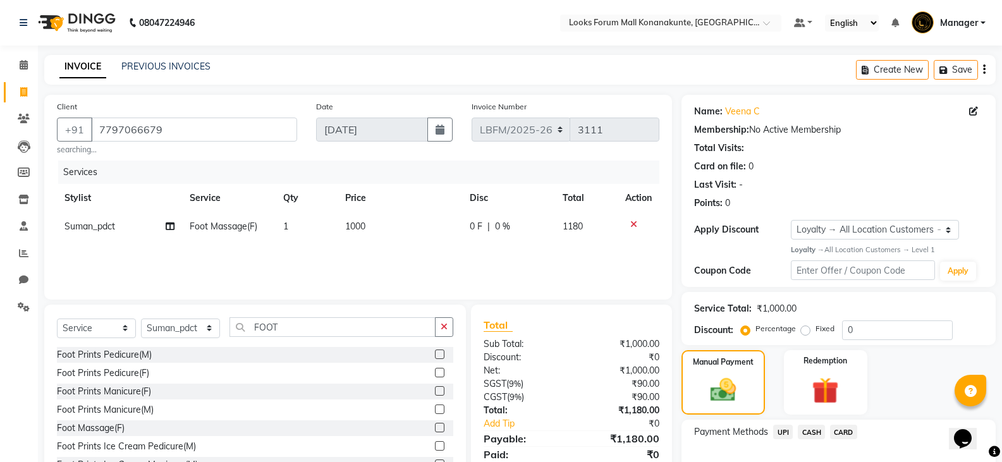
click at [843, 425] on span "CARD" at bounding box center [843, 432] width 27 height 15
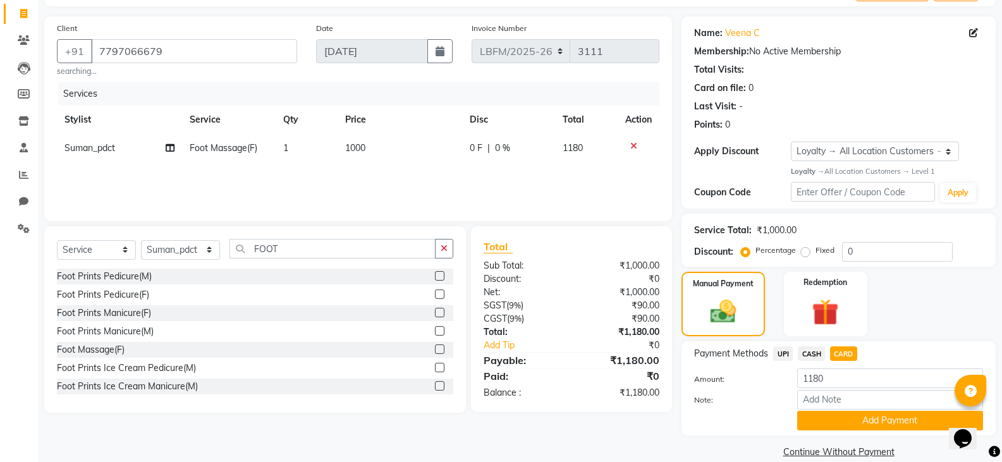
click at [820, 352] on span "CASH" at bounding box center [811, 353] width 27 height 15
click at [853, 420] on button "Add Payment" at bounding box center [890, 421] width 186 height 20
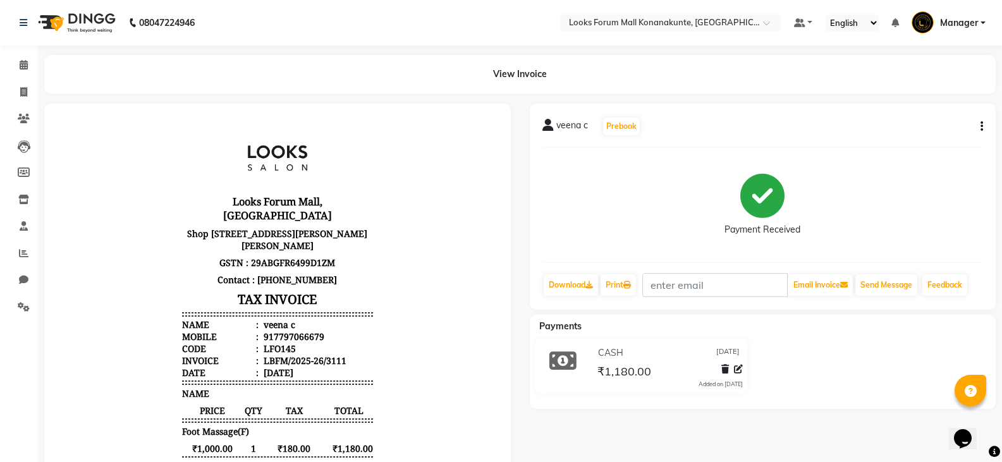
drag, startPoint x: 829, startPoint y: 425, endPoint x: 1011, endPoint y: 492, distance: 193.2
click at [1001, 461] on html "08047224946 Select Location × Looks Forum Mall Konanakunte, Bengaluru Default P…" at bounding box center [501, 231] width 1002 height 462
click at [23, 64] on icon at bounding box center [24, 64] width 8 height 9
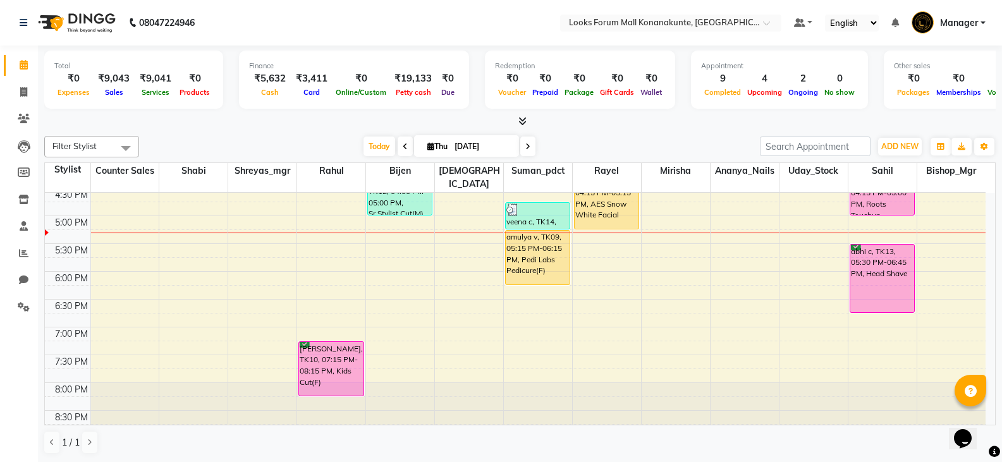
scroll to position [1, 0]
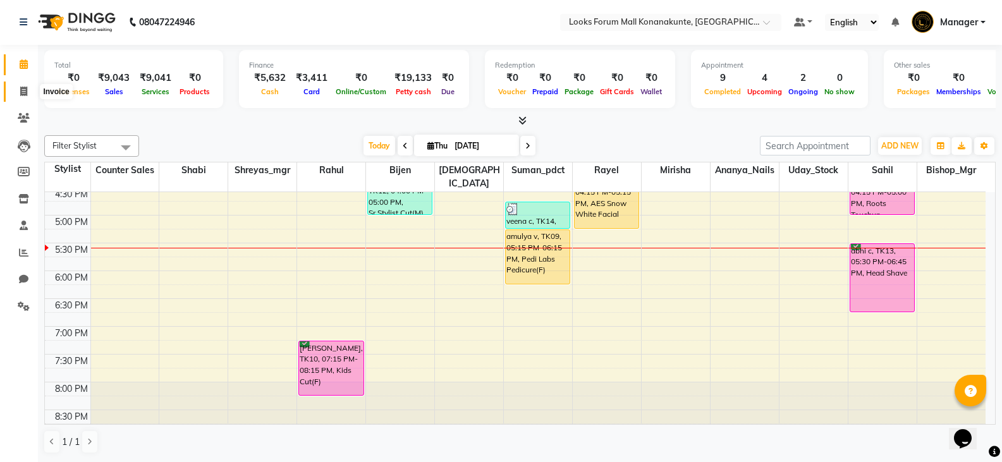
click at [23, 91] on icon at bounding box center [23, 91] width 7 height 9
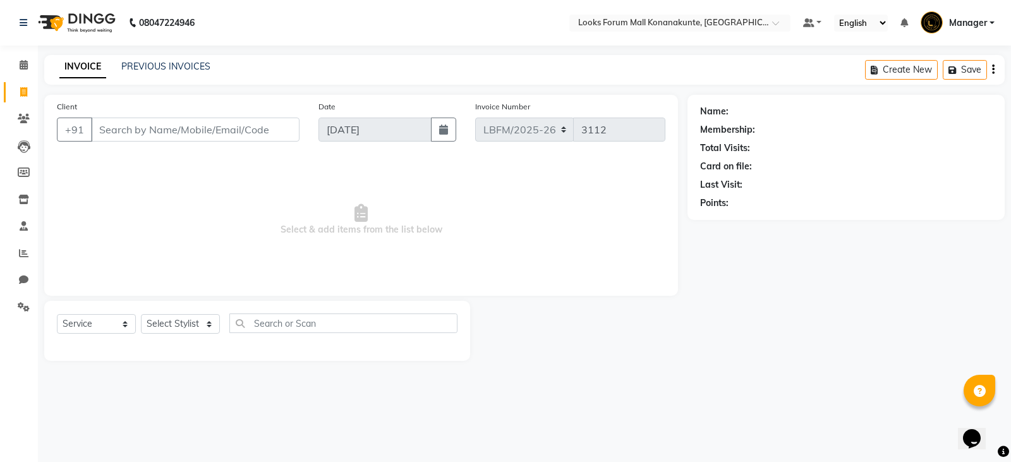
click at [126, 135] on input "Client" at bounding box center [195, 130] width 209 height 24
click at [30, 63] on span at bounding box center [24, 65] width 22 height 15
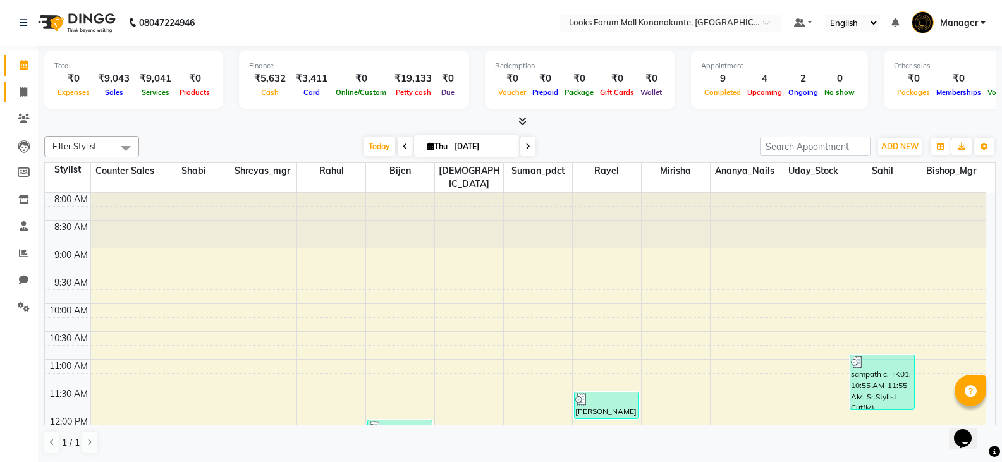
drag, startPoint x: 27, startPoint y: 94, endPoint x: 34, endPoint y: 100, distance: 9.0
click at [27, 94] on icon at bounding box center [23, 91] width 7 height 9
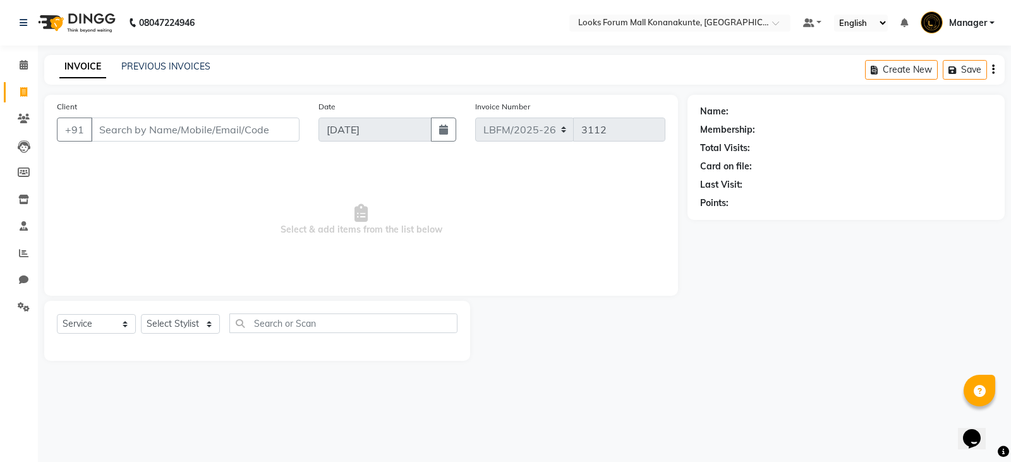
click at [192, 131] on input "Client" at bounding box center [195, 130] width 209 height 24
click at [201, 327] on select "Select Stylist Ananya_Nails [PERSON_NAME] Bijen Bishop_Mgr Counter Sales Manage…" at bounding box center [180, 324] width 79 height 20
click at [141, 314] on select "Select Stylist Ananya_Nails [PERSON_NAME] Bijen Bishop_Mgr Counter Sales Manage…" at bounding box center [180, 324] width 79 height 20
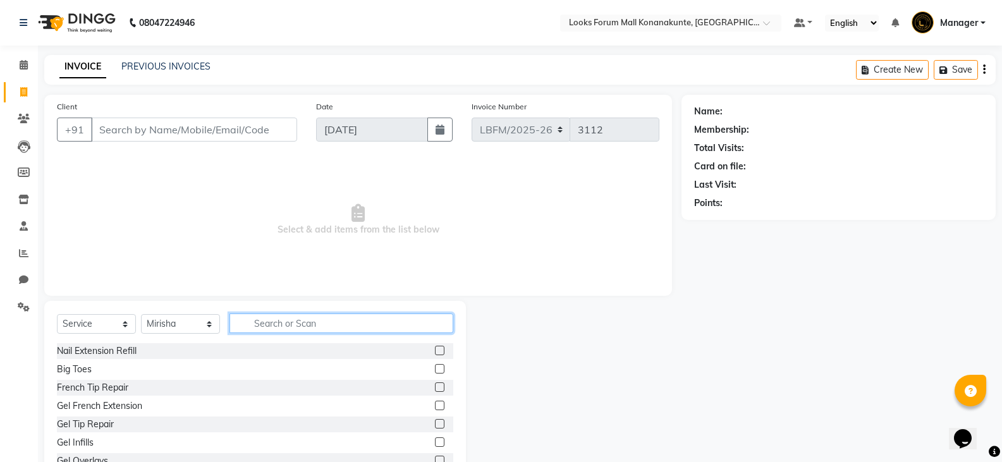
click at [304, 326] on input "text" at bounding box center [341, 324] width 224 height 20
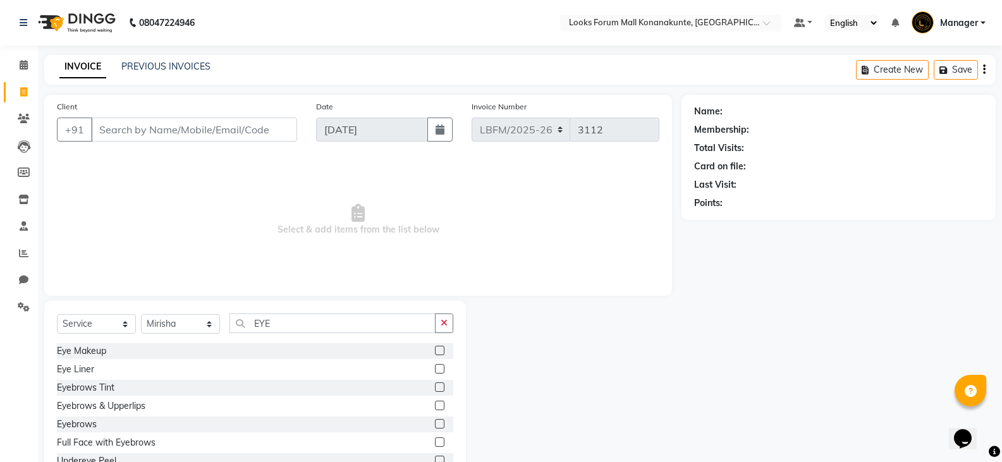
click at [435, 423] on label at bounding box center [439, 423] width 9 height 9
click at [435, 423] on input "checkbox" at bounding box center [439, 424] width 8 height 8
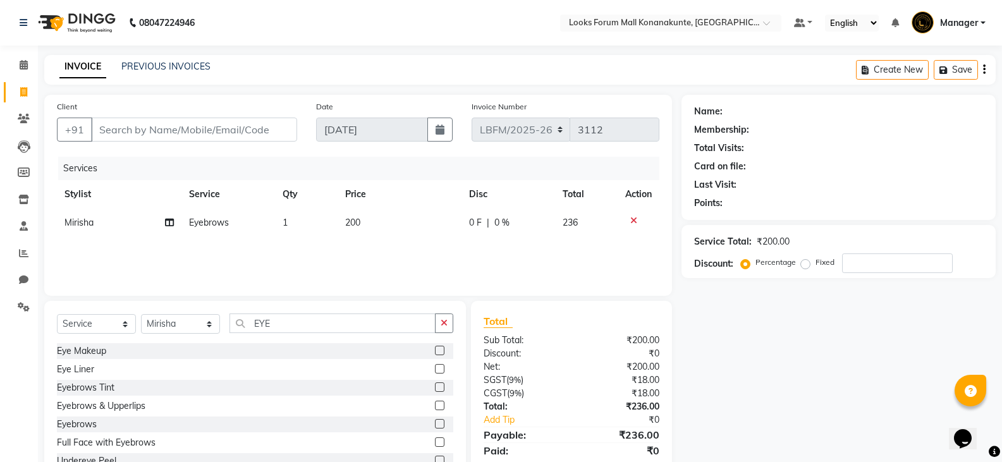
click at [355, 222] on span "200" at bounding box center [352, 222] width 15 height 11
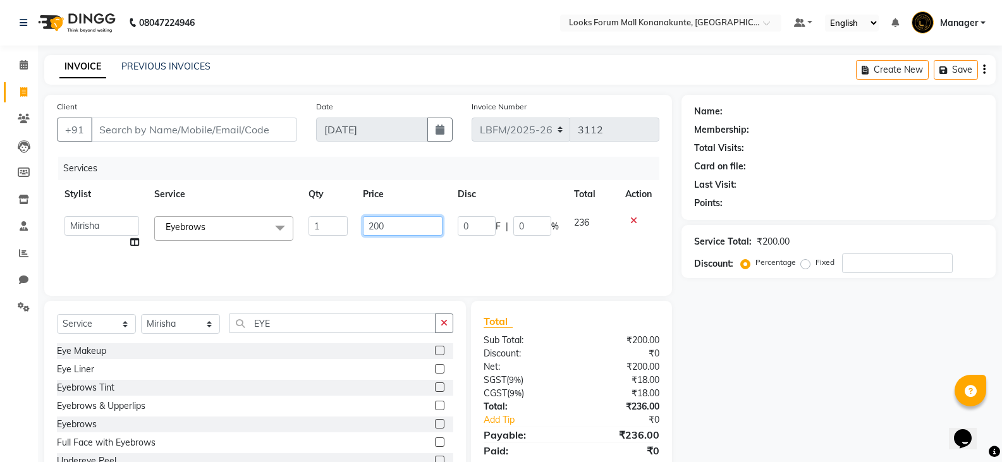
click at [372, 224] on input "200" at bounding box center [402, 226] width 79 height 20
click at [217, 129] on input "Client" at bounding box center [194, 130] width 206 height 24
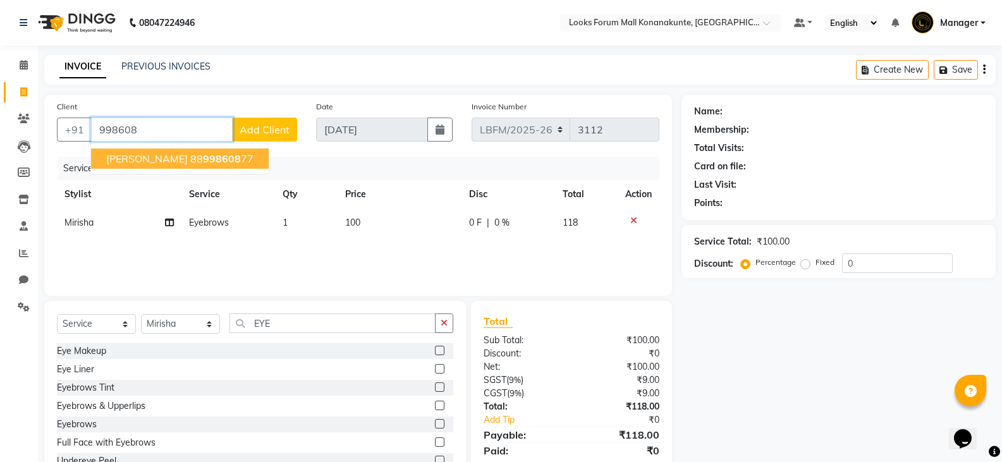
click at [181, 160] on button "[PERSON_NAME] 88 998608 77" at bounding box center [180, 159] width 178 height 20
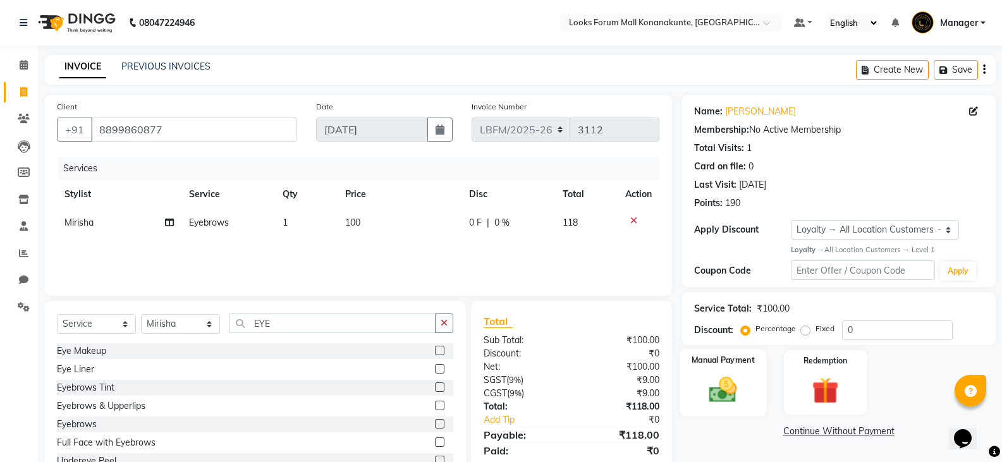
click at [736, 386] on img at bounding box center [722, 390] width 45 height 32
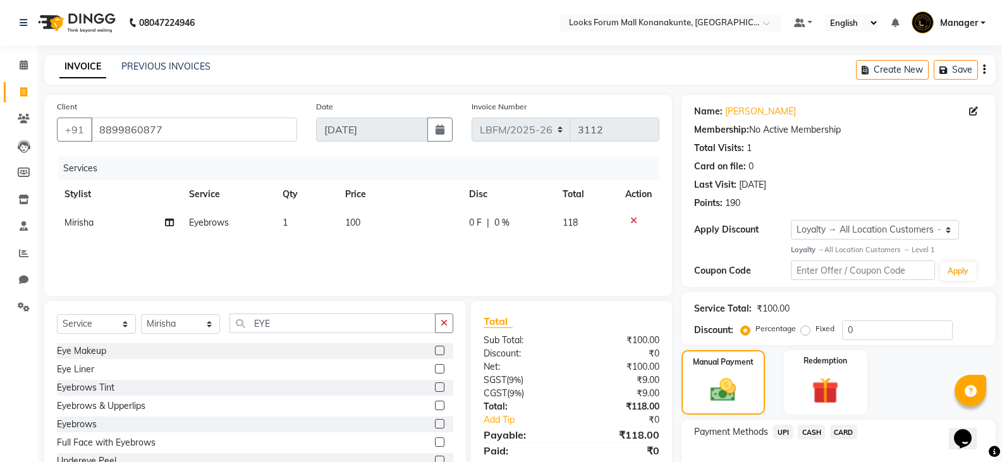
click at [840, 429] on span "CARD" at bounding box center [843, 432] width 27 height 15
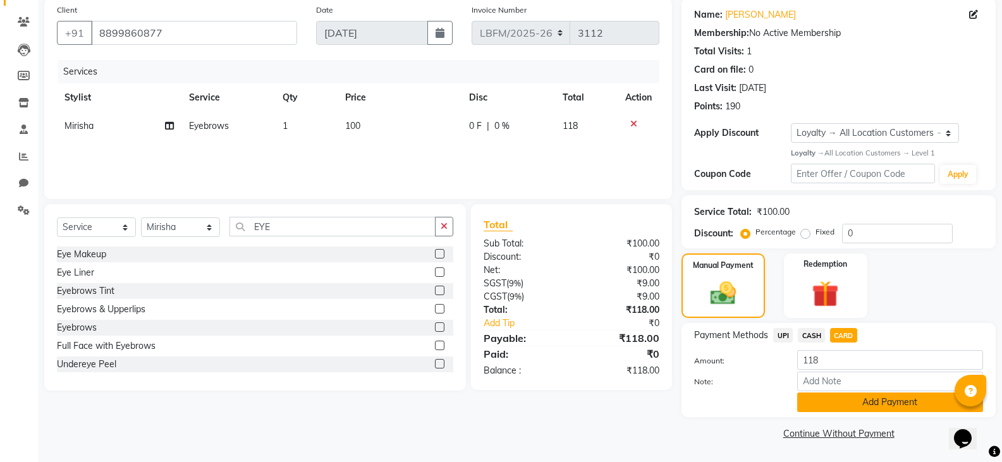
click at [855, 401] on button "Add Payment" at bounding box center [890, 403] width 186 height 20
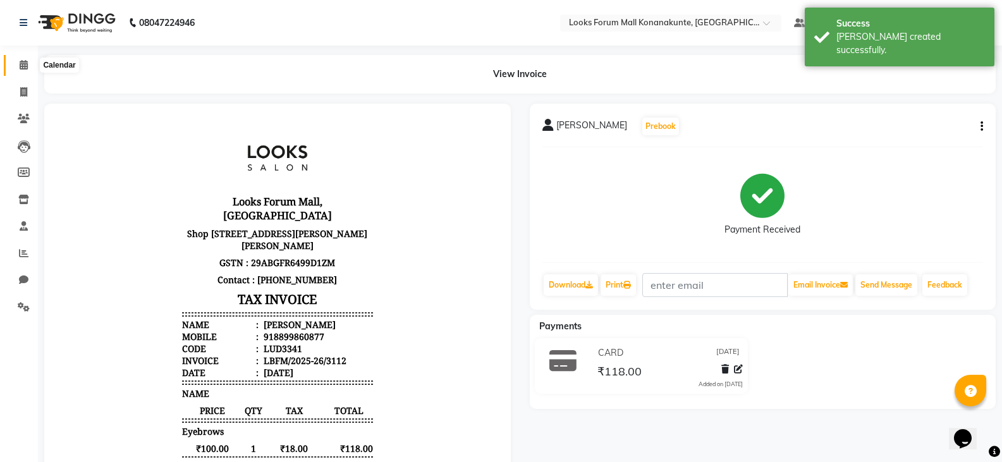
click at [23, 62] on icon at bounding box center [24, 64] width 8 height 9
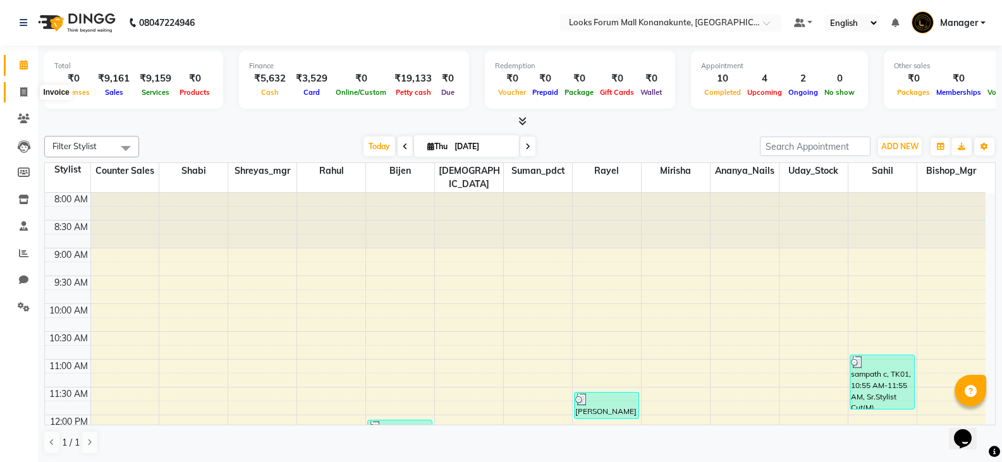
click at [29, 91] on span at bounding box center [24, 92] width 22 height 15
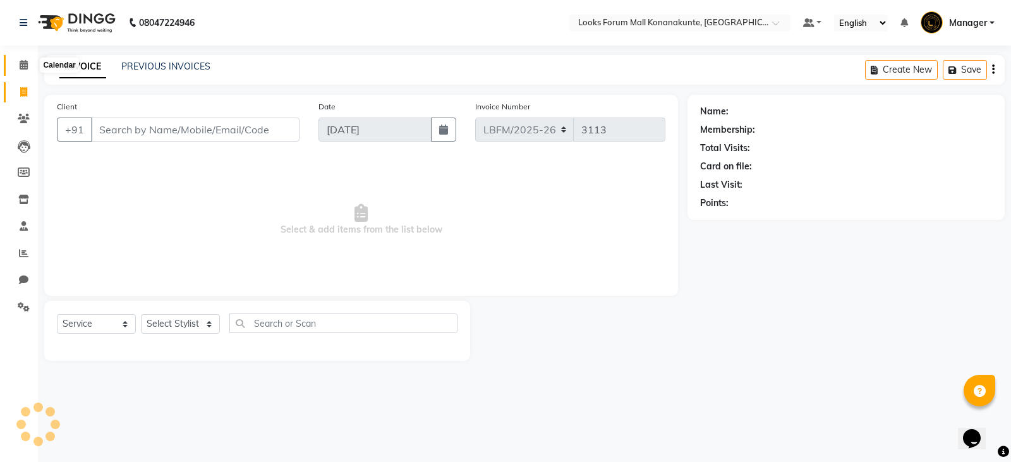
click at [26, 65] on icon at bounding box center [24, 64] width 8 height 9
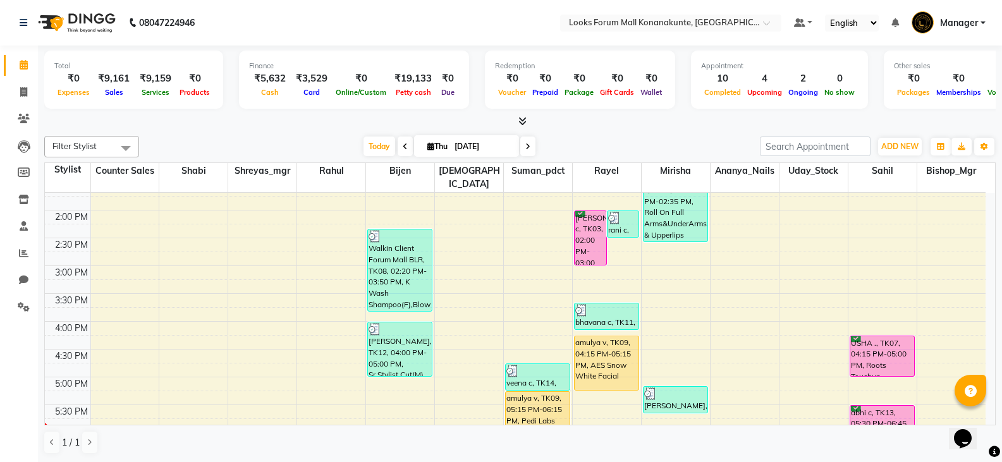
scroll to position [379, 0]
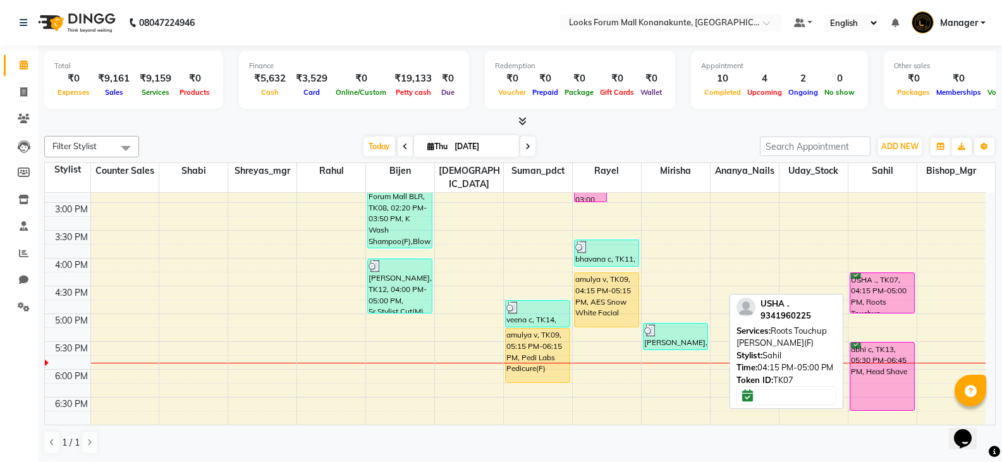
click at [880, 282] on div "USHA ., TK07, 04:15 PM-05:00 PM, Roots Touchup Majirel(F)" at bounding box center [882, 293] width 64 height 40
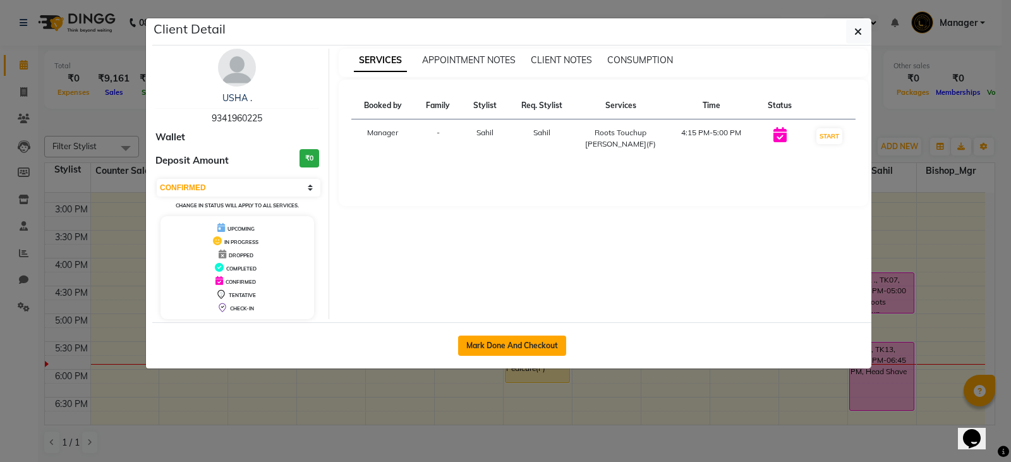
click at [484, 339] on button "Mark Done And Checkout" at bounding box center [512, 346] width 108 height 20
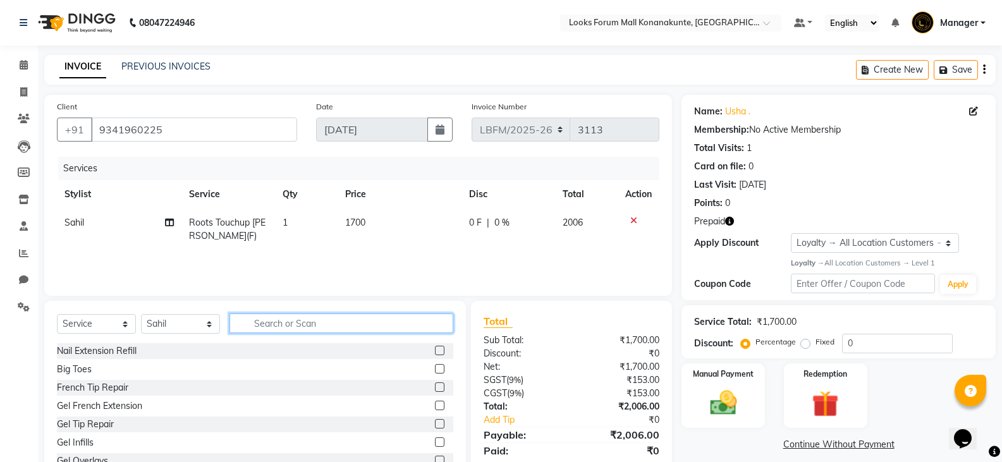
click at [296, 322] on input "text" at bounding box center [341, 324] width 224 height 20
click at [198, 323] on select "Select Stylist Ananya_Nails [PERSON_NAME] Bijen Bishop_Mgr Counter Sales Manage…" at bounding box center [180, 324] width 79 height 20
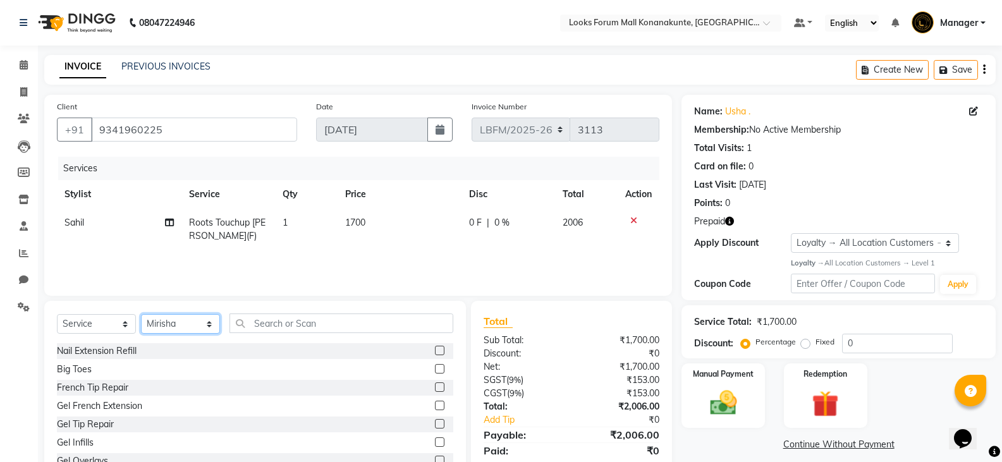
click at [141, 314] on select "Select Stylist Ananya_Nails [PERSON_NAME] Bijen Bishop_Mgr Counter Sales Manage…" at bounding box center [180, 324] width 79 height 20
click at [297, 327] on input "text" at bounding box center [341, 324] width 224 height 20
click at [435, 404] on label at bounding box center [439, 405] width 9 height 9
click at [435, 404] on input "checkbox" at bounding box center [439, 406] width 8 height 8
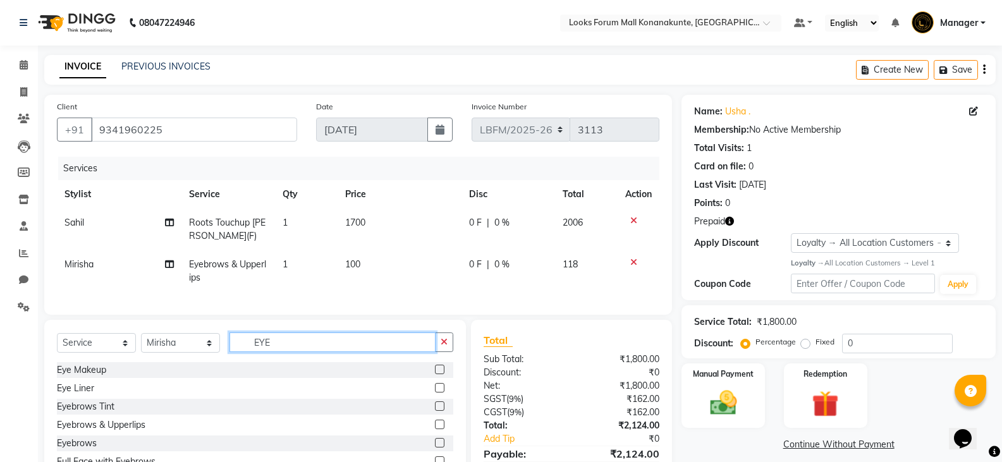
click at [309, 352] on input "EYE" at bounding box center [332, 342] width 206 height 20
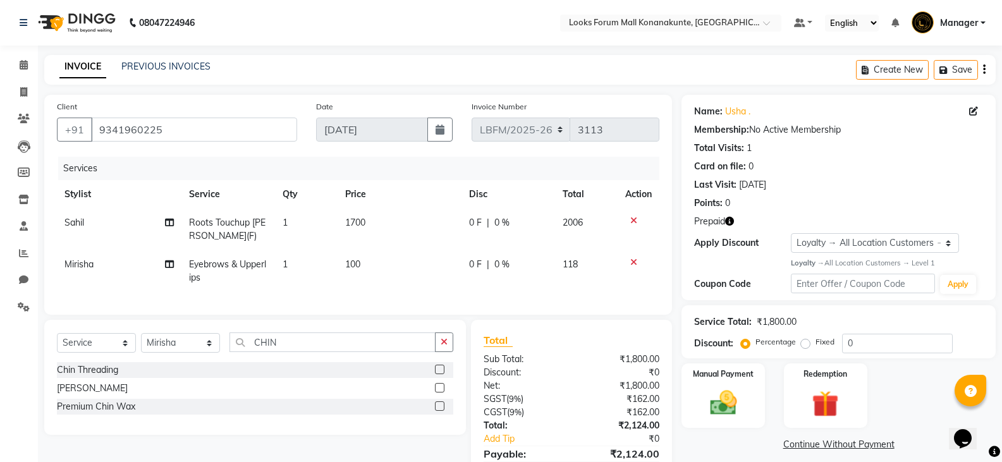
click at [441, 374] on label at bounding box center [439, 369] width 9 height 9
click at [441, 374] on input "checkbox" at bounding box center [439, 370] width 8 height 8
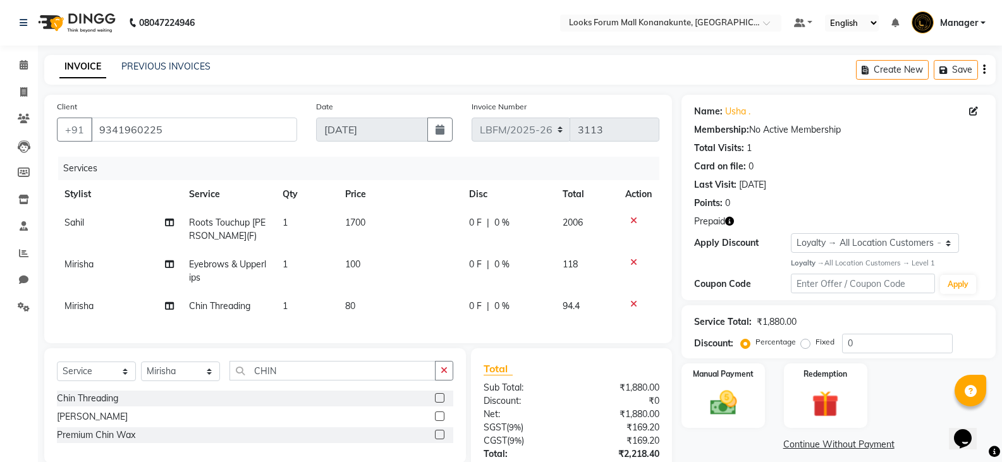
click at [353, 268] on span "100" at bounding box center [352, 264] width 15 height 11
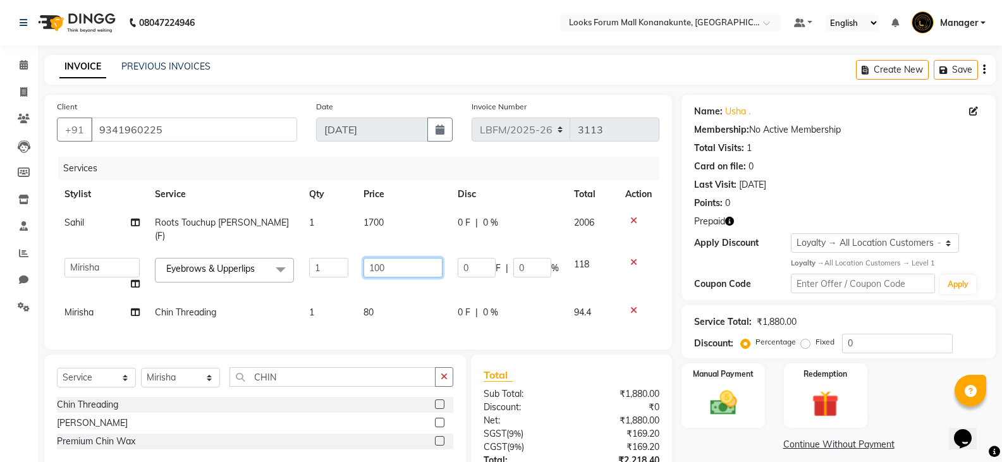
click at [379, 258] on input "100" at bounding box center [402, 268] width 79 height 20
click at [381, 298] on td "80" at bounding box center [403, 312] width 94 height 28
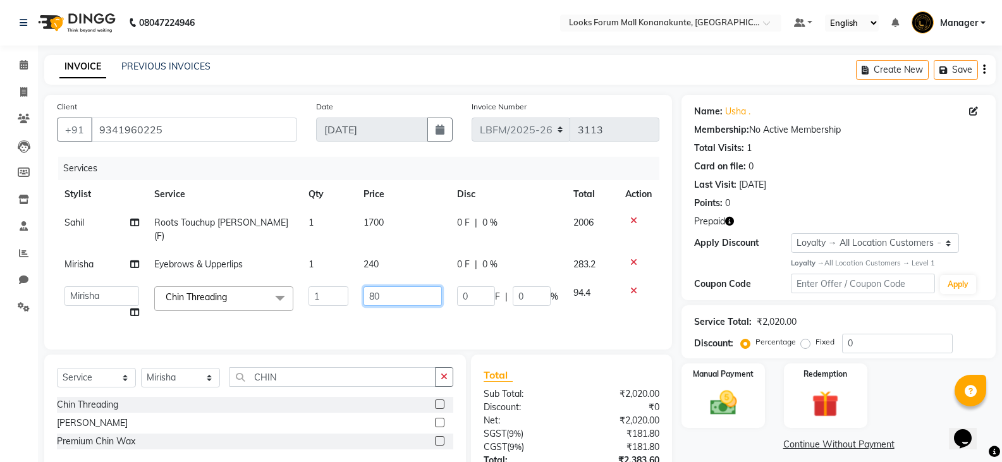
click at [375, 286] on input "80" at bounding box center [402, 296] width 79 height 20
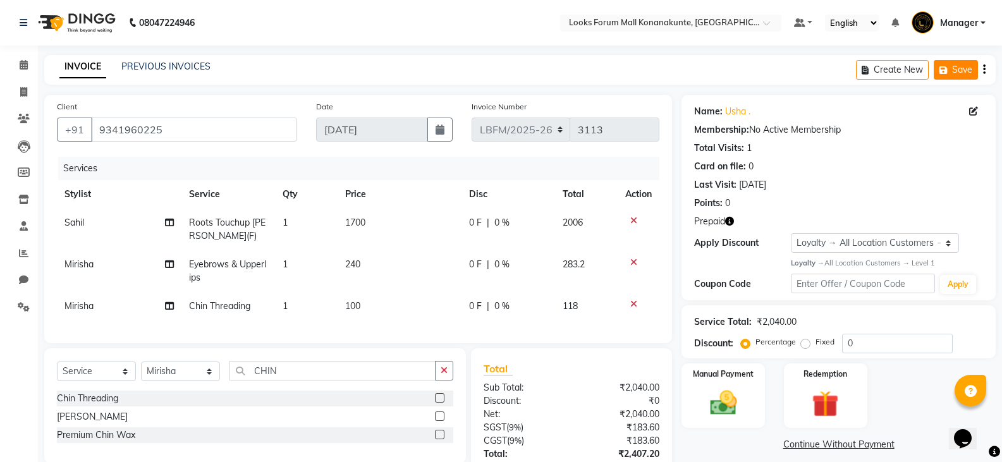
click at [946, 69] on icon "button" at bounding box center [945, 70] width 13 height 9
click at [21, 92] on icon at bounding box center [23, 91] width 7 height 9
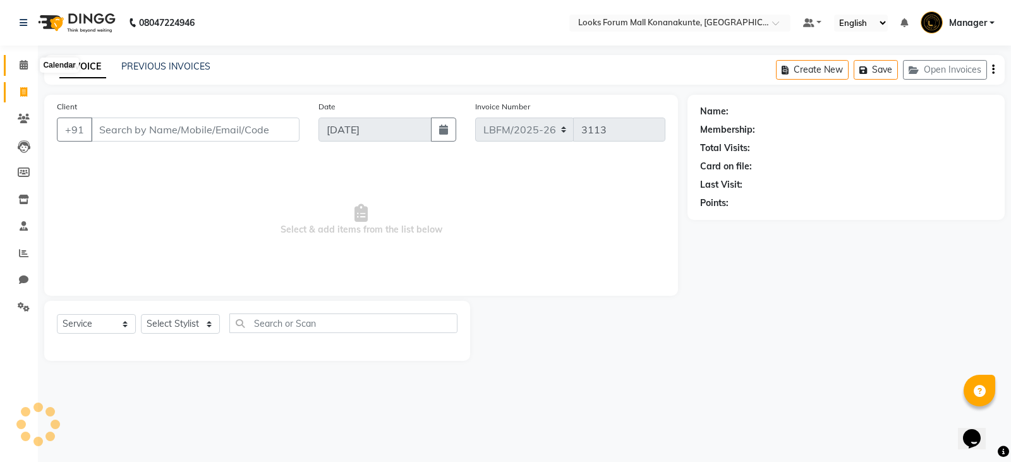
click at [21, 66] on icon at bounding box center [24, 64] width 8 height 9
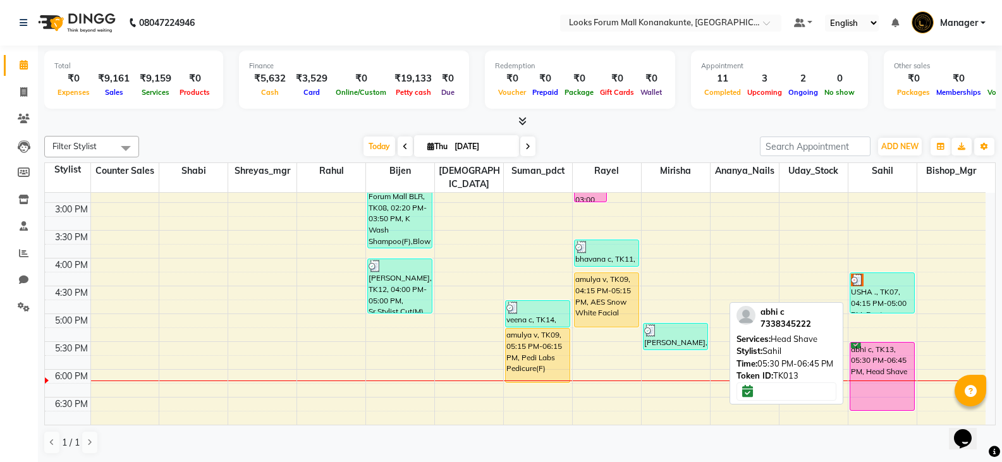
scroll to position [442, 0]
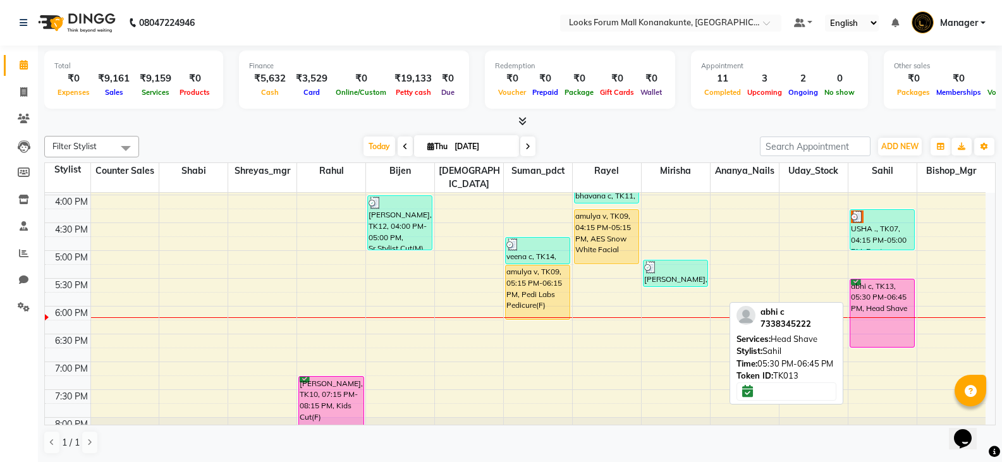
click at [886, 312] on div "abhi c, TK13, 05:30 PM-06:45 PM, Head Shave" at bounding box center [882, 313] width 64 height 68
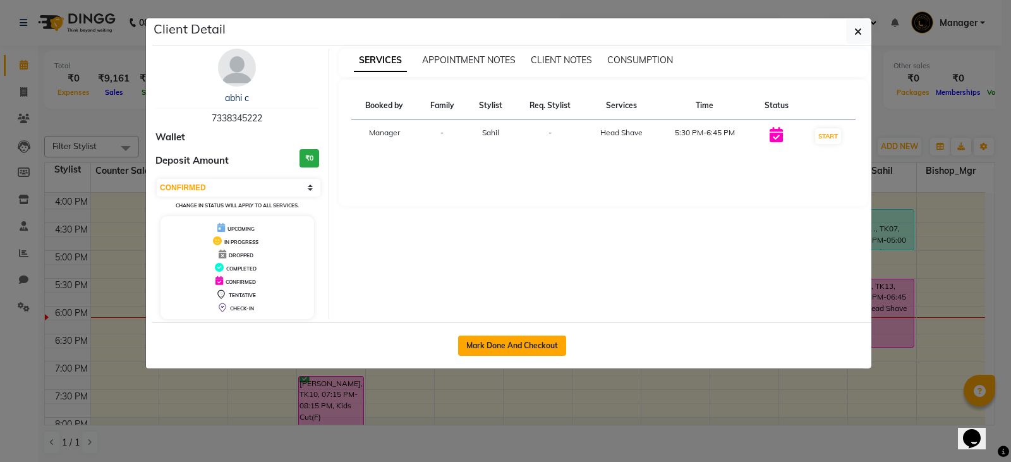
click at [527, 343] on button "Mark Done And Checkout" at bounding box center [512, 346] width 108 height 20
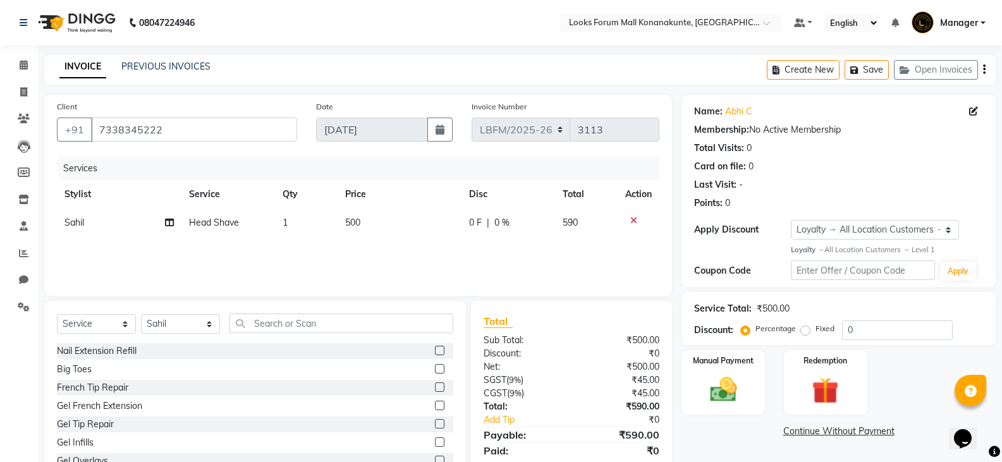
click at [365, 223] on td "500" at bounding box center [400, 223] width 125 height 28
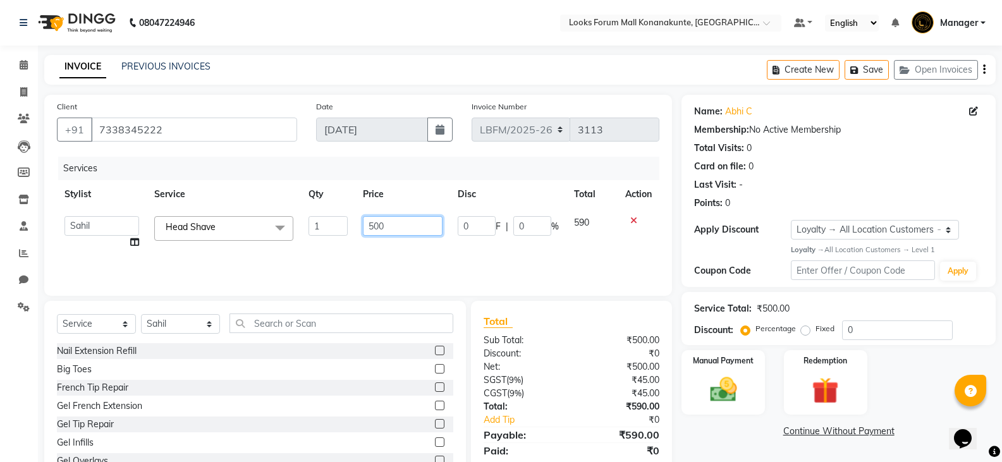
click at [373, 226] on input "500" at bounding box center [402, 226] width 79 height 20
click at [741, 394] on img at bounding box center [722, 390] width 45 height 32
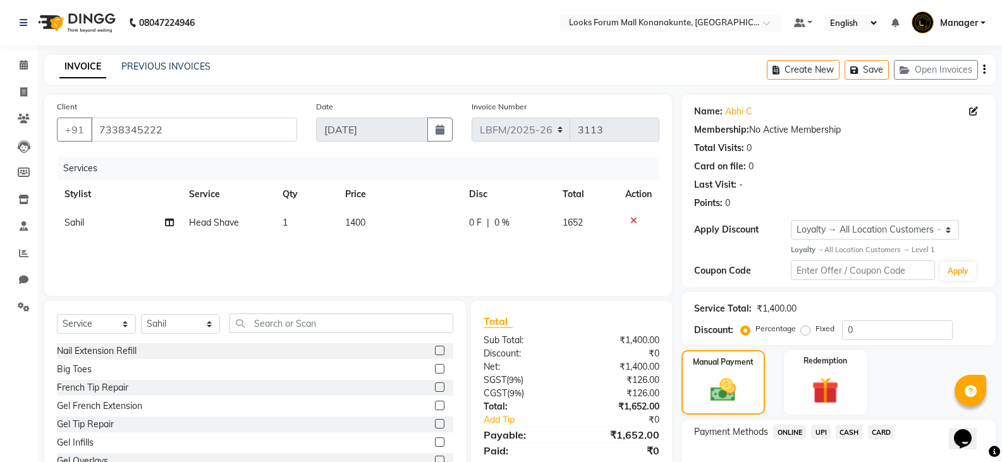
click at [878, 429] on span "CARD" at bounding box center [881, 432] width 27 height 15
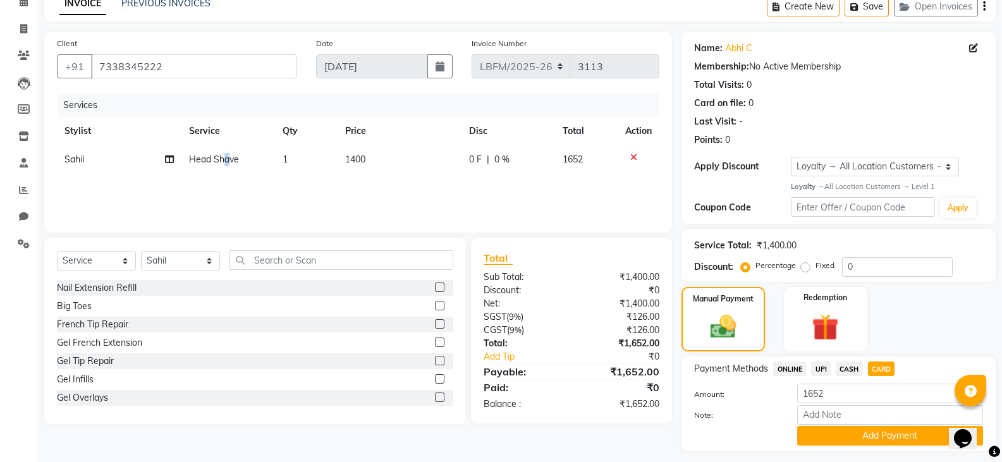
click at [228, 159] on span "Head Shave" at bounding box center [214, 159] width 50 height 11
click at [291, 161] on span at bounding box center [279, 165] width 25 height 24
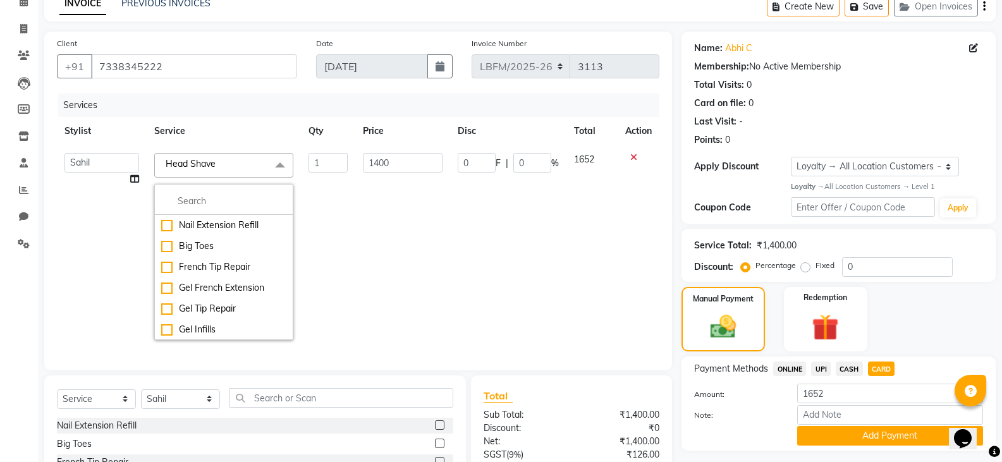
click at [277, 163] on span at bounding box center [279, 165] width 25 height 24
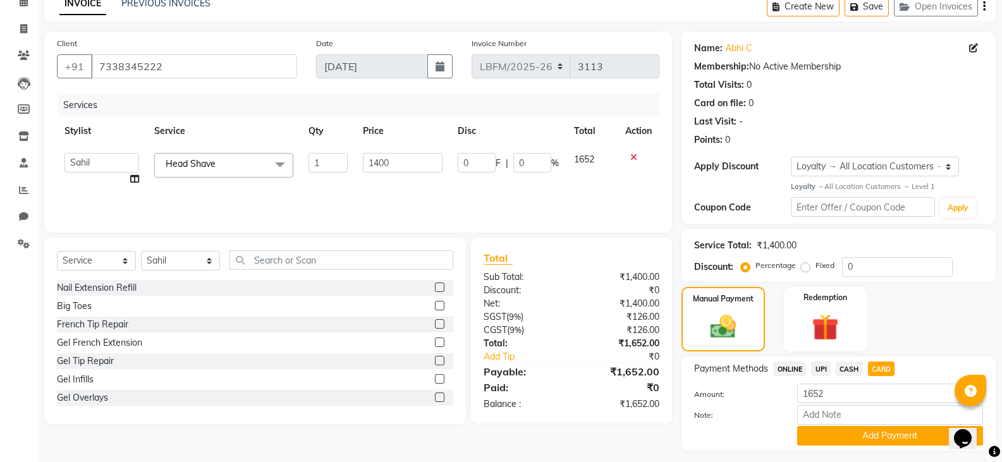
click at [276, 163] on span at bounding box center [279, 165] width 25 height 24
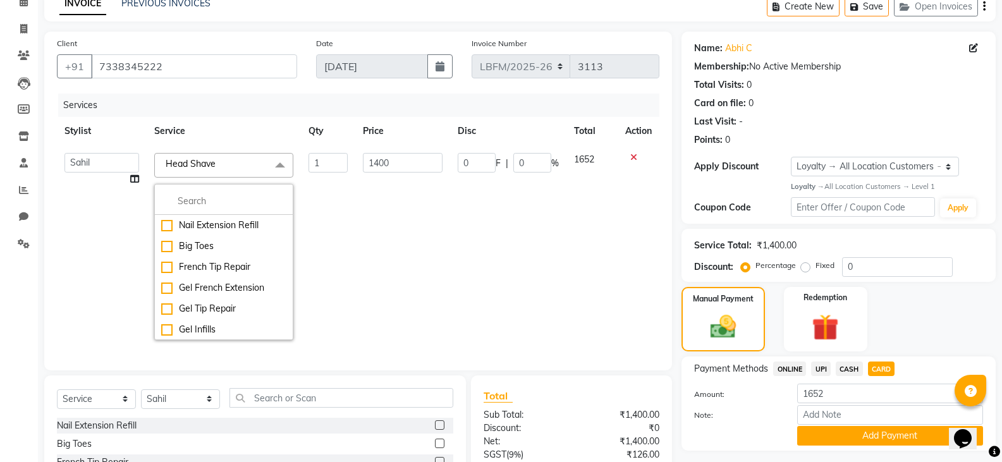
click at [190, 169] on span "Head Shave" at bounding box center [191, 163] width 50 height 11
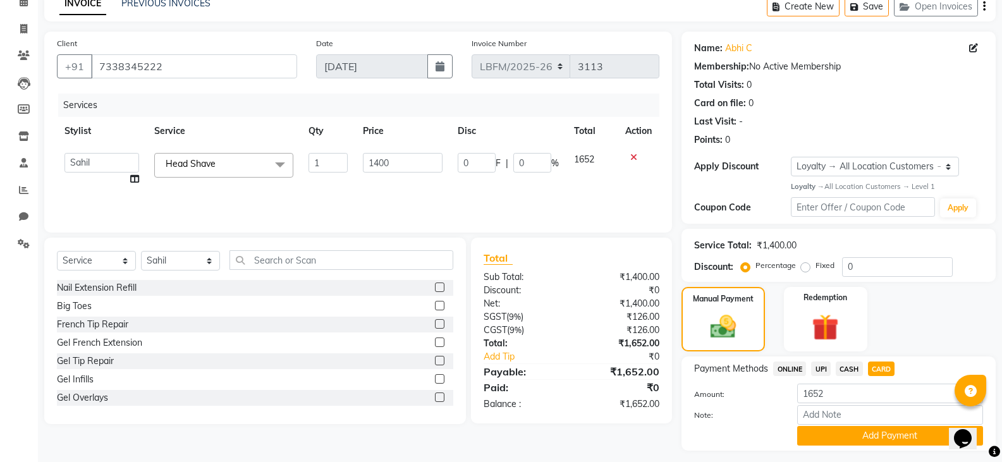
click at [276, 168] on span at bounding box center [279, 165] width 25 height 24
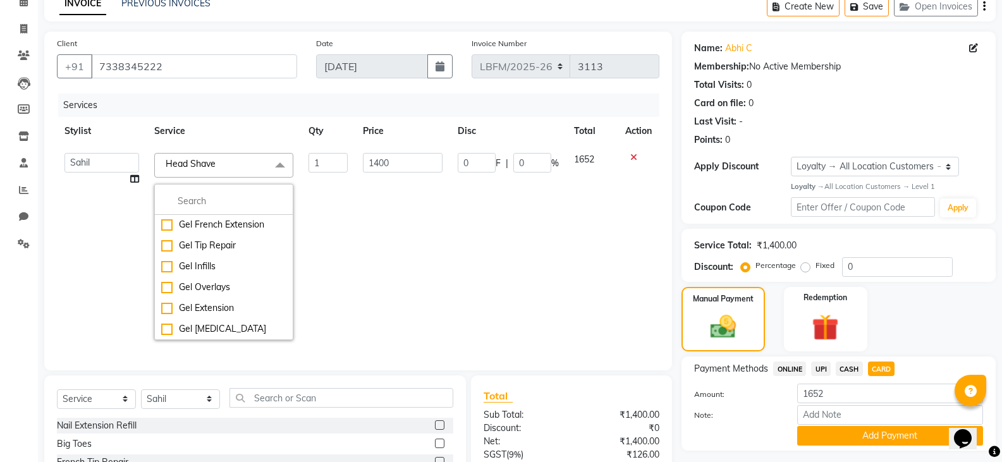
click at [628, 154] on div at bounding box center [638, 157] width 27 height 9
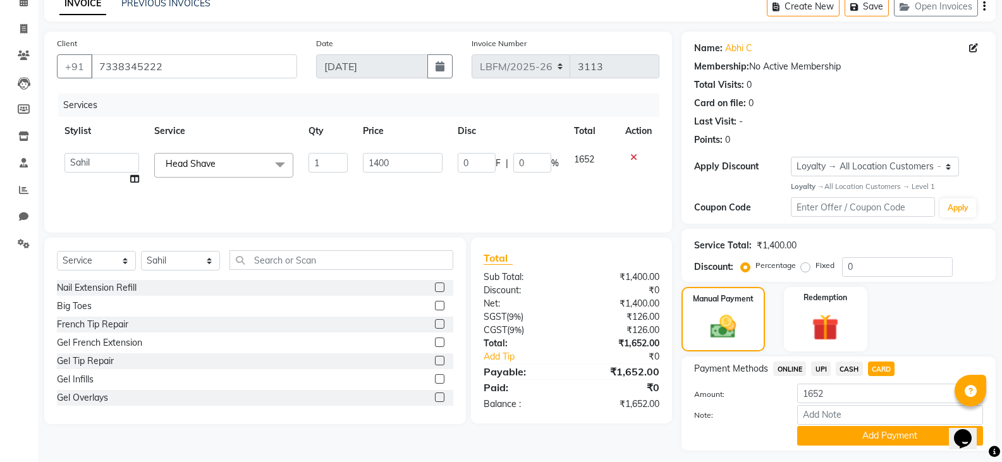
click at [625, 157] on div at bounding box center [638, 157] width 27 height 9
click at [631, 157] on icon at bounding box center [633, 157] width 7 height 9
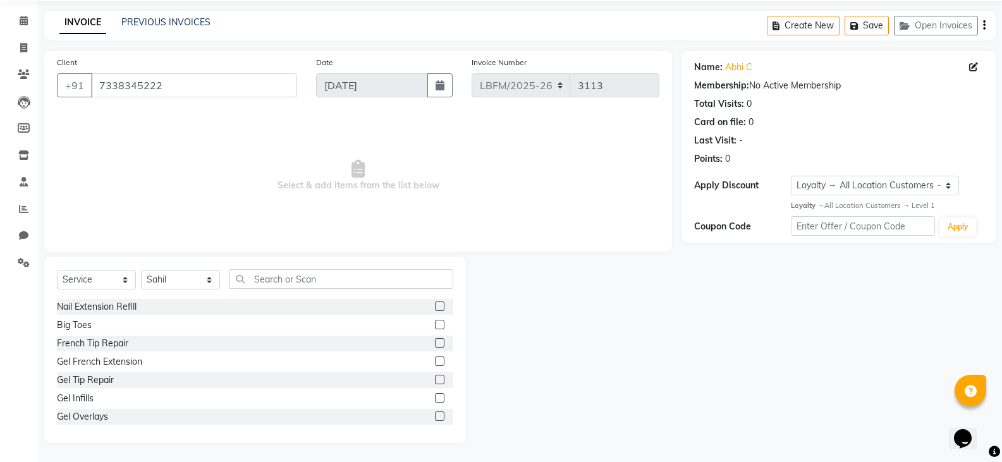
scroll to position [44, 0]
click at [287, 279] on input "text" at bounding box center [341, 279] width 224 height 20
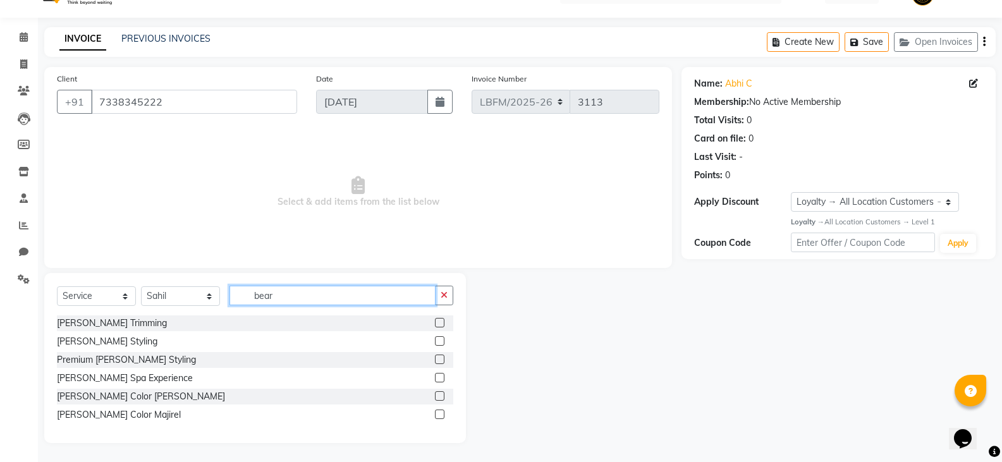
scroll to position [28, 0]
click at [287, 300] on input "[PERSON_NAME]" at bounding box center [332, 296] width 206 height 20
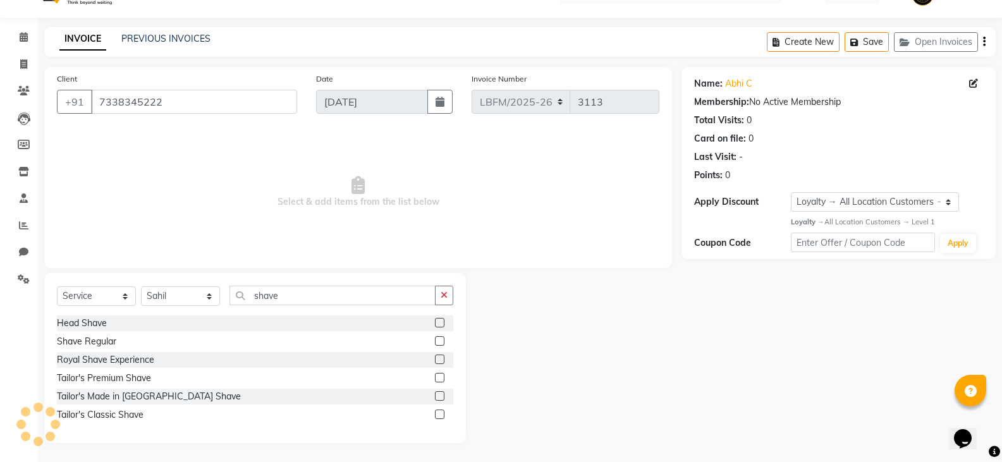
click at [437, 340] on label at bounding box center [439, 340] width 9 height 9
click at [437, 340] on input "checkbox" at bounding box center [439, 342] width 8 height 8
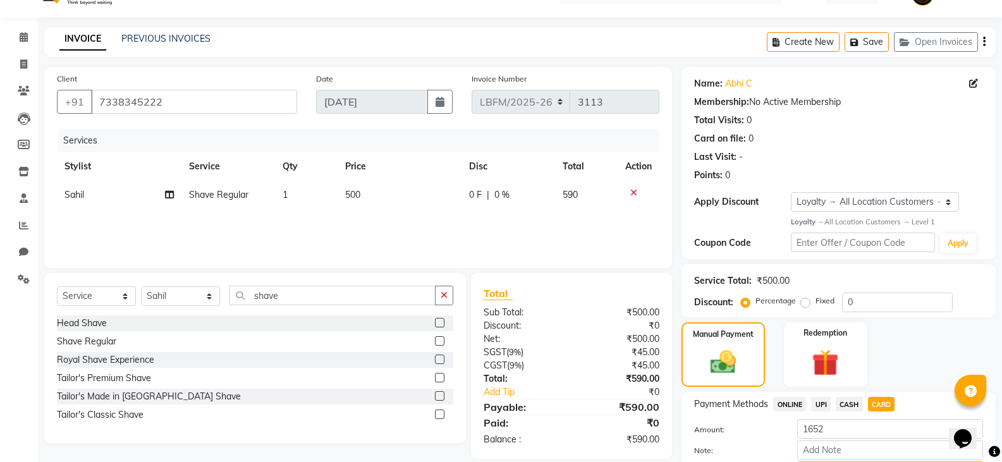
click at [358, 199] on span "500" at bounding box center [352, 194] width 15 height 11
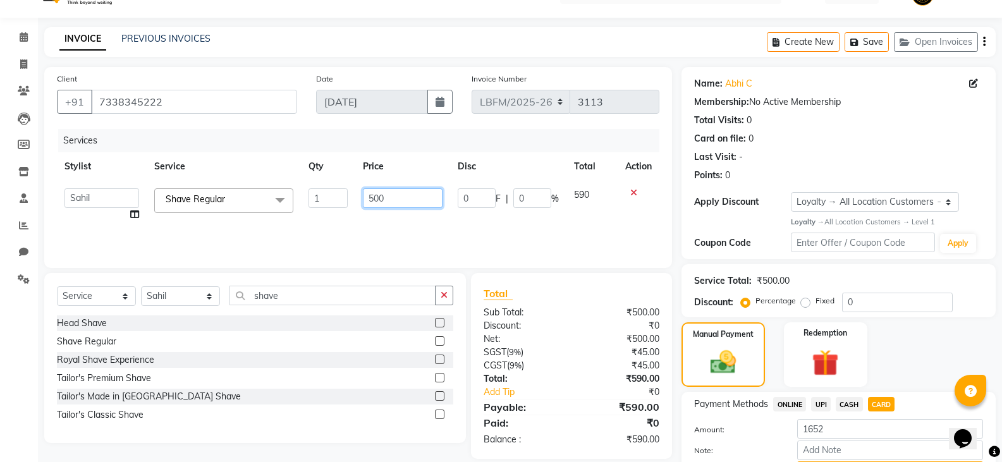
click at [375, 199] on input "500" at bounding box center [402, 198] width 79 height 20
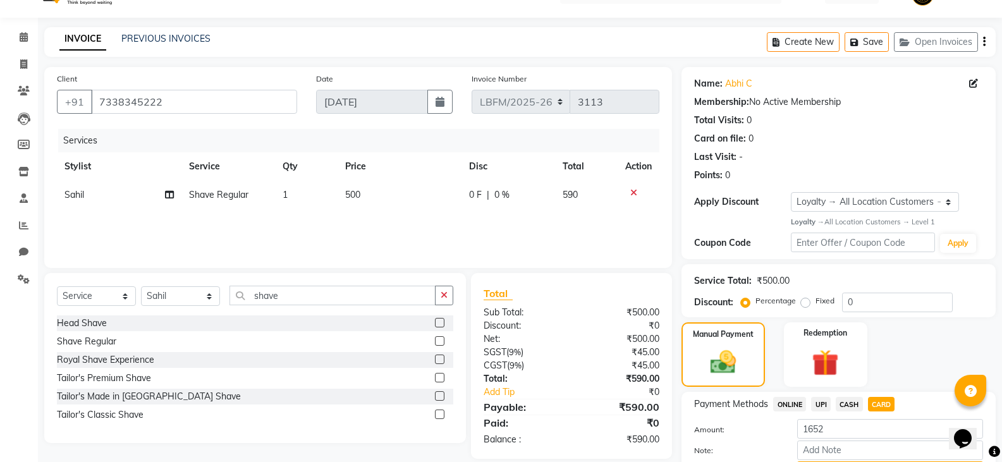
click at [513, 194] on div "0 F | 0 %" at bounding box center [508, 194] width 78 height 13
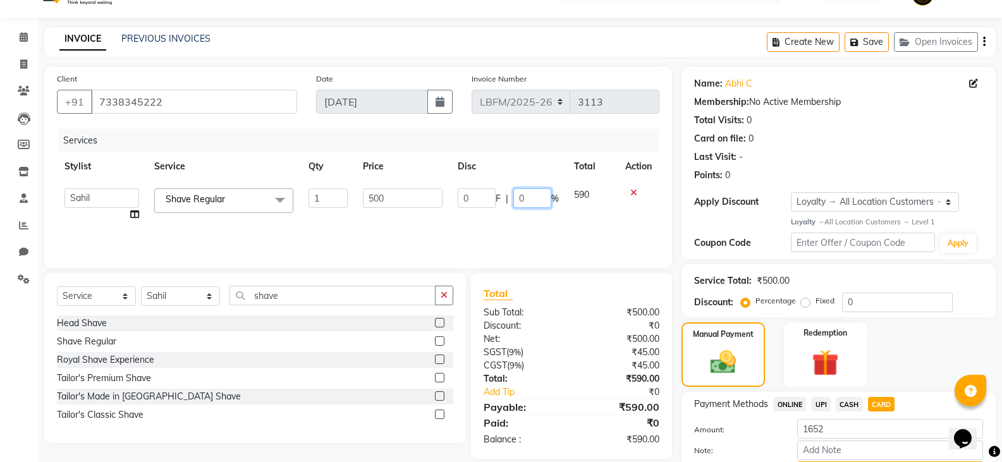
click at [524, 198] on input "0" at bounding box center [532, 198] width 38 height 20
click at [881, 403] on span "CARD" at bounding box center [881, 404] width 27 height 15
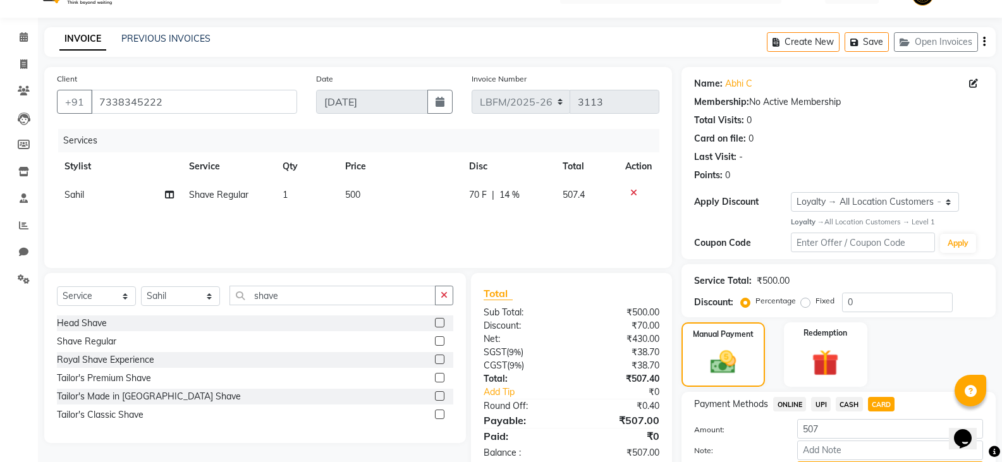
click at [291, 195] on td "1" at bounding box center [306, 195] width 63 height 28
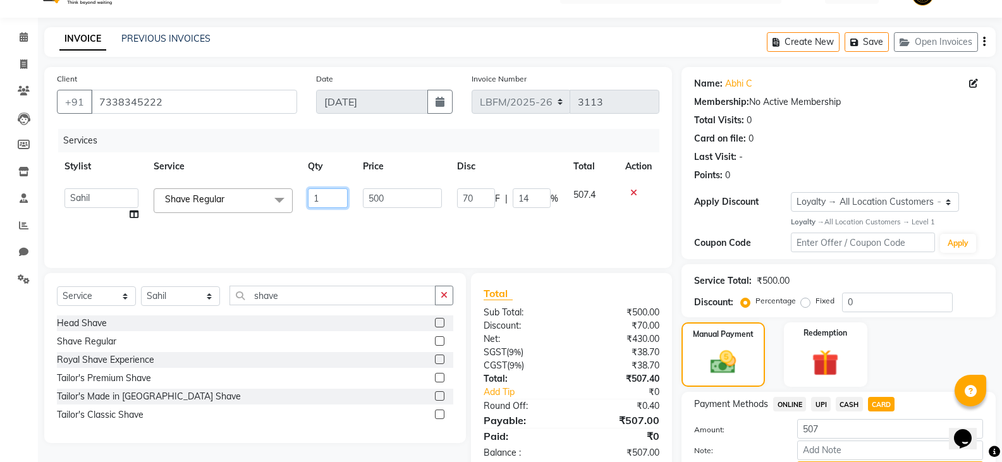
click at [314, 197] on input "1" at bounding box center [327, 198] width 39 height 20
click at [635, 192] on icon at bounding box center [633, 192] width 7 height 9
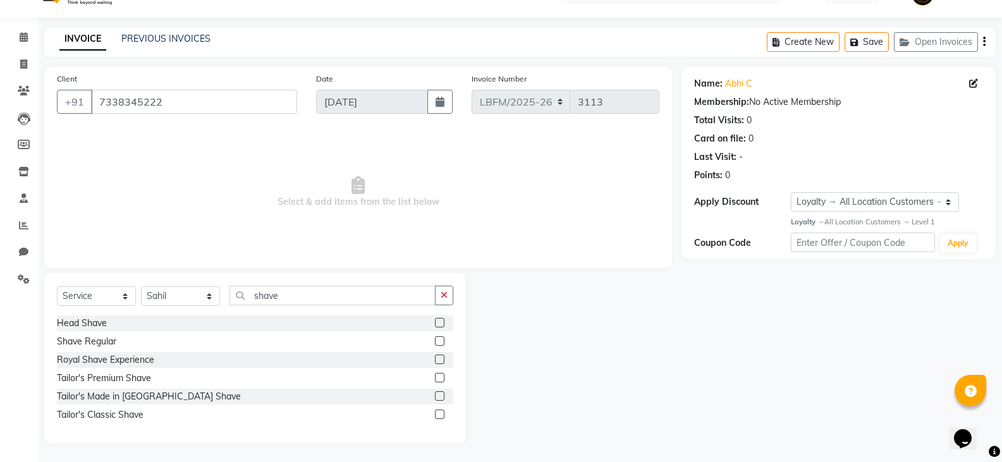
click at [439, 321] on label at bounding box center [439, 322] width 9 height 9
click at [439, 321] on input "checkbox" at bounding box center [439, 323] width 8 height 8
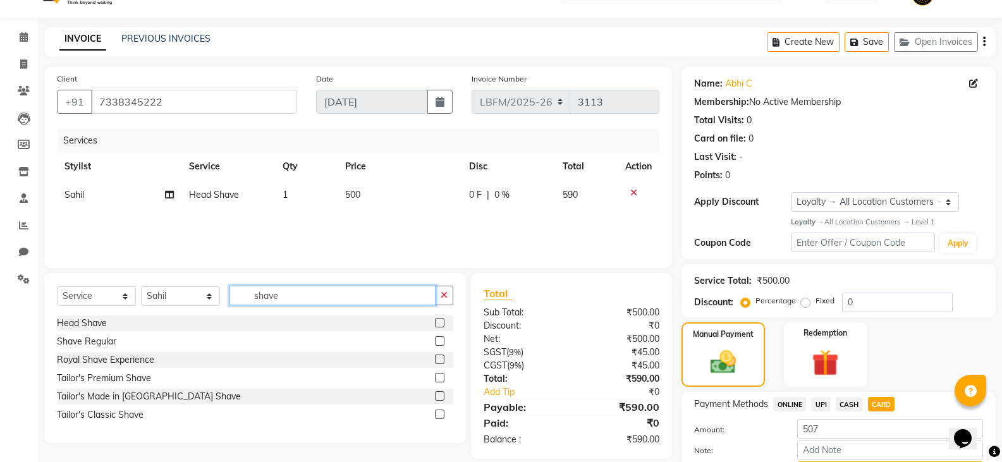
click at [319, 294] on input "shave" at bounding box center [332, 296] width 206 height 20
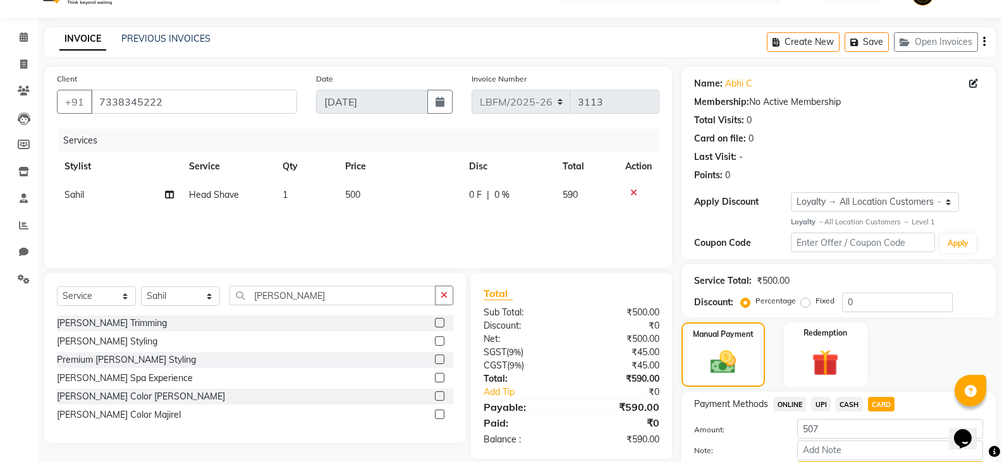
click at [438, 339] on label at bounding box center [439, 340] width 9 height 9
click at [438, 339] on input "checkbox" at bounding box center [439, 342] width 8 height 8
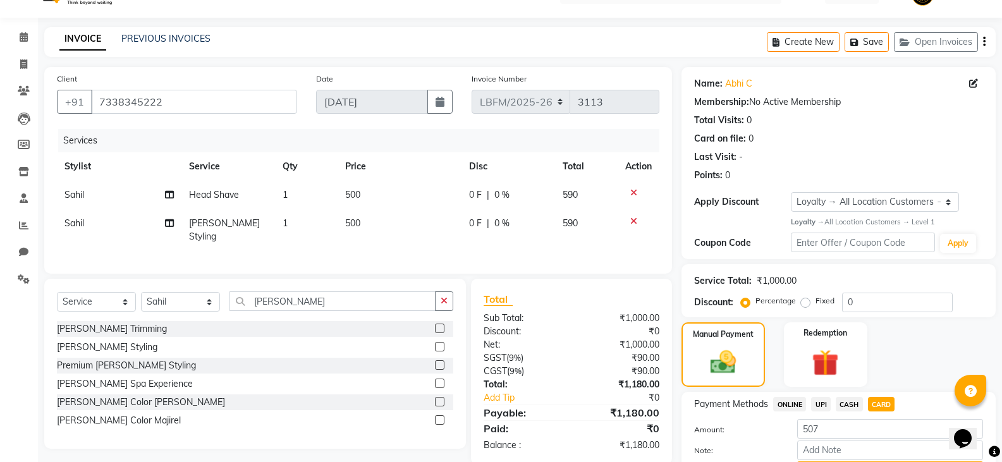
click at [358, 193] on span "500" at bounding box center [352, 194] width 15 height 11
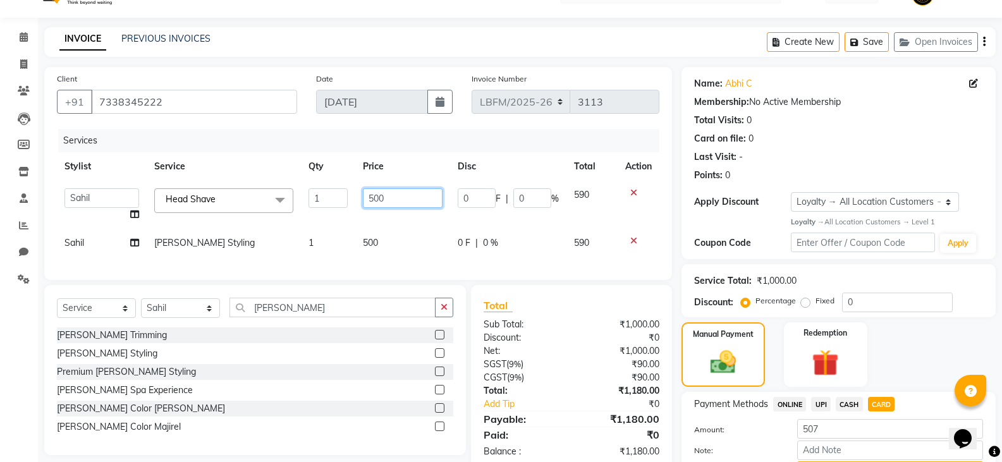
click at [374, 197] on input "500" at bounding box center [402, 198] width 79 height 20
click at [883, 402] on span "CARD" at bounding box center [881, 404] width 27 height 15
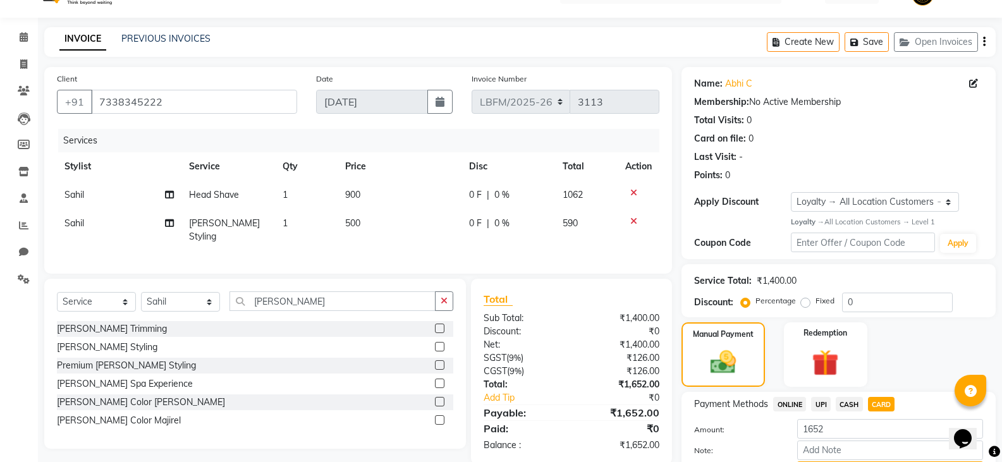
scroll to position [97, 0]
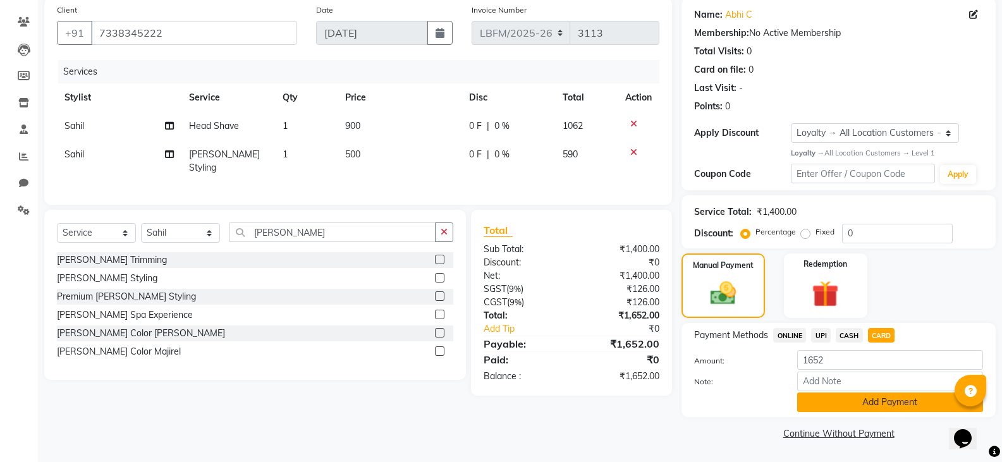
click at [857, 406] on button "Add Payment" at bounding box center [890, 403] width 186 height 20
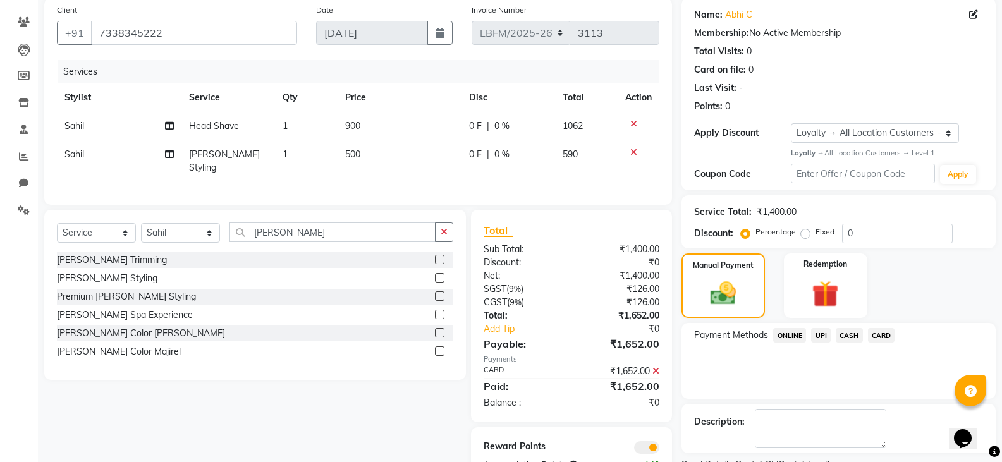
scroll to position [150, 0]
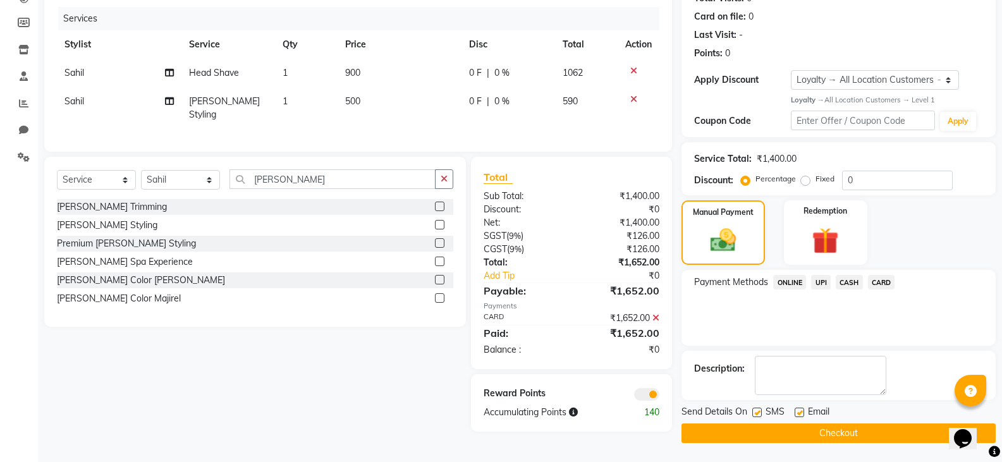
click at [849, 432] on button "Checkout" at bounding box center [838, 434] width 314 height 20
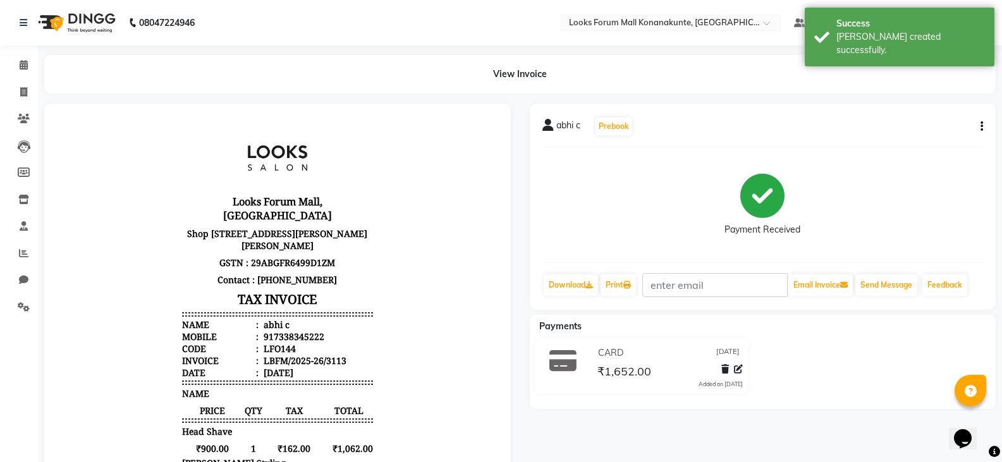
click at [9, 51] on div "Calendar Invoice Clients Leads Members Inventory Staff Reports Chat Settings Co…" at bounding box center [85, 362] width 171 height 653
click at [21, 60] on icon at bounding box center [24, 64] width 8 height 9
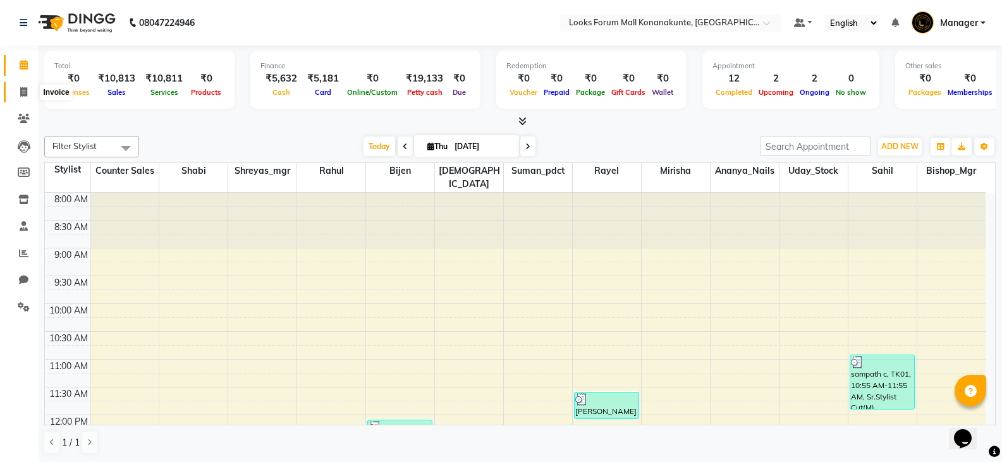
click at [17, 94] on span at bounding box center [24, 92] width 22 height 15
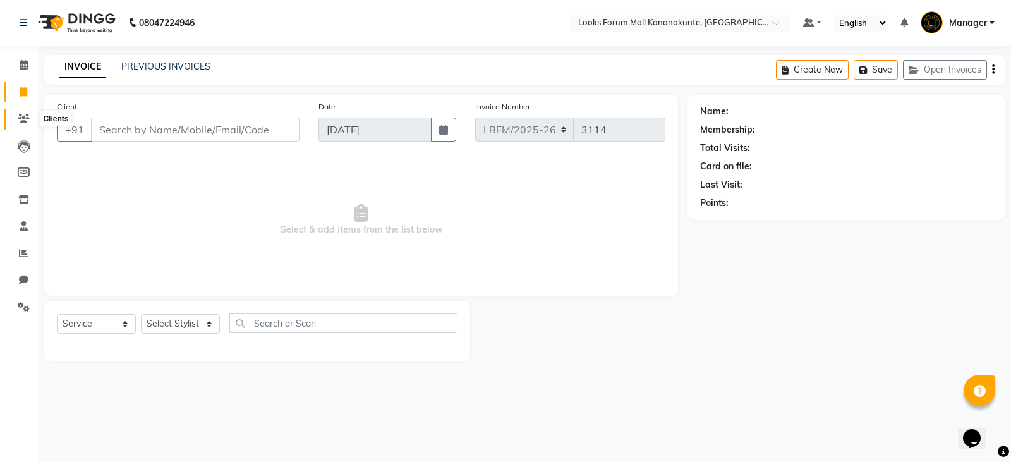
click at [18, 115] on icon at bounding box center [24, 118] width 12 height 9
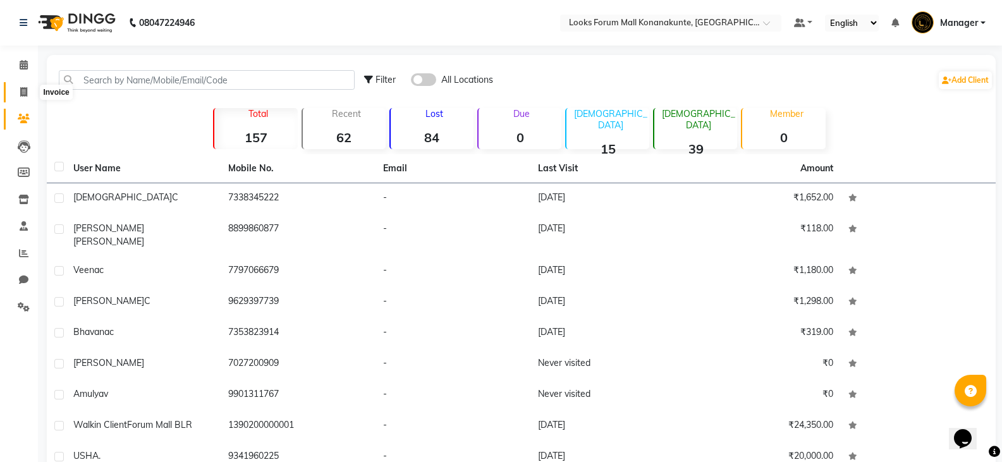
click at [23, 91] on icon at bounding box center [23, 91] width 7 height 9
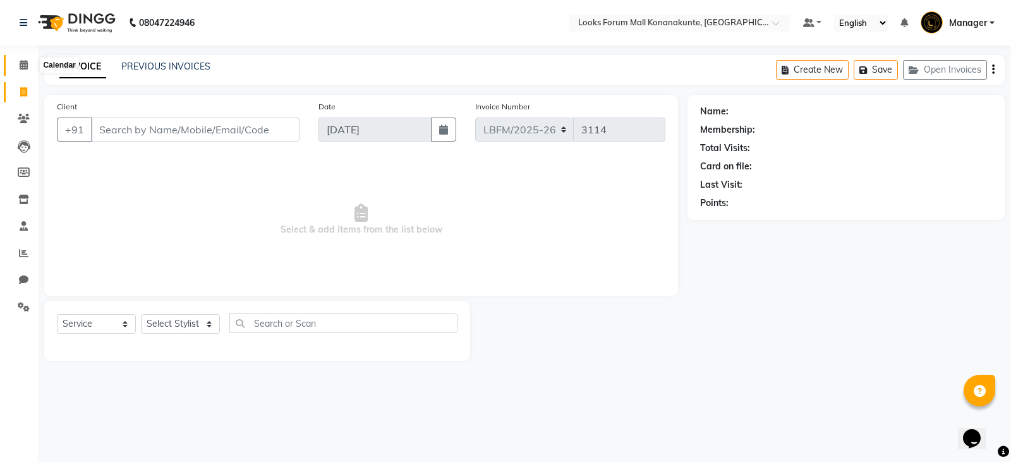
click at [17, 64] on span at bounding box center [24, 65] width 22 height 15
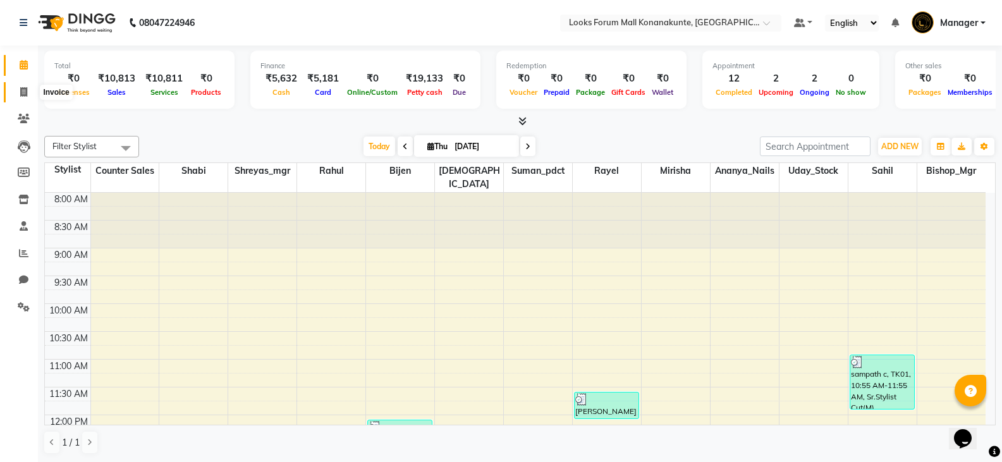
drag, startPoint x: 25, startPoint y: 88, endPoint x: 54, endPoint y: 101, distance: 32.3
click at [25, 88] on icon at bounding box center [23, 91] width 7 height 9
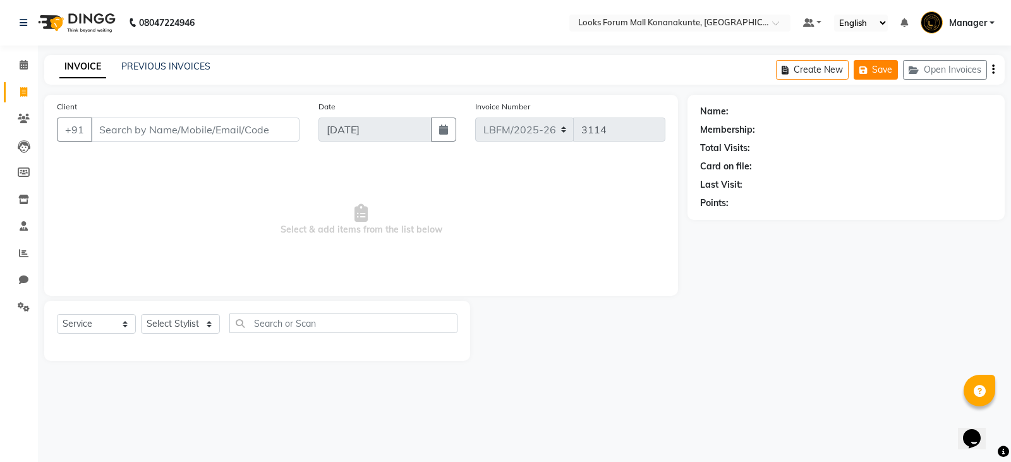
click at [876, 70] on button "Save" at bounding box center [876, 70] width 44 height 20
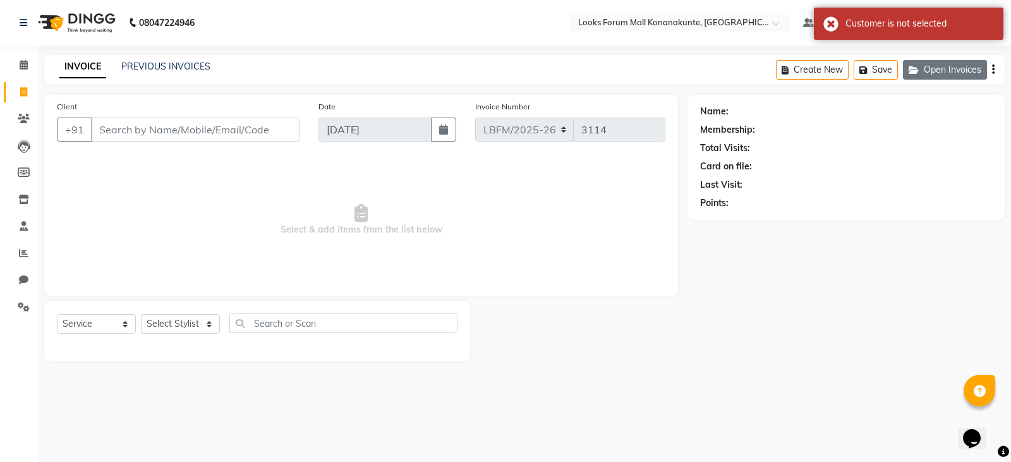
click at [940, 74] on button "Open Invoices" at bounding box center [945, 70] width 84 height 20
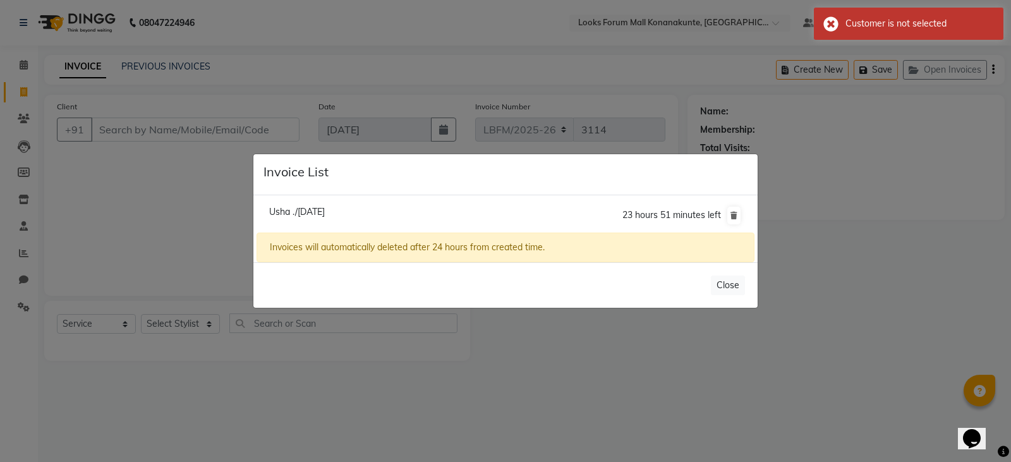
click at [460, 209] on li "Usha ./[DATE] 23 hours 51 minutes left" at bounding box center [506, 215] width 498 height 35
click at [323, 212] on span "Usha ./[DATE]" at bounding box center [297, 211] width 56 height 11
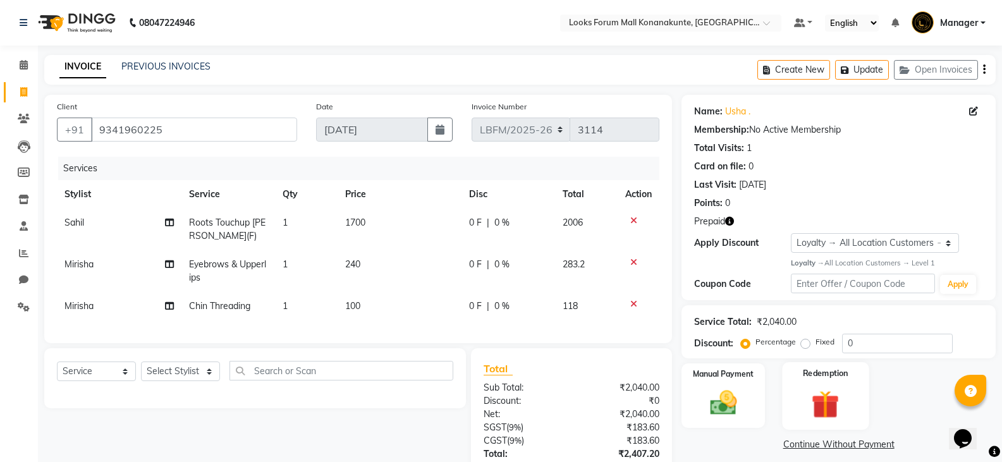
click at [809, 400] on img at bounding box center [825, 404] width 45 height 35
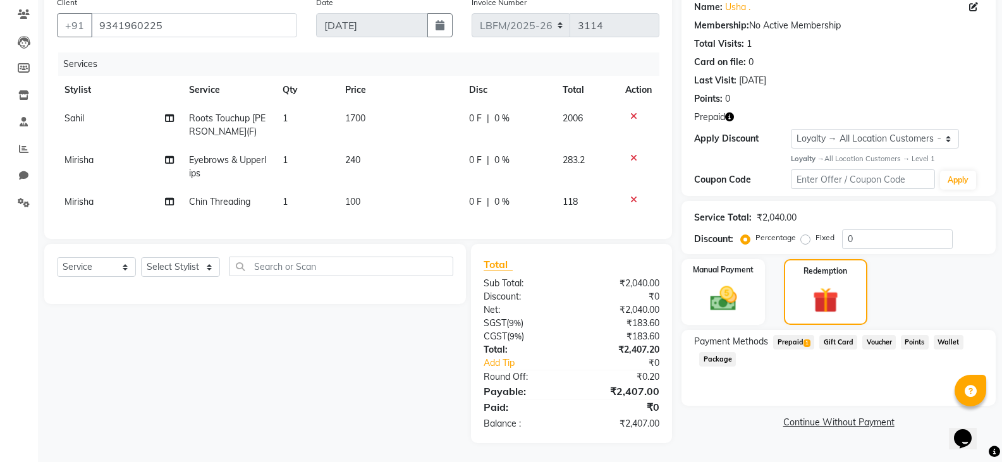
click at [788, 335] on span "Prepaid 1" at bounding box center [793, 342] width 41 height 15
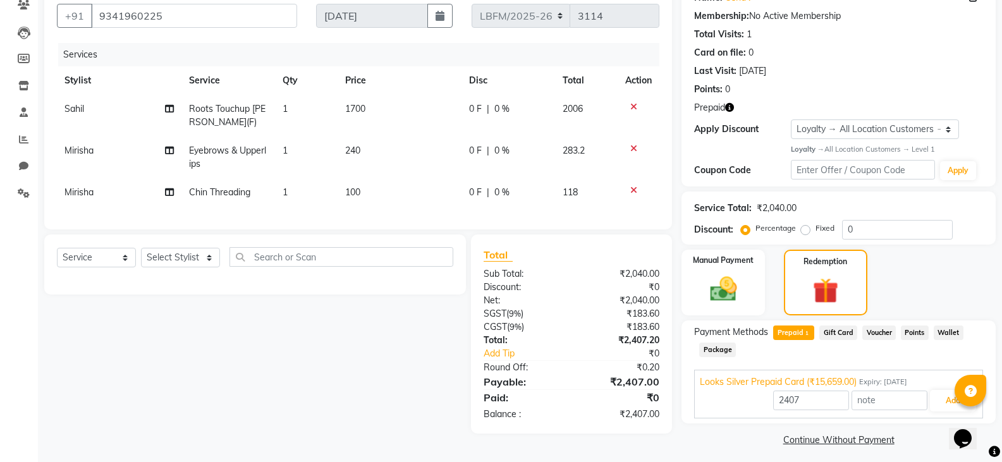
scroll to position [120, 0]
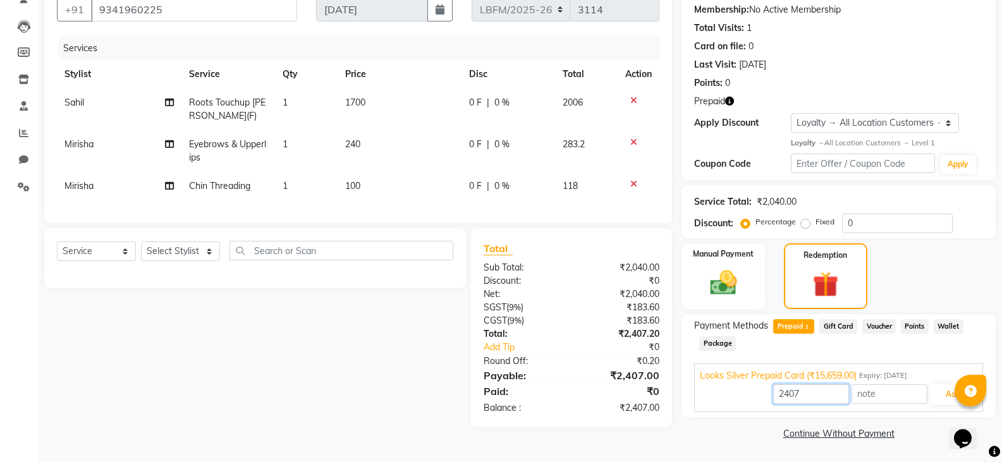
click at [793, 397] on input "2407" at bounding box center [811, 394] width 76 height 20
click at [357, 103] on span "1700" at bounding box center [355, 102] width 20 height 11
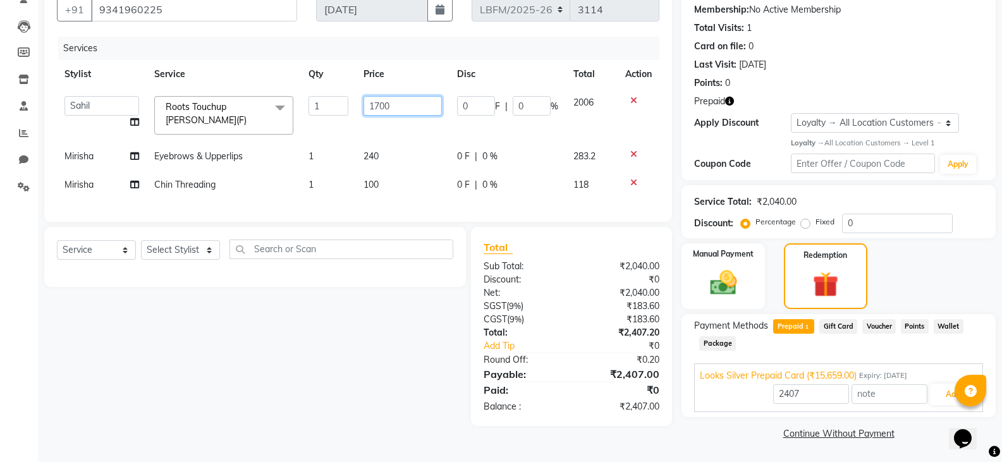
click at [373, 109] on input "1700" at bounding box center [402, 106] width 79 height 20
click at [776, 350] on div "Payment Methods Prepaid 1 Gift Card Voucher Points Wallet Package" at bounding box center [838, 336] width 289 height 34
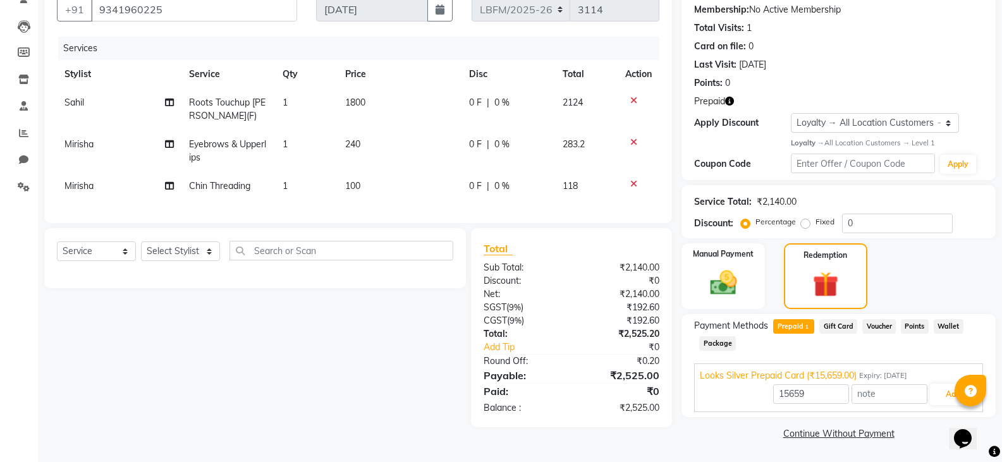
click at [802, 326] on span "Prepaid 1" at bounding box center [793, 326] width 41 height 15
click at [805, 328] on span "1" at bounding box center [806, 328] width 7 height 8
click at [803, 327] on span "1" at bounding box center [806, 328] width 7 height 8
click at [796, 326] on span "Prepaid 1" at bounding box center [793, 326] width 41 height 15
click at [809, 394] on input "2525" at bounding box center [811, 394] width 76 height 20
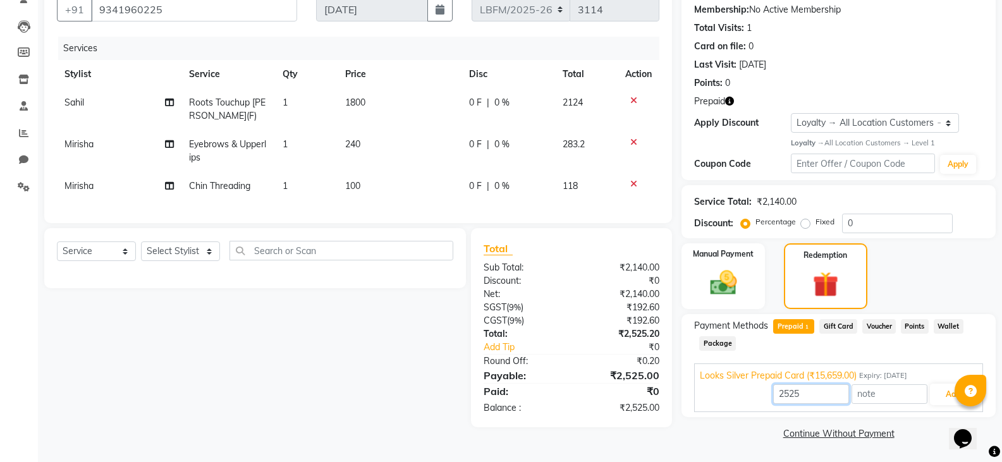
drag, startPoint x: 809, startPoint y: 393, endPoint x: 763, endPoint y: 390, distance: 46.2
click at [773, 391] on input "2525" at bounding box center [811, 394] width 76 height 20
click at [939, 399] on button "Add" at bounding box center [953, 394] width 46 height 21
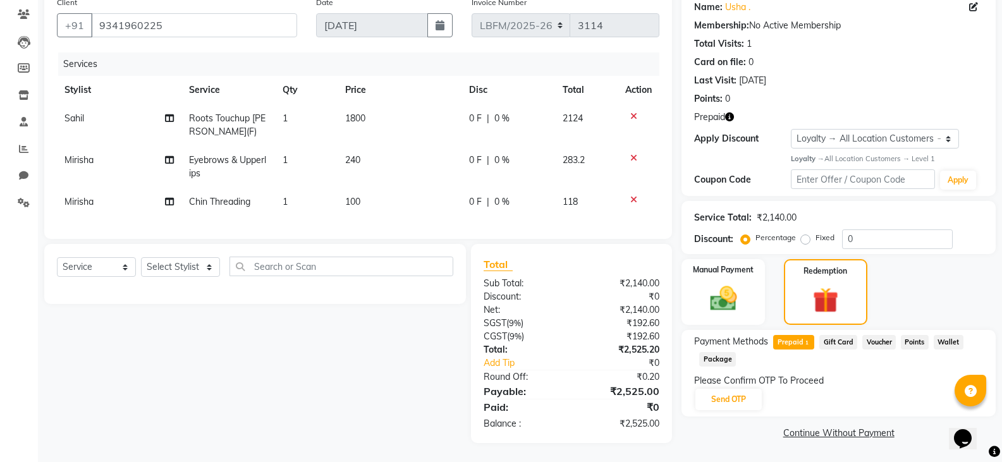
scroll to position [114, 0]
click at [736, 389] on button "Send OTP" at bounding box center [728, 399] width 66 height 21
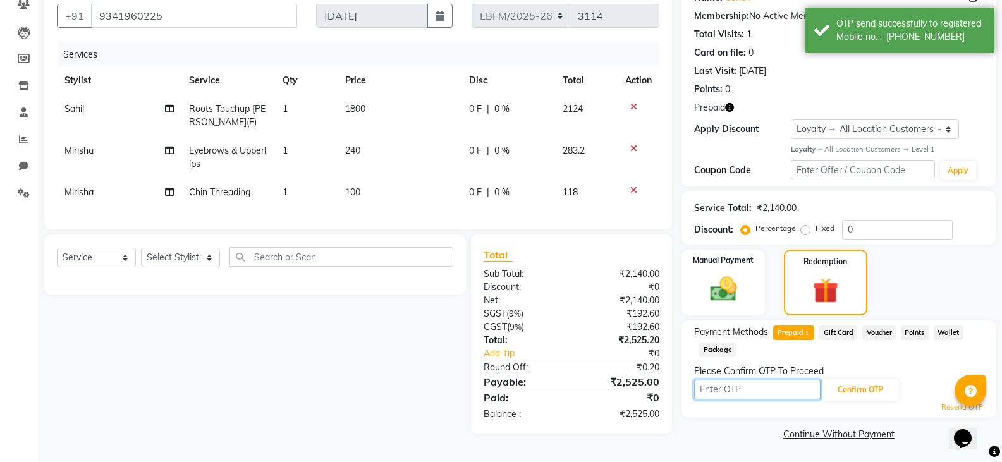
click at [743, 389] on input "text" at bounding box center [757, 390] width 126 height 20
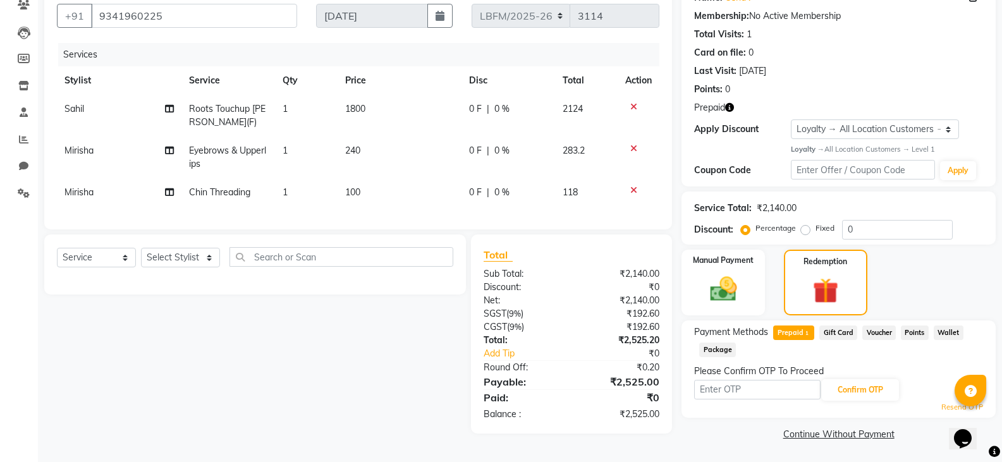
click at [949, 408] on link "Resend OTP" at bounding box center [962, 407] width 42 height 11
click at [762, 389] on input "text" at bounding box center [757, 390] width 126 height 20
click at [855, 389] on button "Confirm OTP" at bounding box center [860, 389] width 77 height 21
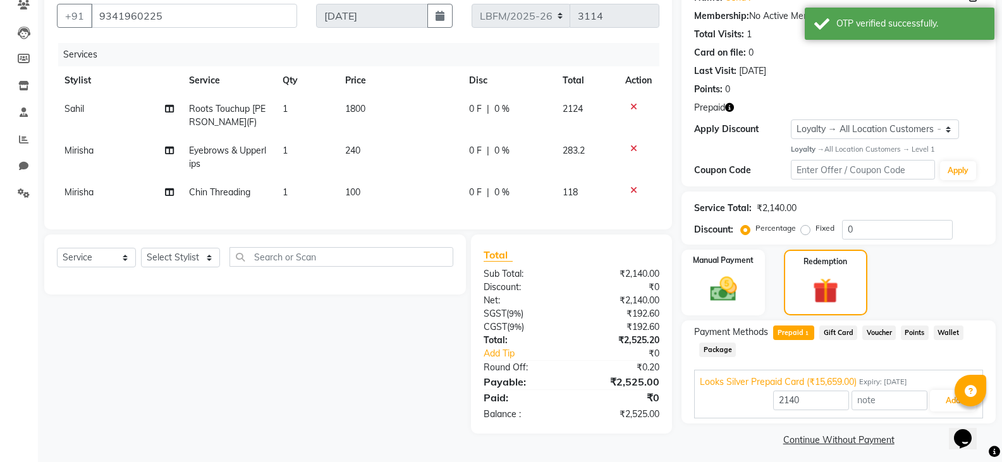
scroll to position [120, 0]
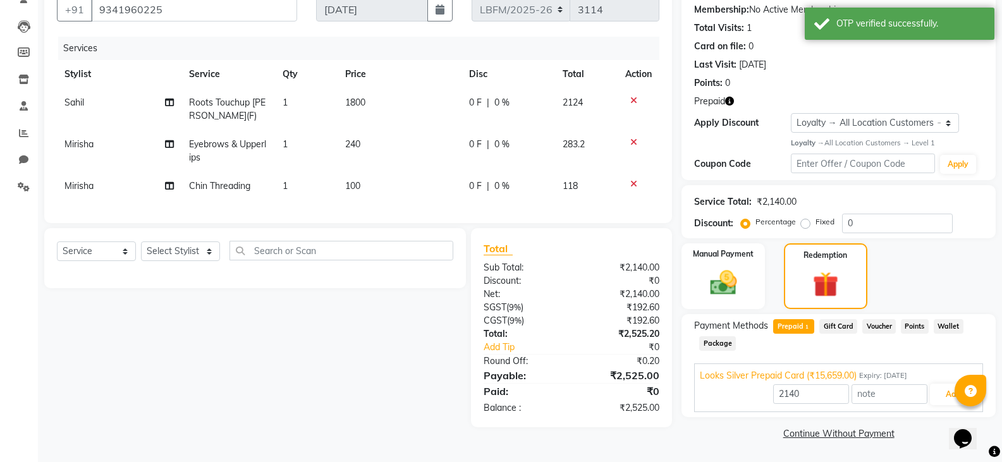
click at [841, 433] on link "Continue Without Payment" at bounding box center [838, 433] width 309 height 13
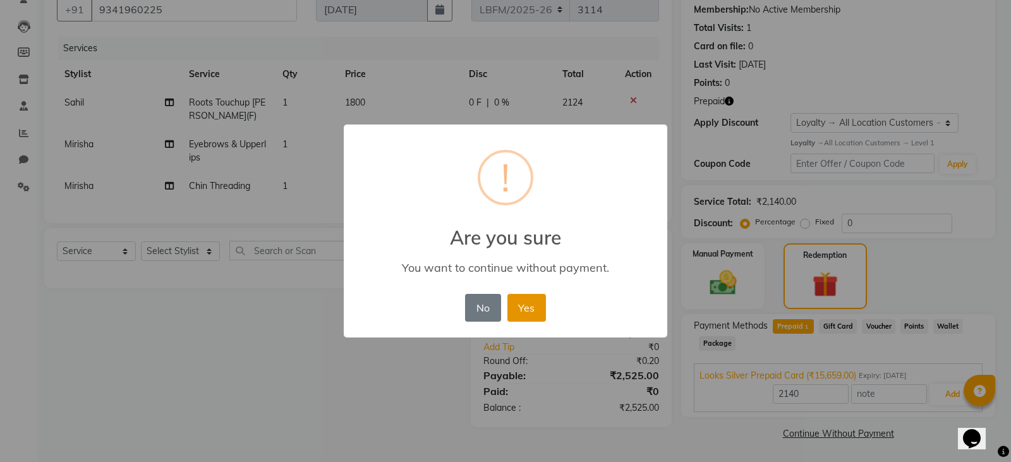
click at [530, 314] on button "Yes" at bounding box center [527, 308] width 39 height 28
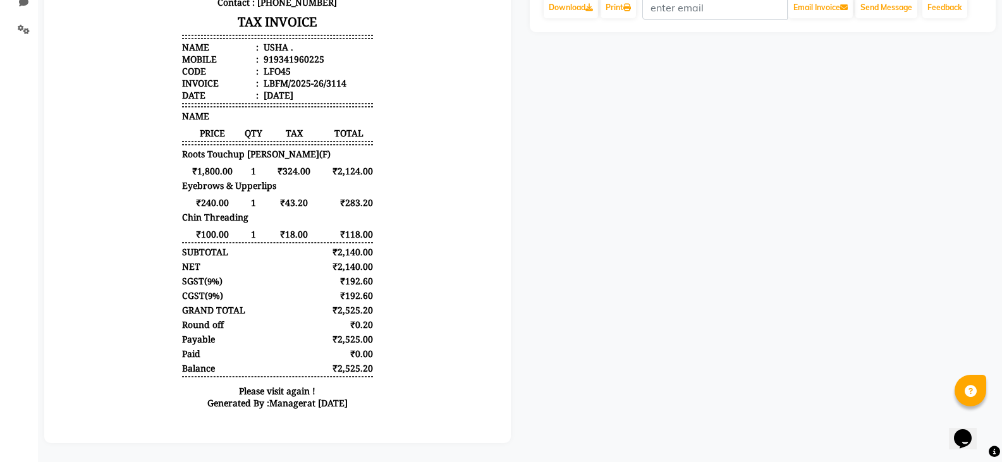
scroll to position [34, 0]
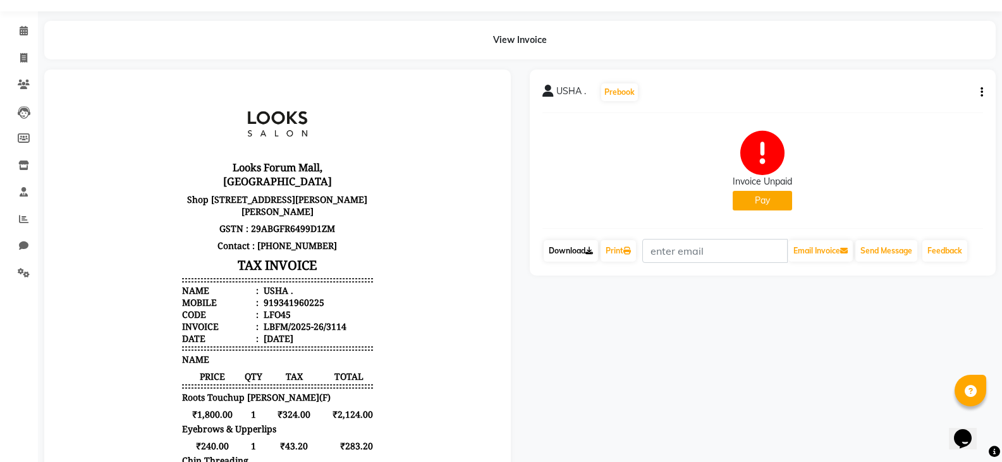
click at [580, 255] on link "Download" at bounding box center [571, 250] width 54 height 21
click at [759, 199] on button "Pay" at bounding box center [762, 201] width 59 height 20
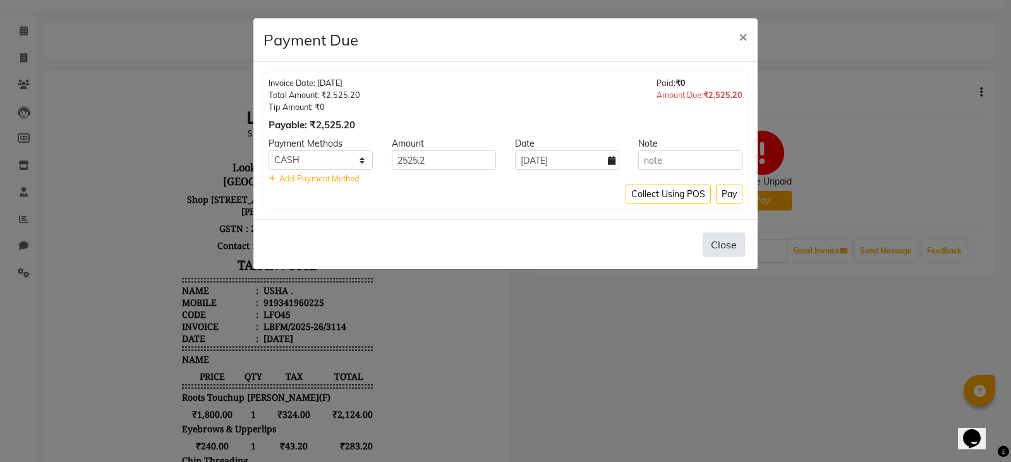
click at [714, 241] on button "Close" at bounding box center [724, 245] width 42 height 24
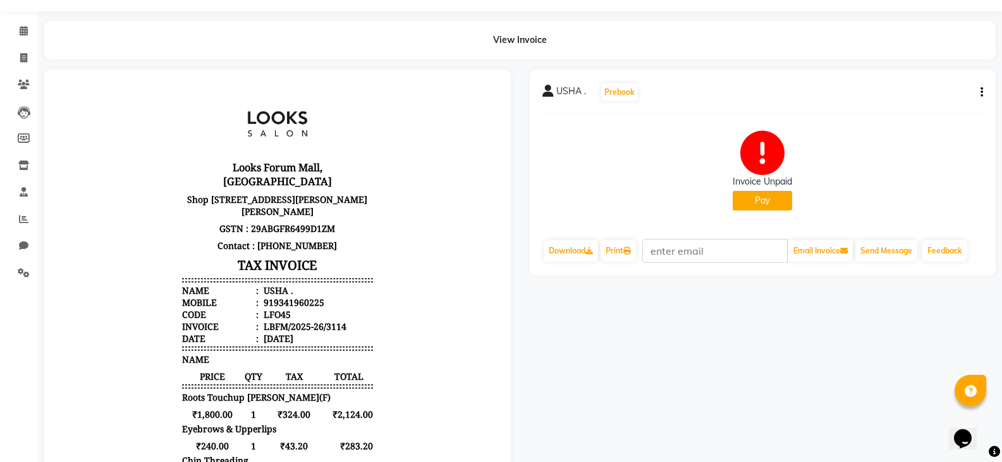
click at [979, 92] on button "button" at bounding box center [979, 92] width 8 height 13
click at [846, 210] on div "Invoice Unpaid Pay" at bounding box center [762, 170] width 441 height 95
click at [758, 200] on button "Pay" at bounding box center [762, 201] width 59 height 20
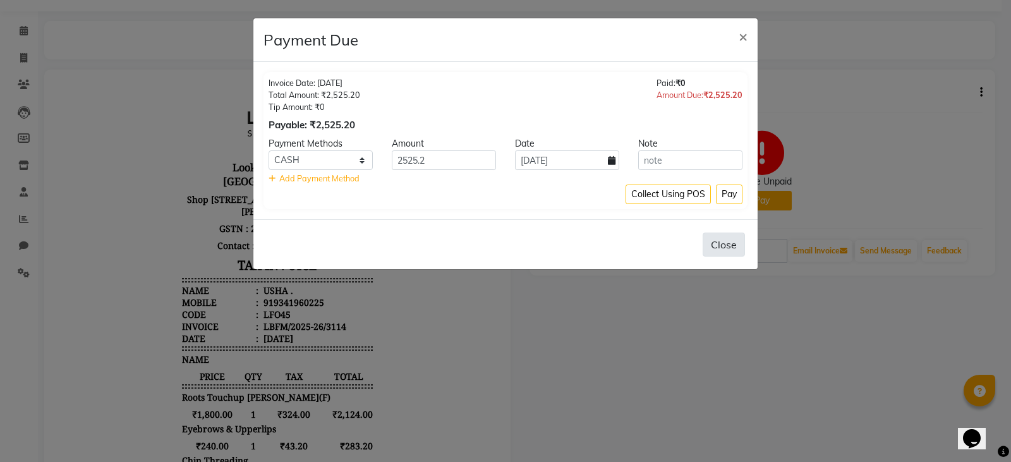
click at [726, 246] on button "Close" at bounding box center [724, 245] width 42 height 24
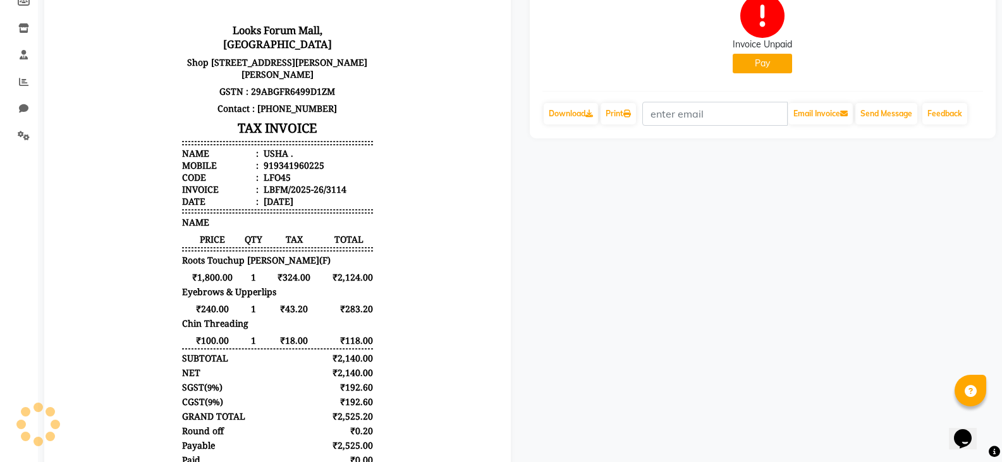
scroll to position [97, 0]
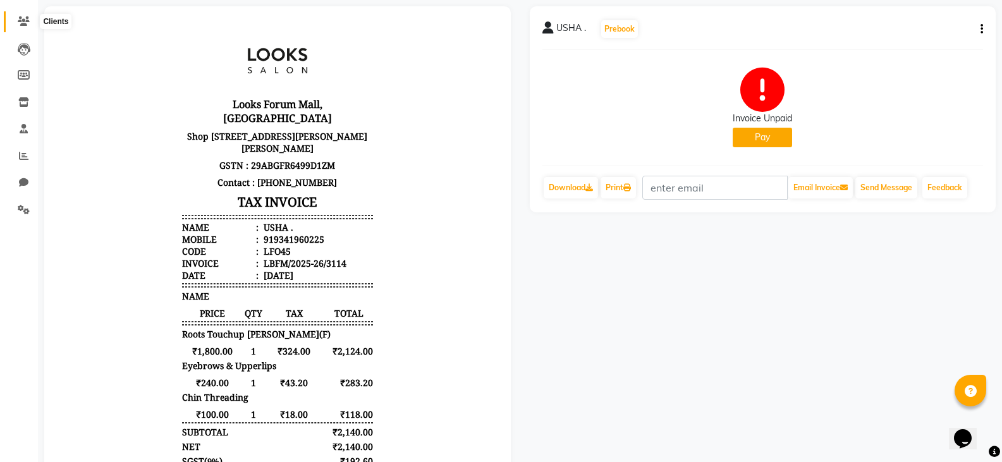
click at [19, 22] on icon at bounding box center [24, 20] width 12 height 9
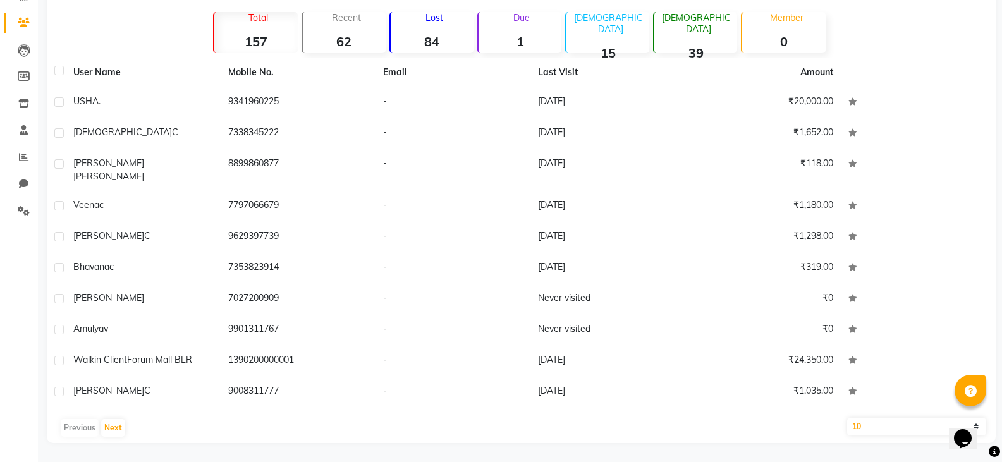
scroll to position [85, 0]
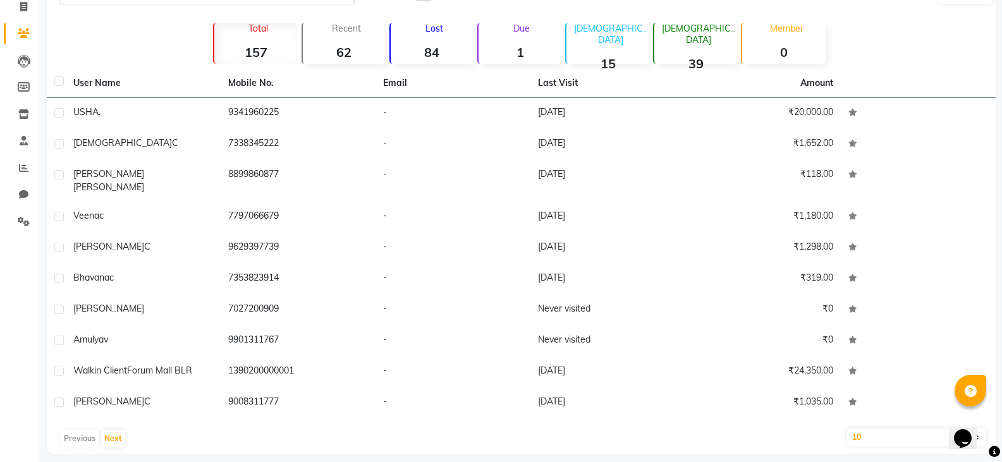
click at [29, 17] on li "Invoice" at bounding box center [19, 7] width 38 height 27
click at [25, 9] on icon at bounding box center [23, 6] width 7 height 9
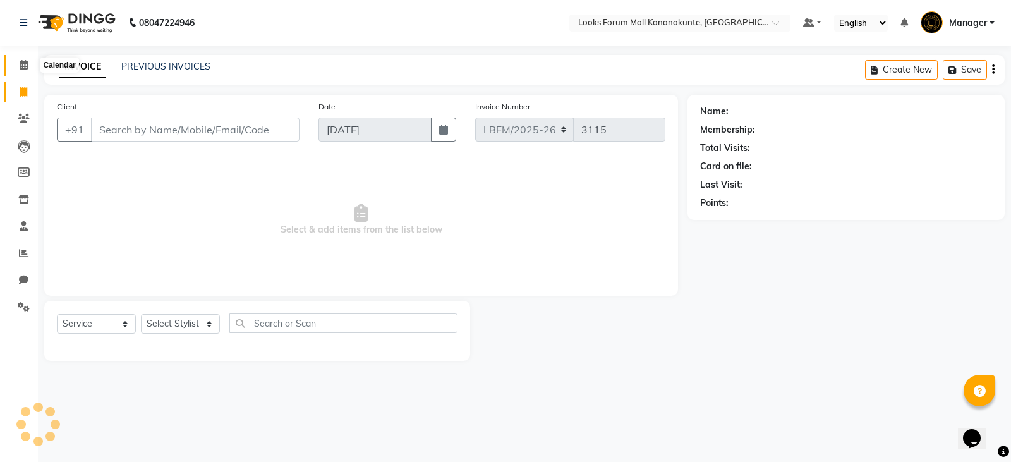
click at [27, 70] on span at bounding box center [24, 65] width 22 height 15
